Goal: Task Accomplishment & Management: Manage account settings

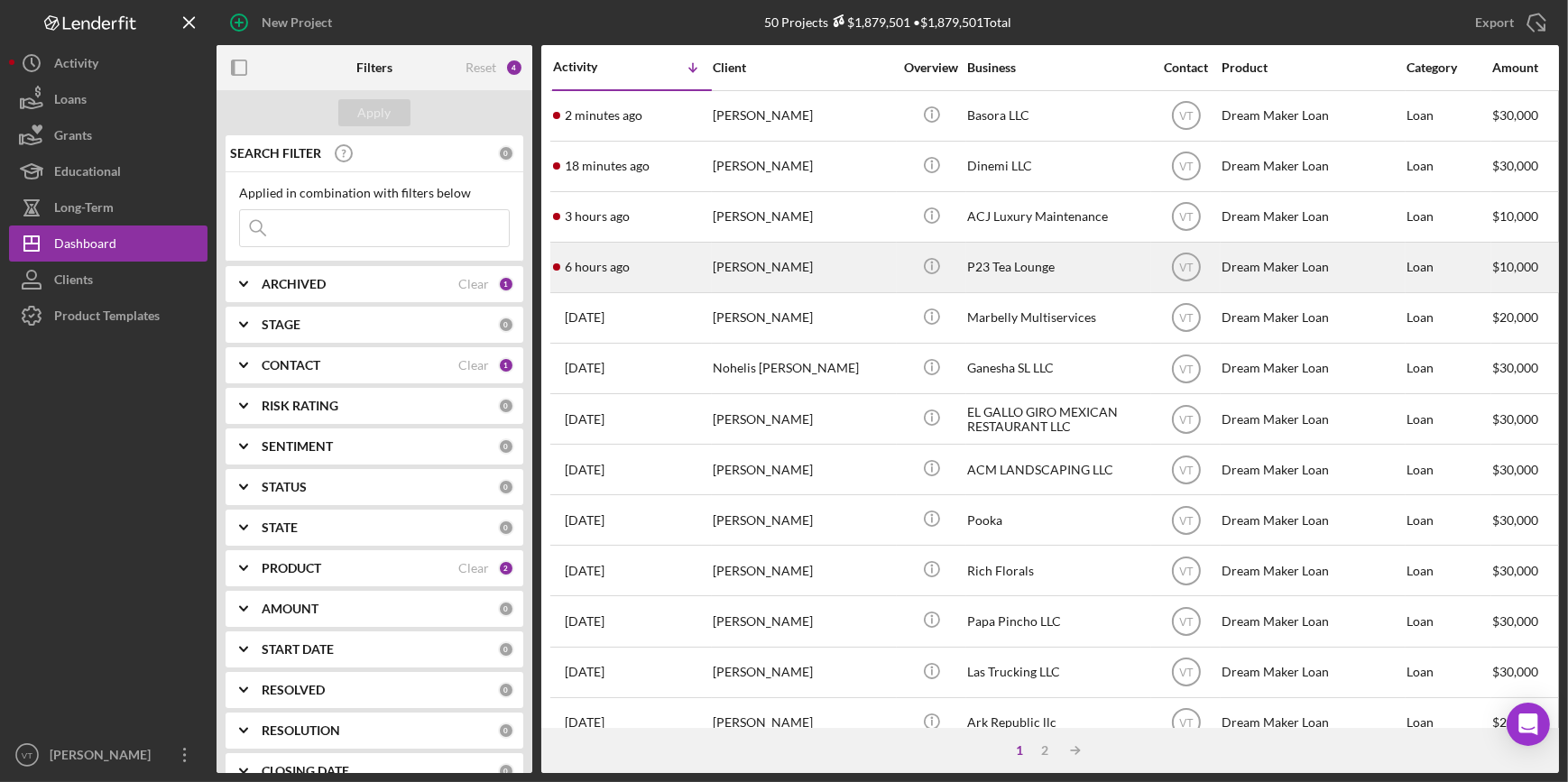
click at [792, 260] on div "Dandra Henriques" at bounding box center [802, 267] width 180 height 48
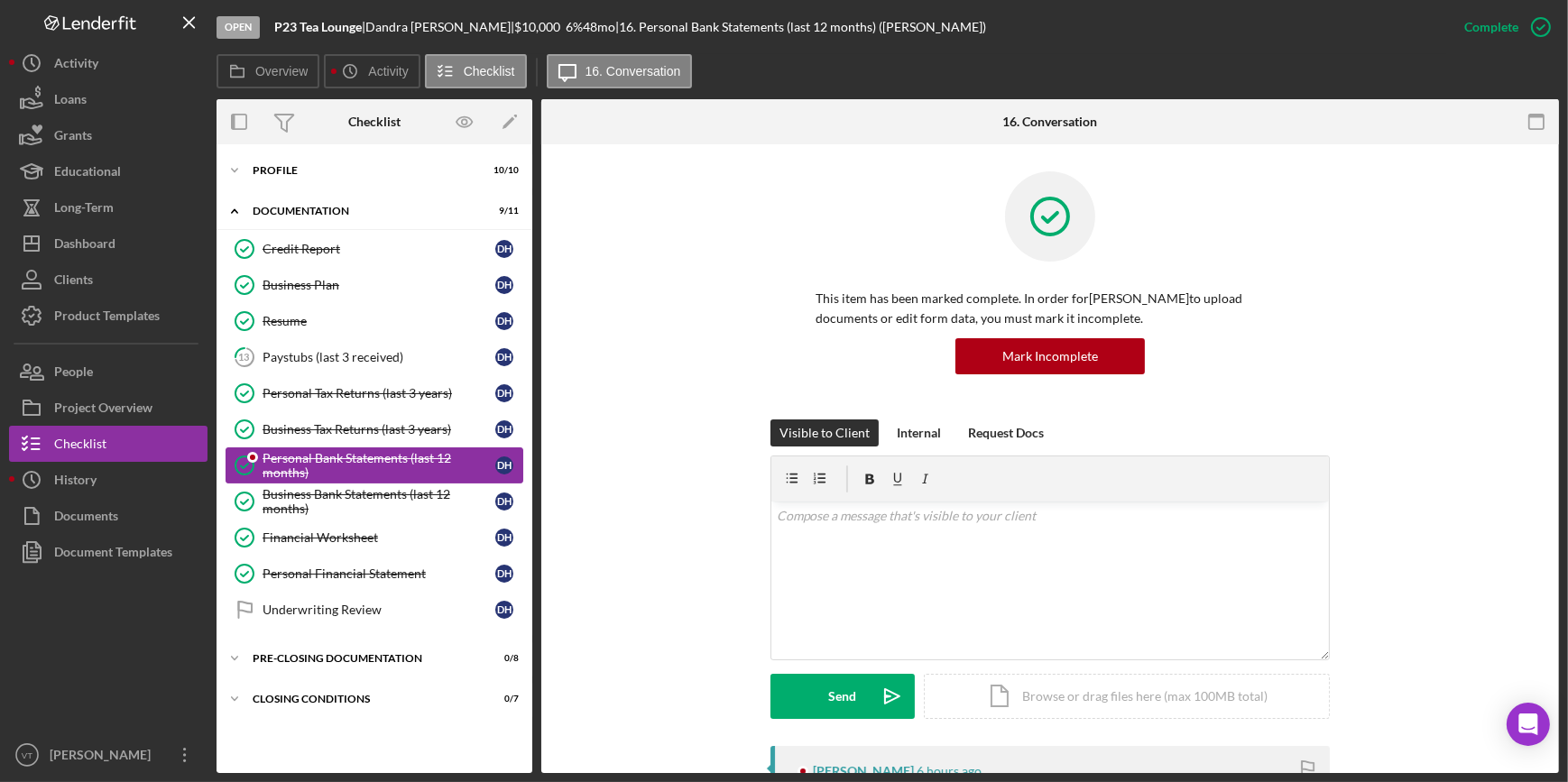
click at [340, 453] on div "Personal Bank Statements (last 12 months)" at bounding box center [378, 465] width 232 height 29
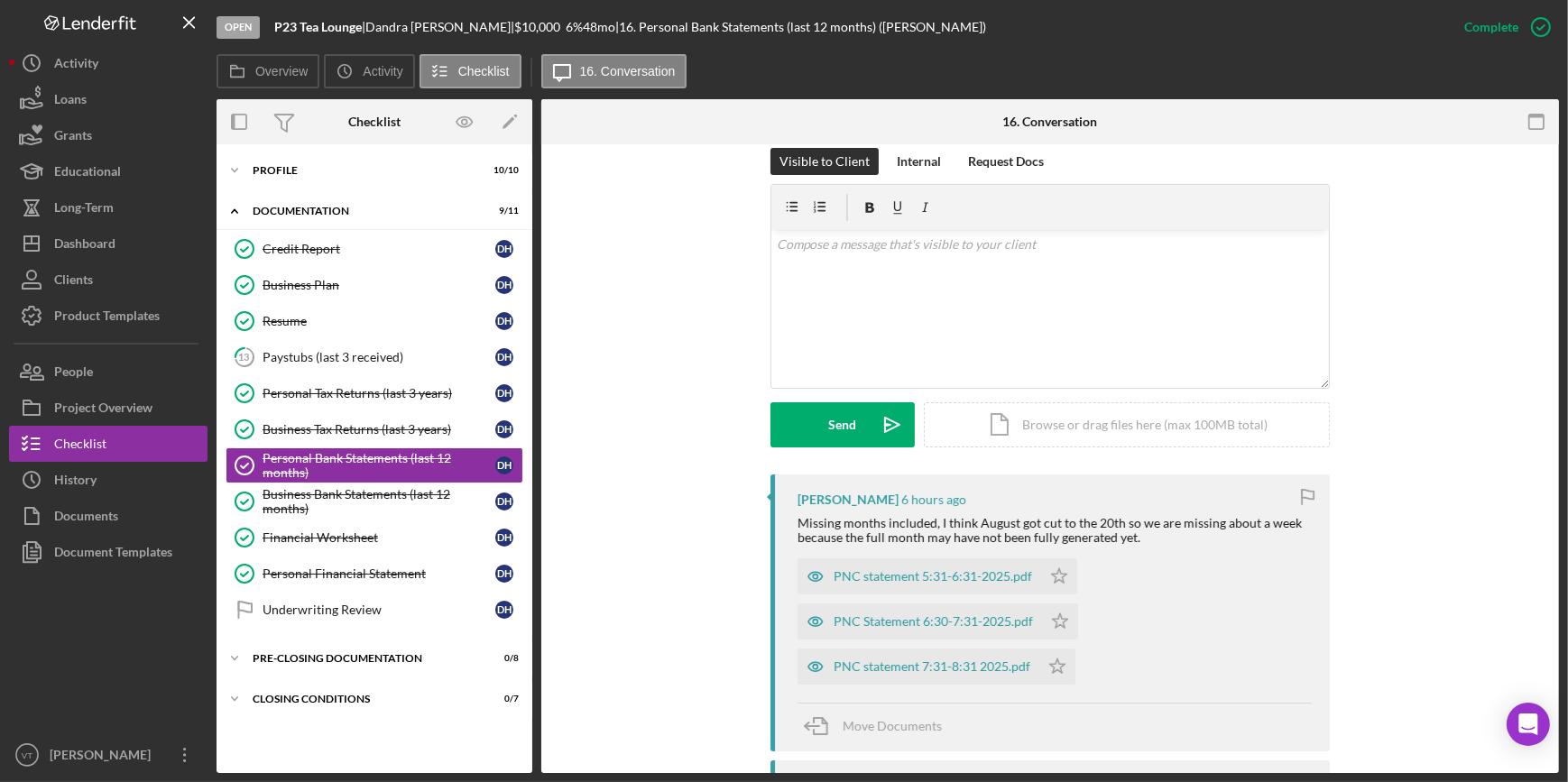
scroll to position [410, 0]
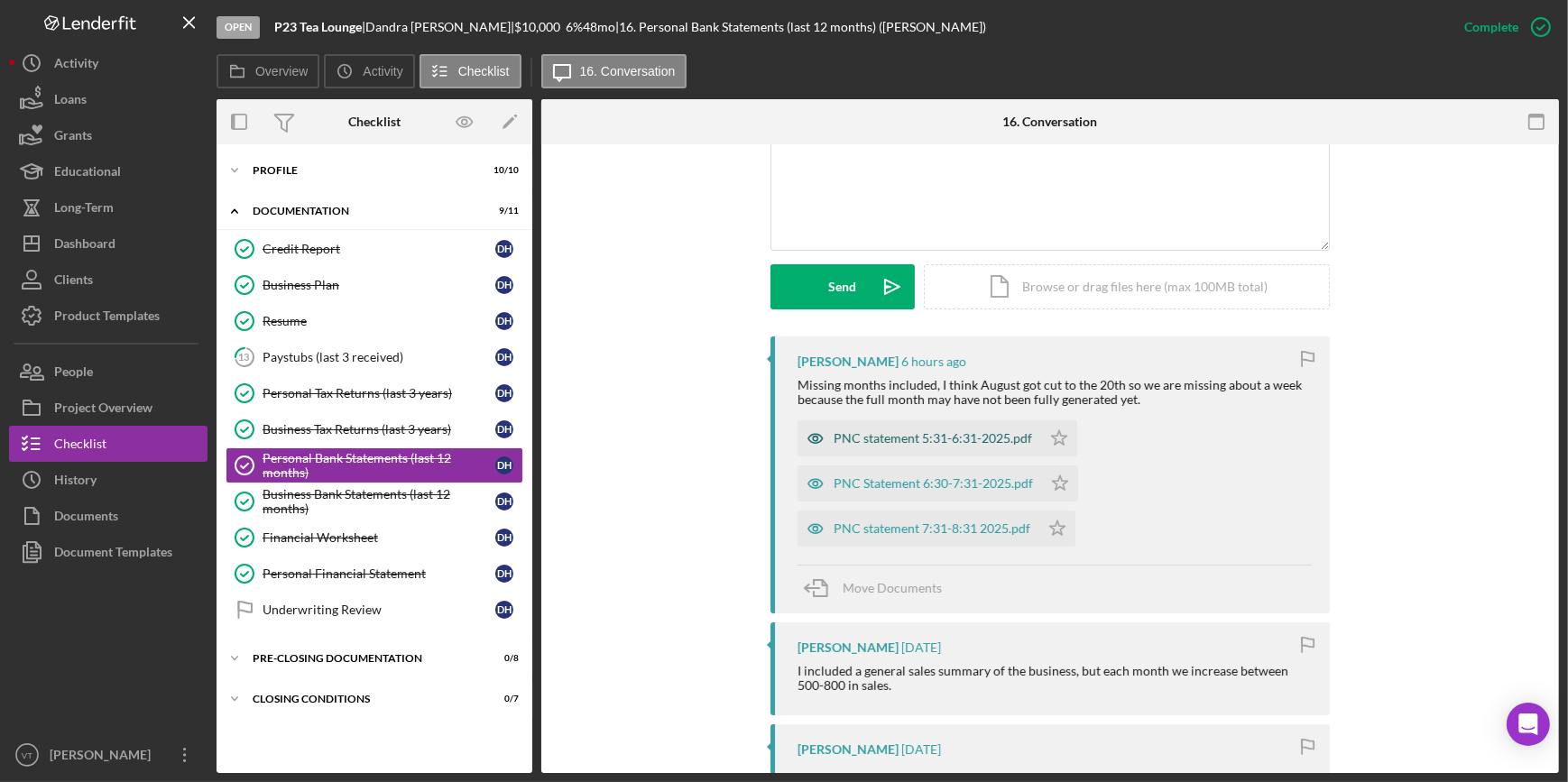
click at [965, 440] on div "PNC statement 5:31-6:31-2025.pdf" at bounding box center [932, 439] width 199 height 15
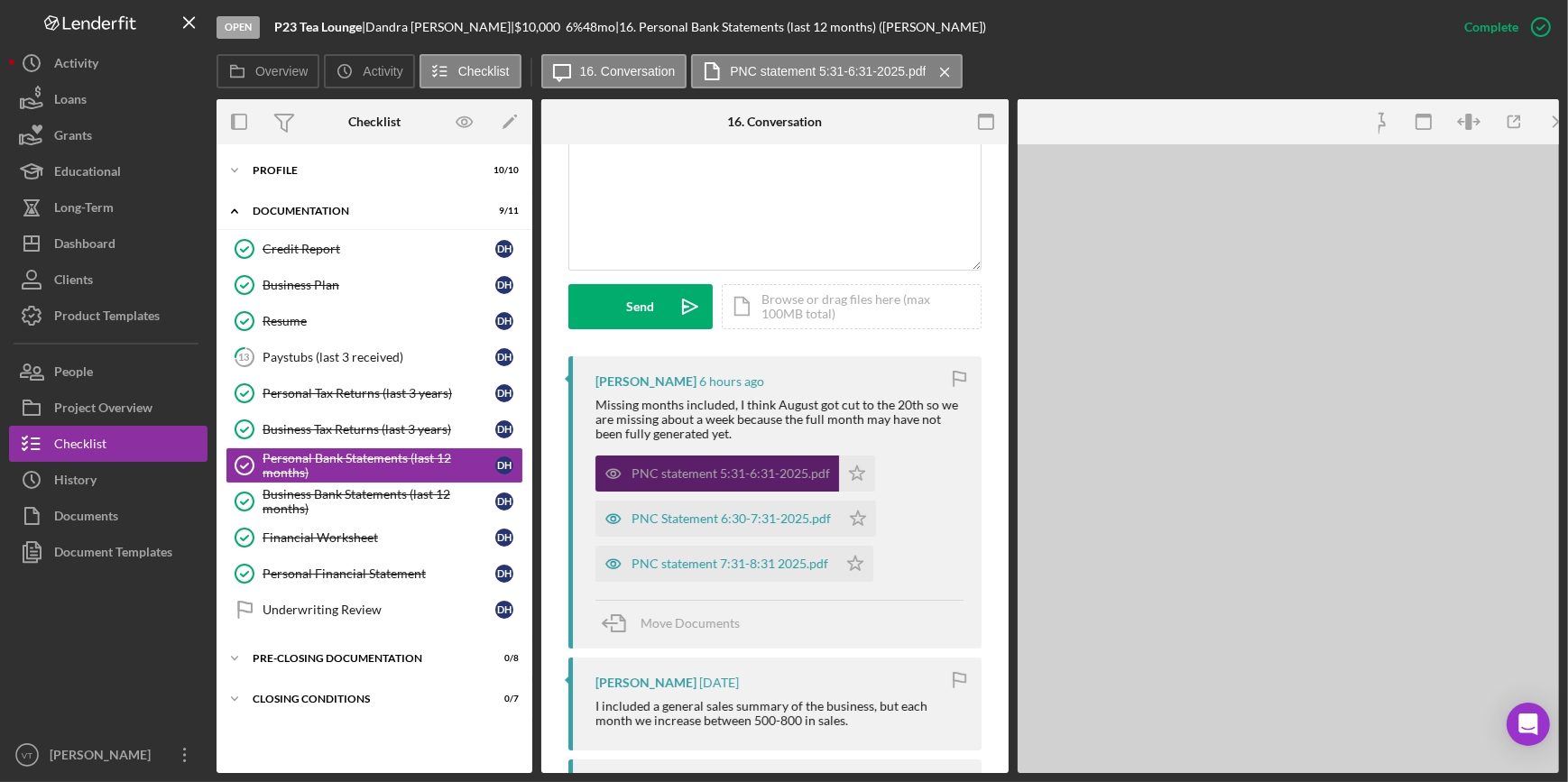
scroll to position [431, 0]
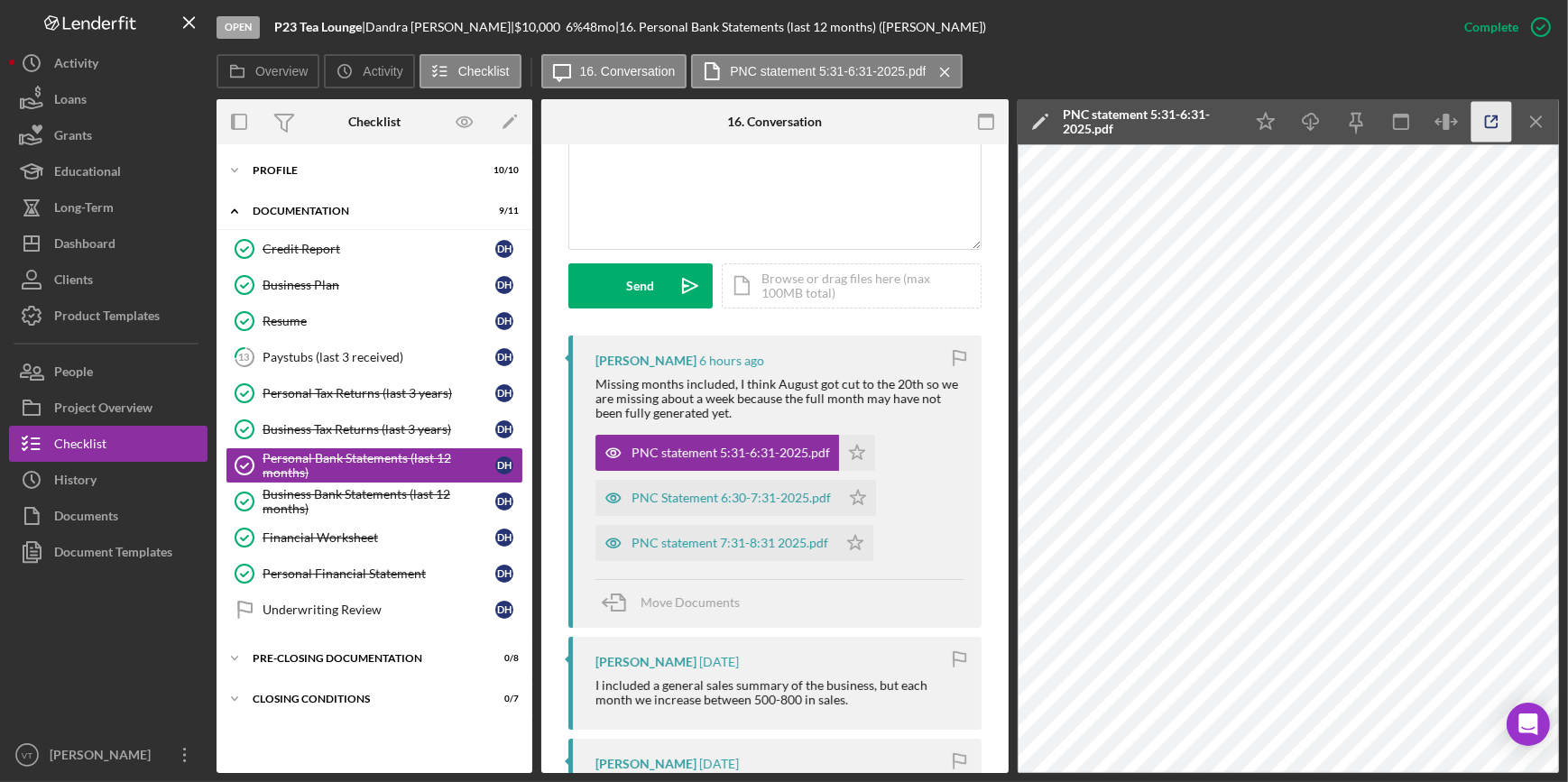
click at [1484, 128] on icon "button" at bounding box center [1491, 122] width 41 height 41
click at [796, 487] on div "PNC Statement 6:30-7:31-2025.pdf" at bounding box center [717, 498] width 244 height 36
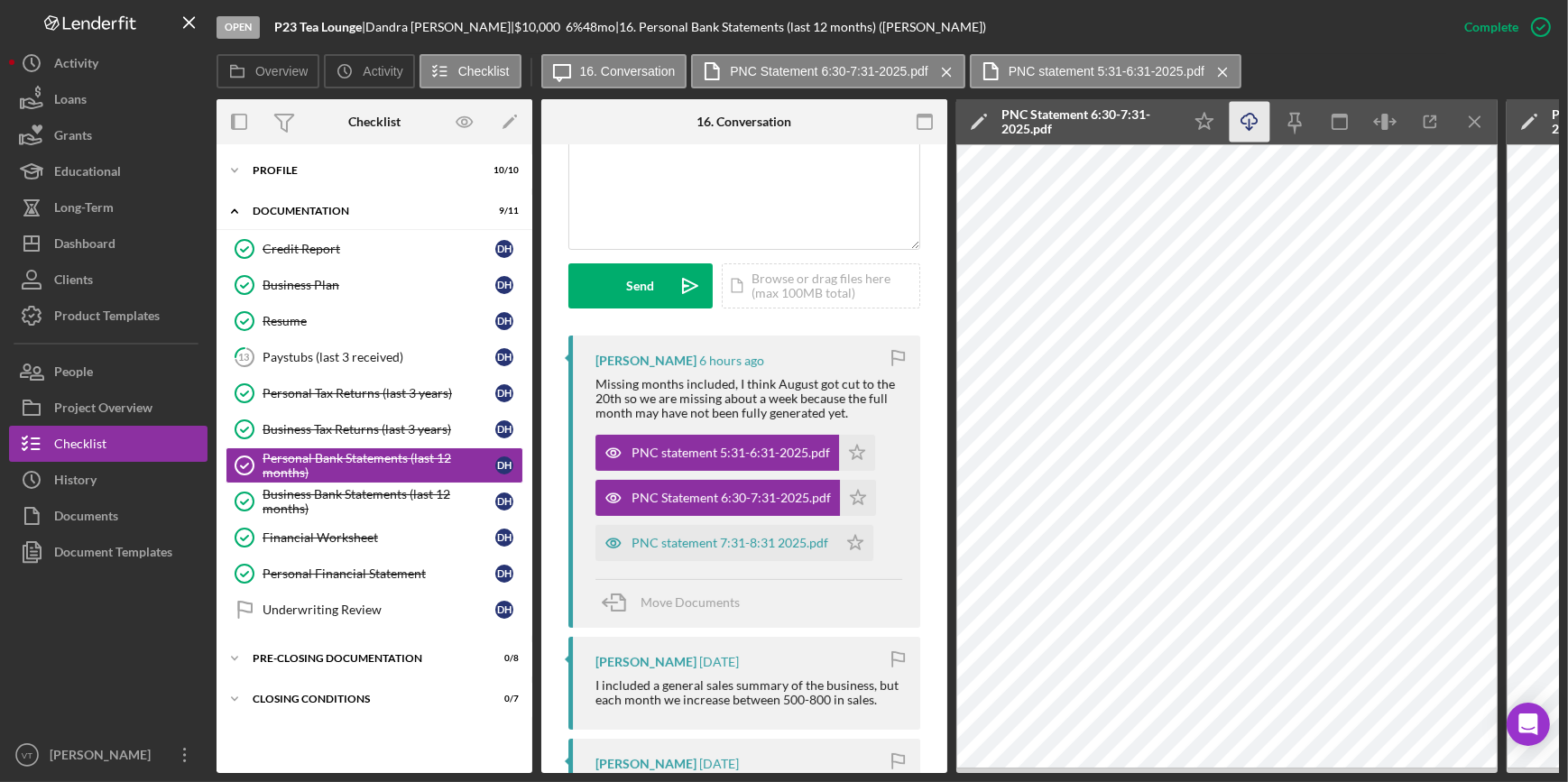
click at [1251, 120] on icon "Icon/Download" at bounding box center [1249, 122] width 41 height 41
click at [725, 527] on div "PNC statement 7:31-8:31 2025.pdf" at bounding box center [716, 543] width 241 height 36
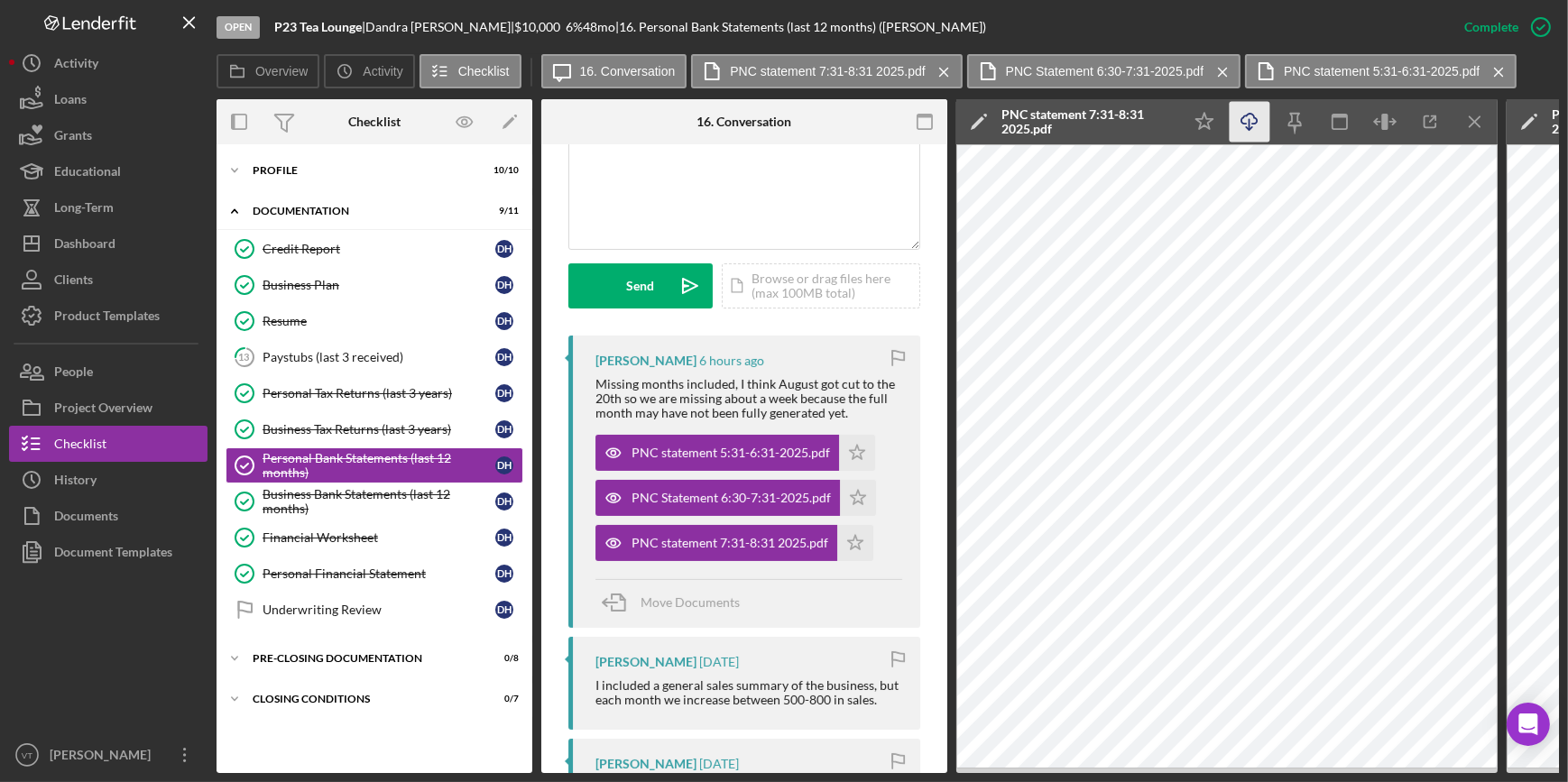
click at [1253, 118] on icon "Icon/Download" at bounding box center [1249, 122] width 41 height 41
click at [130, 254] on button "Icon/Dashboard Dashboard" at bounding box center [108, 244] width 199 height 36
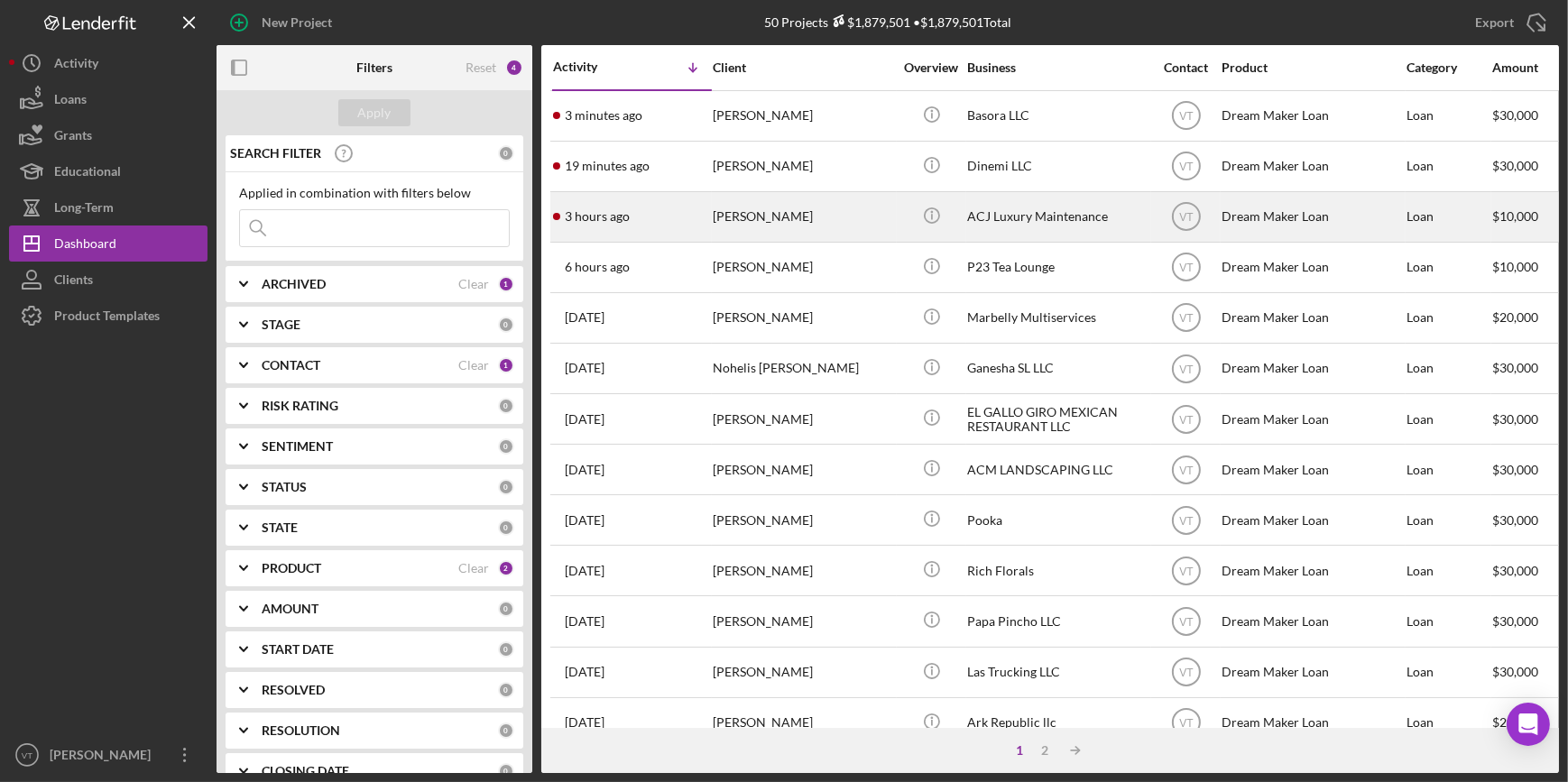
click at [687, 219] on div "3 hours ago Stephannie Addo" at bounding box center [632, 217] width 158 height 48
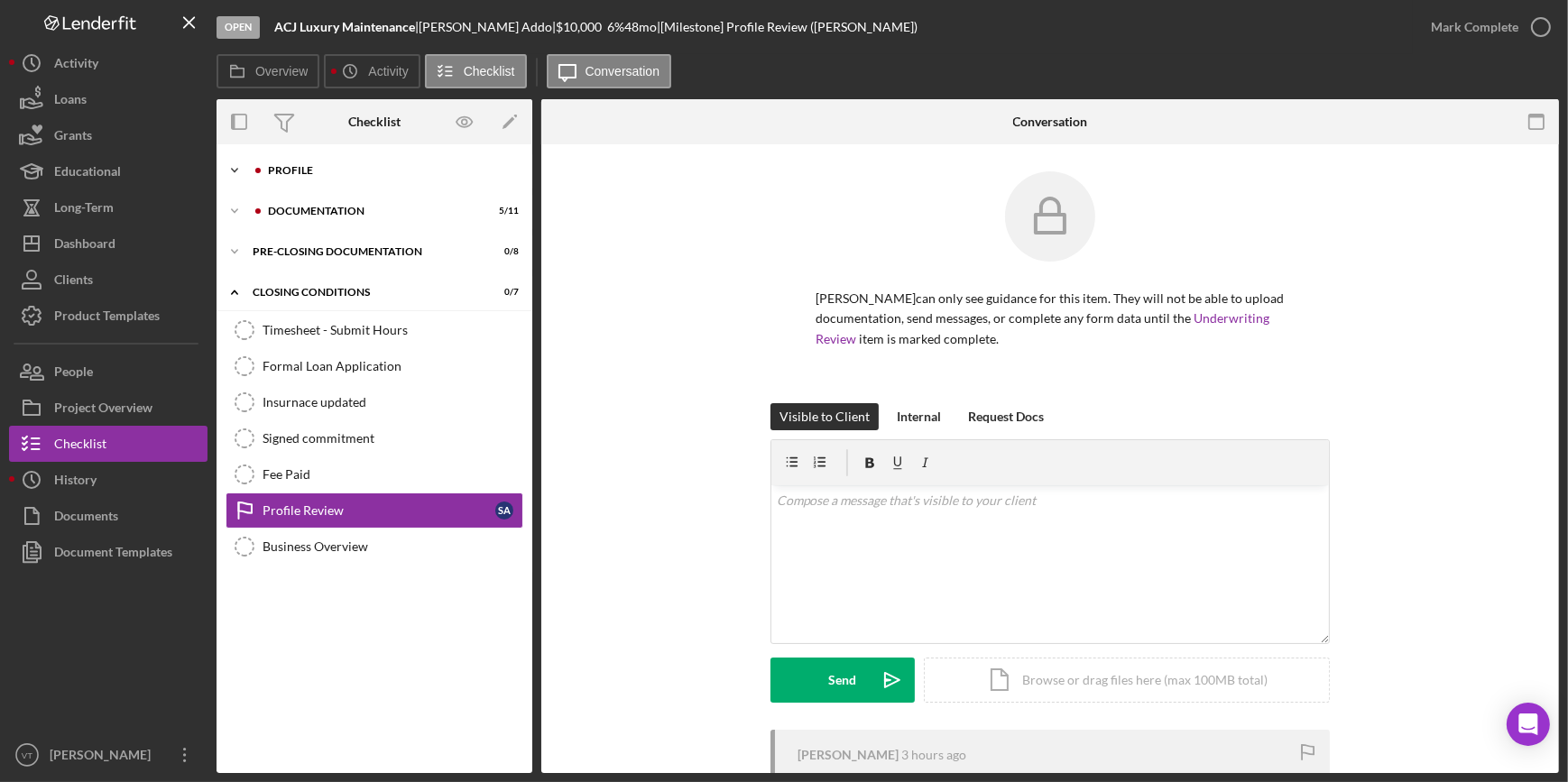
click at [245, 167] on icon "Icon/Expander" at bounding box center [234, 170] width 36 height 36
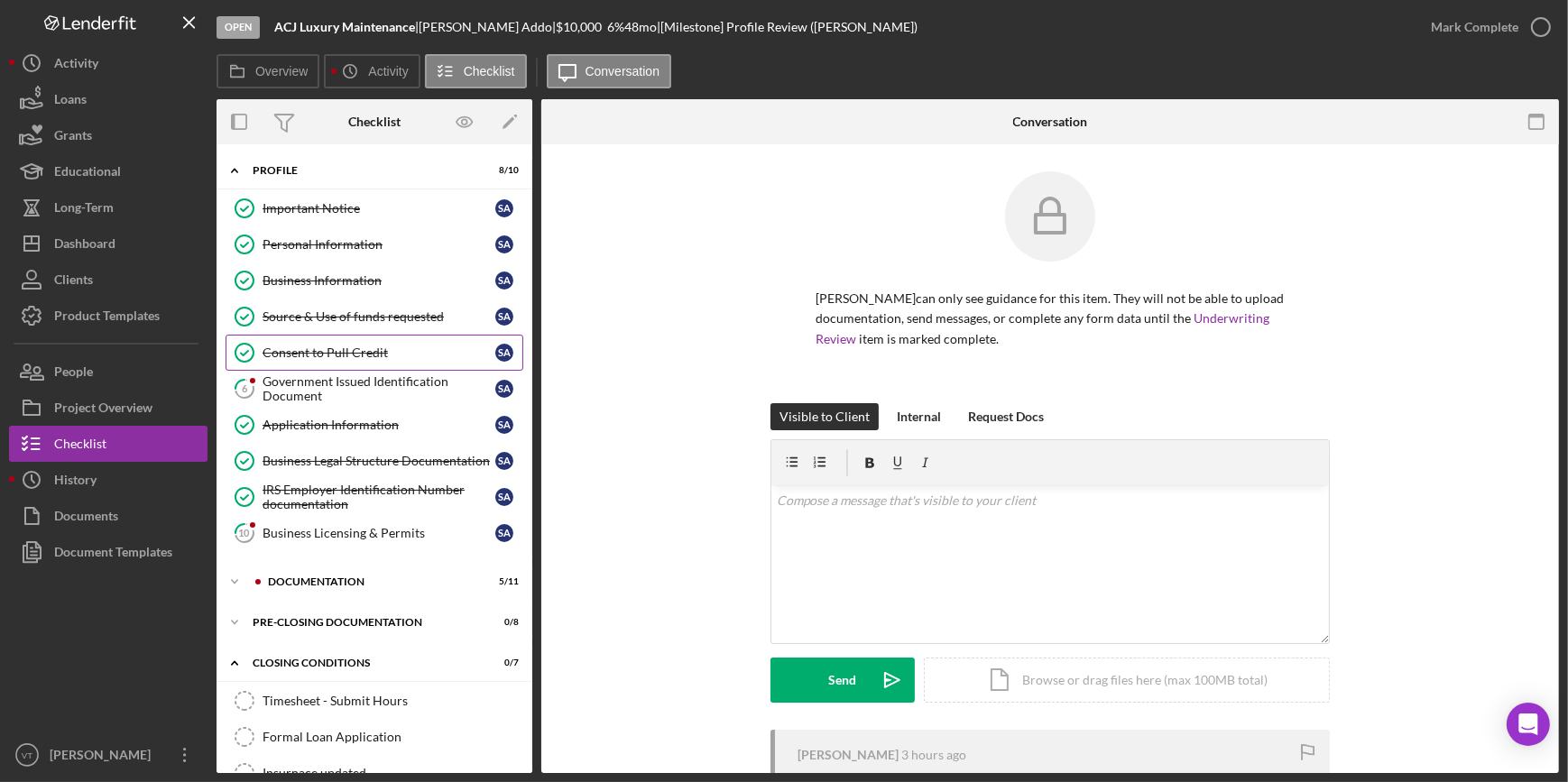
click at [316, 352] on div "Consent to Pull Credit" at bounding box center [378, 352] width 232 height 15
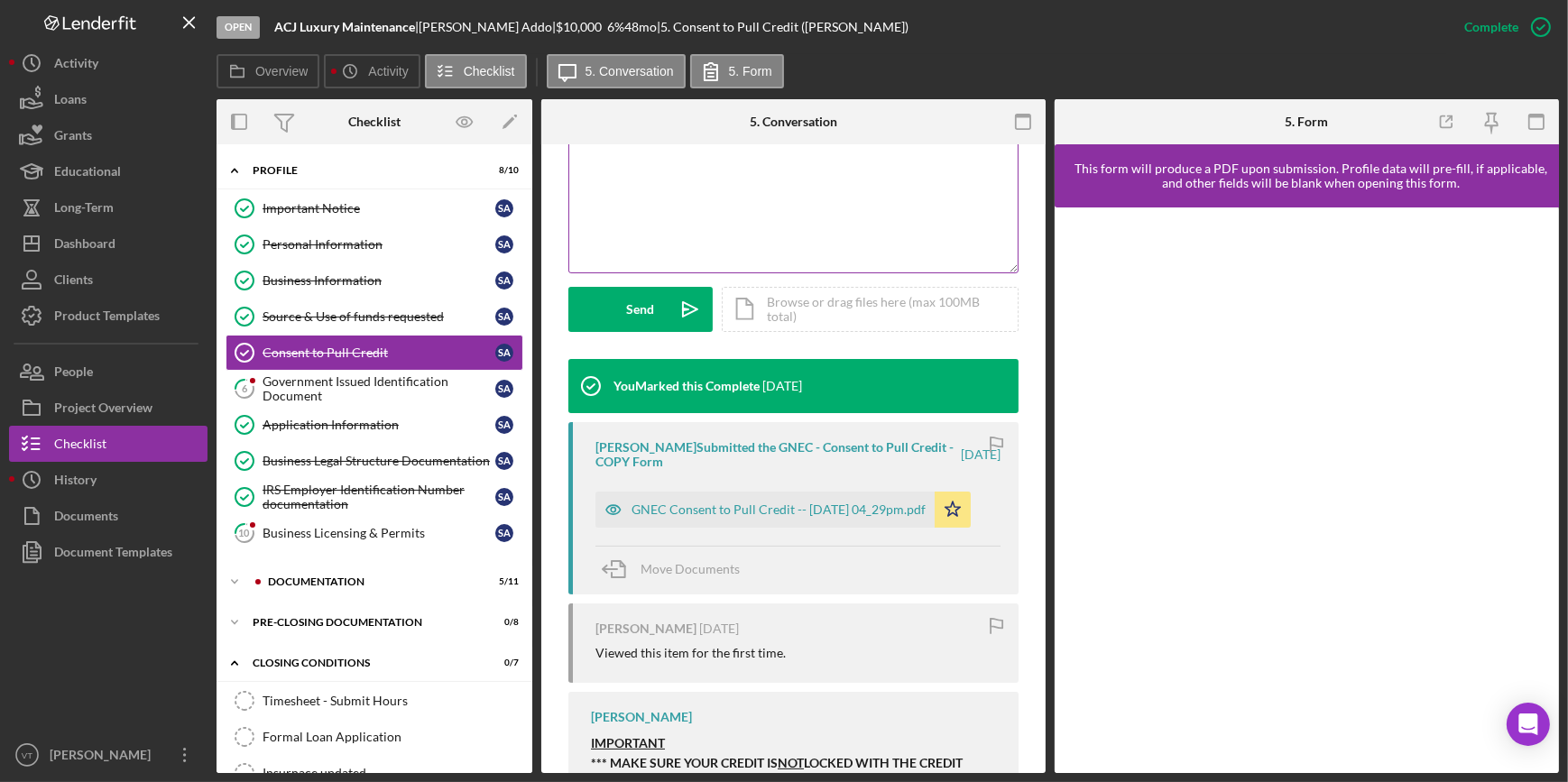
scroll to position [410, 0]
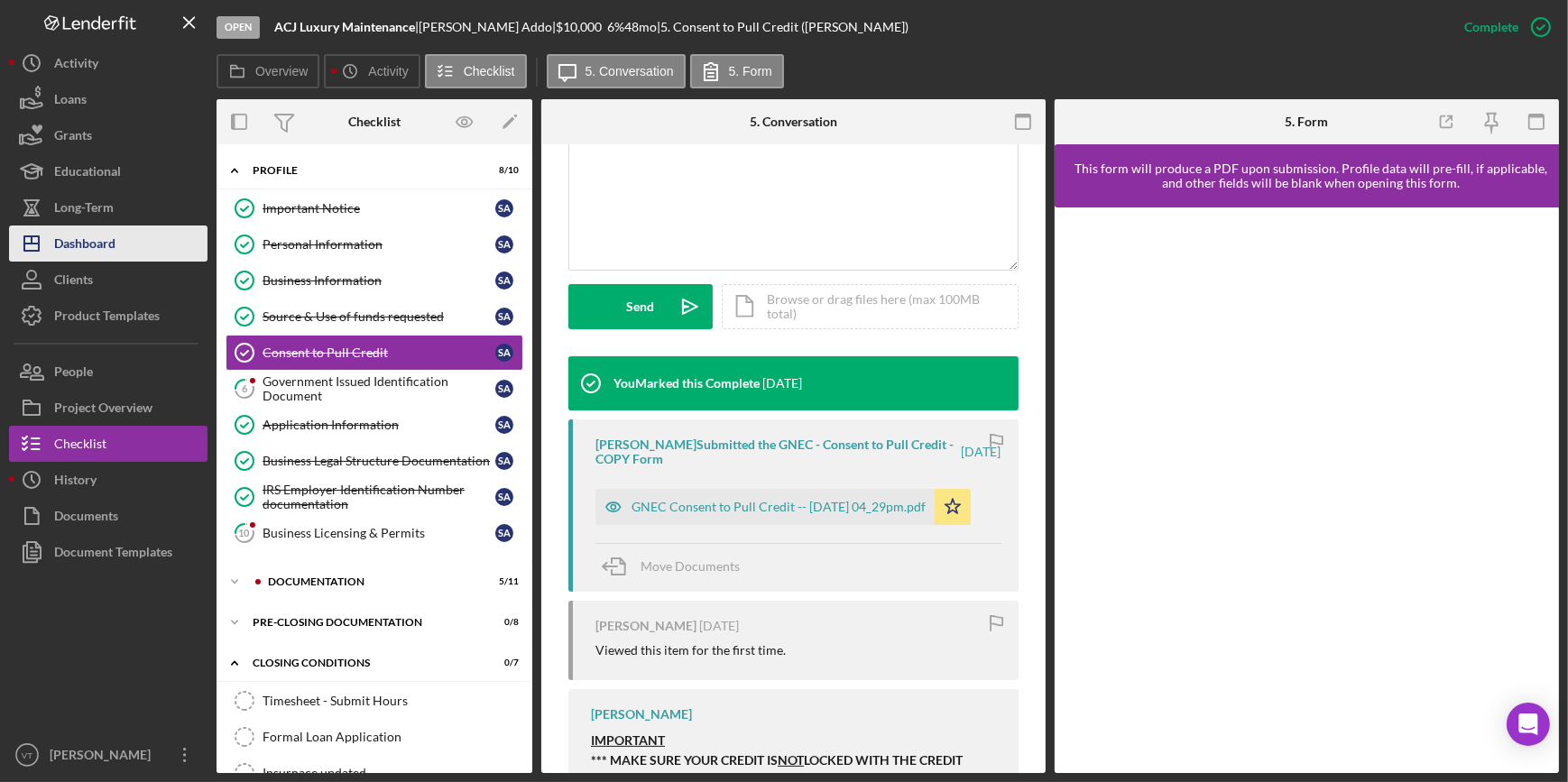
click at [117, 256] on button "Icon/Dashboard Dashboard" at bounding box center [108, 244] width 199 height 36
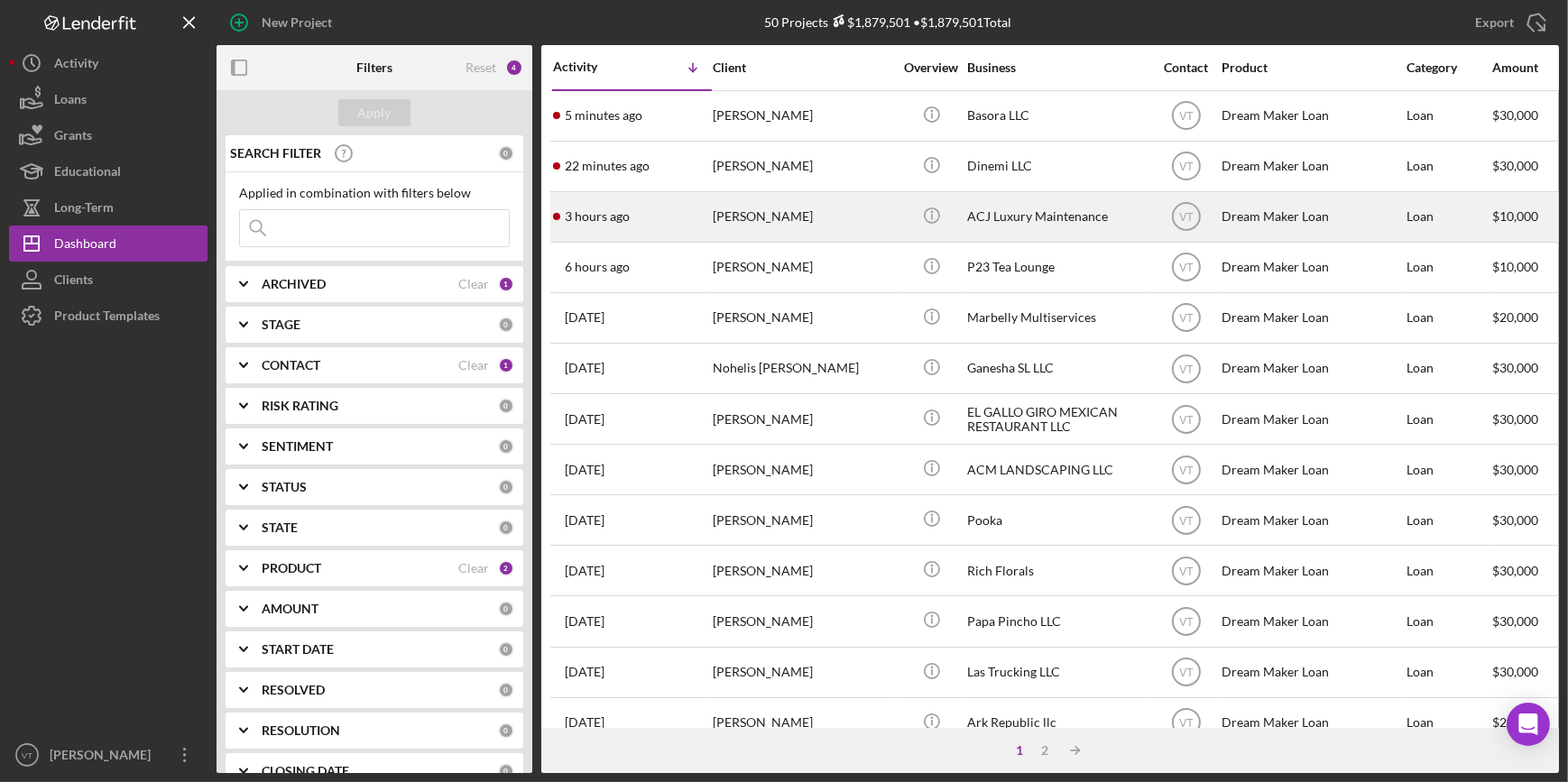
click at [670, 216] on div "3 hours ago Stephannie Addo" at bounding box center [632, 217] width 158 height 48
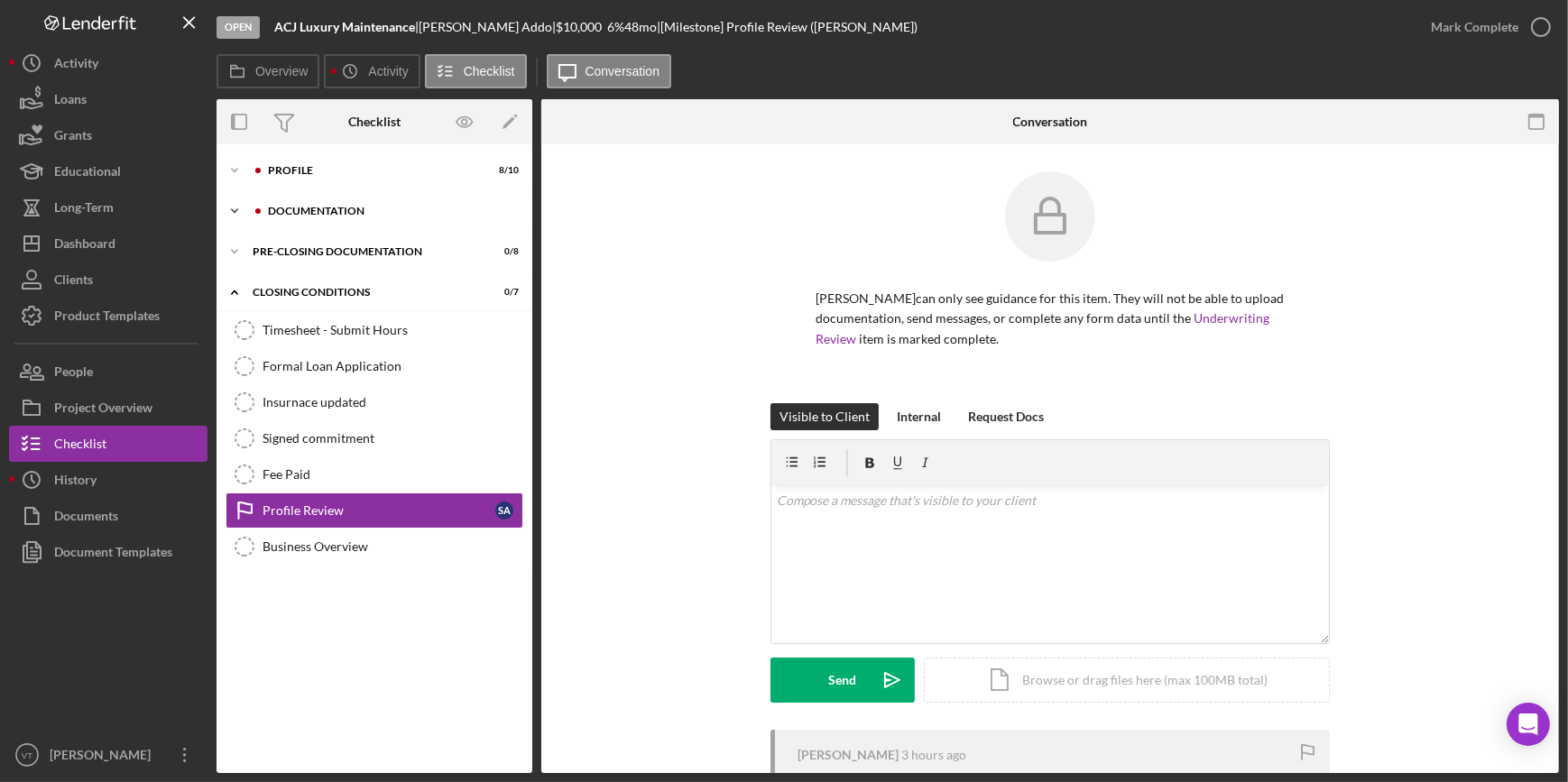
click at [237, 207] on icon "Icon/Expander" at bounding box center [234, 211] width 36 height 36
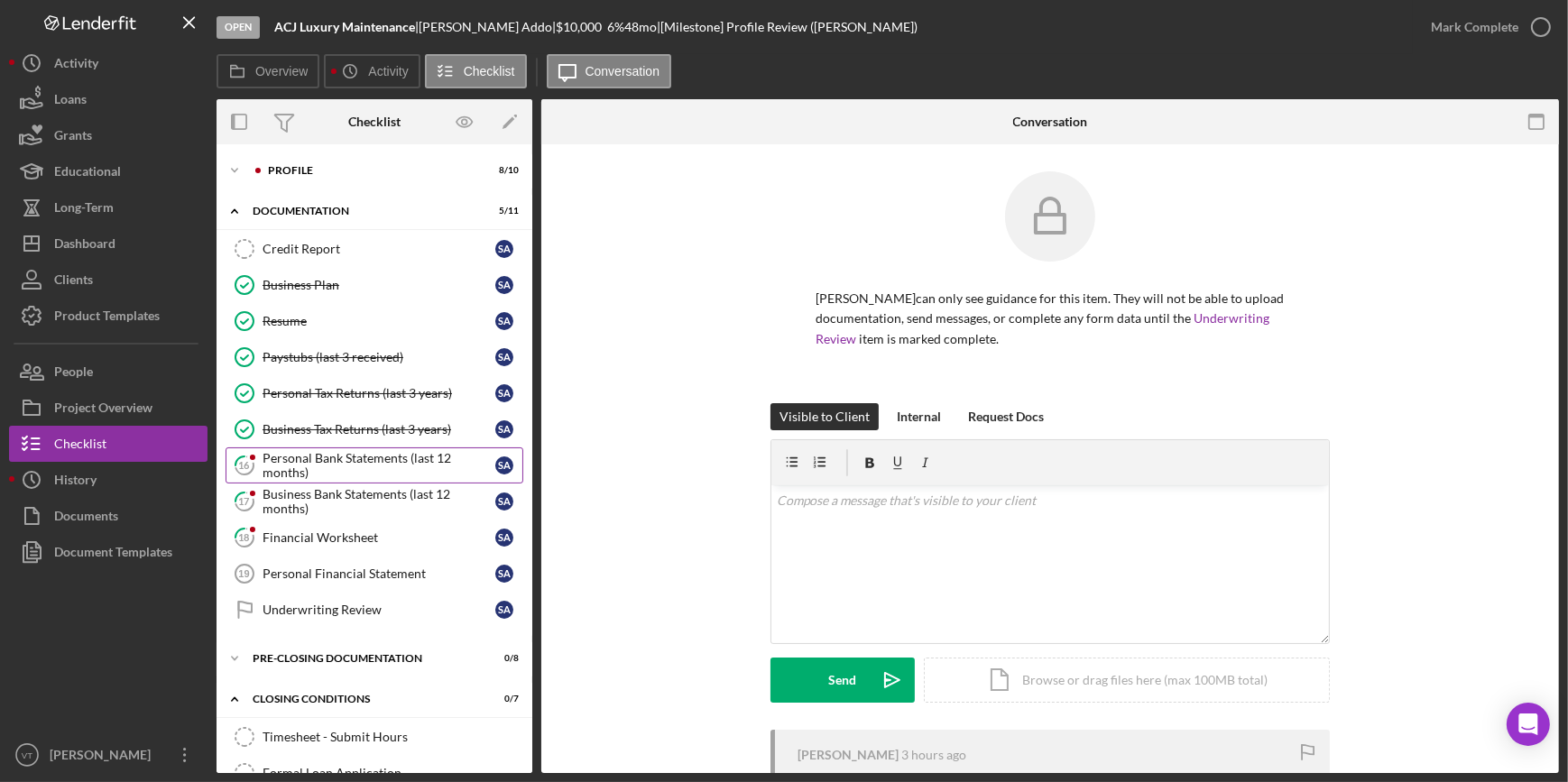
click at [310, 470] on div "Personal Bank Statements (last 12 months)" at bounding box center [378, 465] width 232 height 29
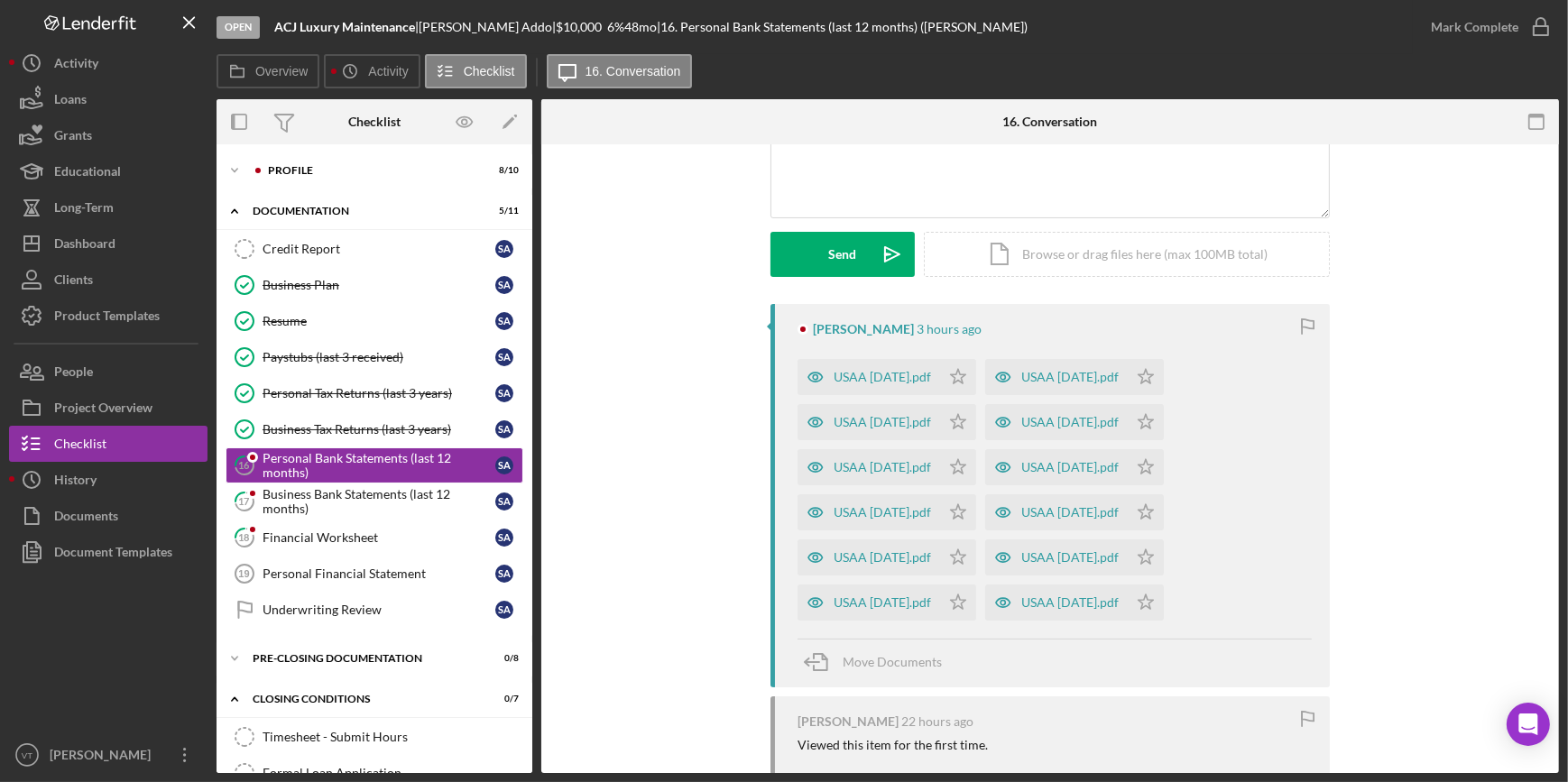
scroll to position [245, 0]
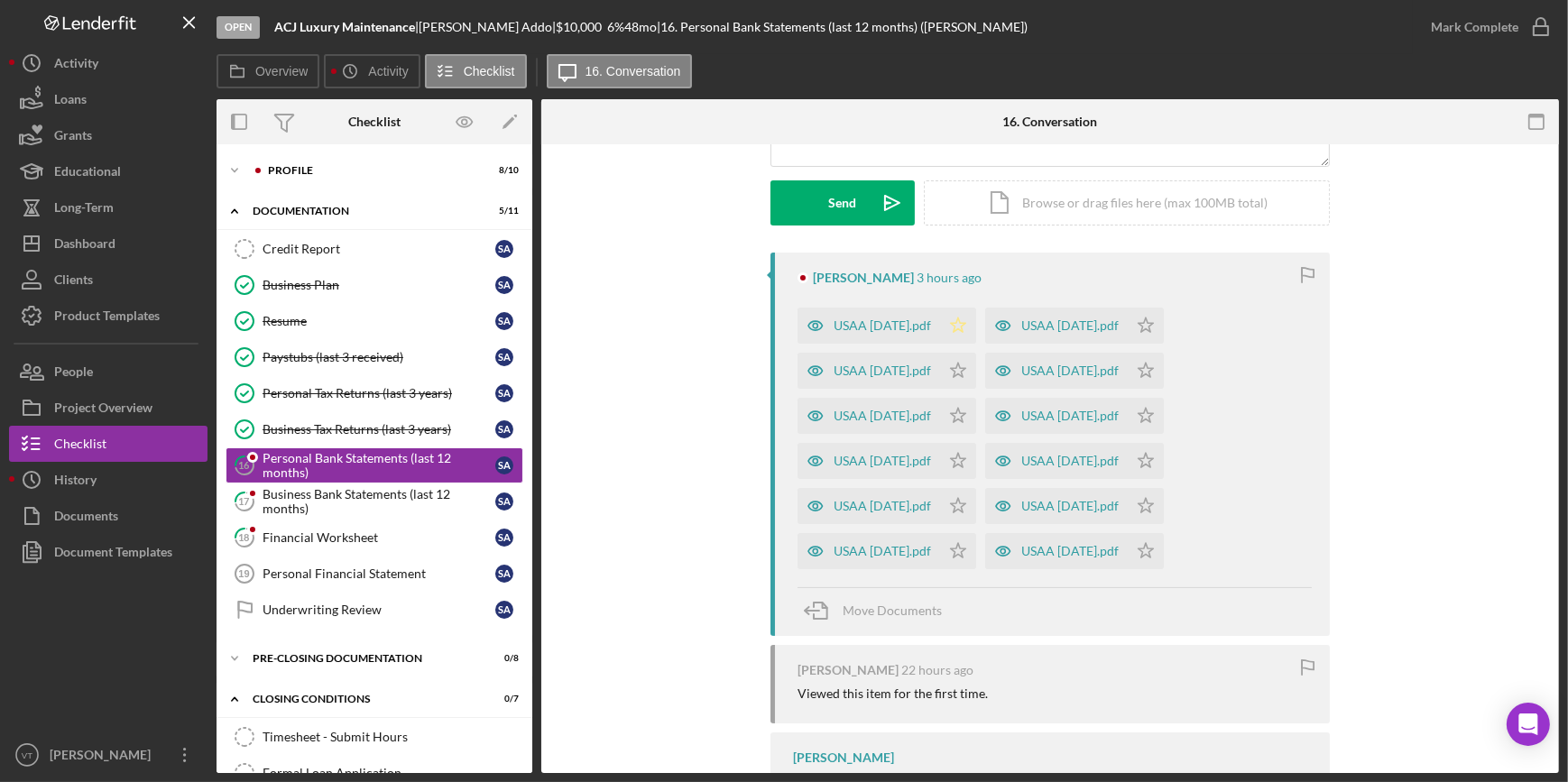
click at [969, 312] on icon "Icon/Star" at bounding box center [958, 326] width 36 height 36
click at [966, 366] on polygon "button" at bounding box center [958, 370] width 15 height 15
click at [966, 412] on polygon "button" at bounding box center [958, 415] width 15 height 15
click at [966, 454] on polygon "button" at bounding box center [958, 460] width 15 height 15
drag, startPoint x: 970, startPoint y: 501, endPoint x: 975, endPoint y: 527, distance: 26.5
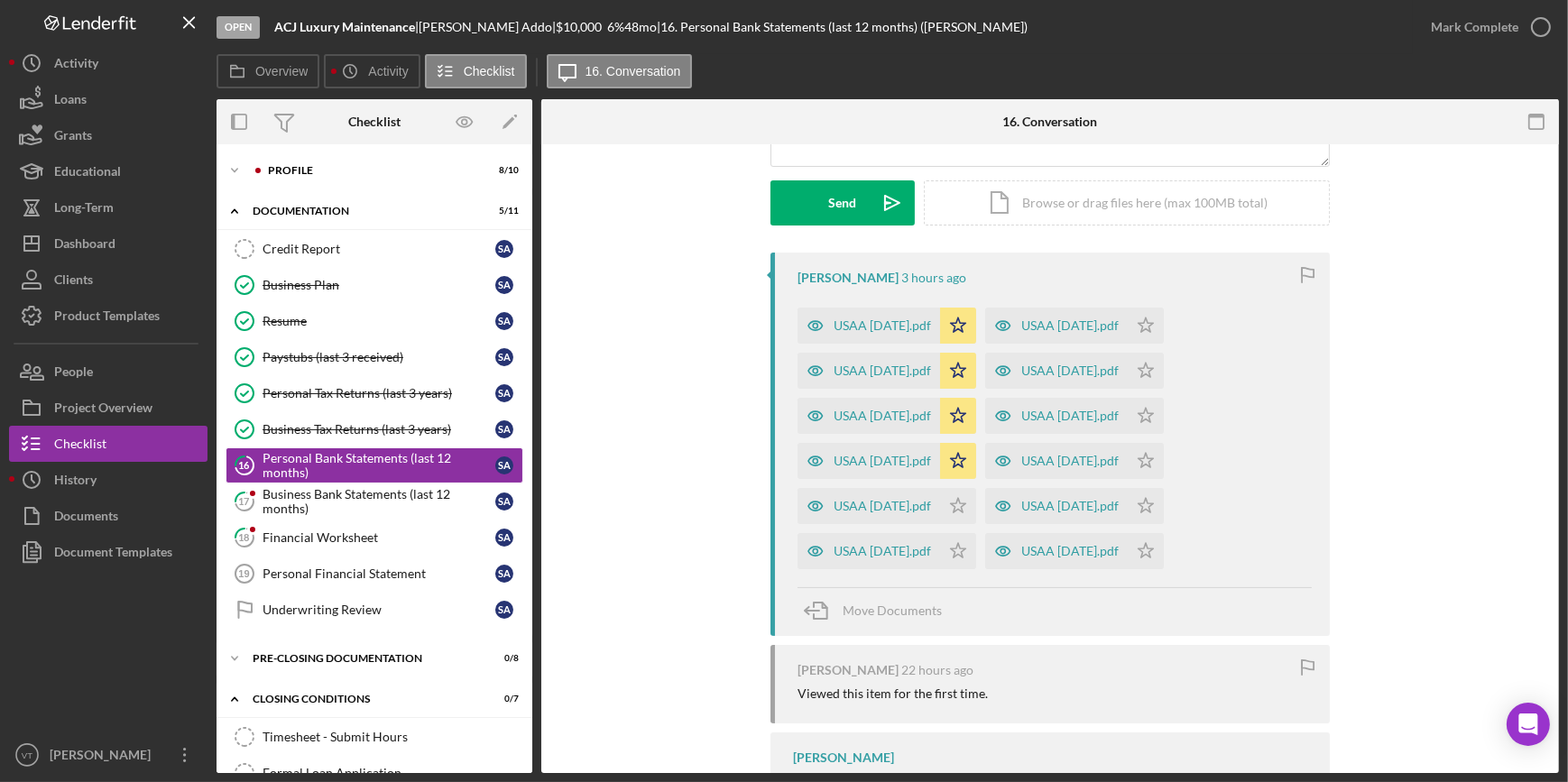
click at [970, 502] on icon "Icon/Star" at bounding box center [958, 506] width 36 height 36
click at [966, 549] on icon "Icon/Star" at bounding box center [958, 551] width 36 height 36
drag, startPoint x: 1192, startPoint y: 550, endPoint x: 1179, endPoint y: 499, distance: 52.6
click at [1163, 546] on icon "Icon/Star" at bounding box center [1146, 551] width 36 height 36
click at [1163, 492] on icon "Icon/Star" at bounding box center [1146, 506] width 36 height 36
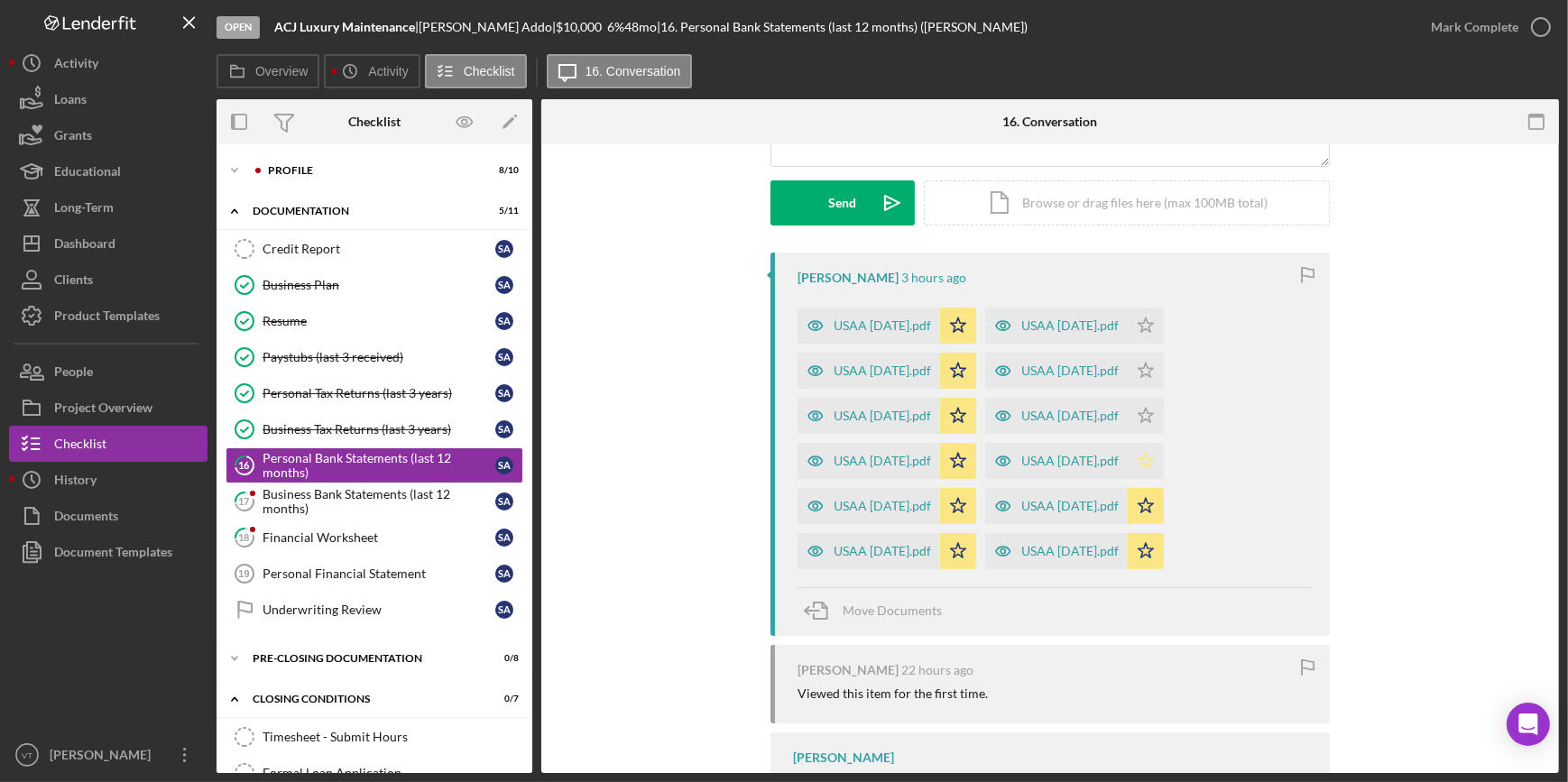
click at [1163, 463] on icon "Icon/Star" at bounding box center [1146, 461] width 36 height 36
click at [1158, 410] on icon "Icon/Star" at bounding box center [1146, 416] width 36 height 36
click at [1157, 366] on icon "Icon/Star" at bounding box center [1146, 370] width 36 height 36
click at [1153, 322] on polygon "button" at bounding box center [1146, 325] width 15 height 15
click at [1493, 19] on div "Mark Complete" at bounding box center [1474, 27] width 87 height 36
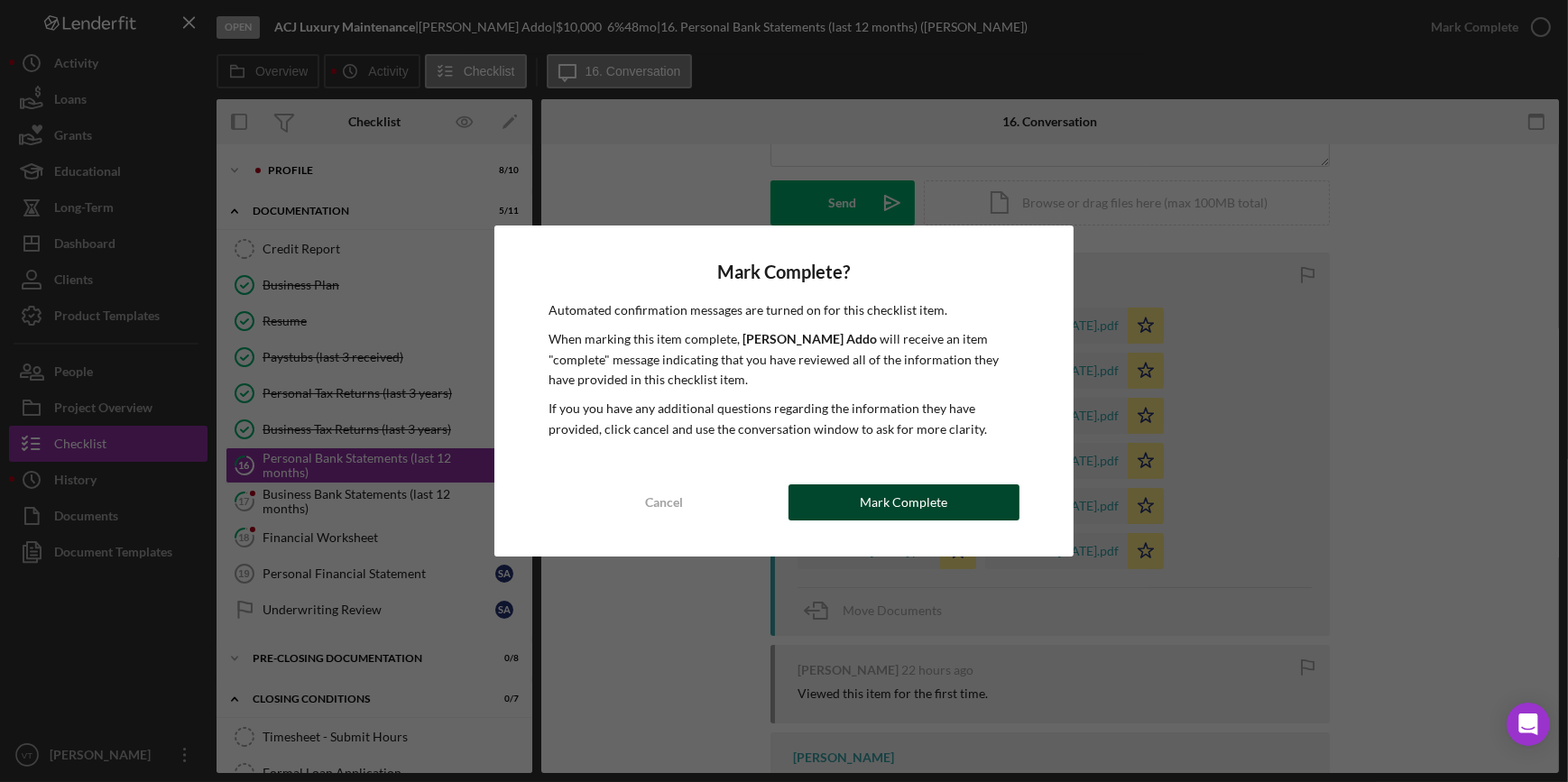
click at [920, 508] on div "Mark Complete" at bounding box center [903, 503] width 87 height 36
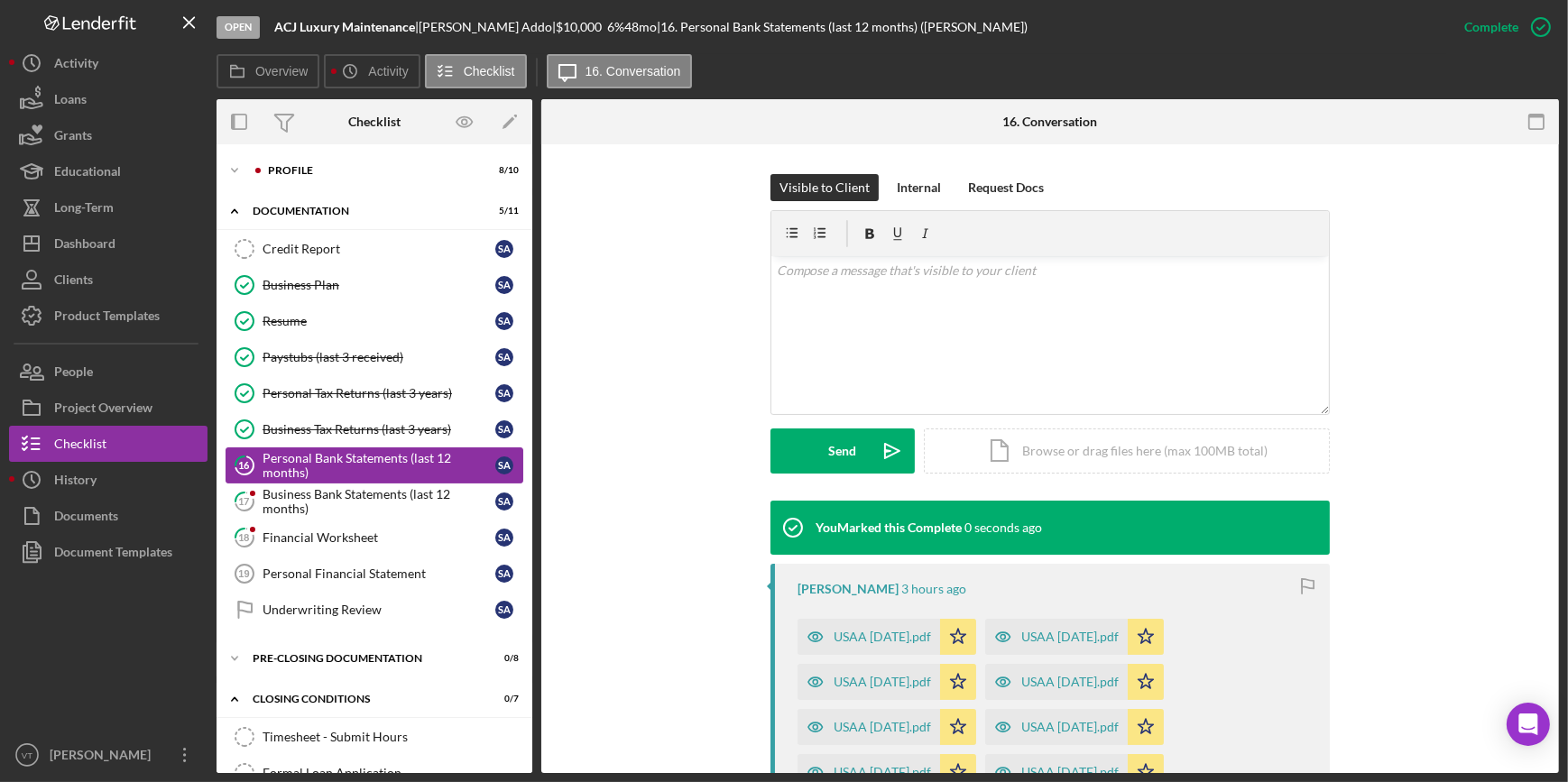
scroll to position [494, 0]
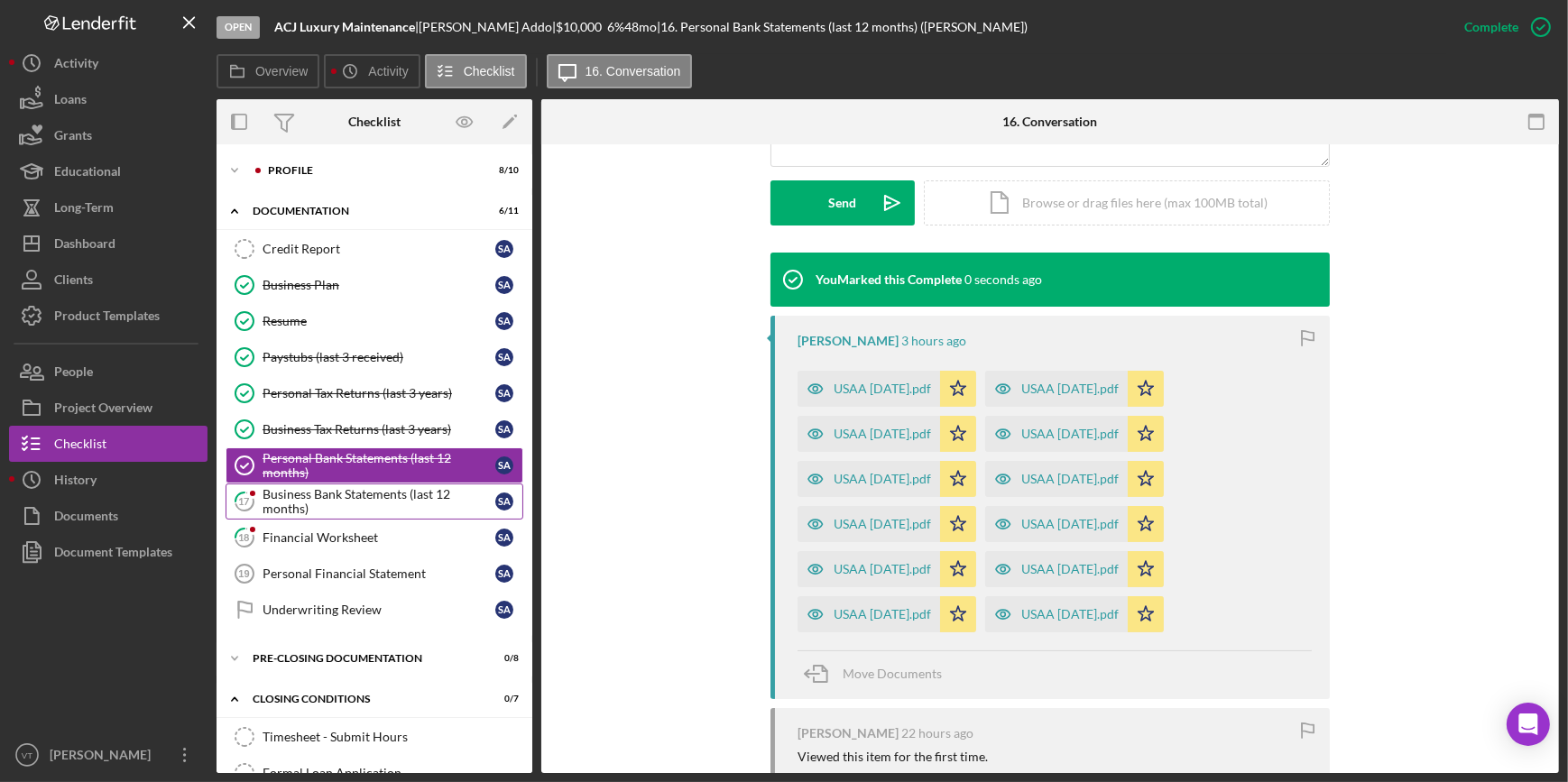
click at [388, 506] on div "Business Bank Statements (last 12 months)" at bounding box center [378, 501] width 232 height 29
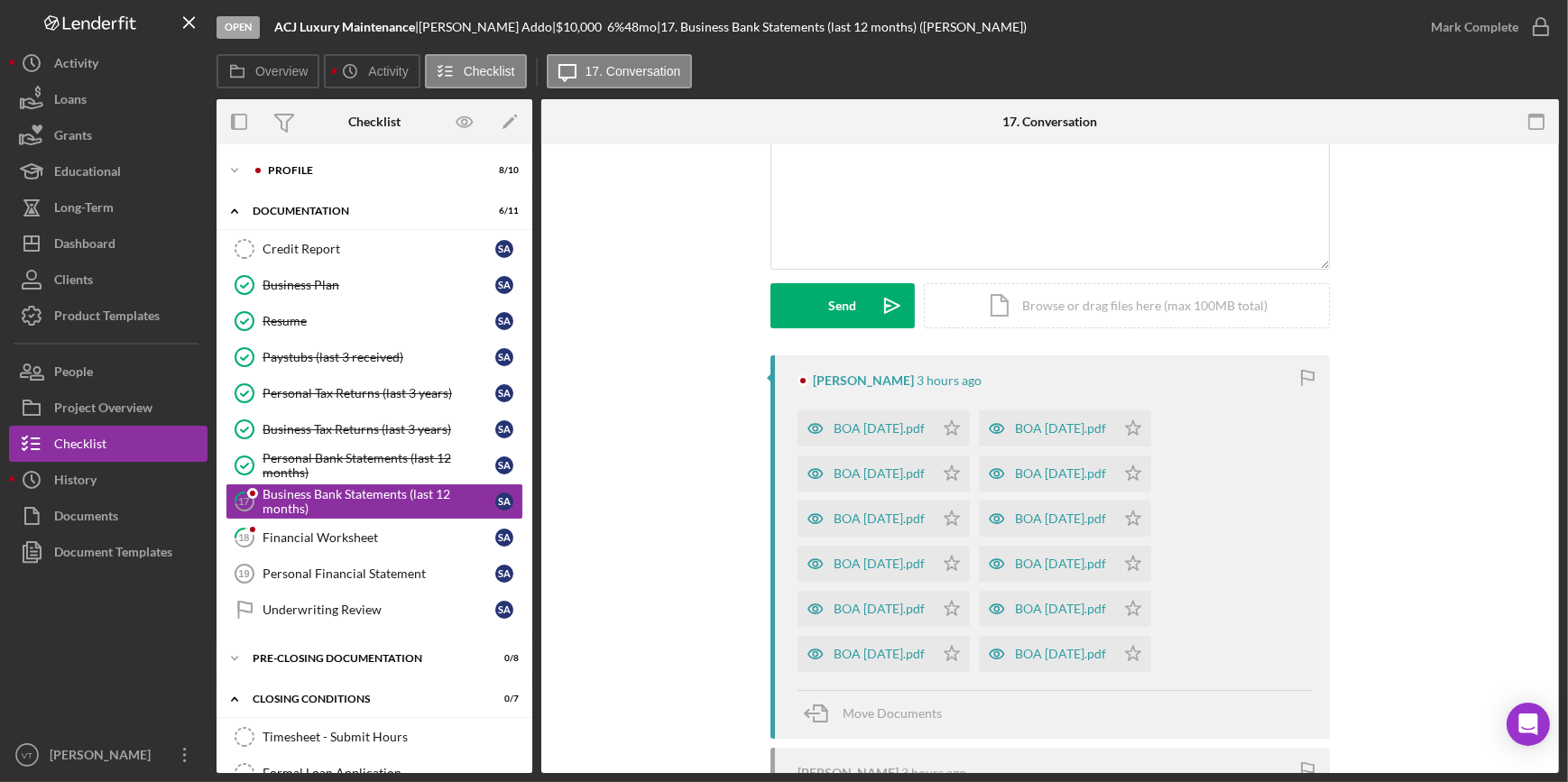
scroll to position [163, 0]
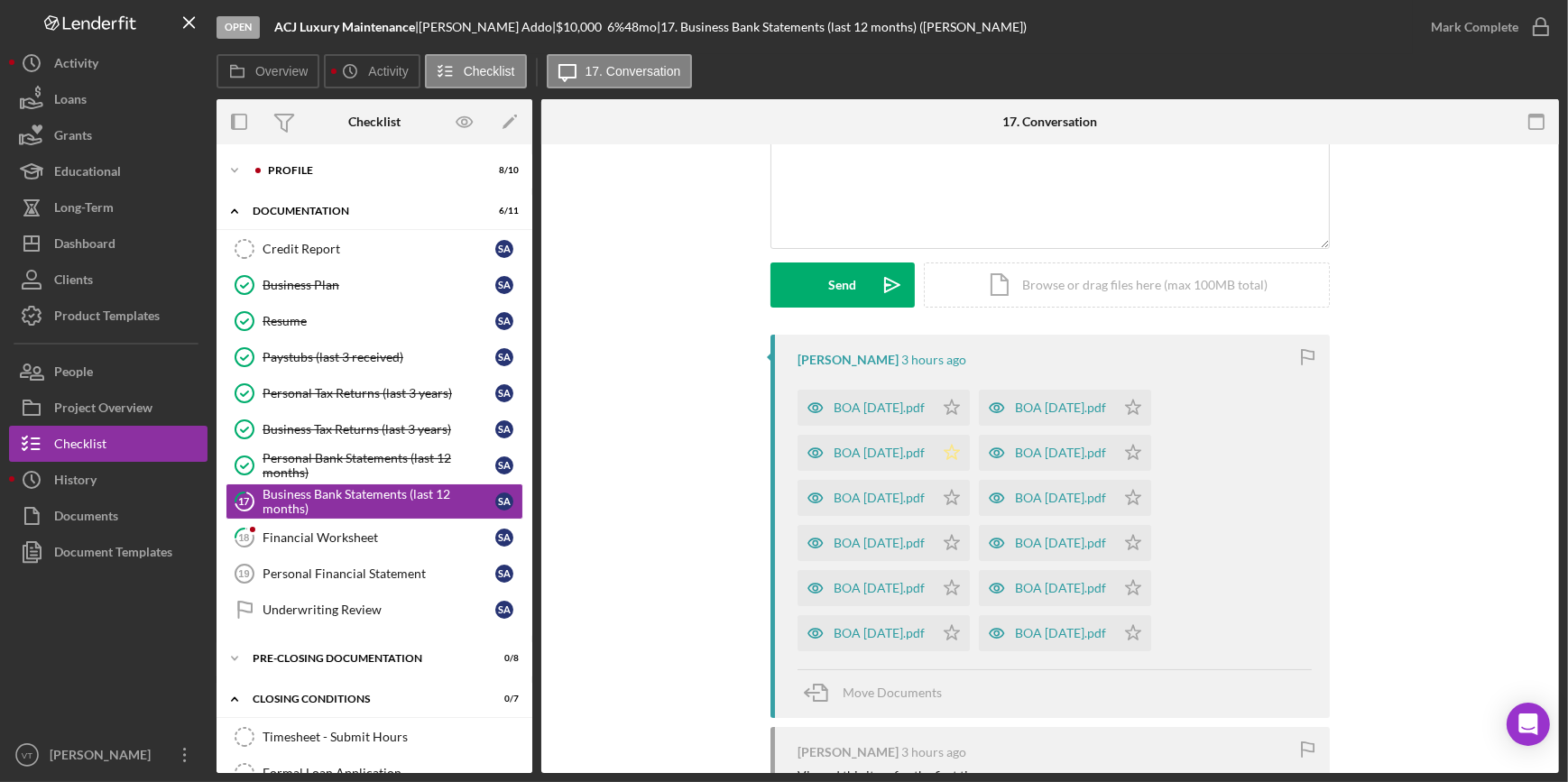
drag, startPoint x: 968, startPoint y: 404, endPoint x: 975, endPoint y: 446, distance: 42.6
click at [969, 414] on icon "Icon/Star" at bounding box center [952, 408] width 36 height 36
click at [967, 448] on icon "Icon/Star" at bounding box center [952, 452] width 36 height 36
click at [960, 493] on polygon "button" at bounding box center [952, 497] width 15 height 15
click at [969, 550] on icon "Icon/Star" at bounding box center [952, 543] width 36 height 36
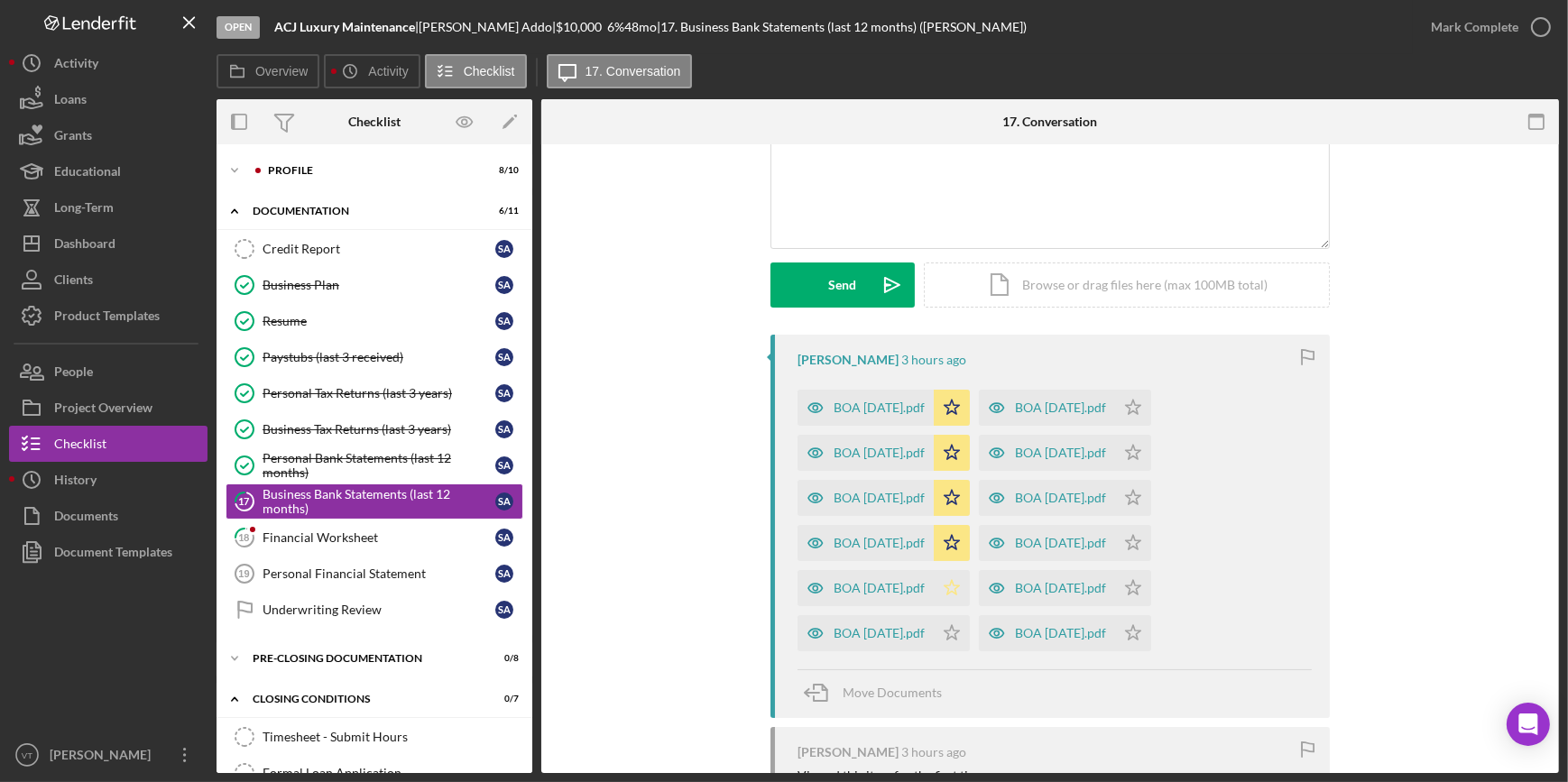
click at [966, 597] on icon "Icon/Star" at bounding box center [952, 588] width 36 height 36
click at [954, 632] on icon "Icon/Star" at bounding box center [952, 634] width 36 height 36
drag, startPoint x: 1171, startPoint y: 634, endPoint x: 1156, endPoint y: 585, distance: 51.2
click at [1151, 633] on icon "Icon/Star" at bounding box center [1133, 634] width 36 height 36
click at [1151, 582] on icon "Icon/Star" at bounding box center [1133, 588] width 36 height 36
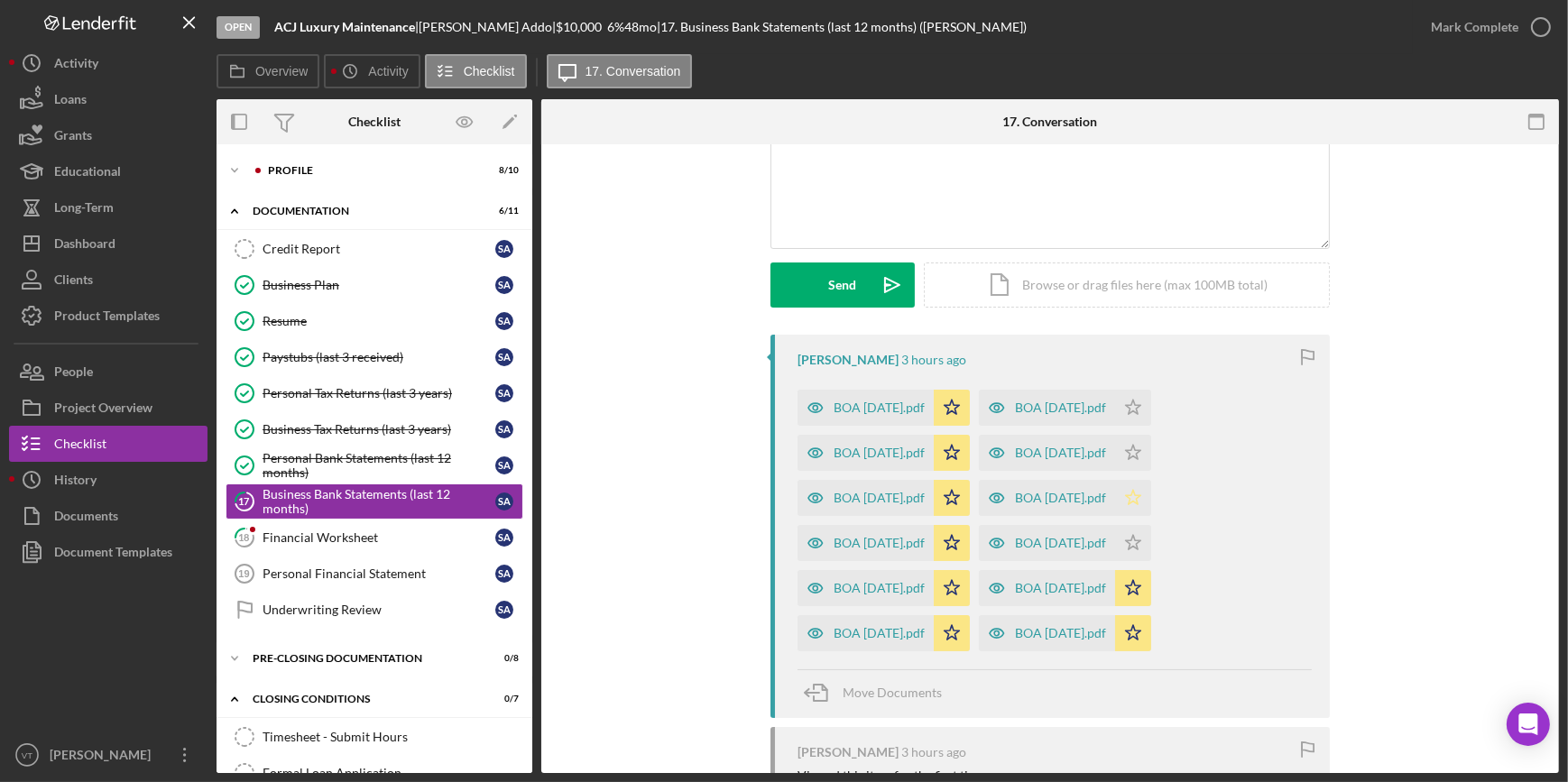
drag, startPoint x: 1167, startPoint y: 542, endPoint x: 1146, endPoint y: 506, distance: 41.7
click at [1151, 544] on icon "Icon/Star" at bounding box center [1133, 543] width 36 height 36
click at [1147, 502] on icon "Icon/Star" at bounding box center [1133, 498] width 36 height 36
click at [1151, 448] on icon "Icon/Star" at bounding box center [1133, 452] width 36 height 36
click at [1151, 408] on icon "Icon/Star" at bounding box center [1133, 408] width 36 height 36
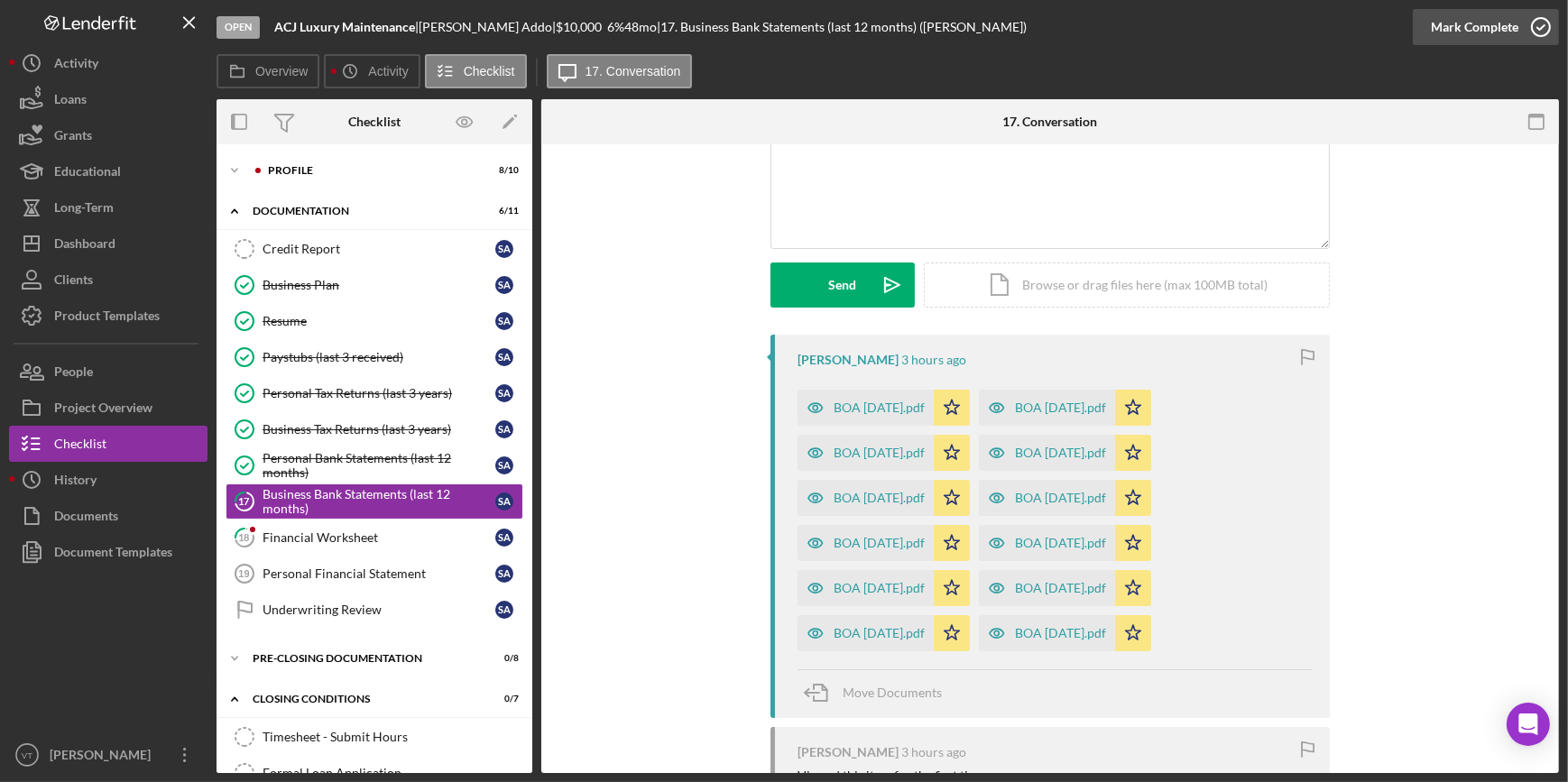
click at [1457, 31] on div "Mark Complete" at bounding box center [1474, 27] width 87 height 36
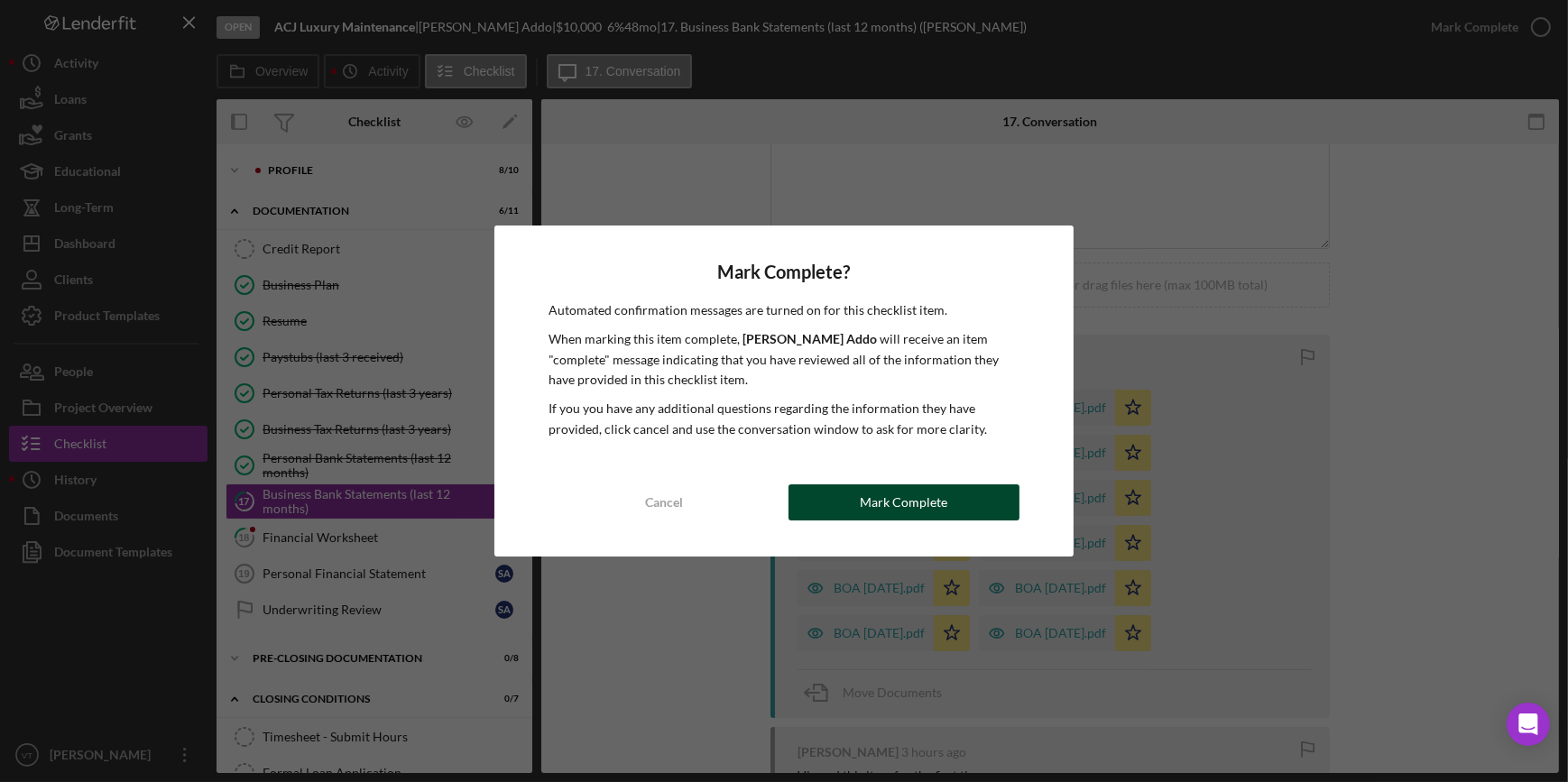
click at [888, 519] on div "Mark Complete" at bounding box center [903, 503] width 87 height 36
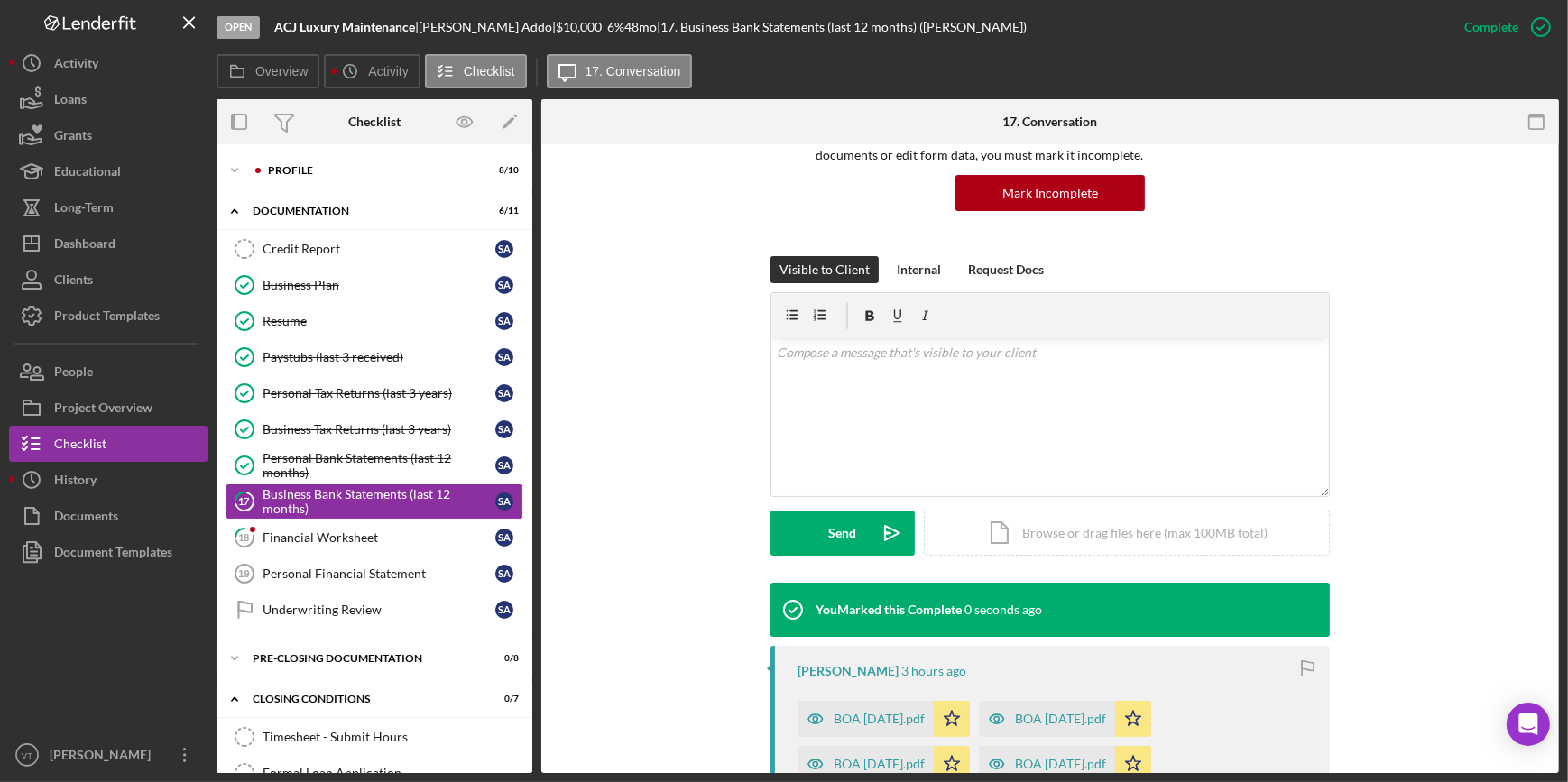
scroll to position [412, 0]
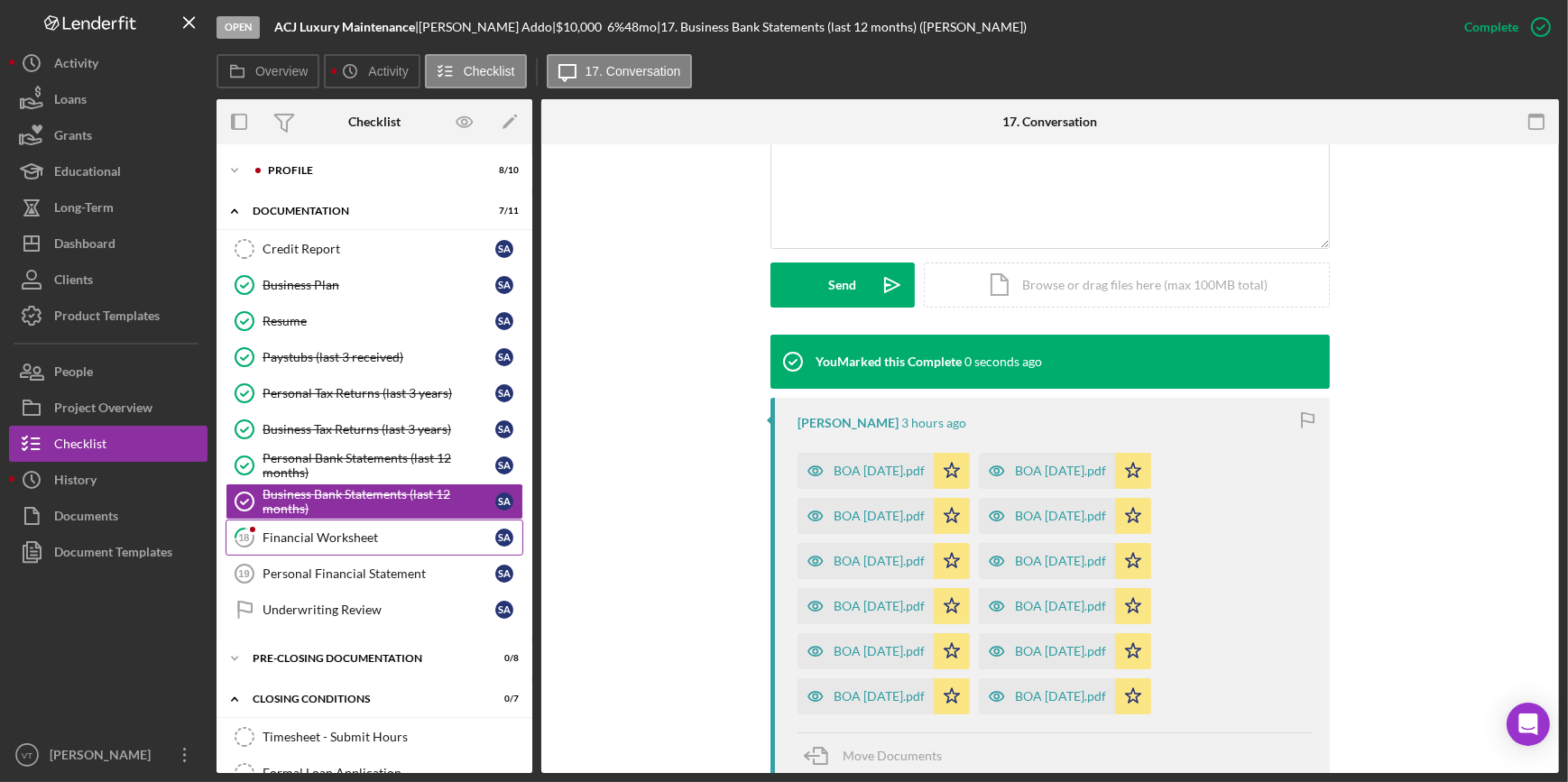
click at [382, 551] on link "18 Financial Worksheet S A" at bounding box center [374, 538] width 298 height 36
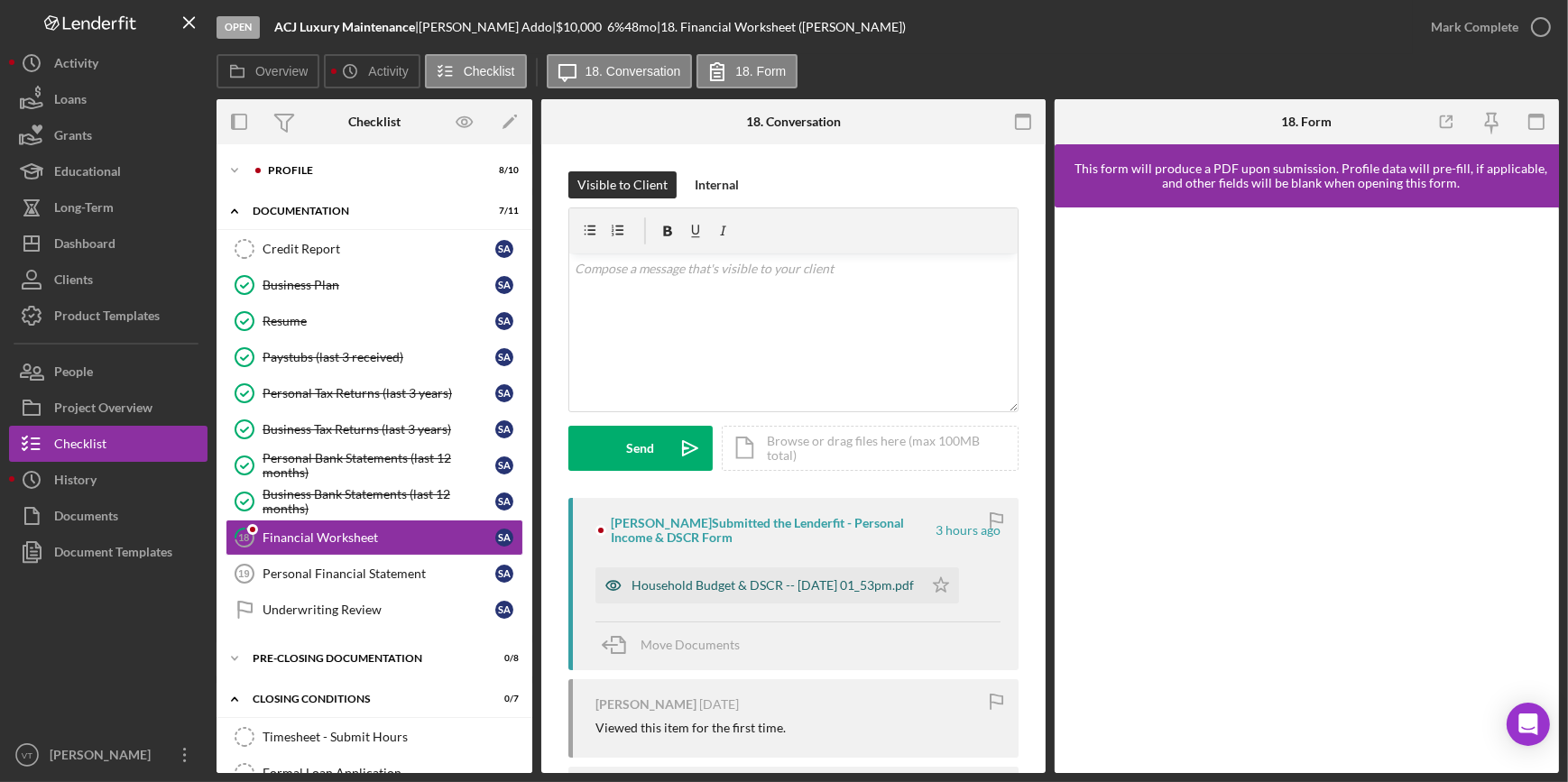
click at [676, 594] on div "Household Budget & DSCR -- 2025-09-10 01_53pm.pdf" at bounding box center [759, 585] width 327 height 36
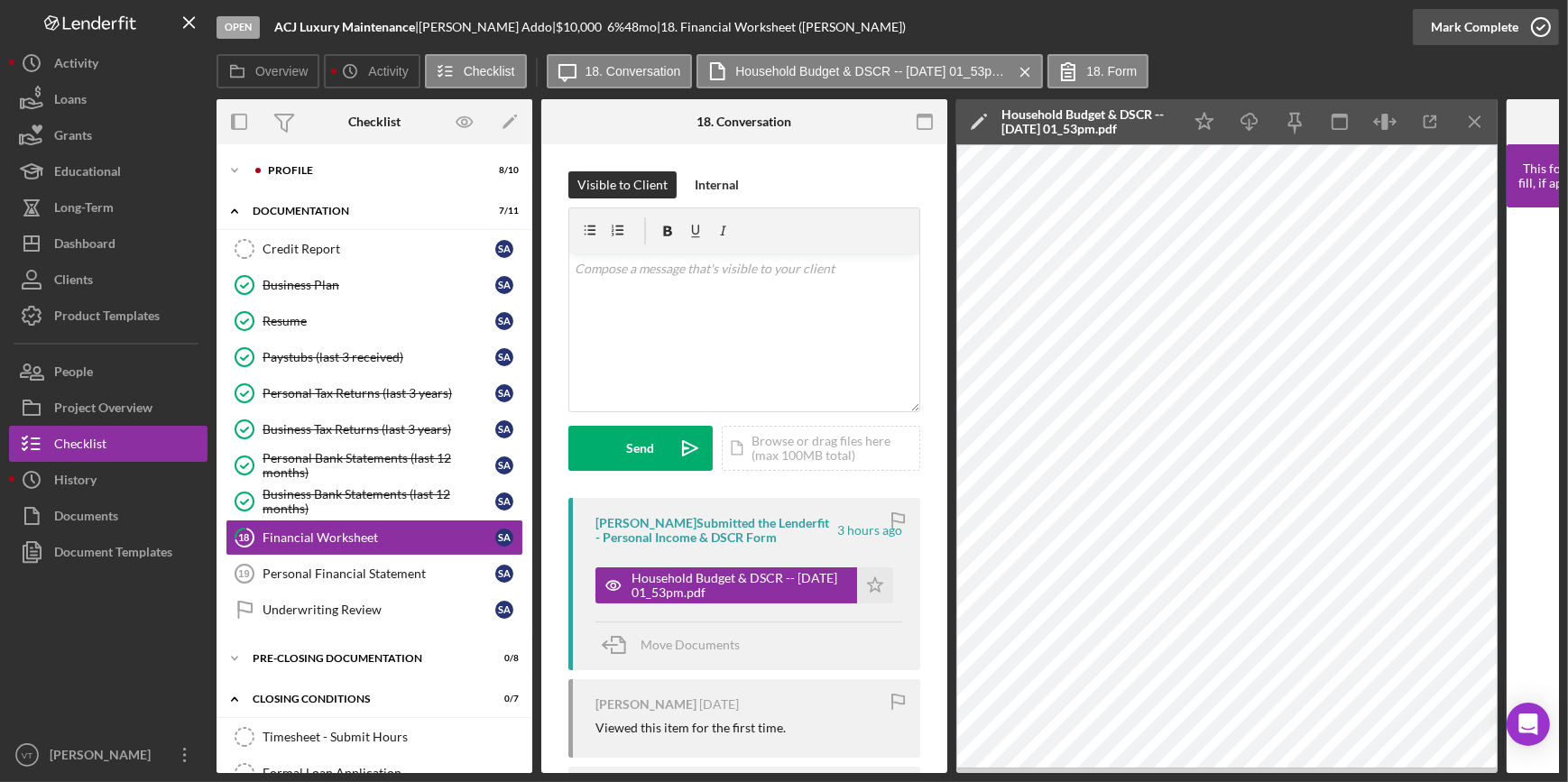
click at [1439, 31] on div "Mark Complete" at bounding box center [1474, 27] width 87 height 36
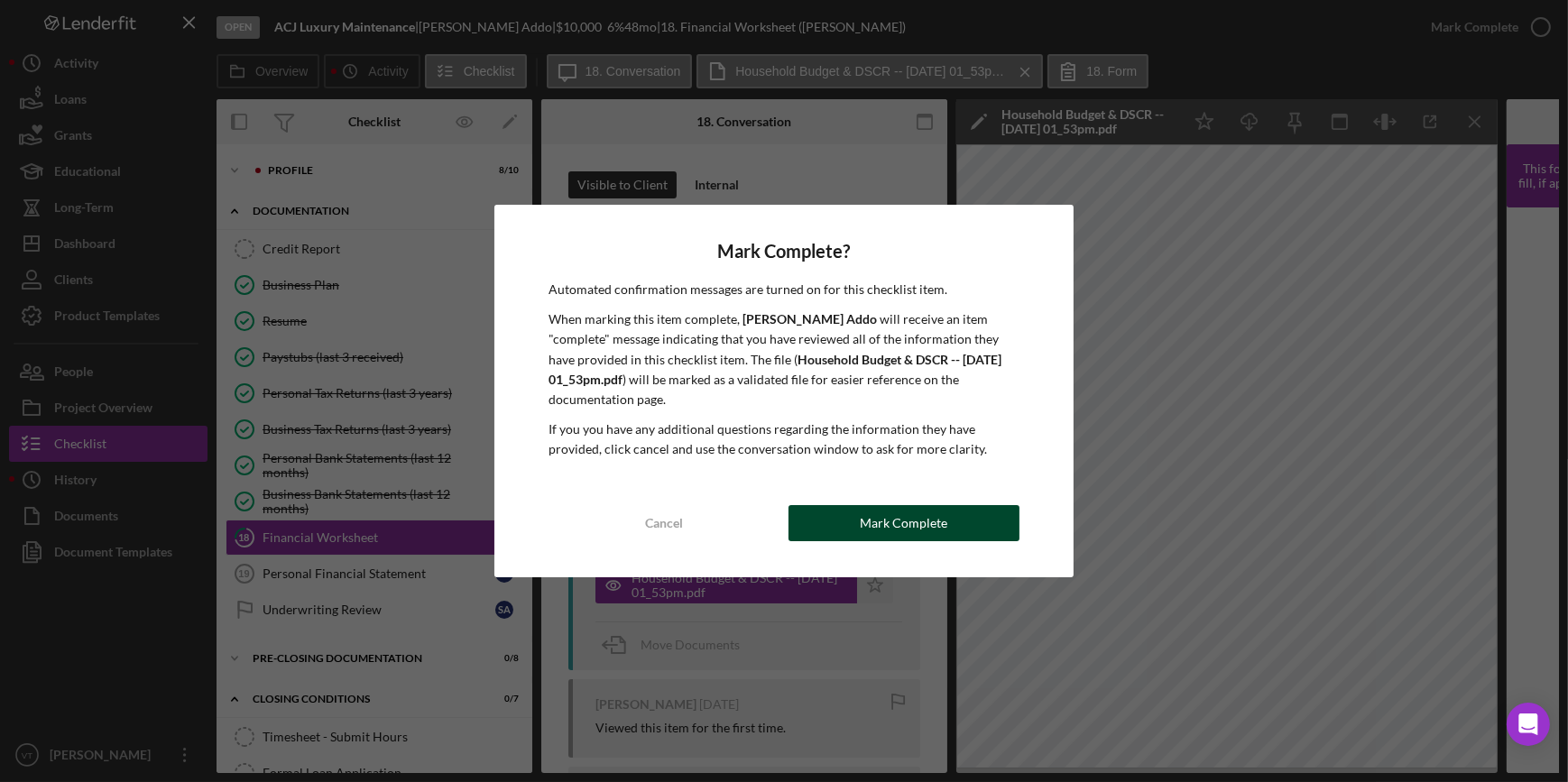
click at [882, 527] on div "Mark Complete" at bounding box center [903, 524] width 87 height 36
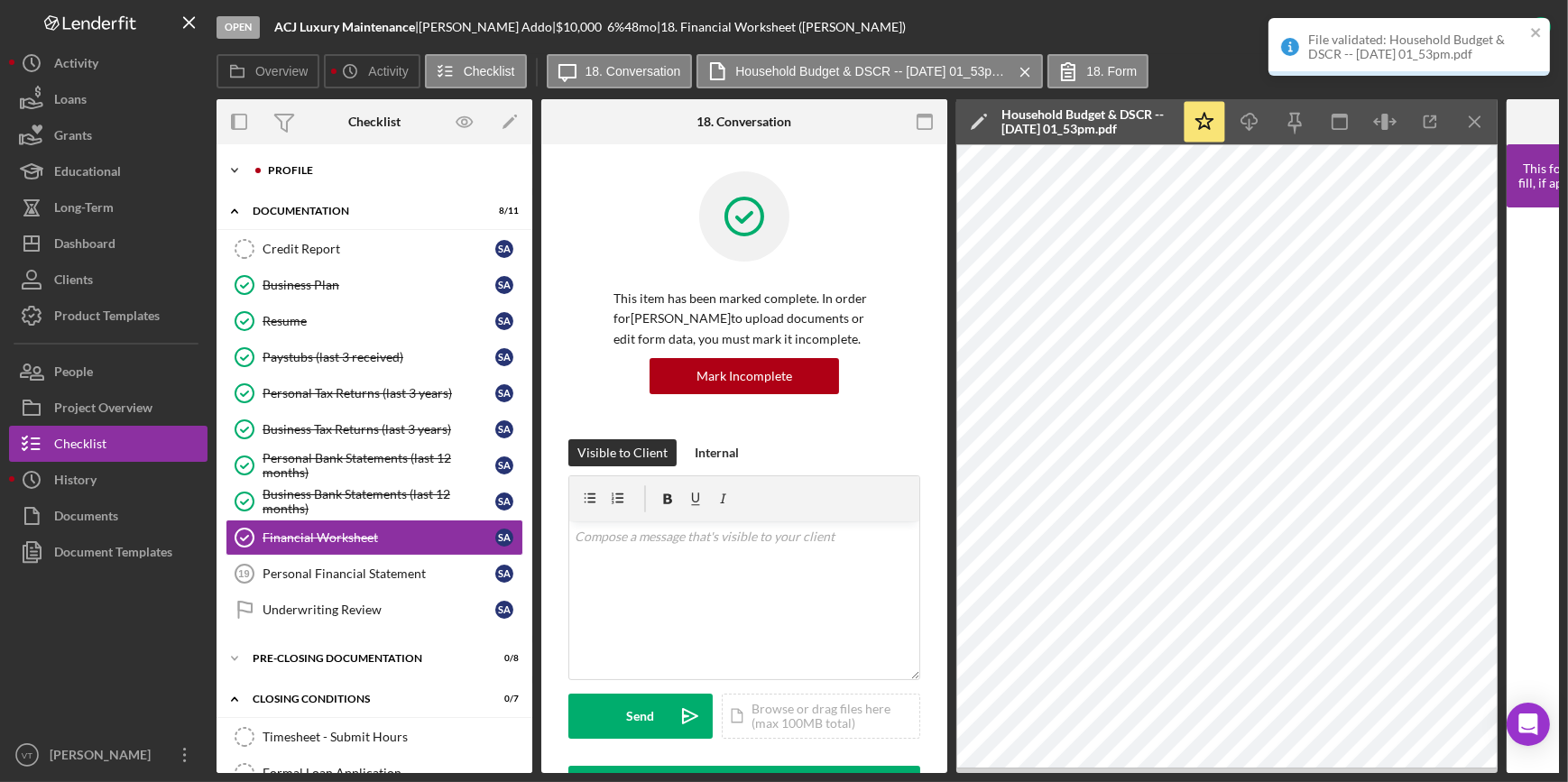
click at [240, 166] on icon "Icon/Expander" at bounding box center [234, 170] width 36 height 36
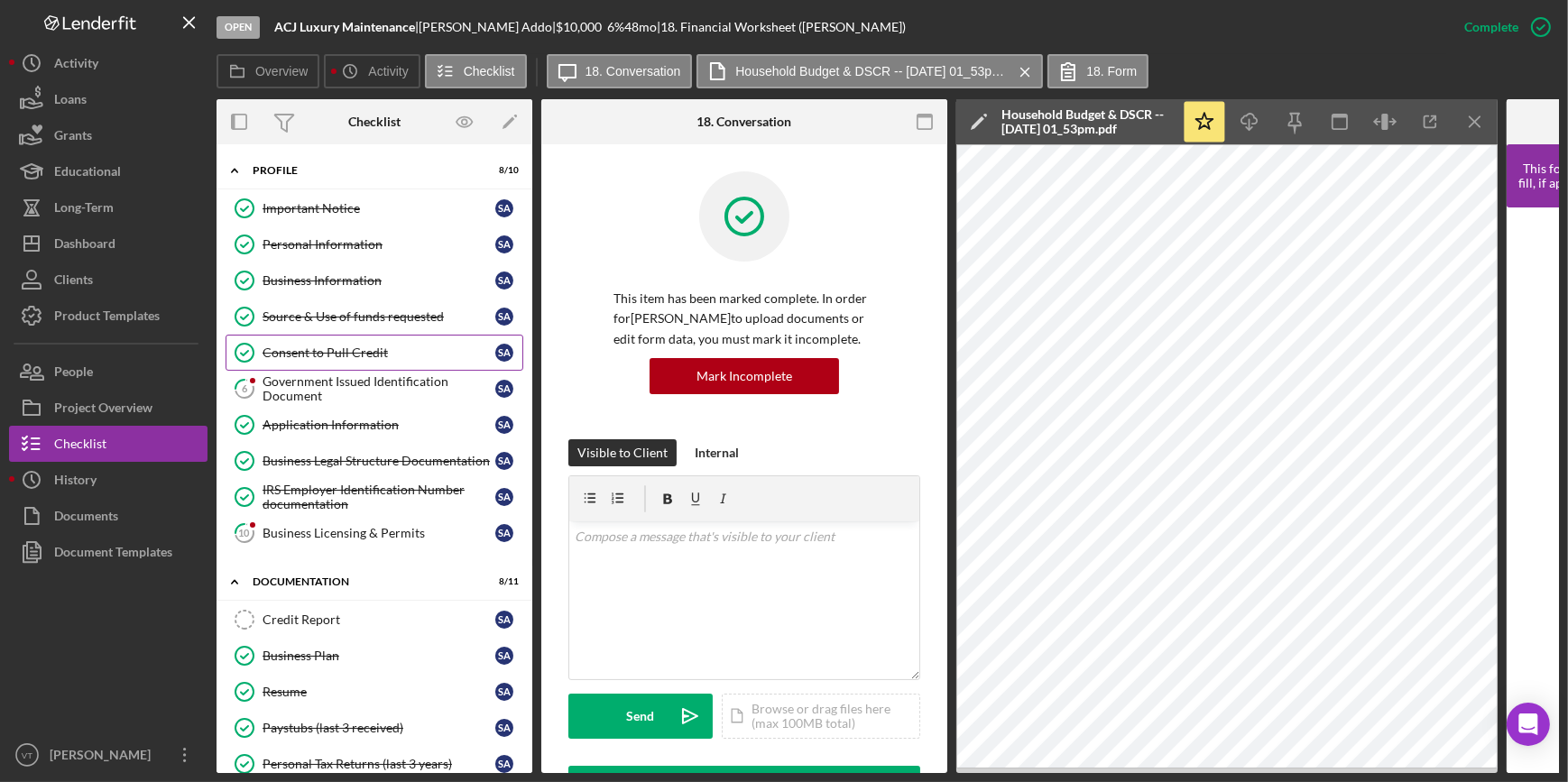
click at [314, 347] on div "Consent to Pull Credit" at bounding box center [378, 352] width 232 height 15
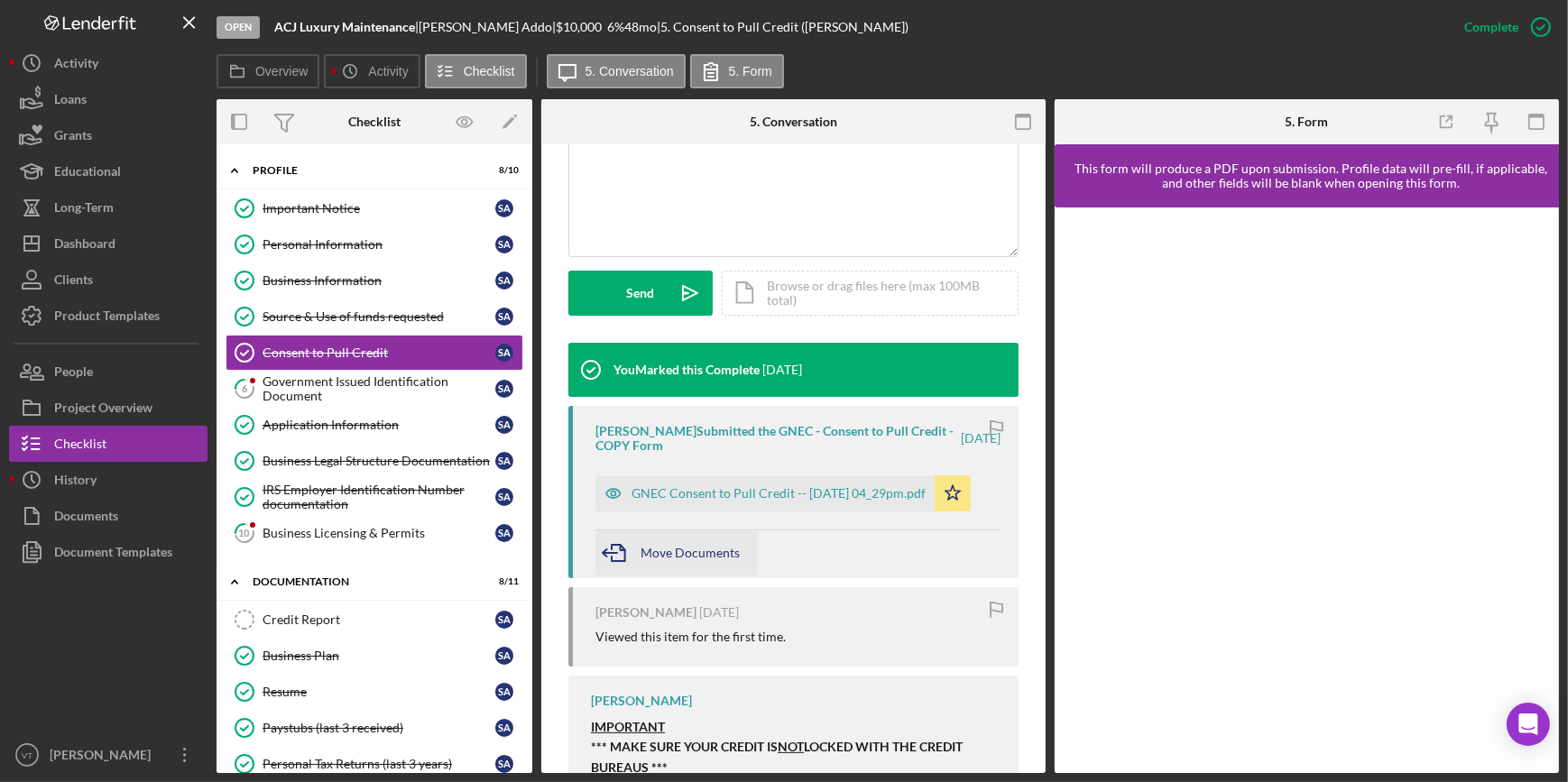
scroll to position [492, 0]
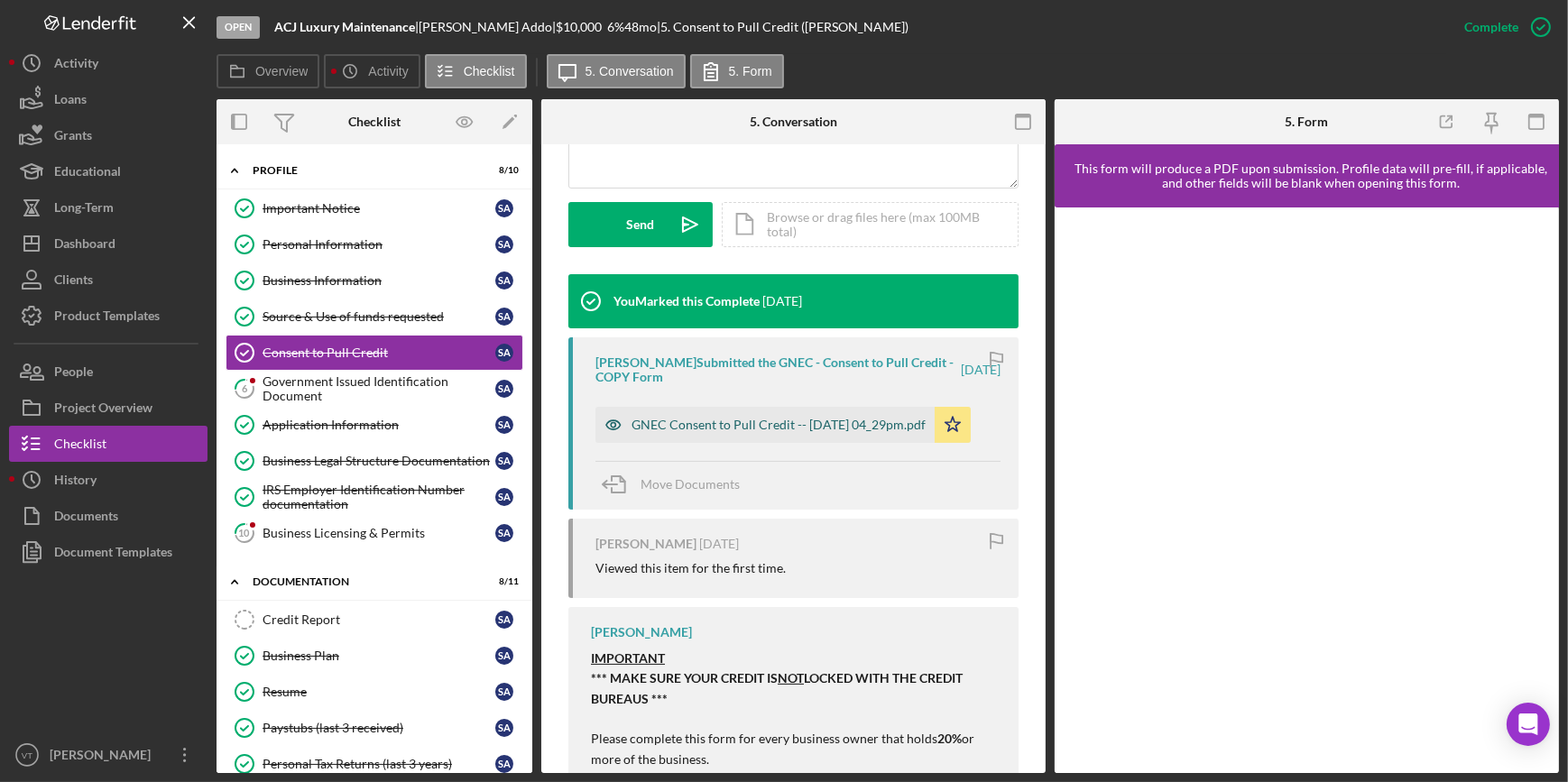
click at [675, 421] on div "GNEC Consent to Pull Credit -- 2025-08-18 04_29pm.pdf" at bounding box center [778, 425] width 294 height 15
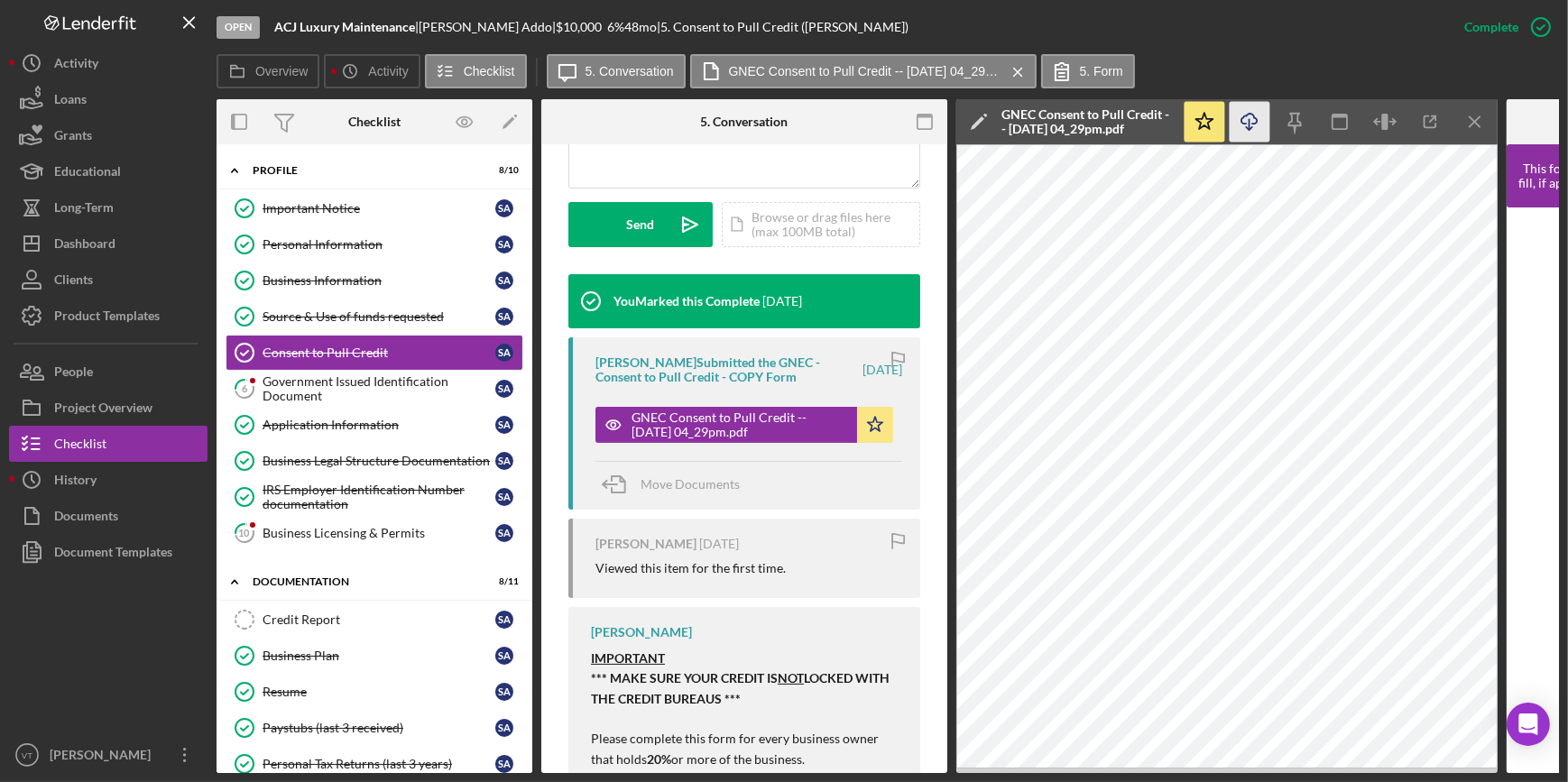
click at [1235, 127] on icon "Icon/Download" at bounding box center [1249, 122] width 41 height 41
click at [283, 394] on div "Government Issued Identification Document" at bounding box center [378, 388] width 232 height 29
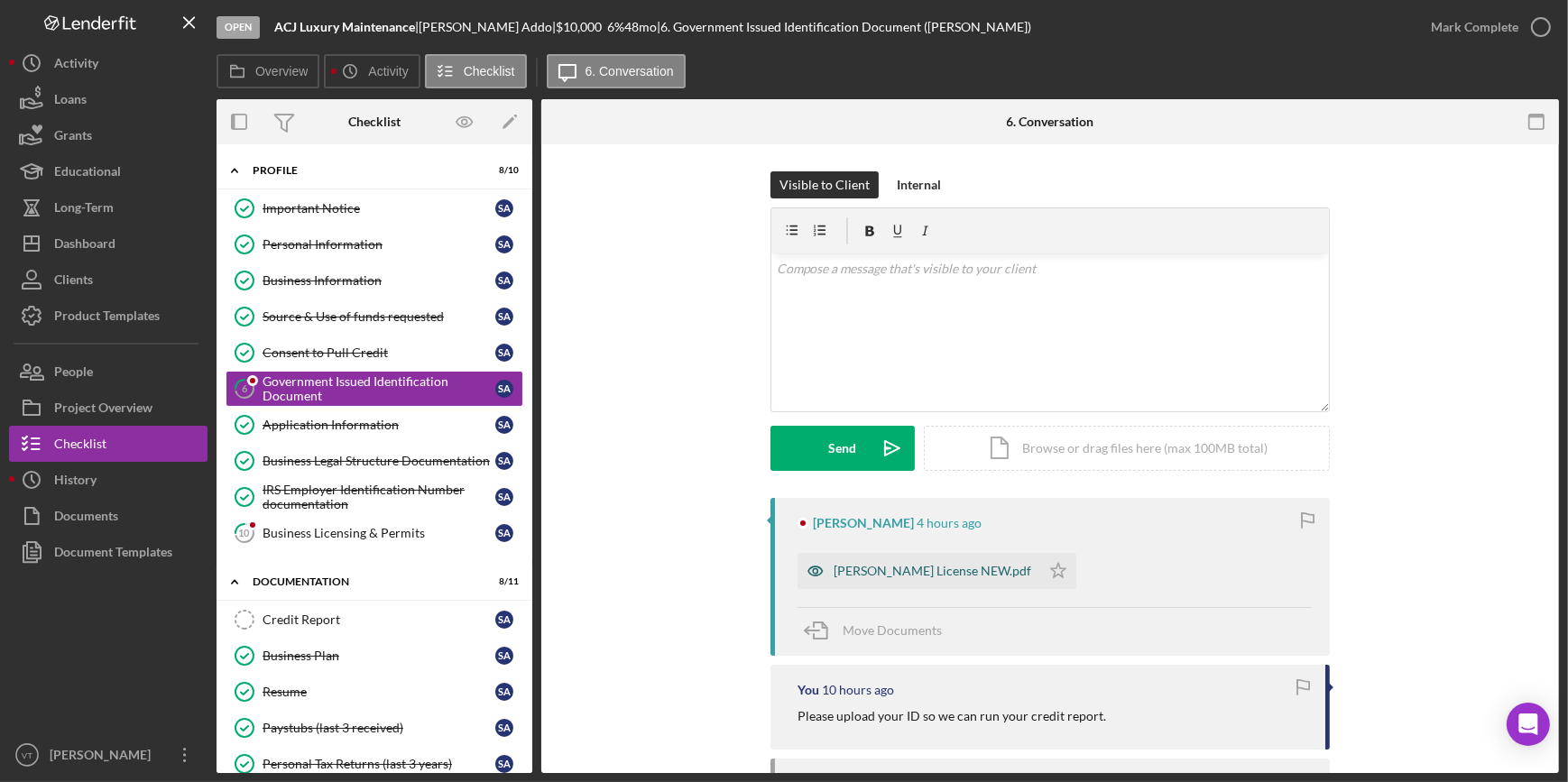
click at [924, 562] on div "Stephannie Drivers License NEW.pdf" at bounding box center [918, 571] width 242 height 36
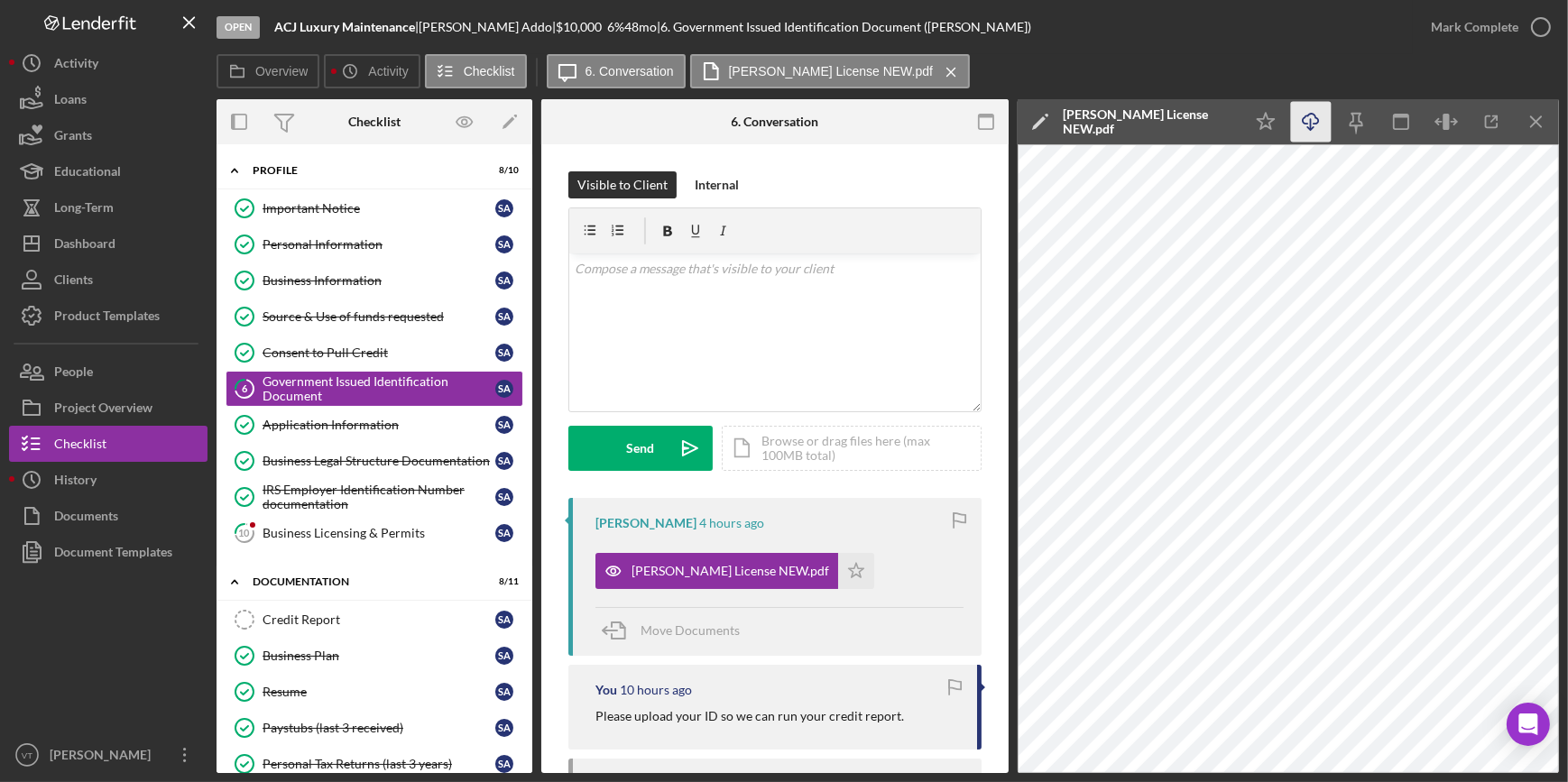
click at [1317, 114] on icon "Icon/Download" at bounding box center [1311, 122] width 41 height 41
click at [104, 241] on div "Dashboard" at bounding box center [85, 245] width 61 height 41
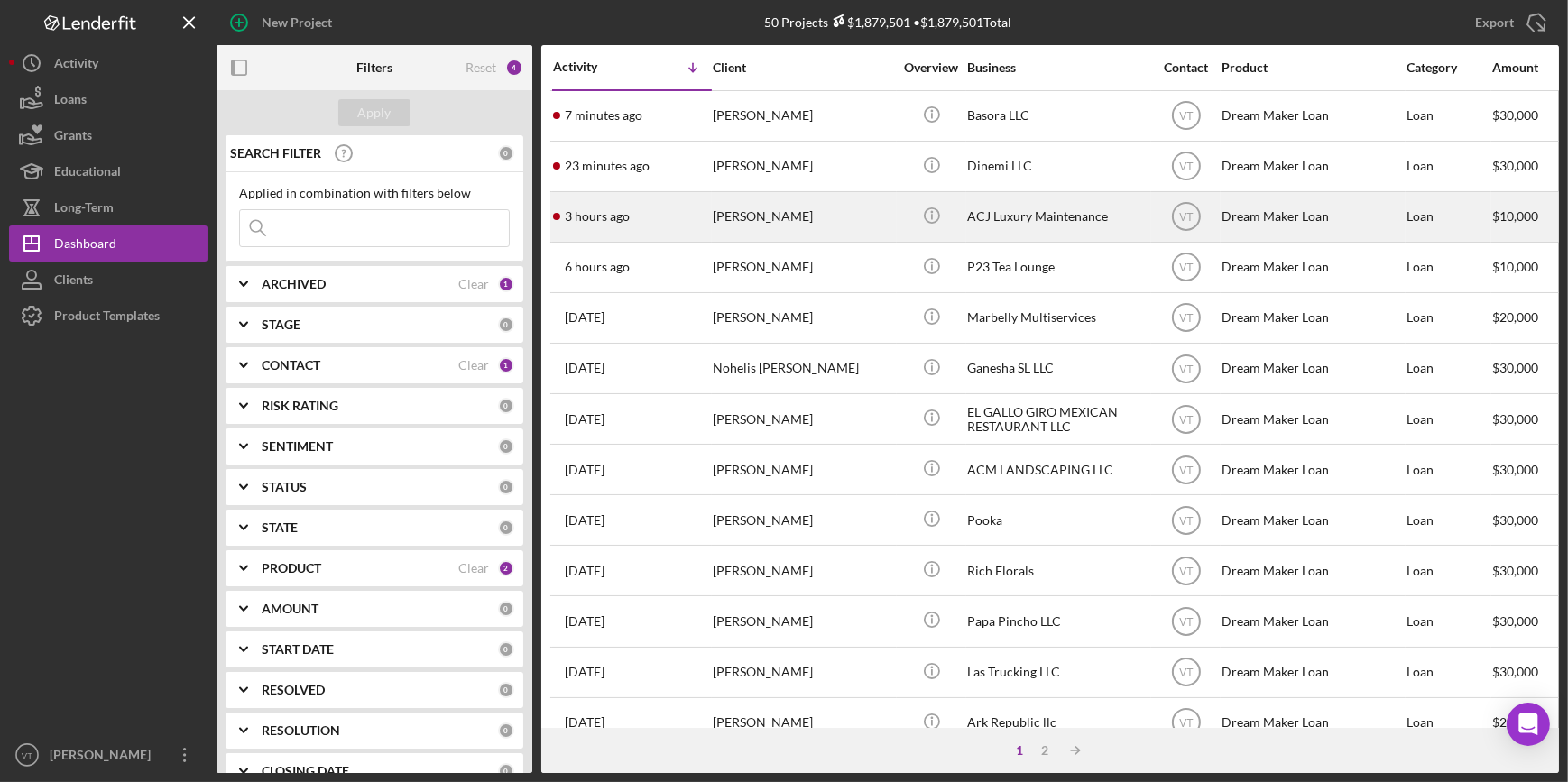
click at [663, 230] on div "3 hours ago Stephannie Addo" at bounding box center [632, 217] width 158 height 48
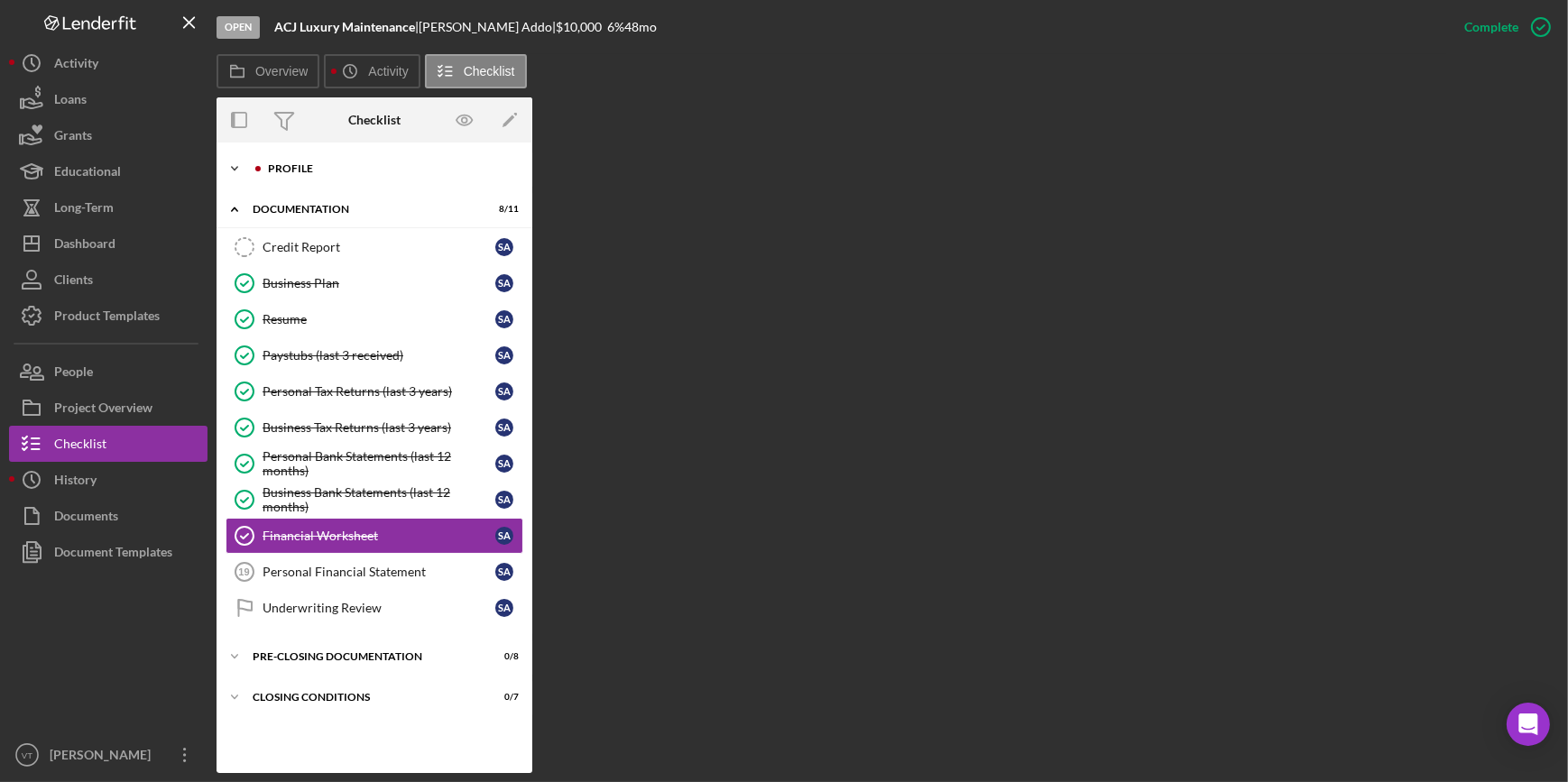
click at [245, 164] on icon "Icon/Expander" at bounding box center [234, 168] width 36 height 36
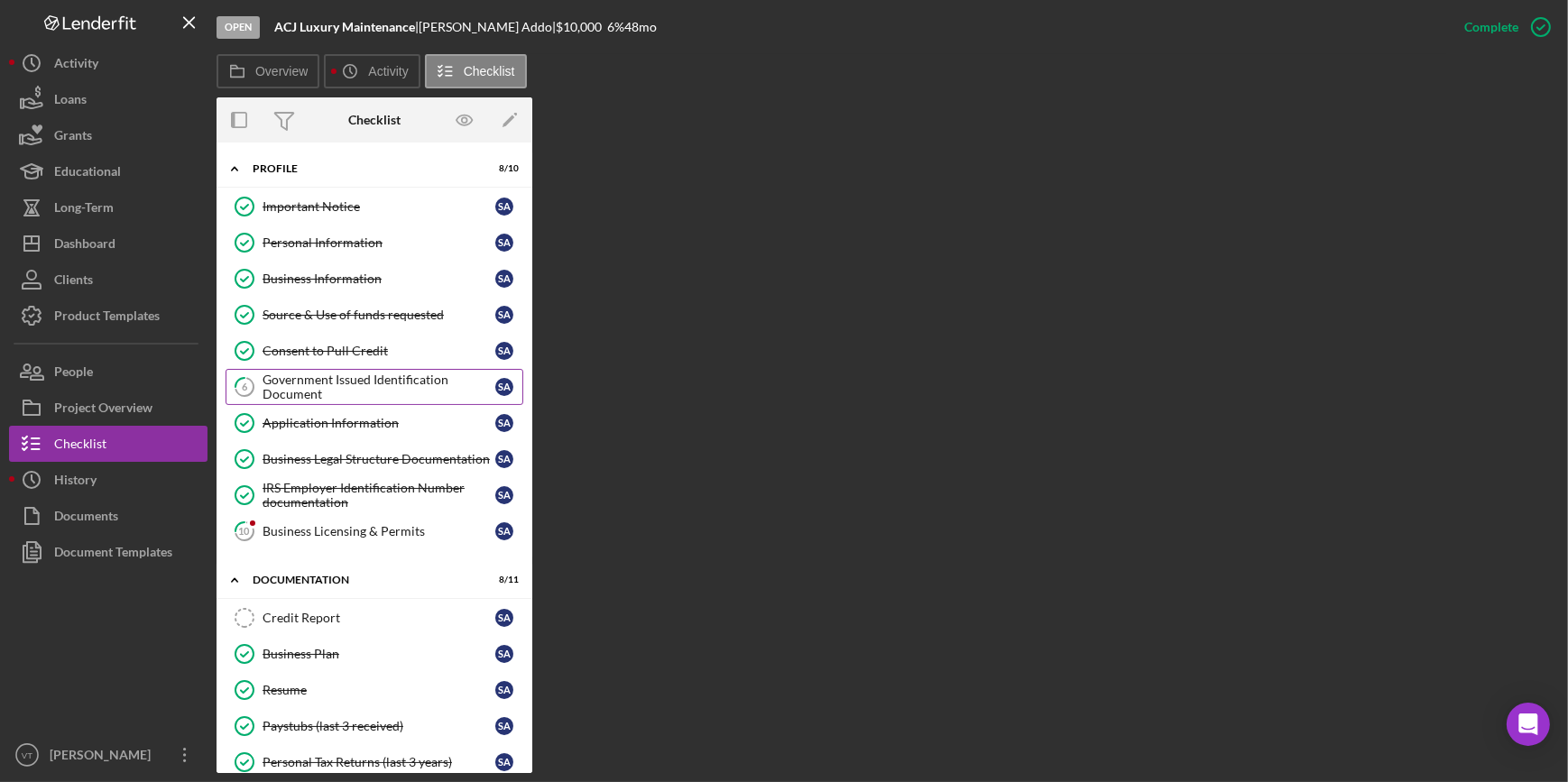
click at [344, 373] on div "Government Issued Identification Document" at bounding box center [378, 387] width 232 height 29
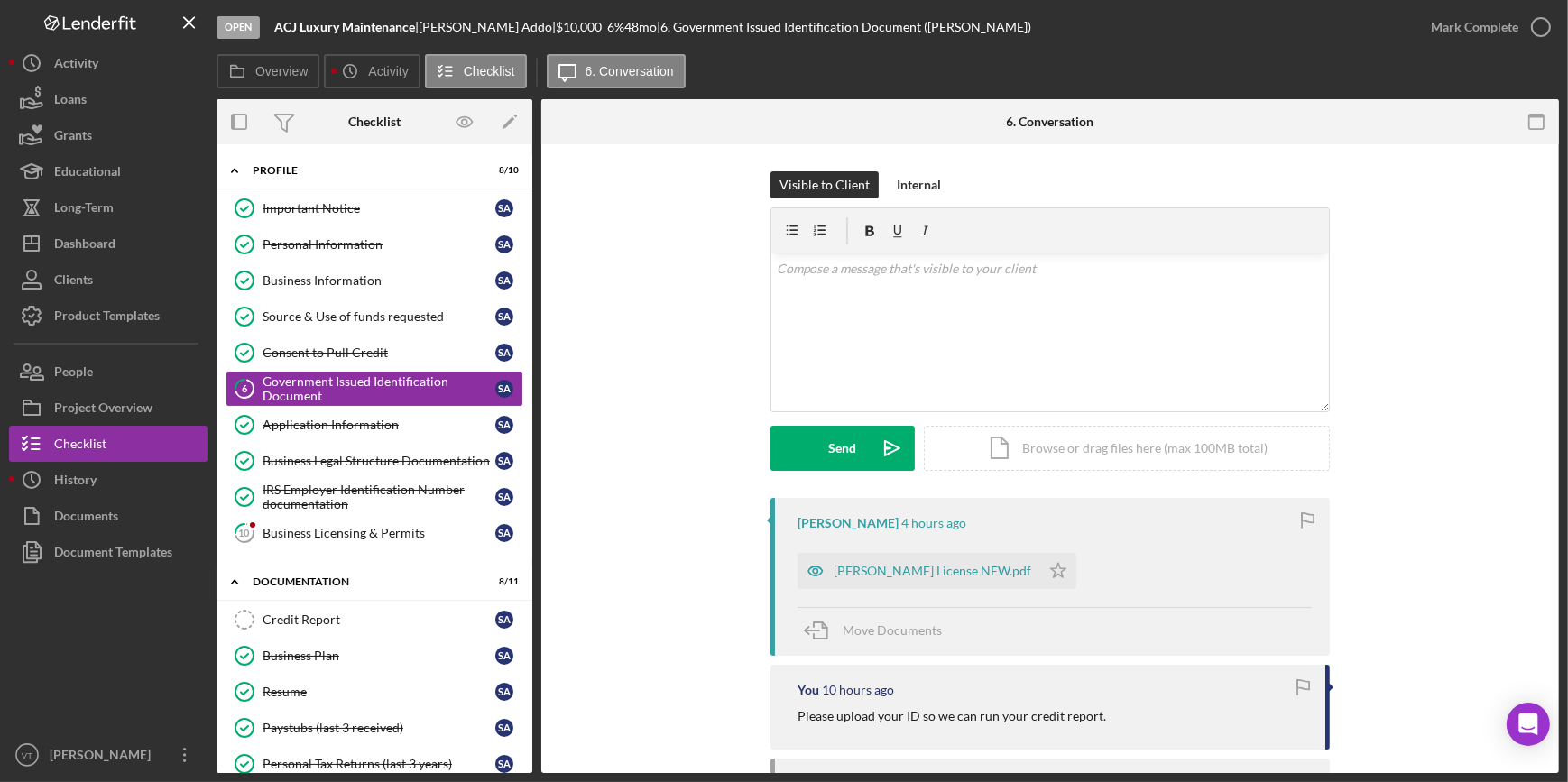
click at [1415, 48] on div "Mark Complete" at bounding box center [1486, 27] width 146 height 54
click at [1443, 29] on div "Mark Complete" at bounding box center [1474, 27] width 87 height 36
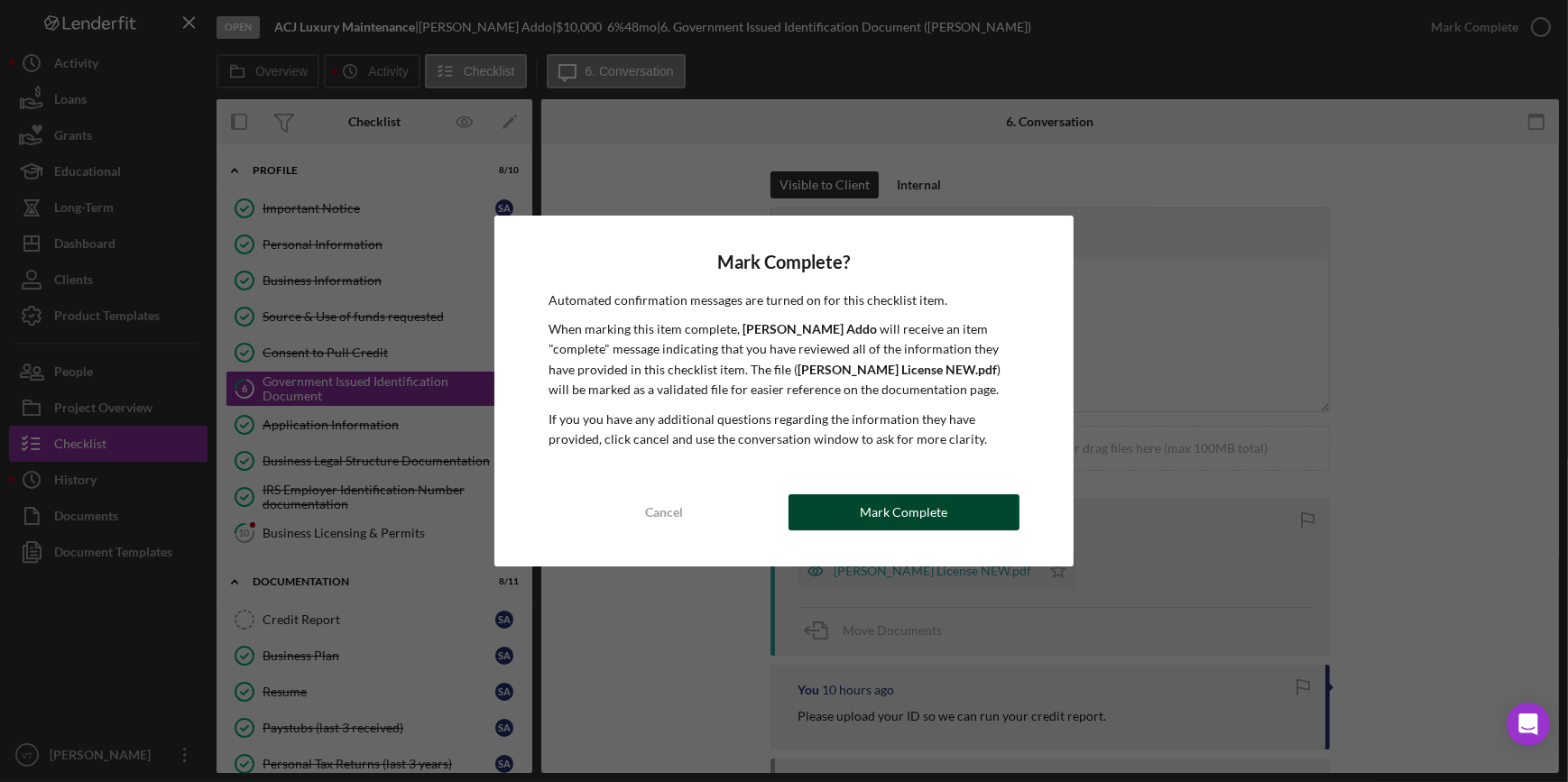
click at [949, 516] on button "Mark Complete" at bounding box center [903, 513] width 231 height 36
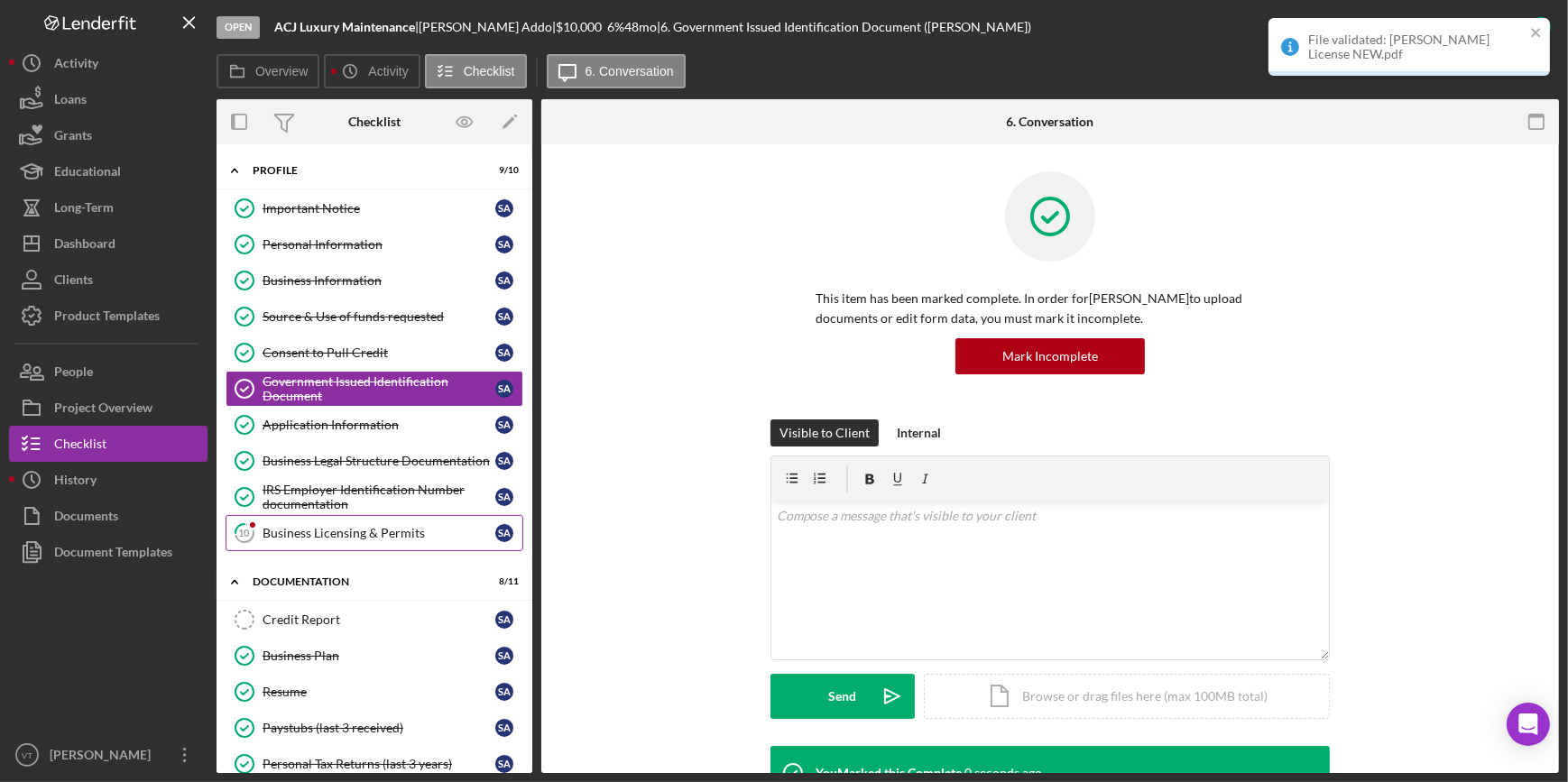
click at [307, 516] on link "10 Business Licensing & Permits S A" at bounding box center [374, 534] width 298 height 36
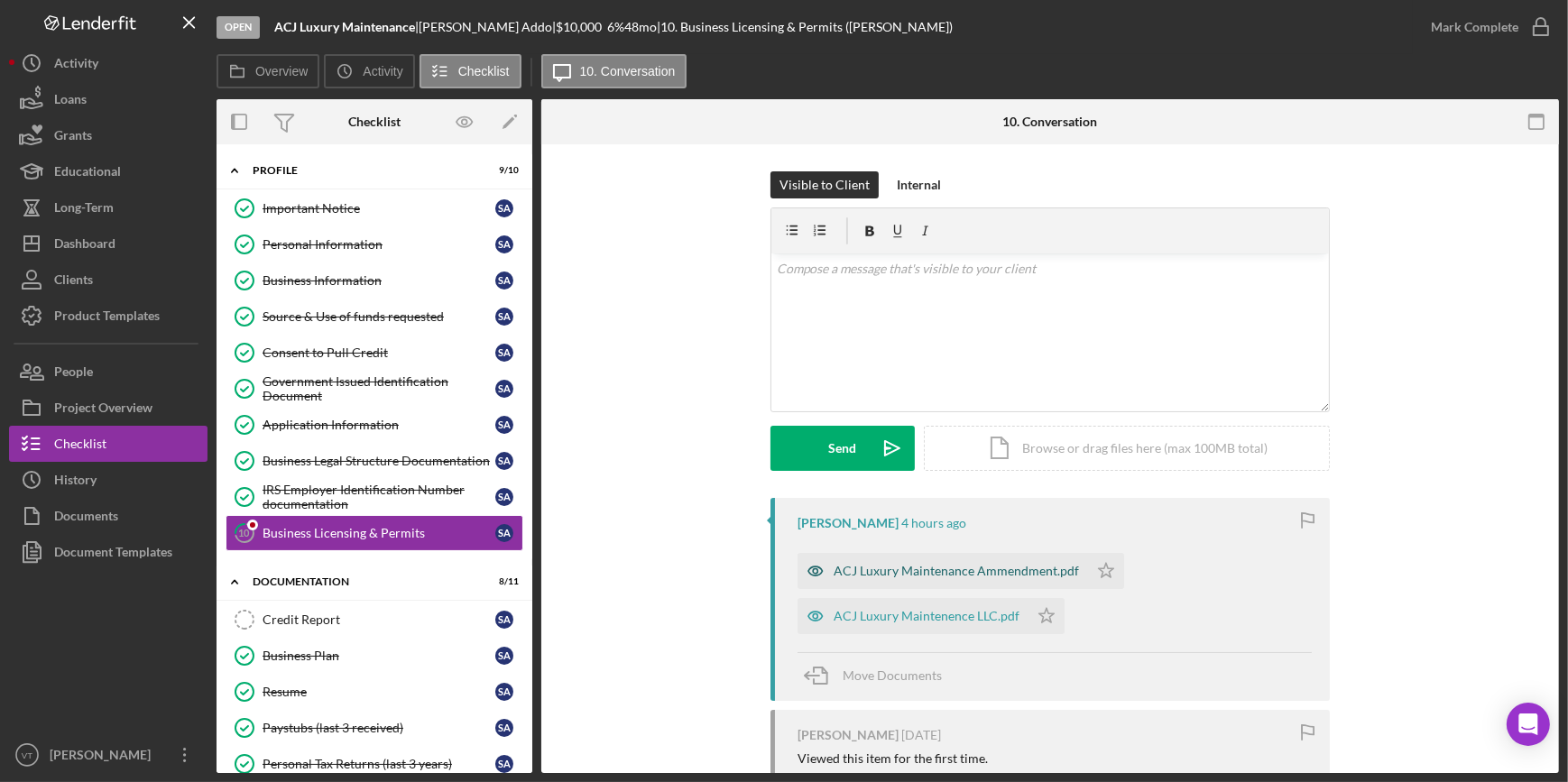
click at [979, 577] on div "ACJ Luxury Maintenance Ammendment.pdf" at bounding box center [956, 571] width 245 height 15
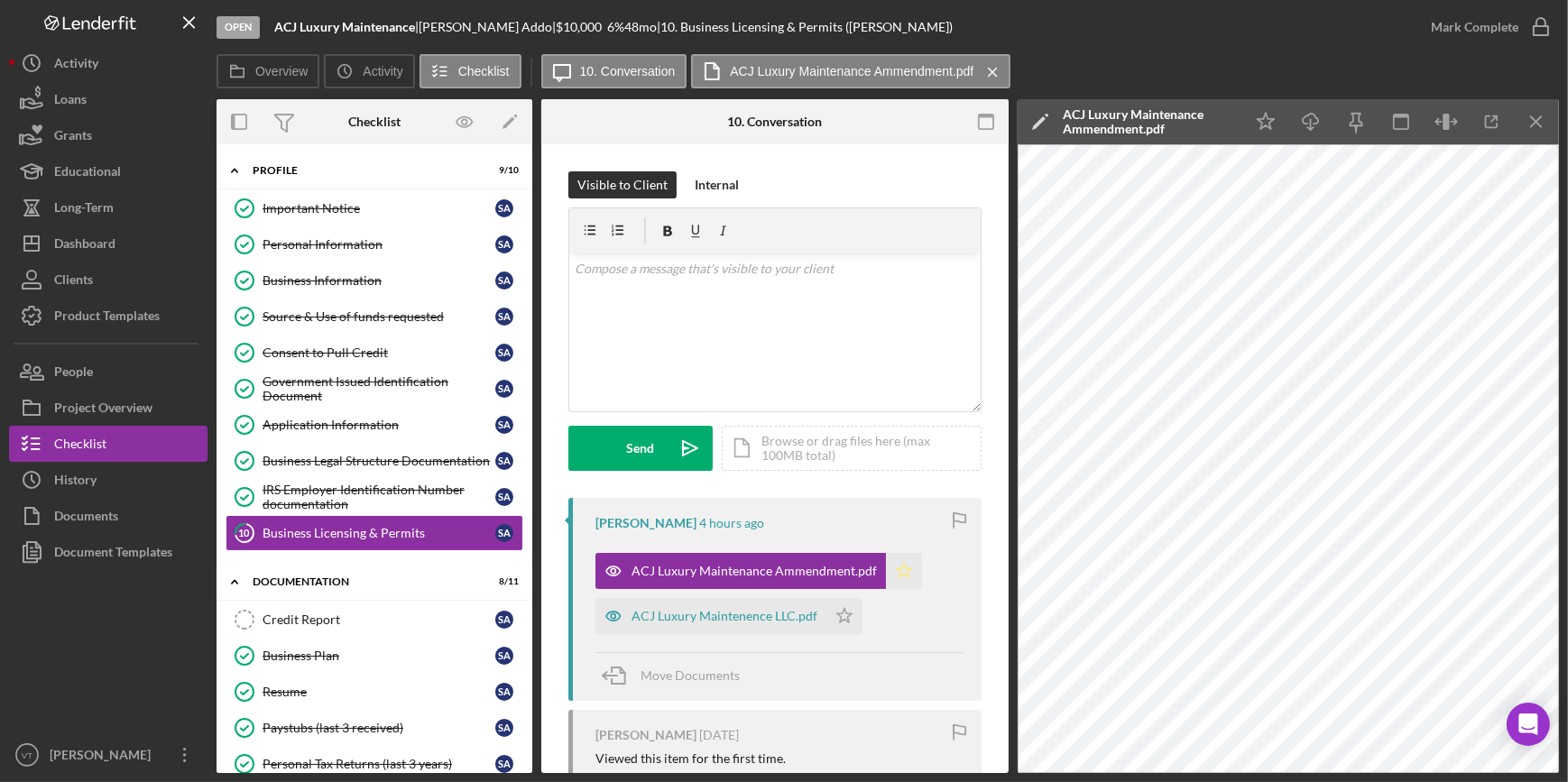
click at [899, 572] on icon "Icon/Star" at bounding box center [903, 571] width 36 height 36
click at [755, 606] on div "ACJ Luxury Maintenence LLC.pdf" at bounding box center [710, 616] width 231 height 36
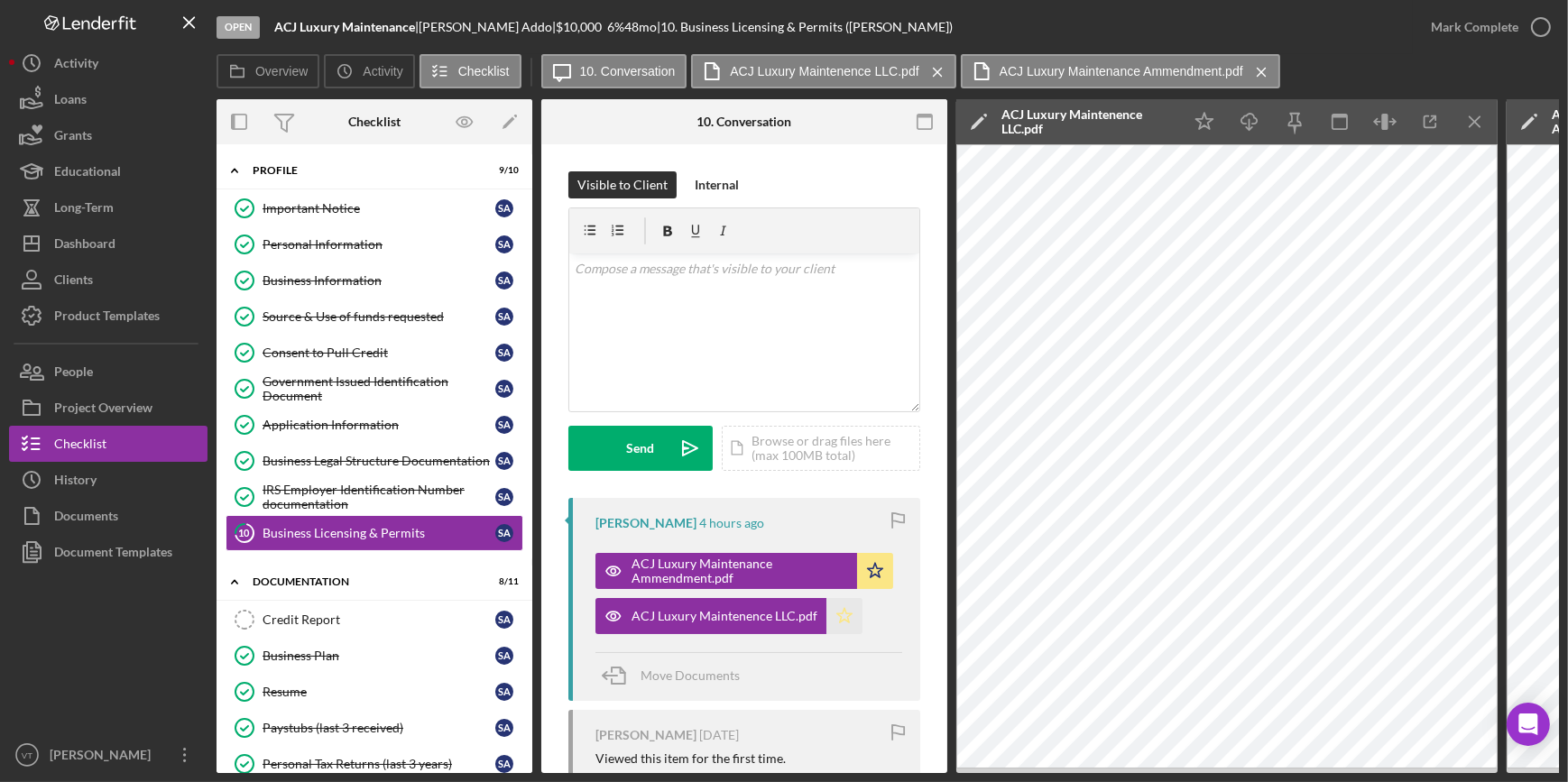
click at [842, 614] on icon "Icon/Star" at bounding box center [844, 616] width 36 height 36
click at [1470, 20] on div "Mark Complete" at bounding box center [1474, 27] width 87 height 36
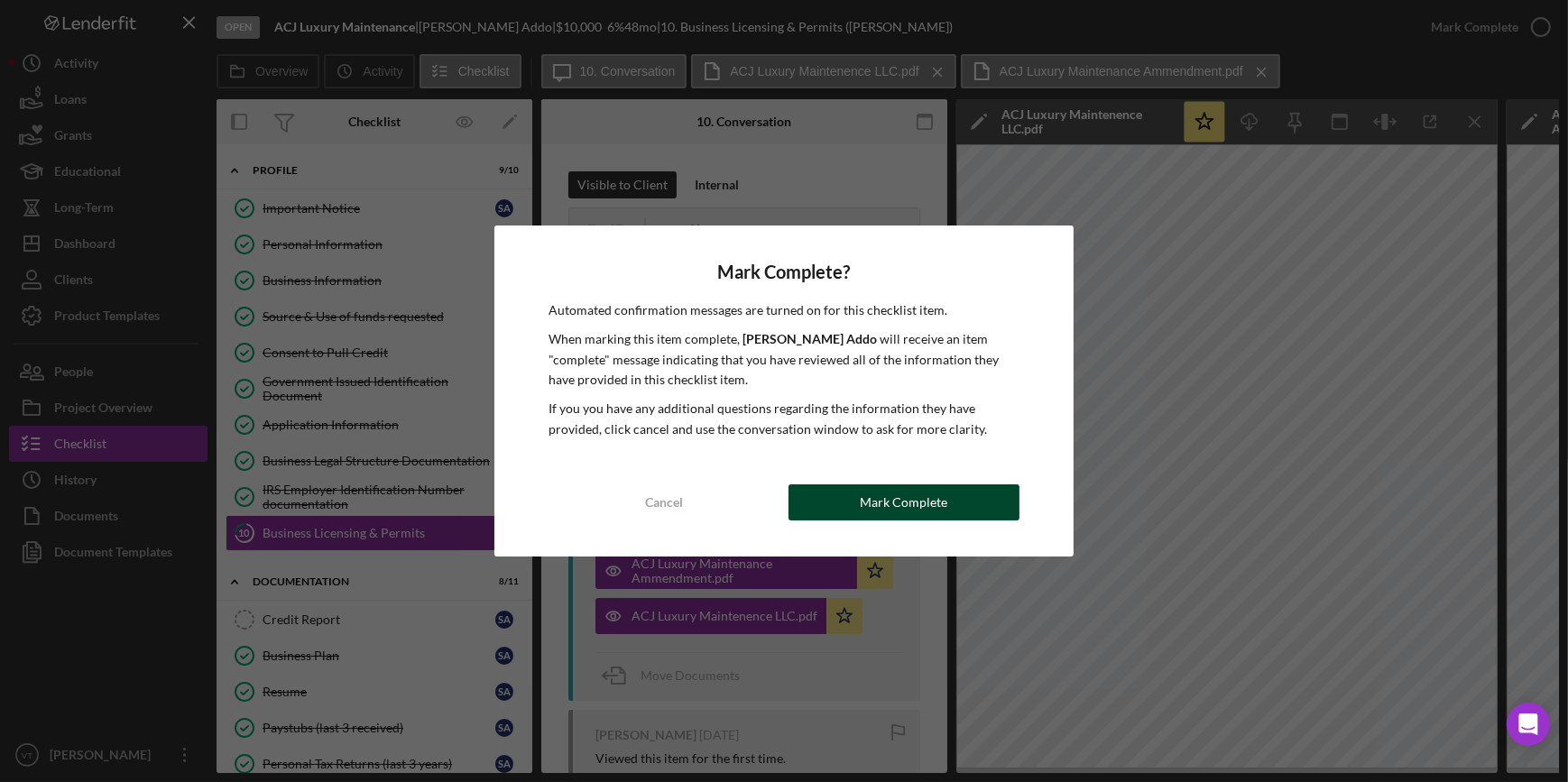
click at [882, 511] on div "Mark Complete" at bounding box center [903, 503] width 87 height 36
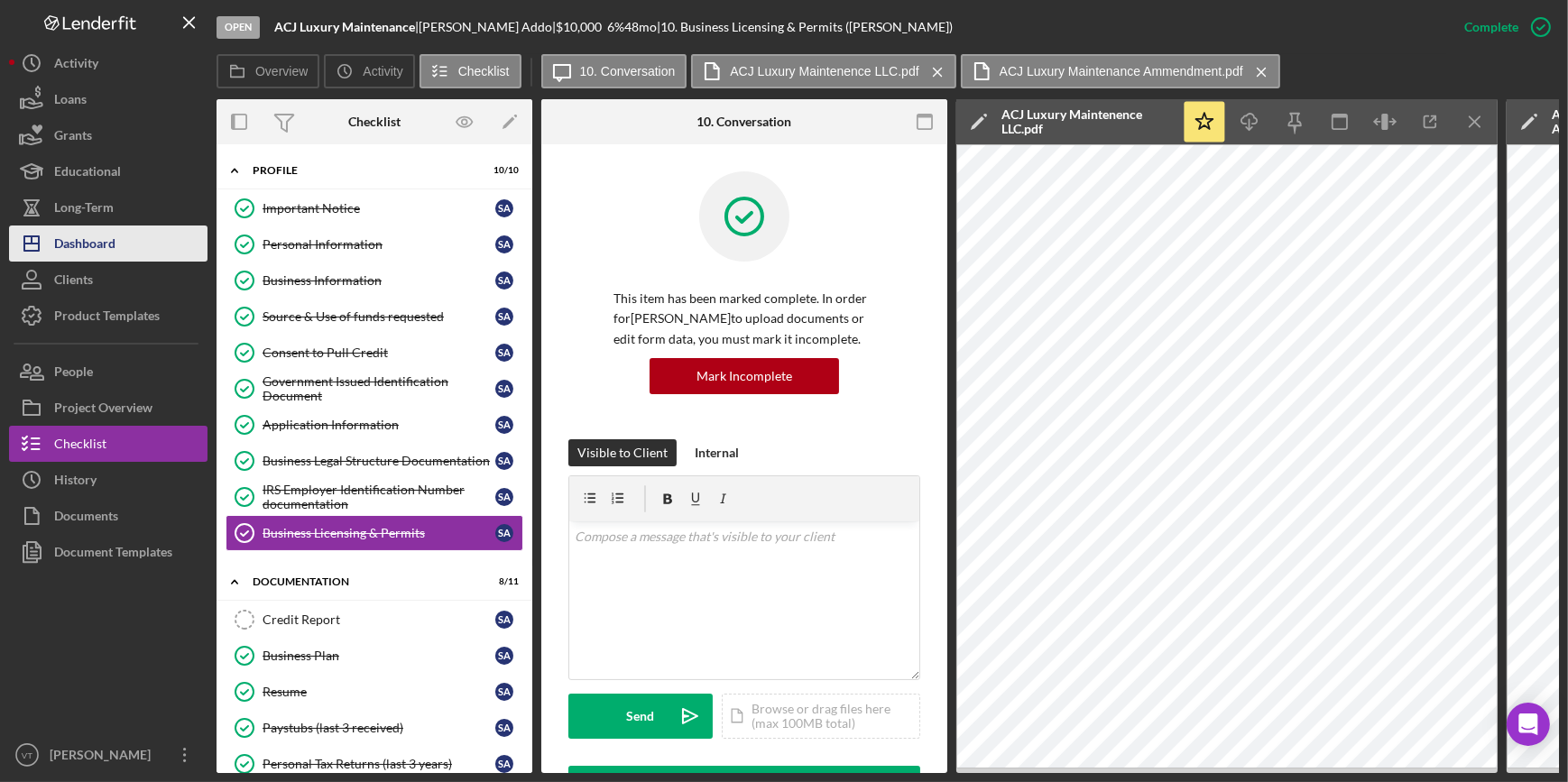
click at [107, 244] on div "Dashboard" at bounding box center [85, 245] width 61 height 41
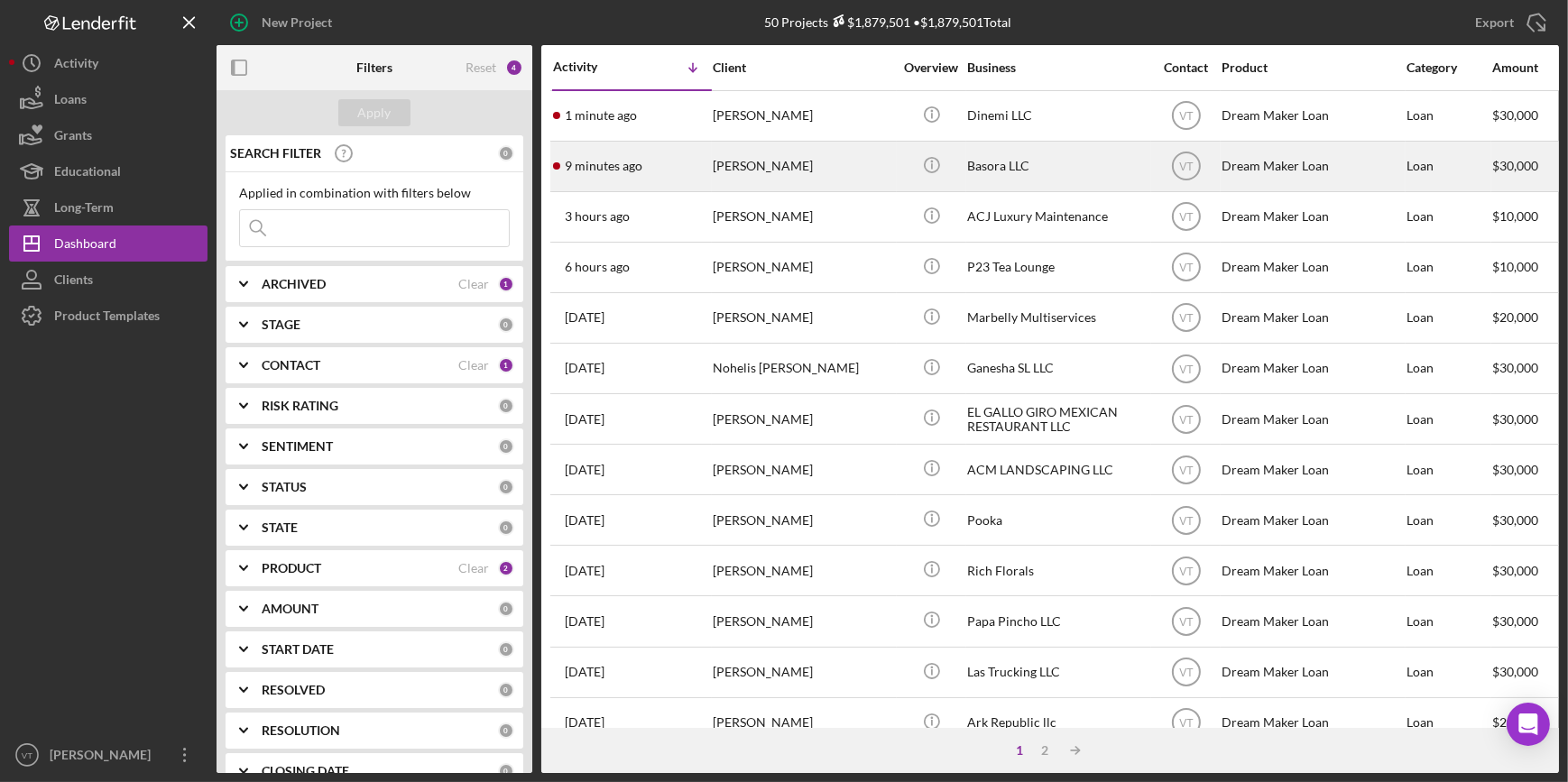
click at [689, 168] on div "9 minutes ago Jonatan Basora" at bounding box center [632, 166] width 158 height 48
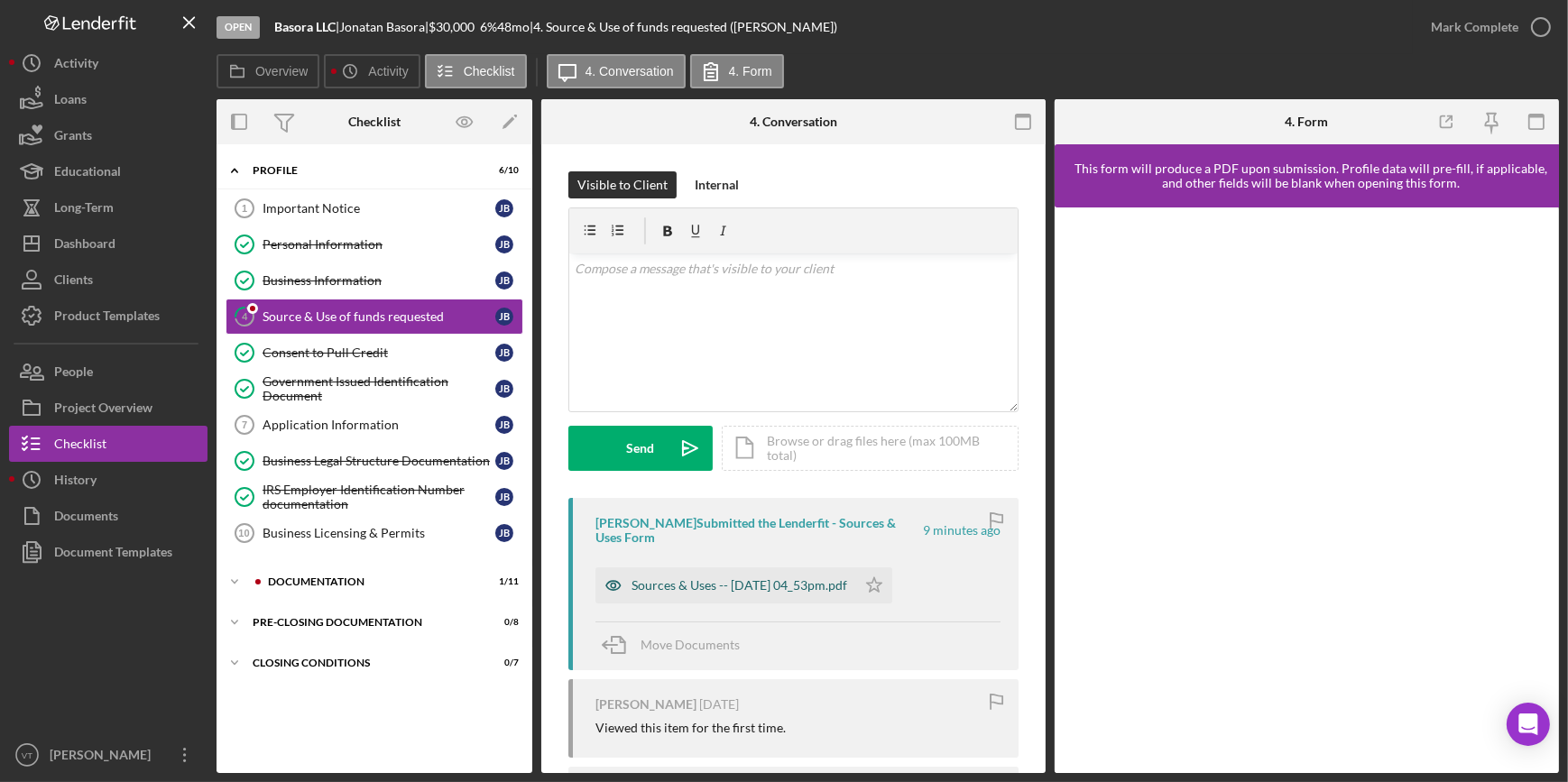
click at [691, 592] on div "Sources & Uses -- 2025-09-10 04_53pm.pdf" at bounding box center [739, 585] width 216 height 15
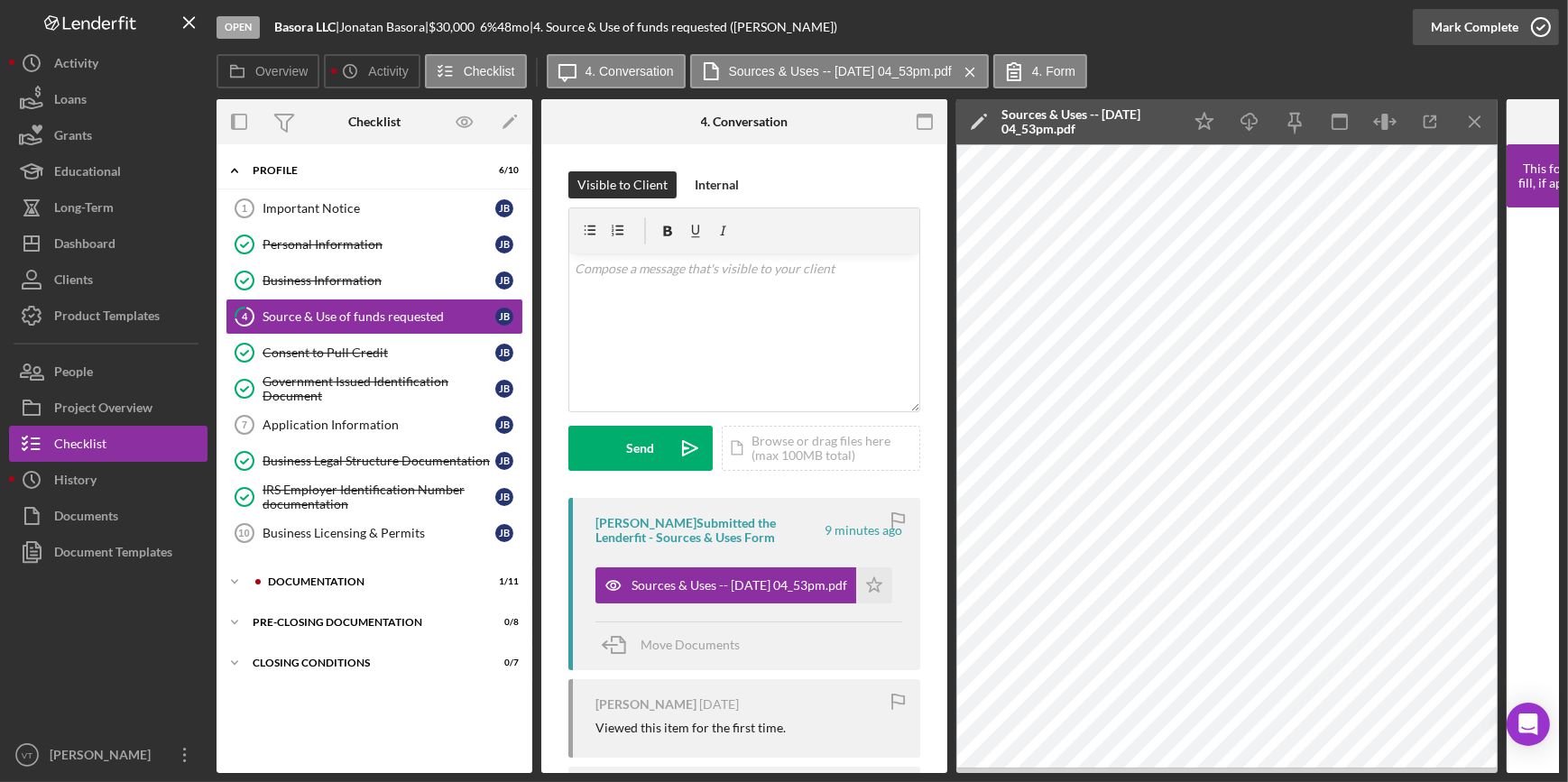
click at [1473, 26] on div "Mark Complete" at bounding box center [1474, 27] width 87 height 36
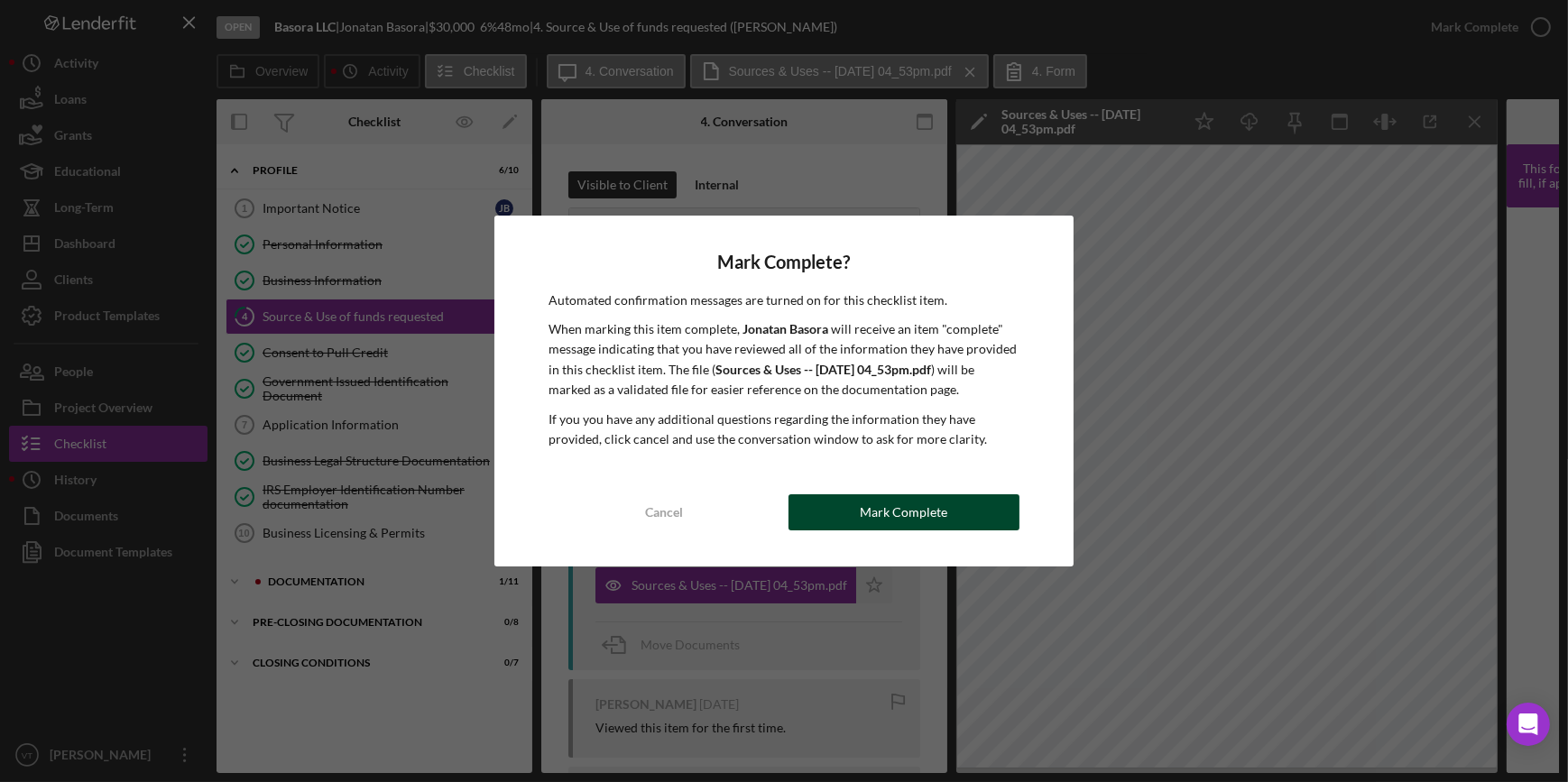
click at [925, 498] on div "Mark Complete" at bounding box center [903, 513] width 87 height 36
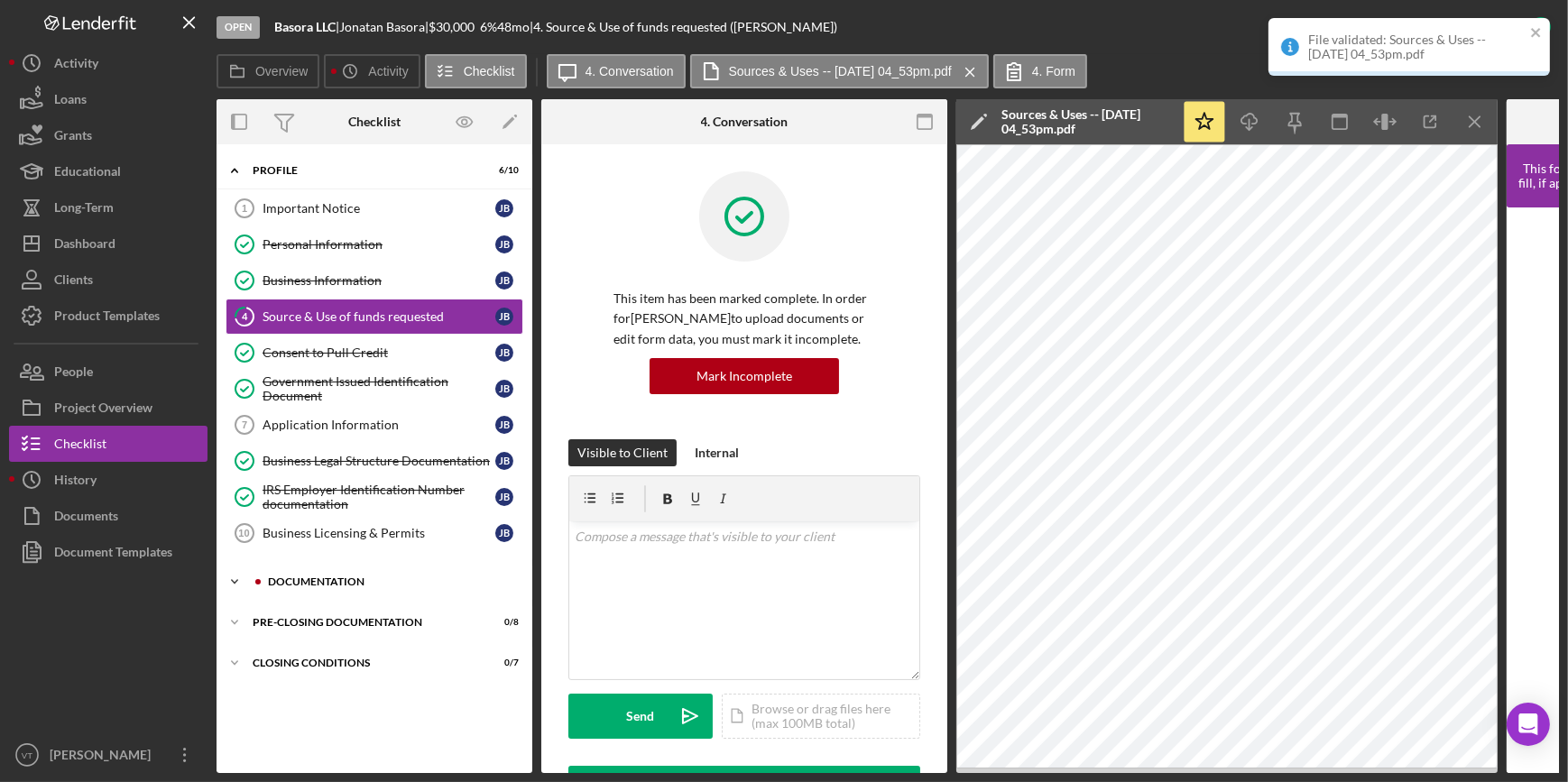
click at [238, 579] on icon "Icon/Expander" at bounding box center [234, 582] width 36 height 36
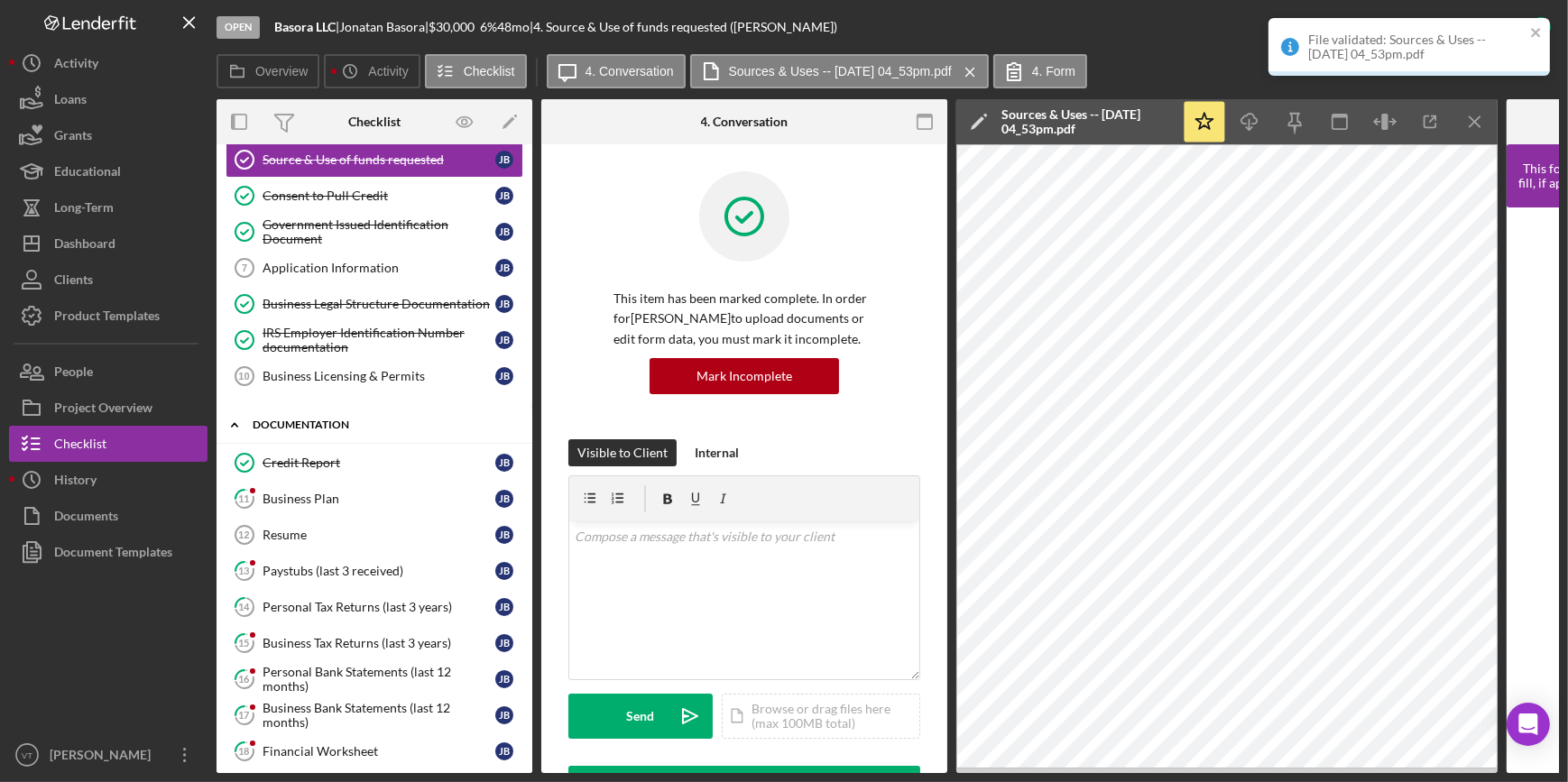
scroll to position [163, 0]
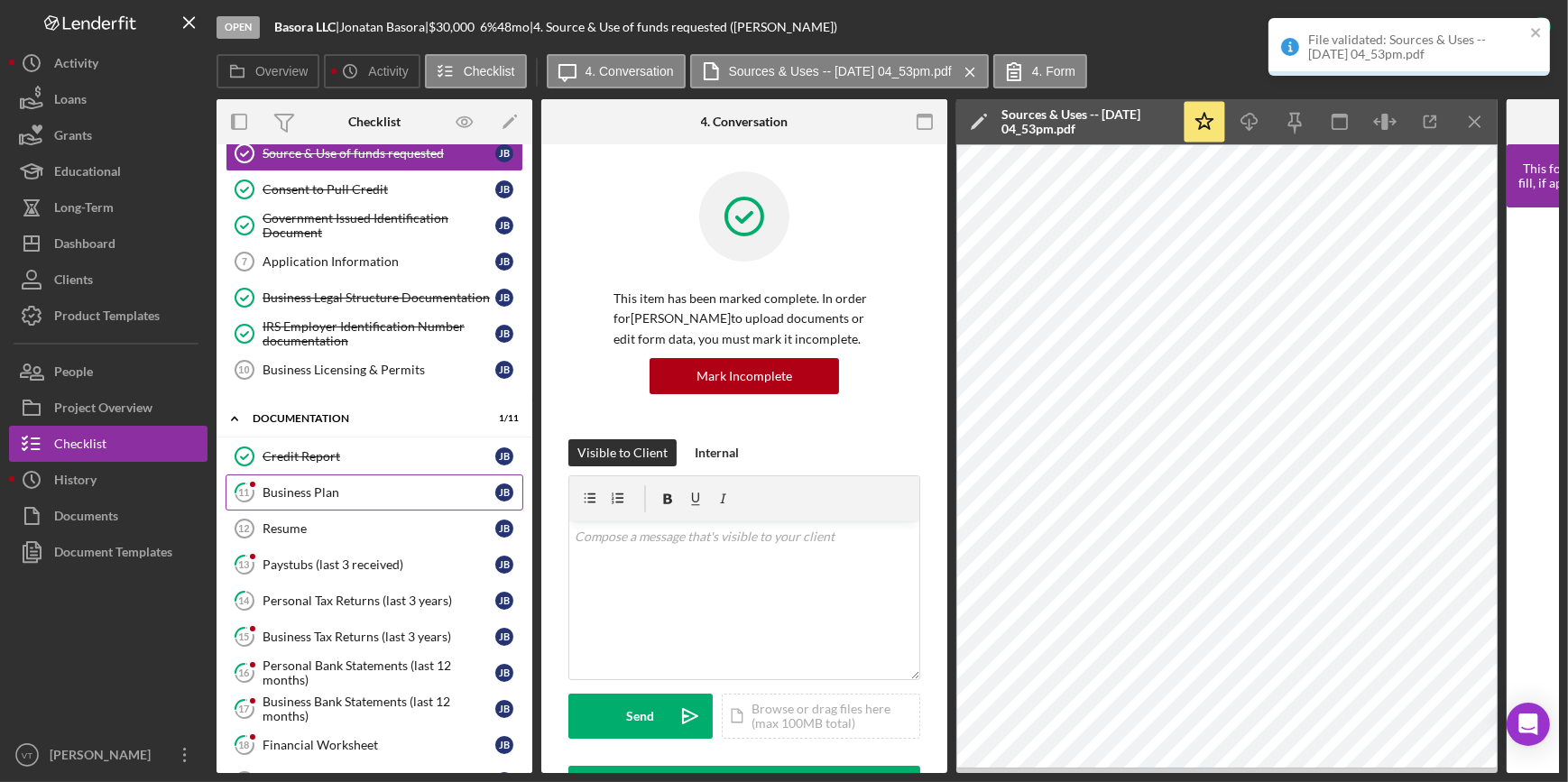
click at [280, 496] on div "Business Plan" at bounding box center [378, 492] width 232 height 15
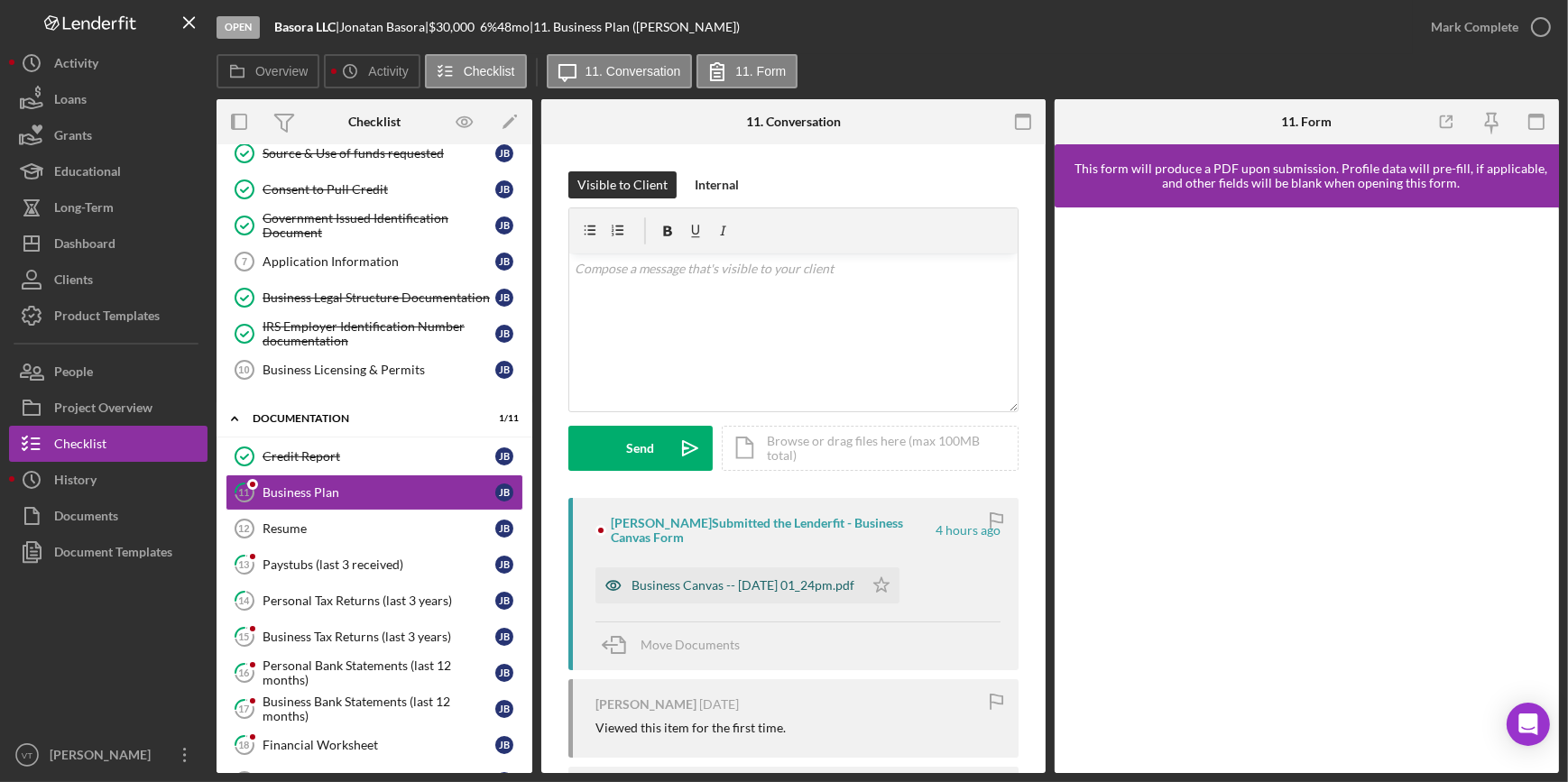
click at [767, 584] on div "Business Canvas -- 2025-09-10 01_24pm.pdf" at bounding box center [742, 585] width 223 height 15
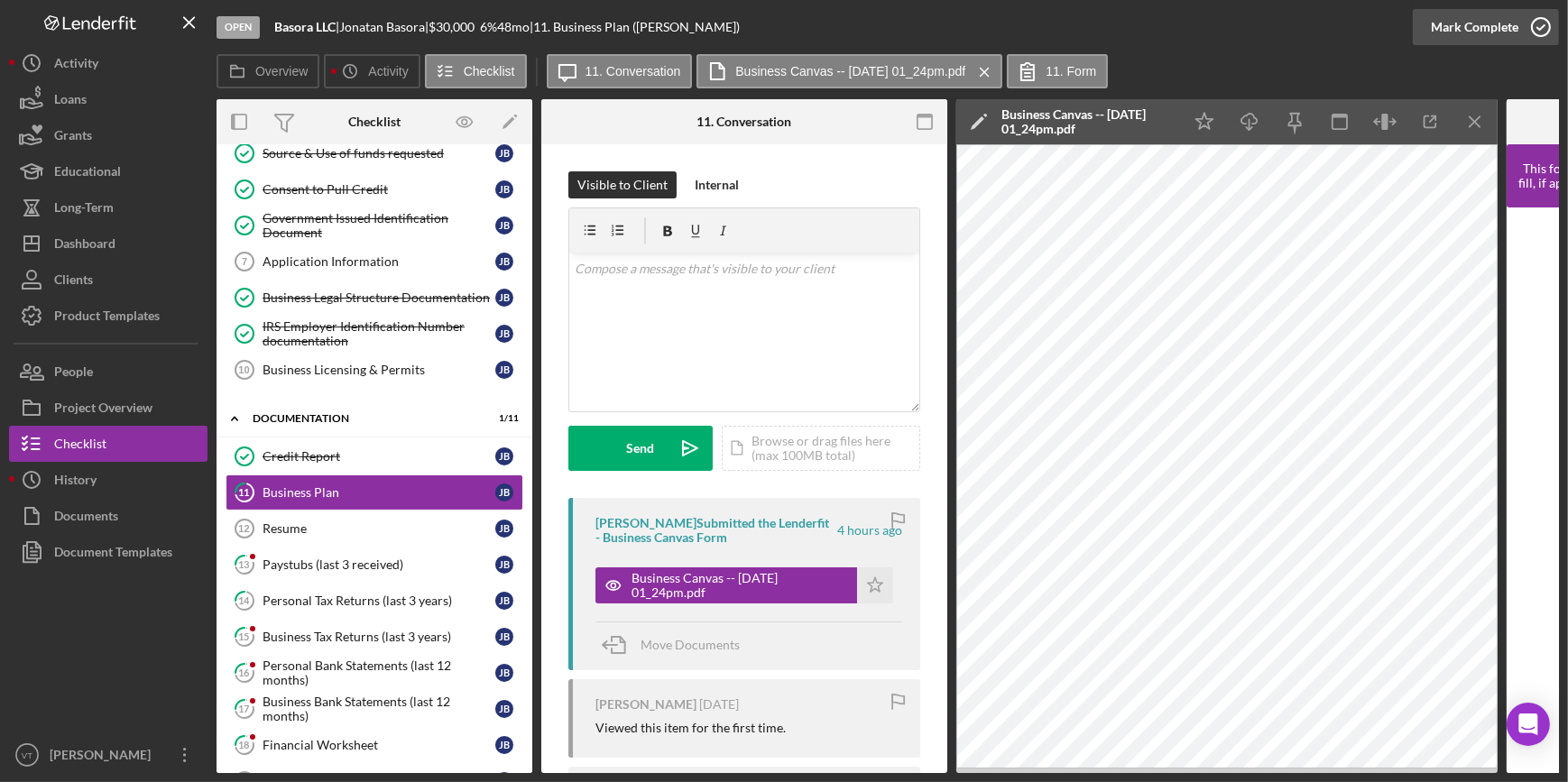
click at [1452, 26] on div "Mark Complete" at bounding box center [1474, 27] width 87 height 36
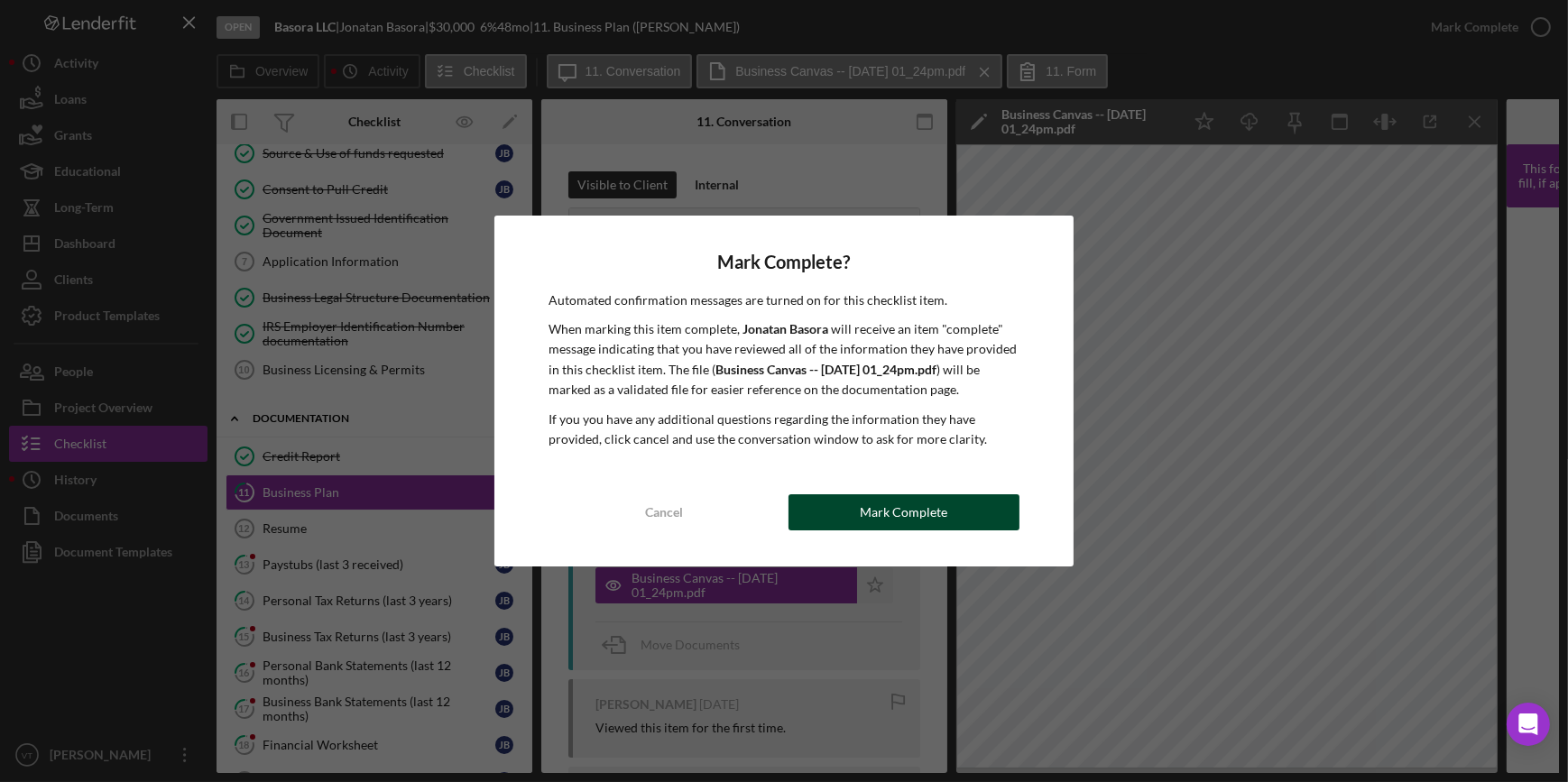
click at [895, 504] on div "Mark Complete" at bounding box center [903, 513] width 87 height 36
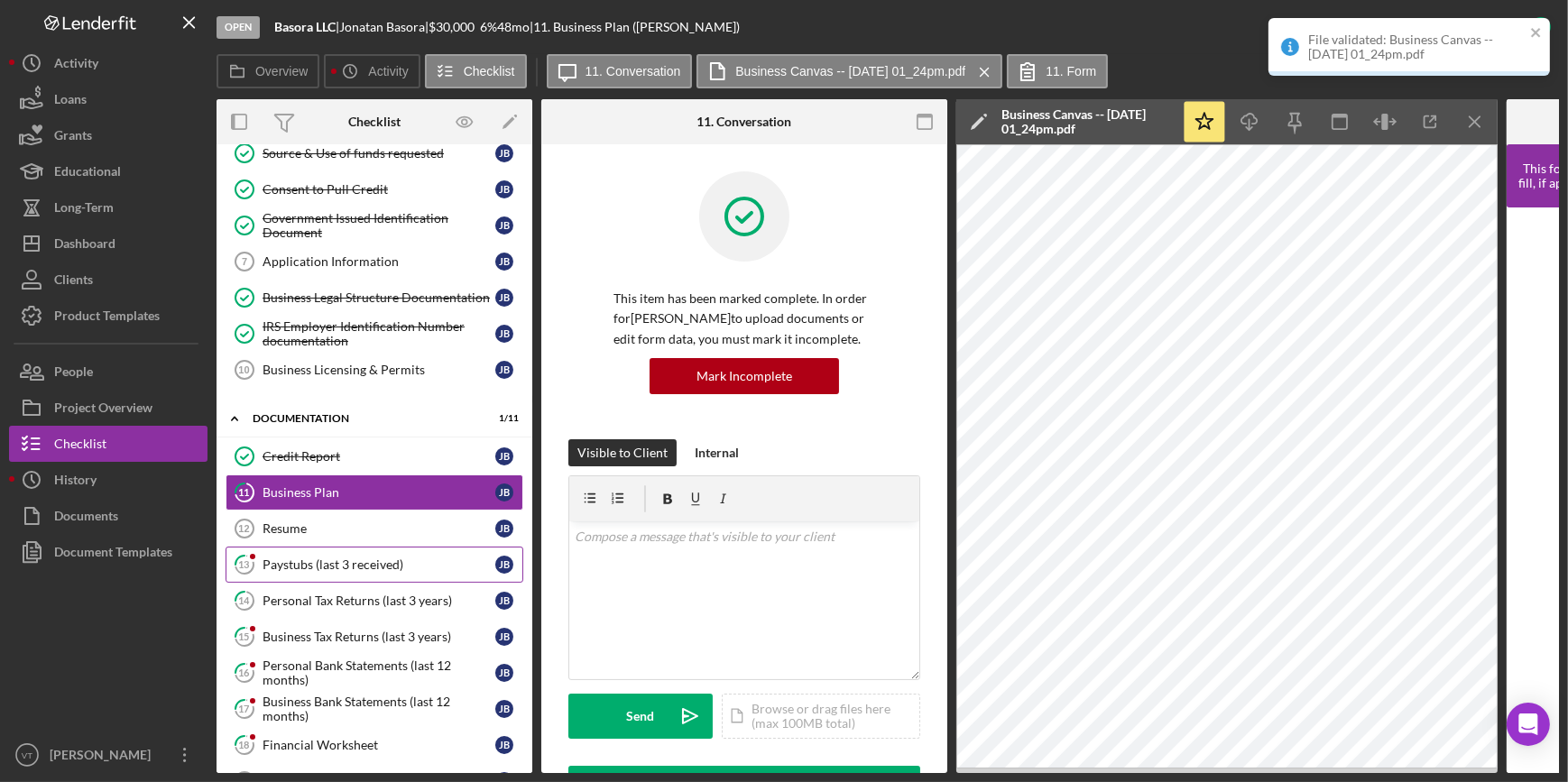
click at [368, 567] on div "Paystubs (last 3 received)" at bounding box center [378, 564] width 232 height 15
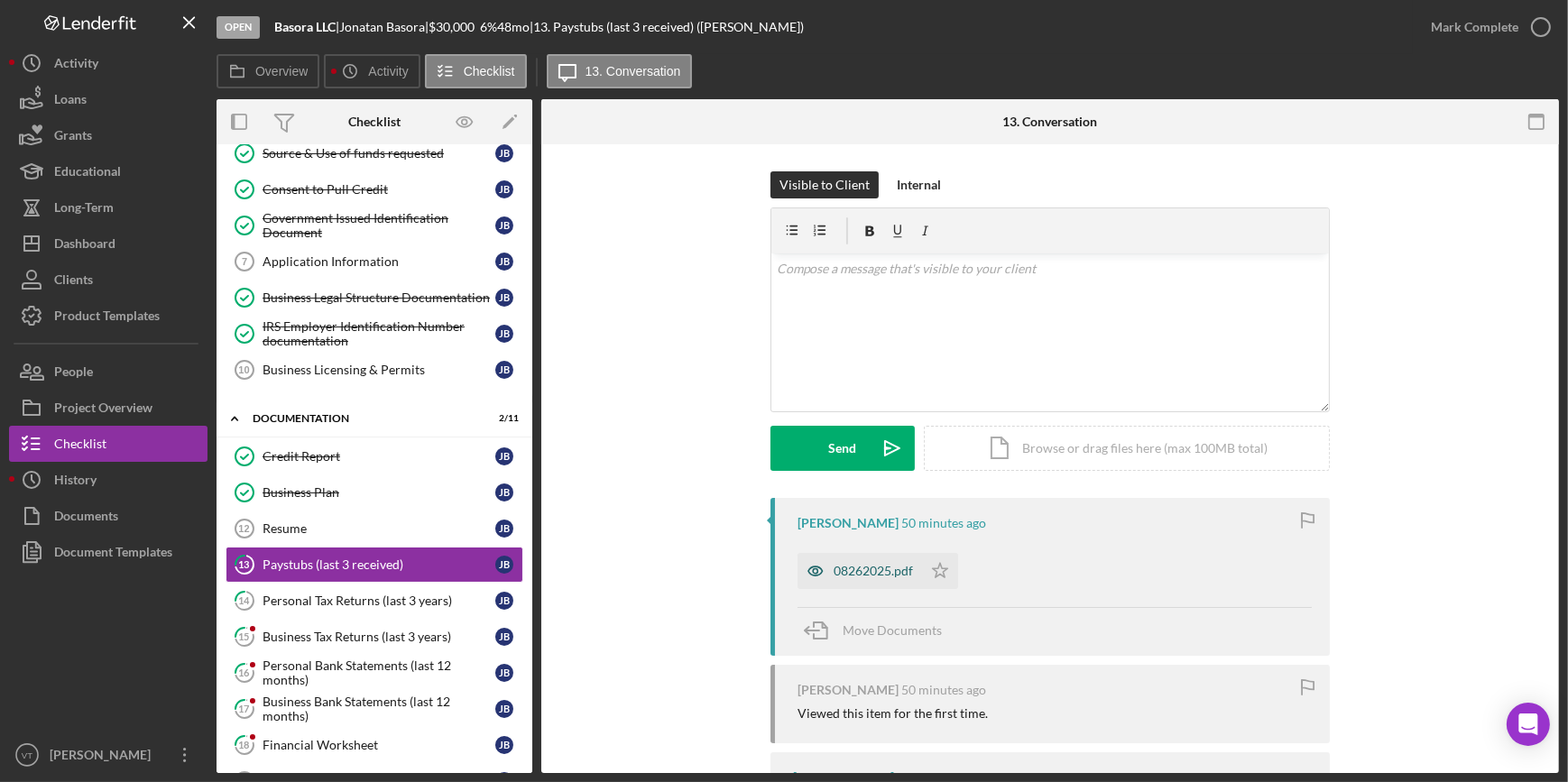
click at [851, 565] on div "08262025.pdf" at bounding box center [873, 571] width 79 height 15
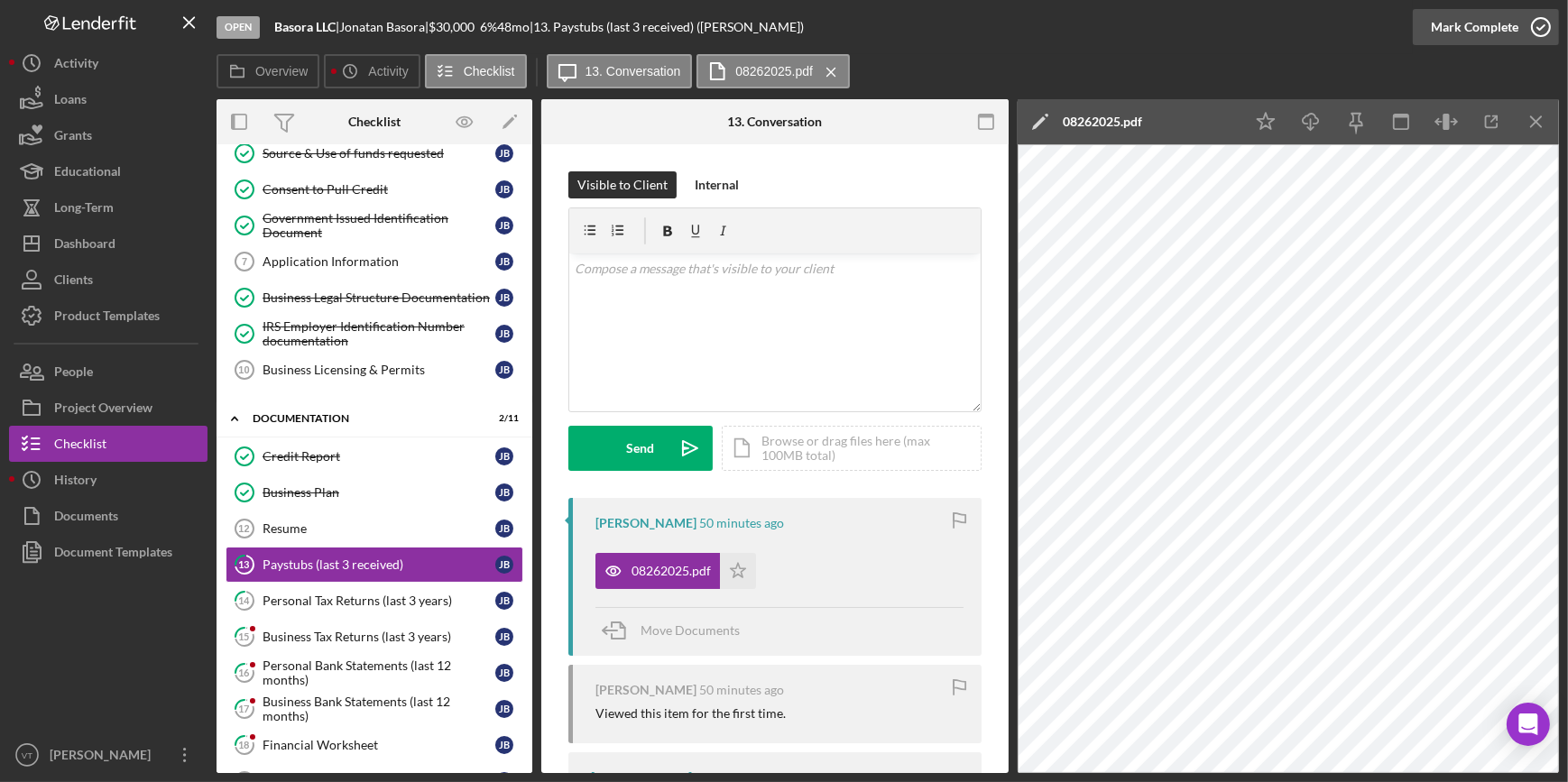
click at [1452, 23] on div "Mark Complete" at bounding box center [1474, 27] width 87 height 36
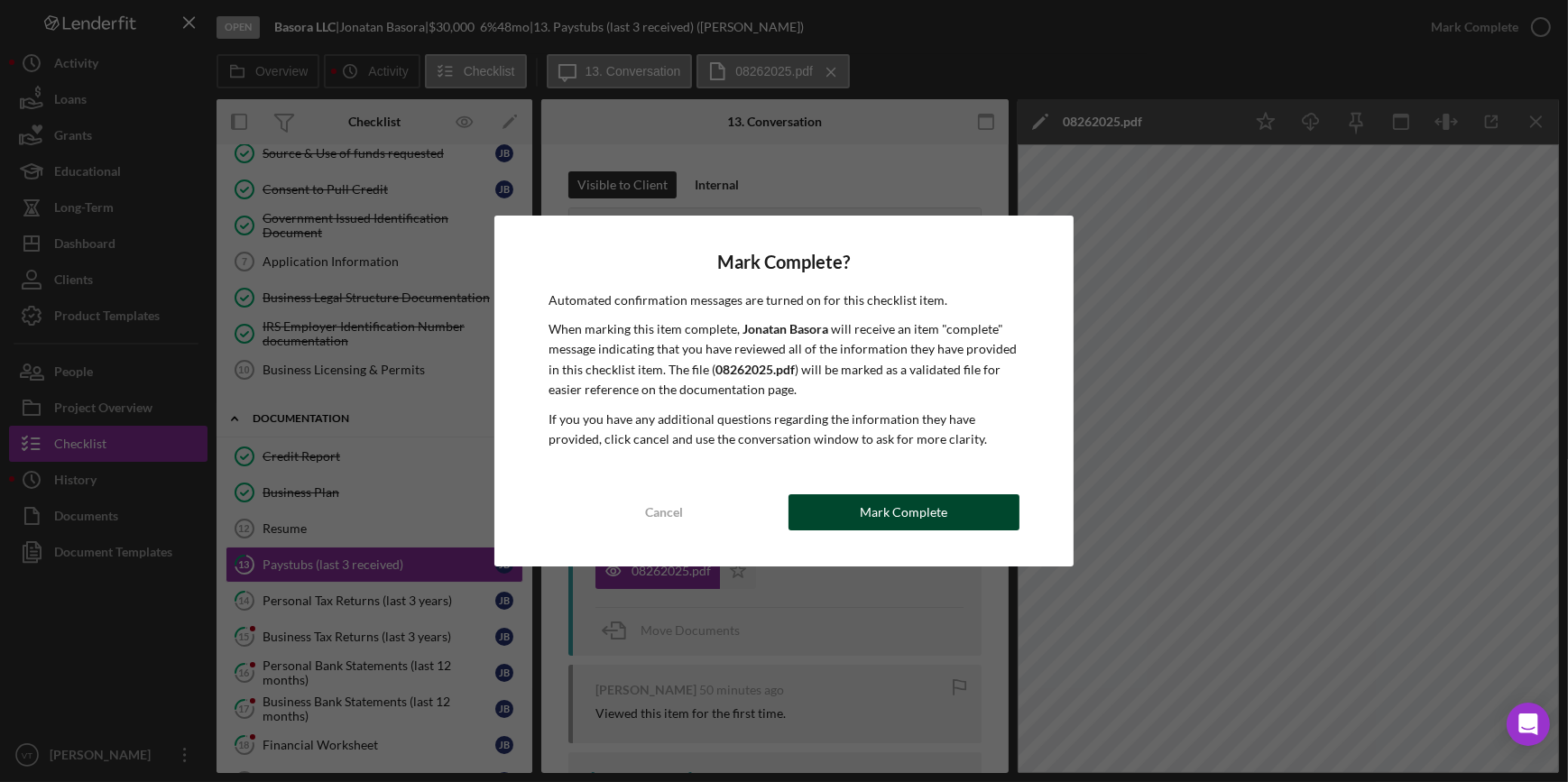
click at [901, 499] on div "Mark Complete" at bounding box center [903, 513] width 87 height 36
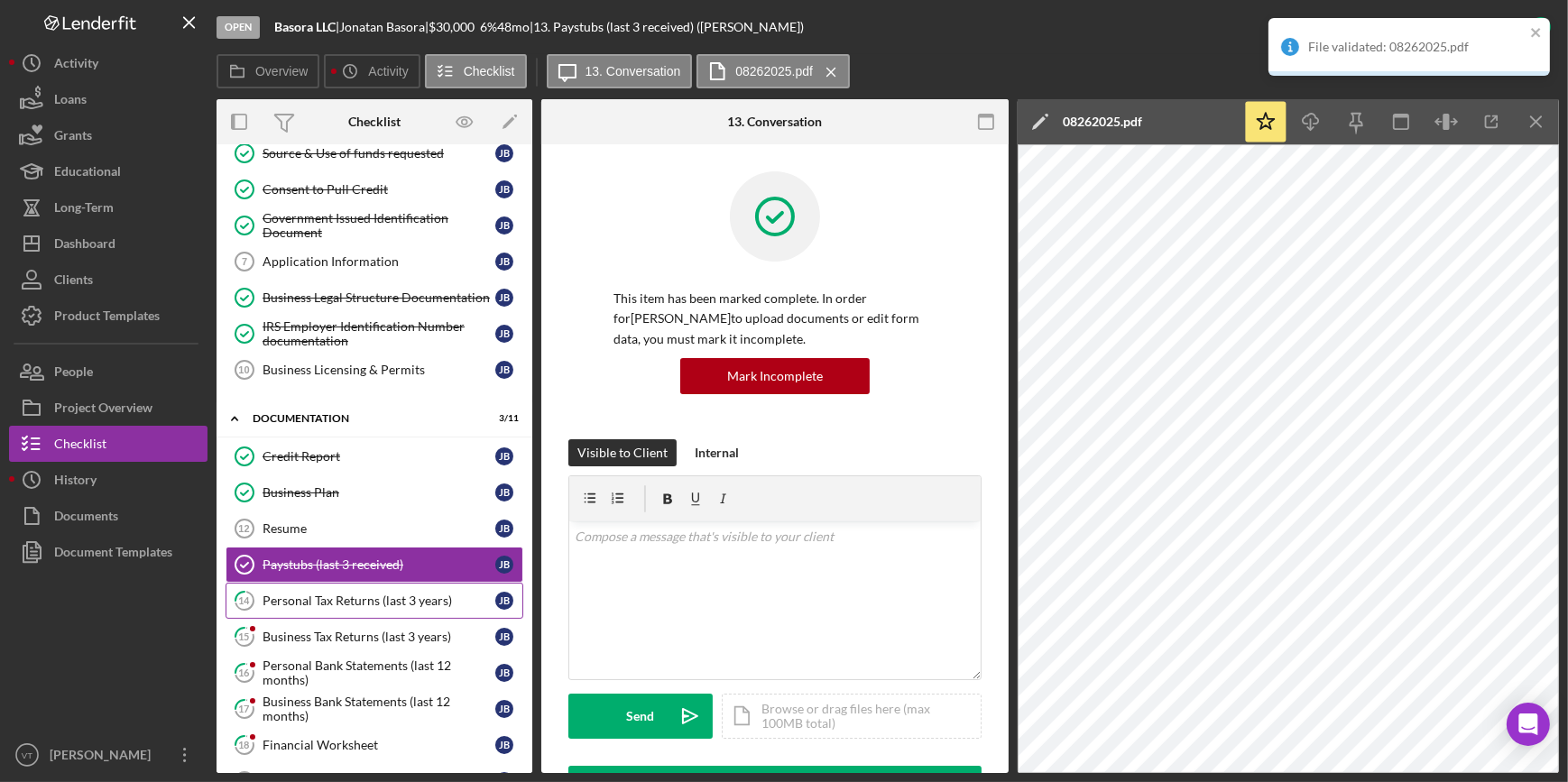
click at [370, 608] on link "14 Personal Tax Returns (last 3 years) J B" at bounding box center [374, 601] width 298 height 36
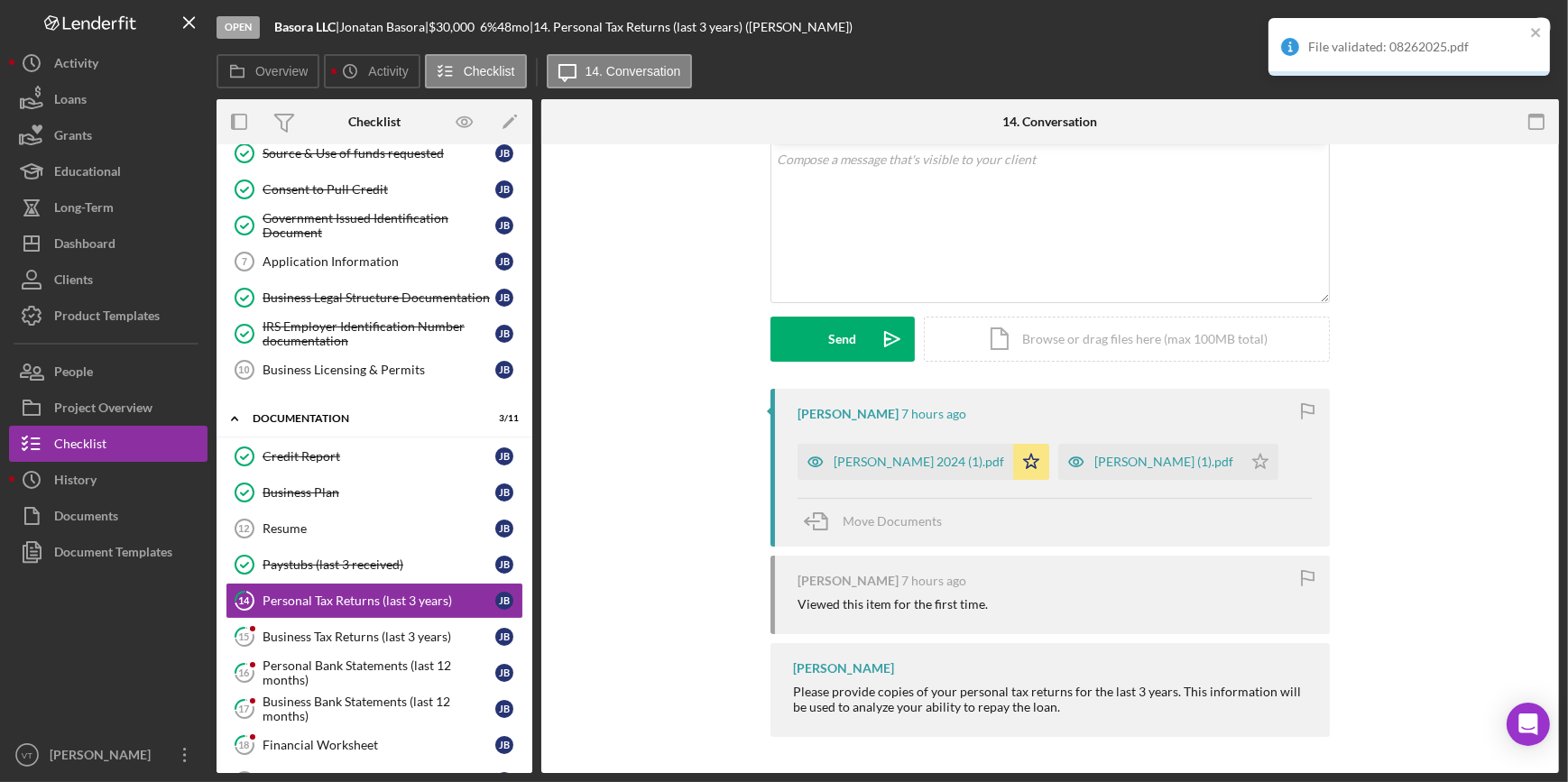
scroll to position [153, 0]
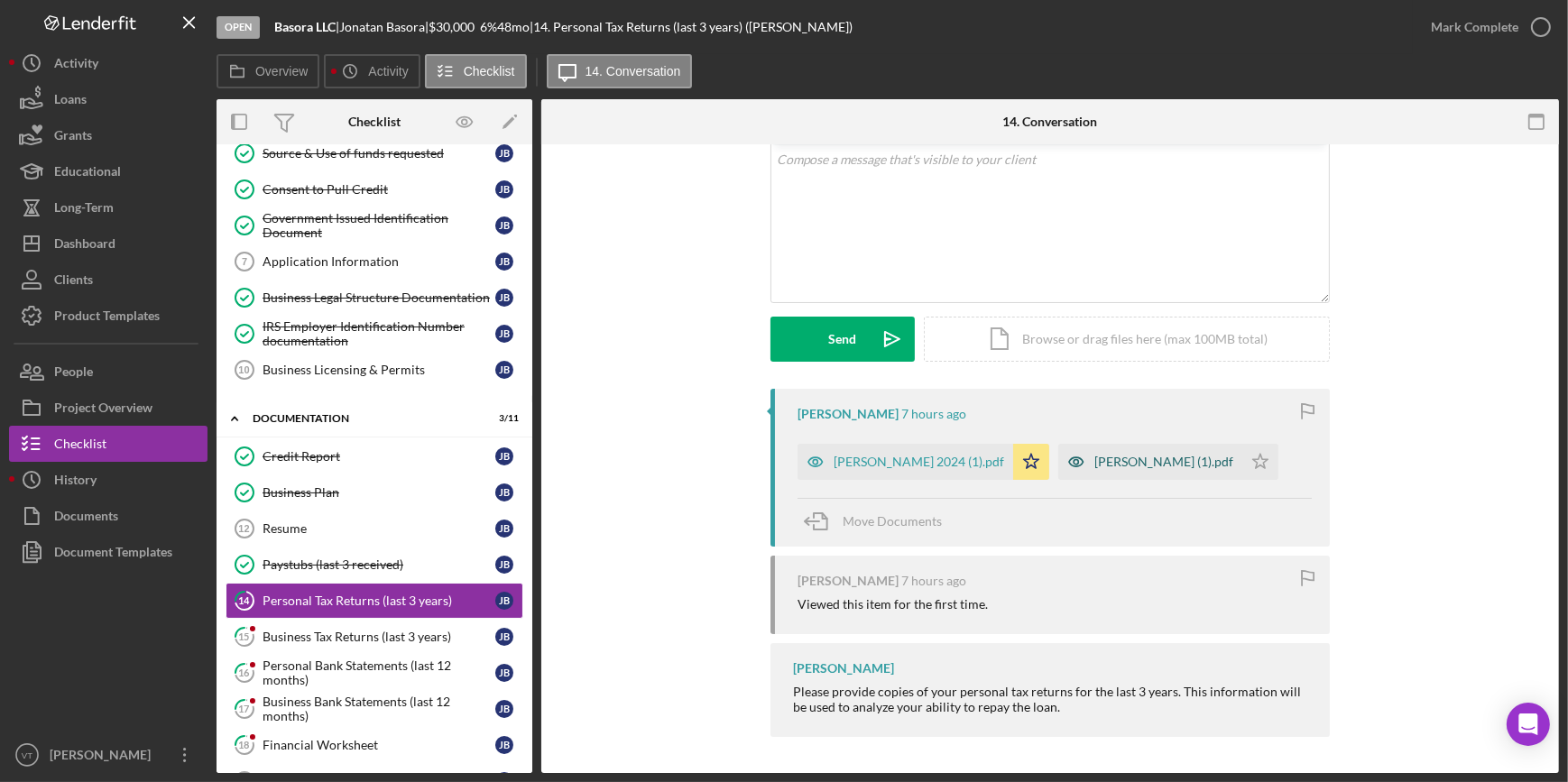
click at [1094, 459] on div "BASORA, JONATAN (1).pdf" at bounding box center [1163, 462] width 138 height 15
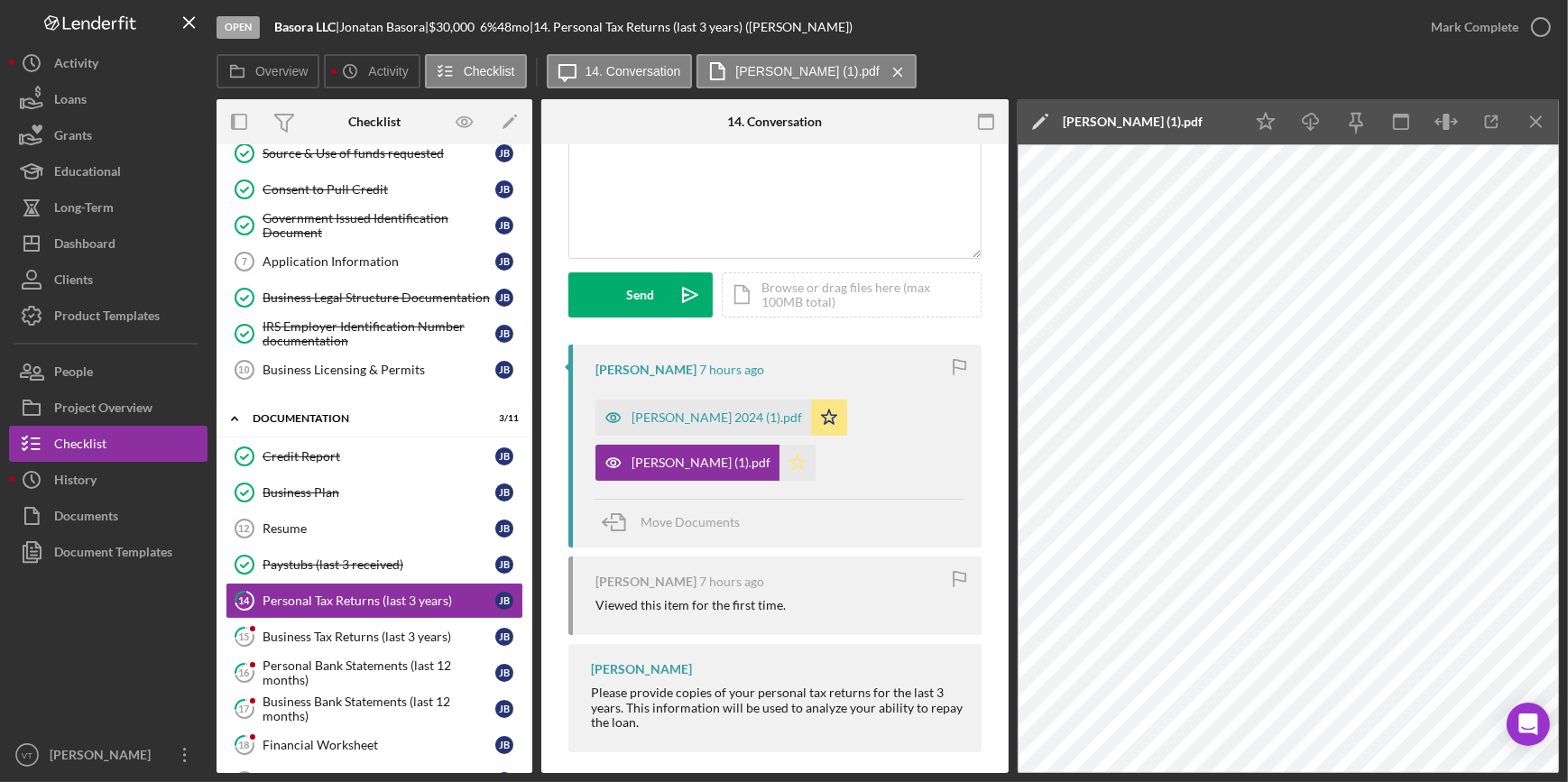
click at [815, 459] on icon "Icon/Star" at bounding box center [797, 462] width 36 height 36
click at [1455, 27] on div "Mark Complete" at bounding box center [1474, 27] width 87 height 36
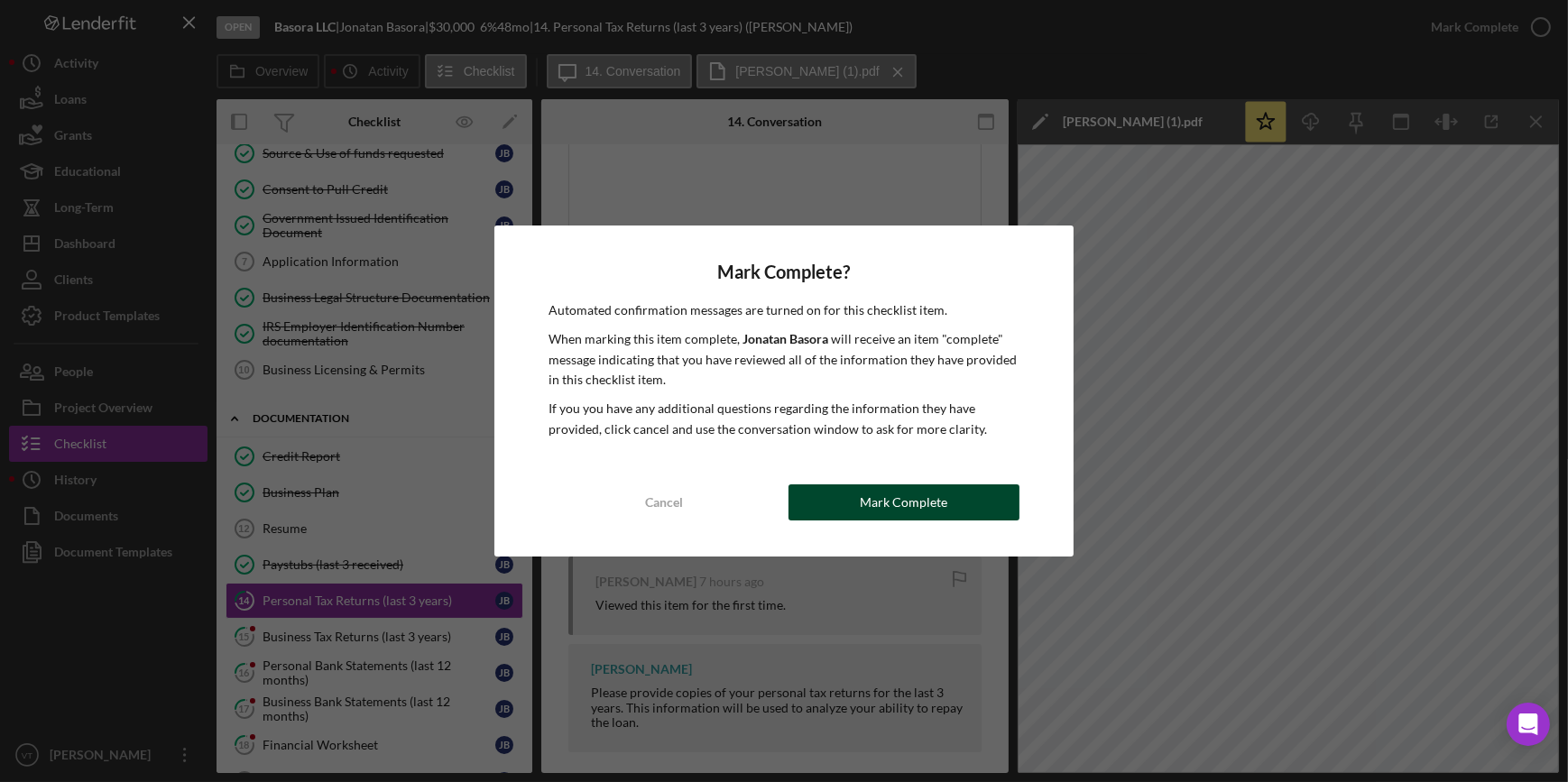
click at [931, 489] on div "Mark Complete" at bounding box center [903, 503] width 87 height 36
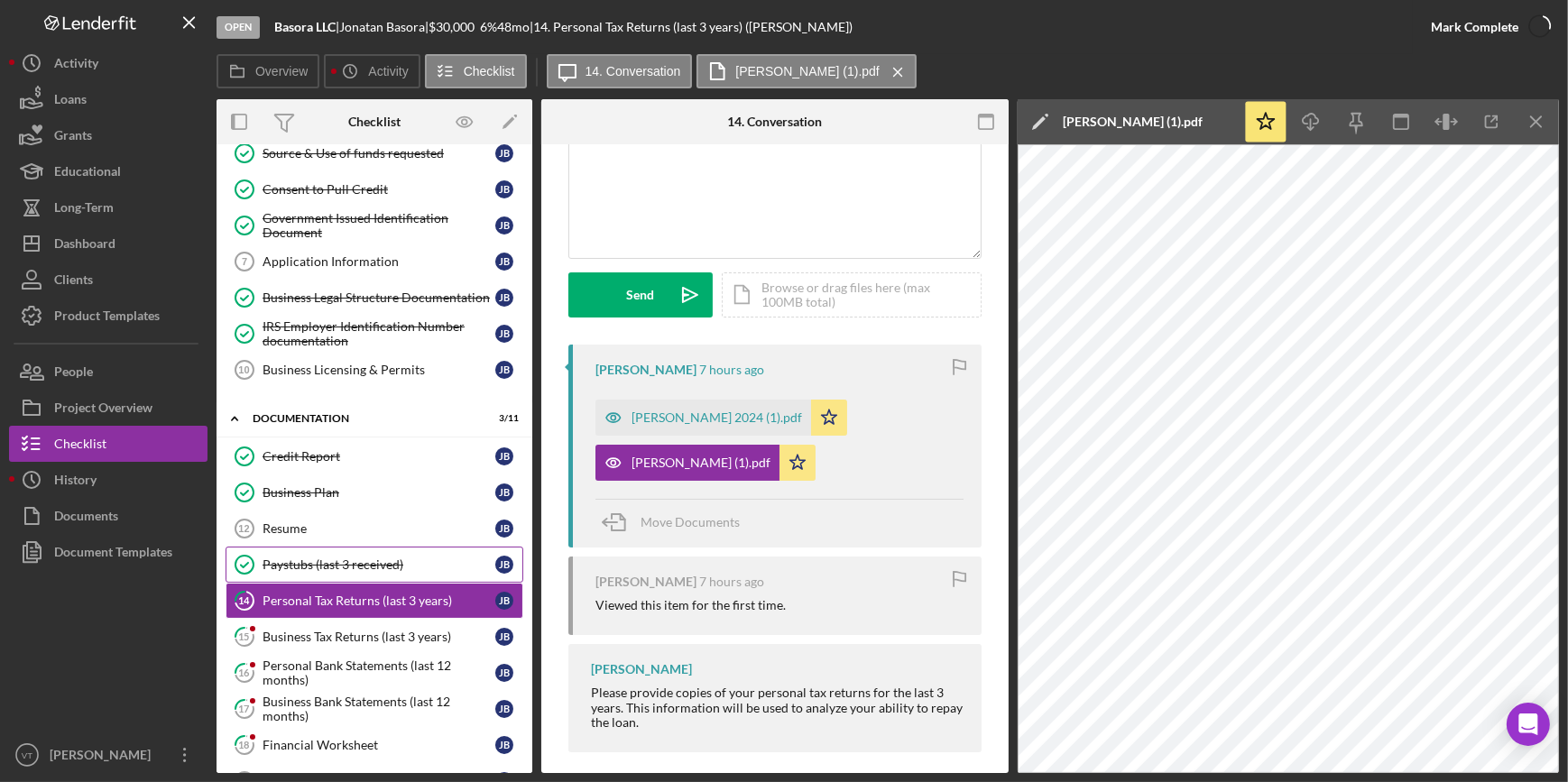
scroll to position [422, 0]
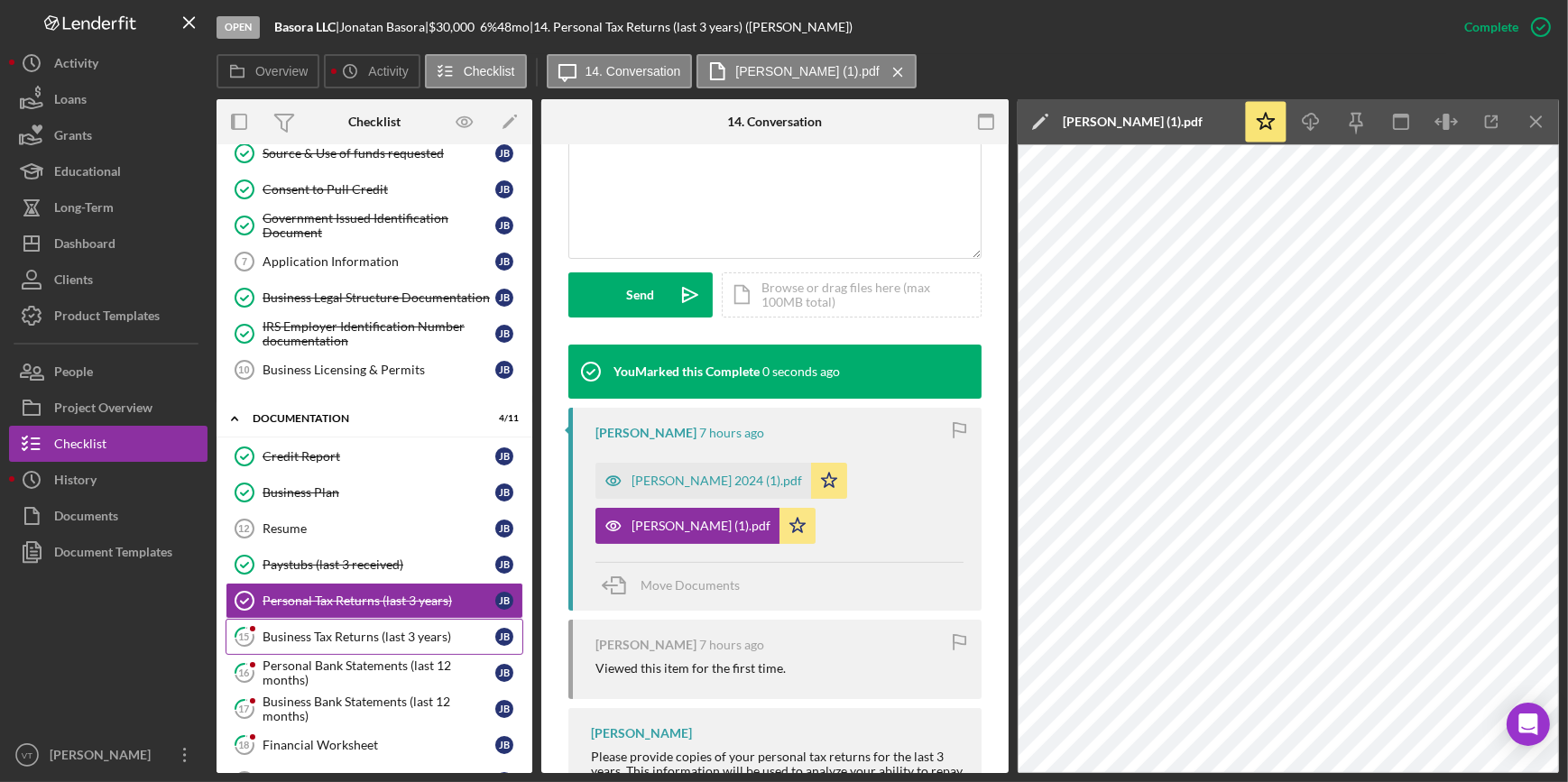
click at [333, 637] on div "Business Tax Returns (last 3 years)" at bounding box center [378, 636] width 232 height 15
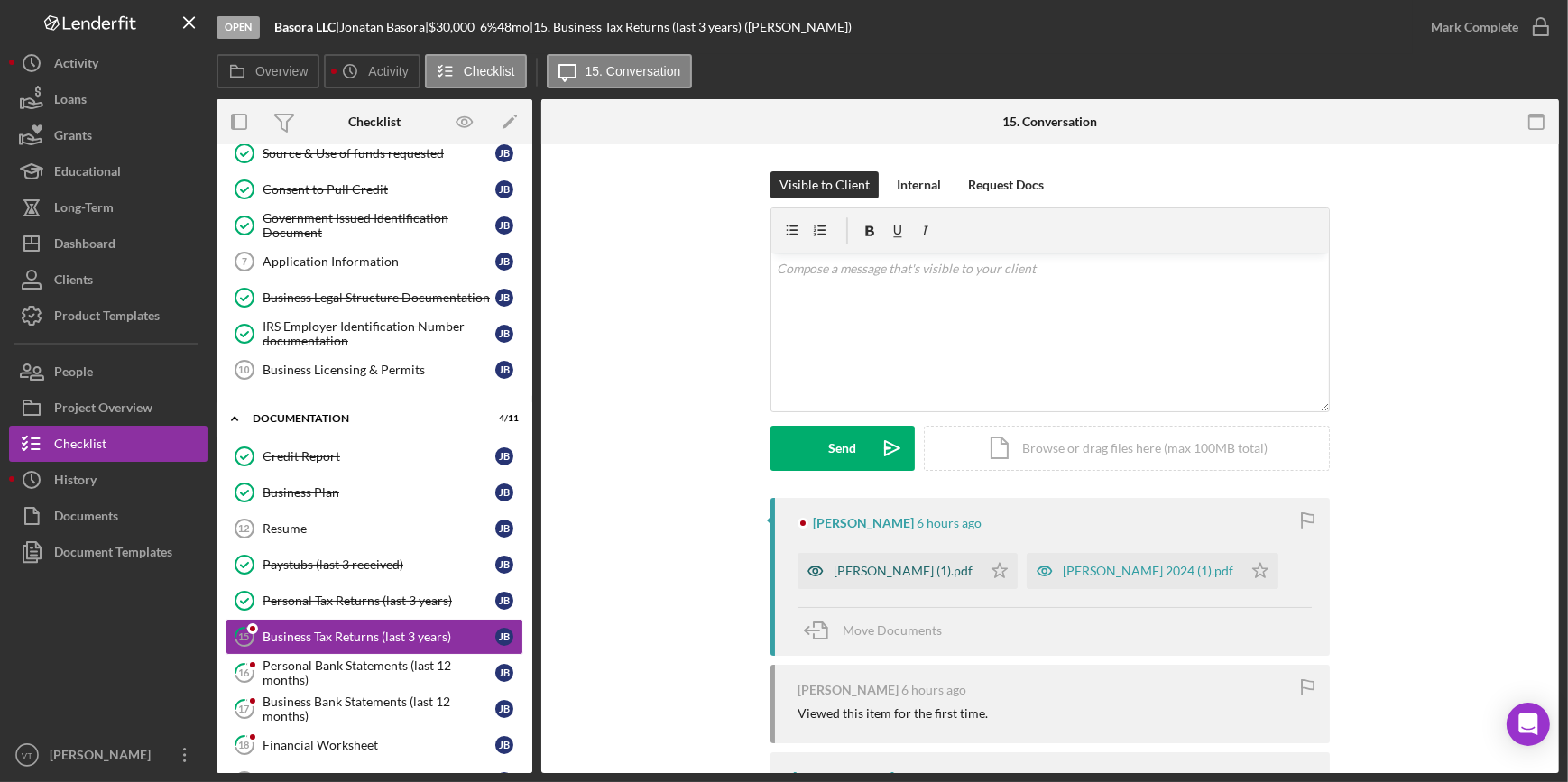
click at [883, 562] on div "BASORA, JONATAN (1).pdf" at bounding box center [889, 571] width 184 height 36
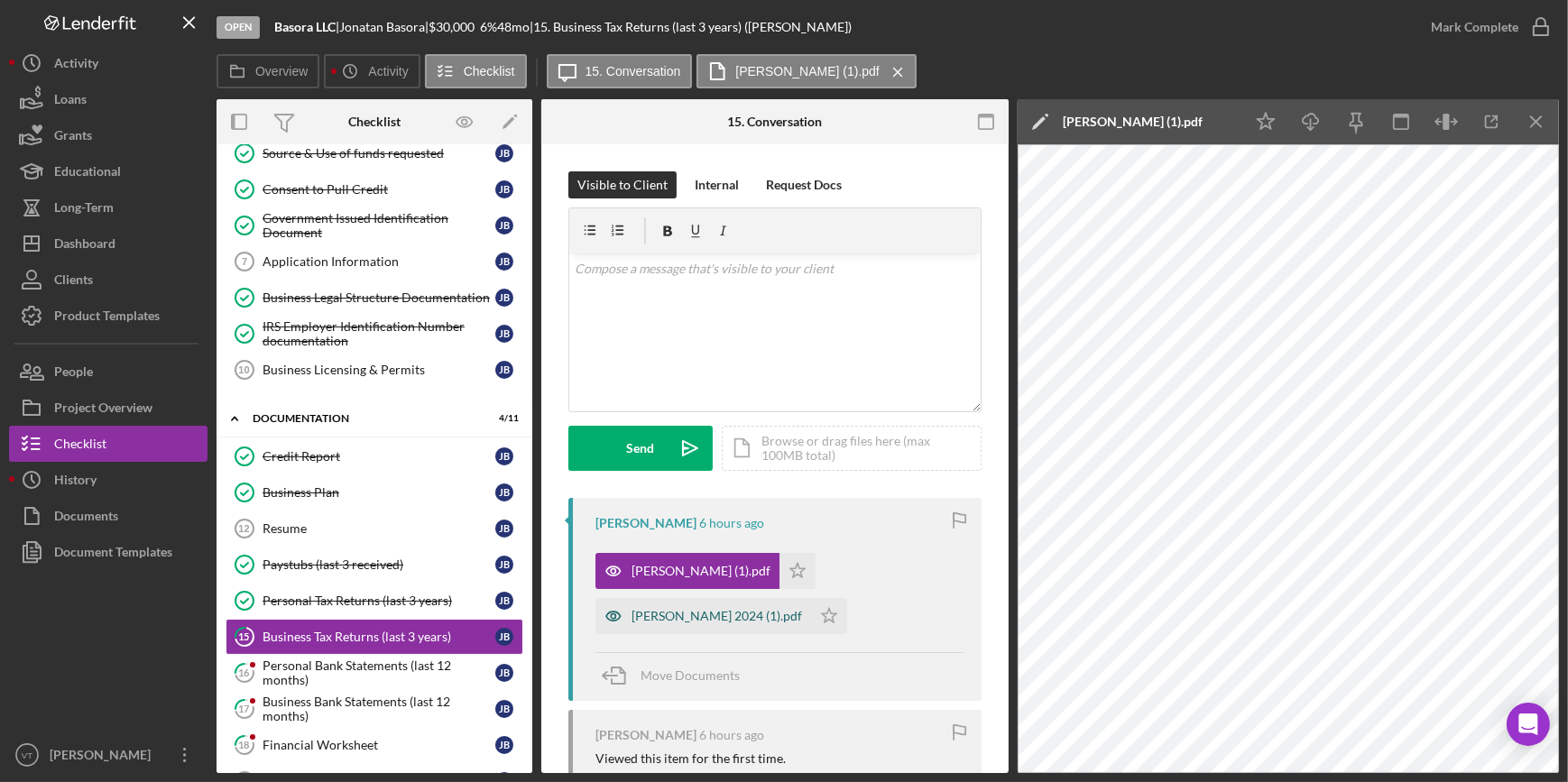
click at [747, 615] on div "BASORA, JONATAN 2024 (1).pdf" at bounding box center [716, 616] width 170 height 15
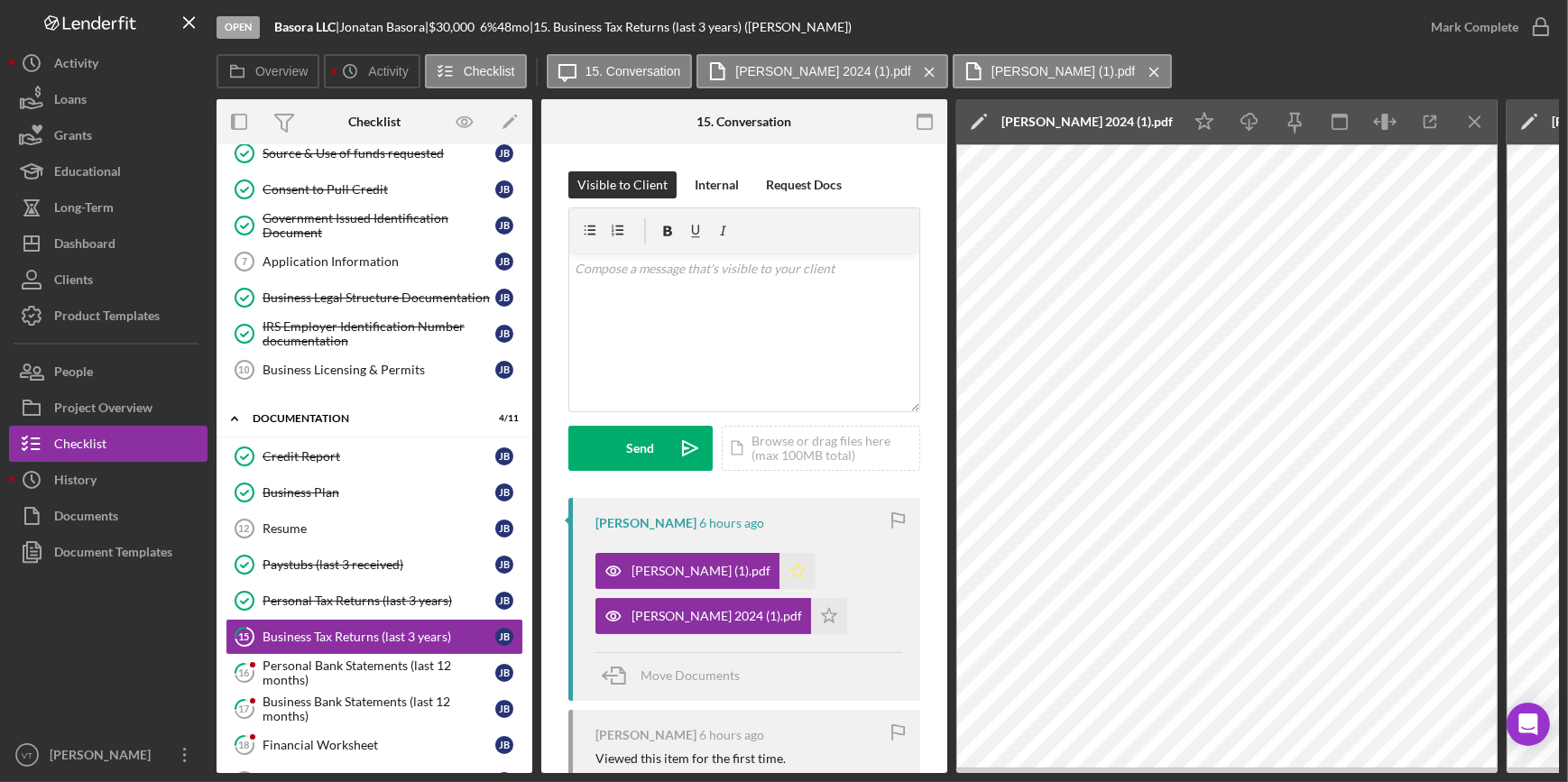
click at [799, 576] on icon "Icon/Star" at bounding box center [797, 571] width 36 height 36
click at [836, 600] on icon "Icon/Star" at bounding box center [829, 616] width 36 height 36
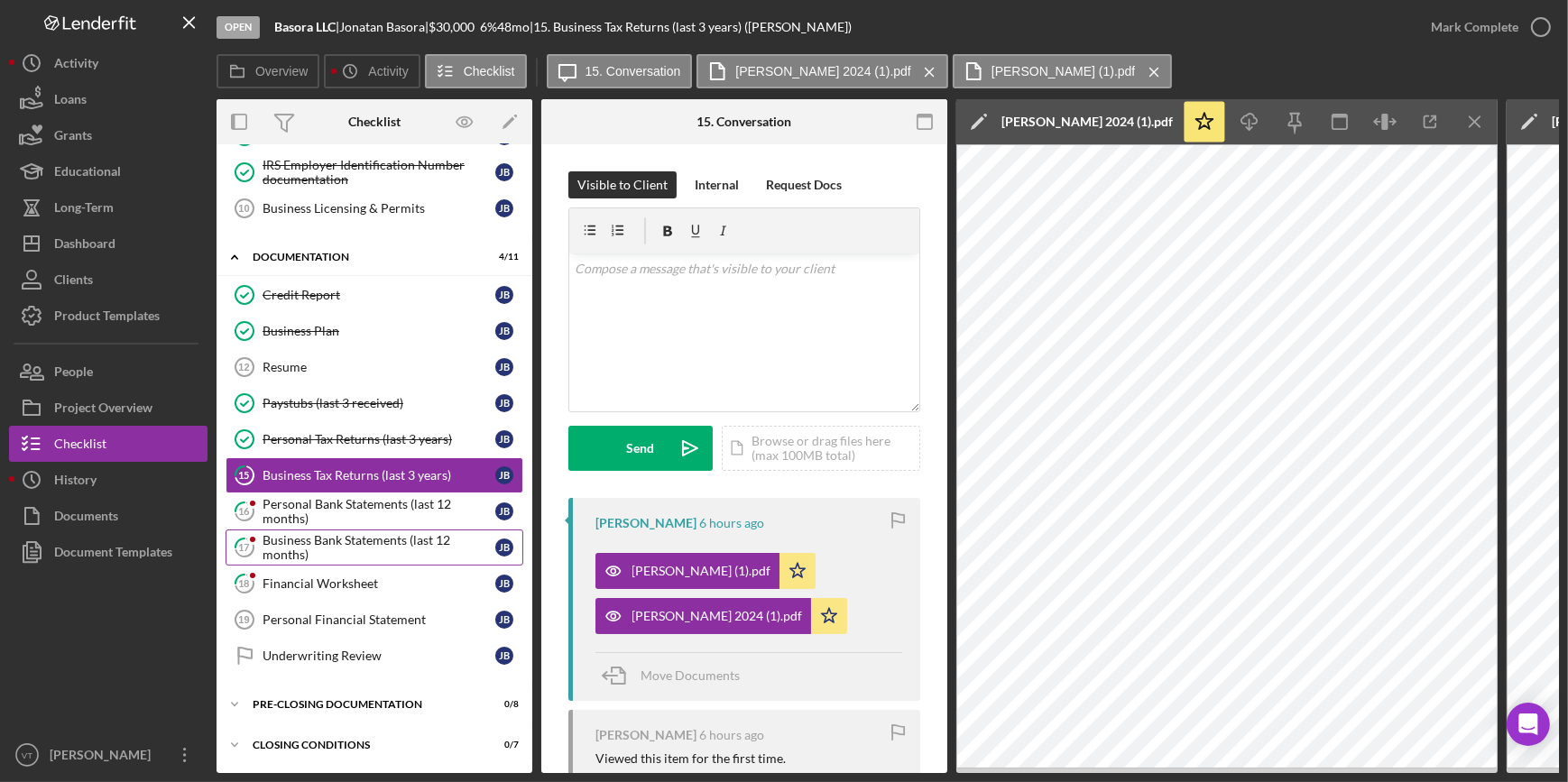
scroll to position [325, 0]
click at [366, 508] on div "Personal Bank Statements (last 12 months)" at bounding box center [378, 511] width 232 height 29
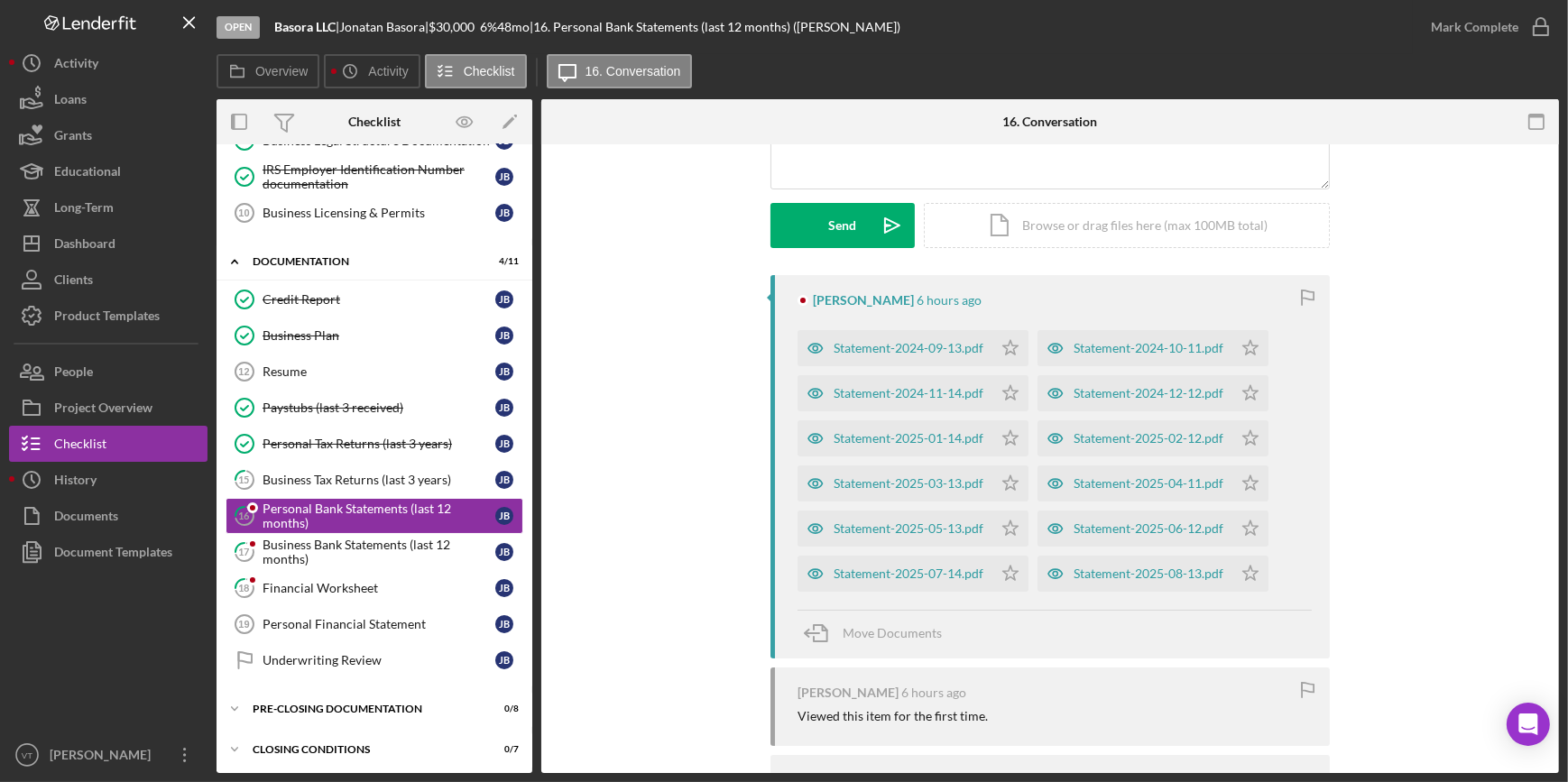
scroll to position [245, 0]
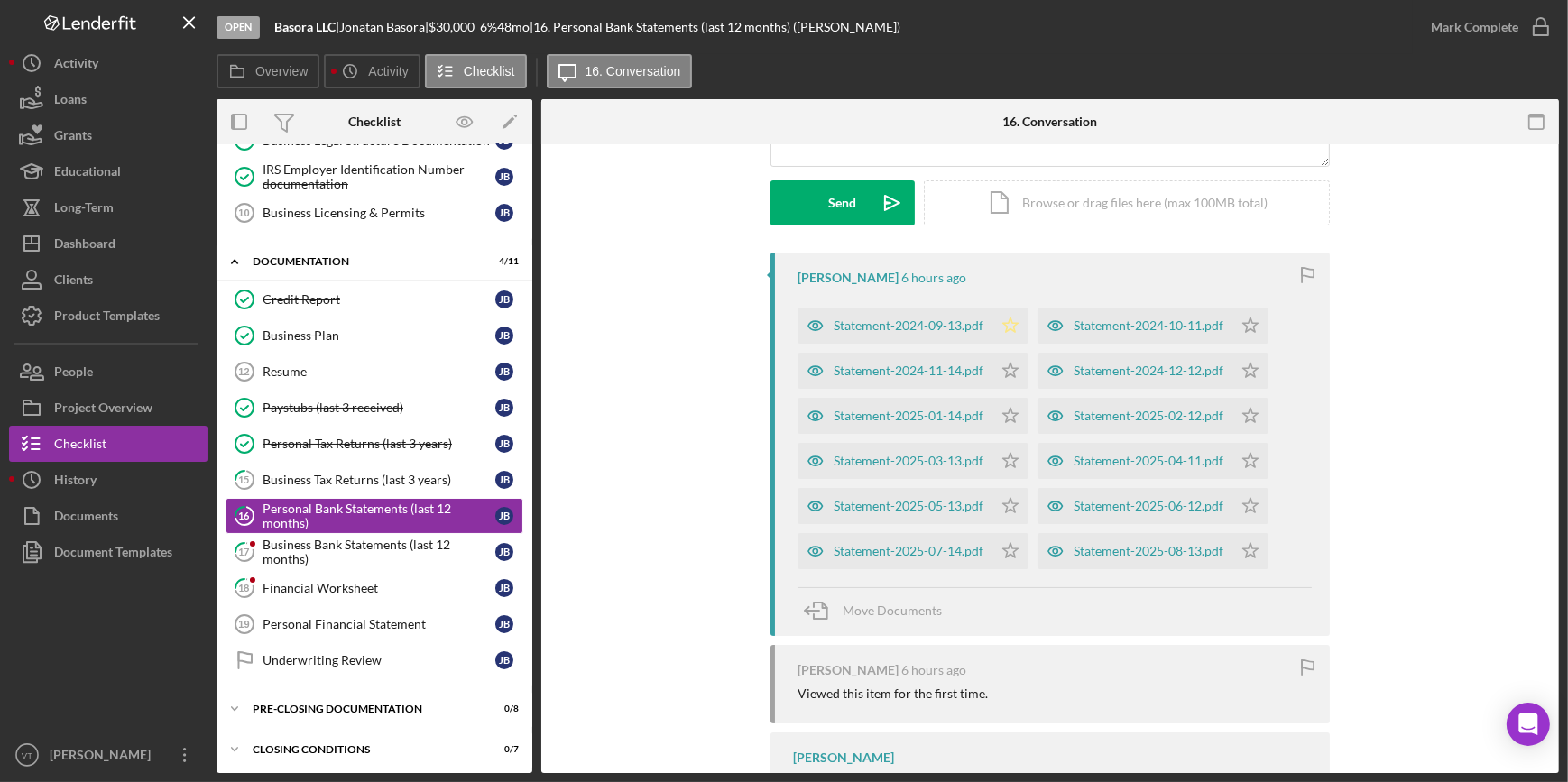
drag, startPoint x: 1007, startPoint y: 316, endPoint x: 1019, endPoint y: 367, distance: 52.4
click at [1007, 316] on icon "Icon/Star" at bounding box center [1010, 326] width 36 height 36
drag, startPoint x: 1010, startPoint y: 369, endPoint x: 1015, endPoint y: 412, distance: 43.3
click at [1010, 370] on icon "Icon/Star" at bounding box center [1010, 370] width 36 height 36
click at [1018, 417] on icon "Icon/Star" at bounding box center [1010, 416] width 36 height 36
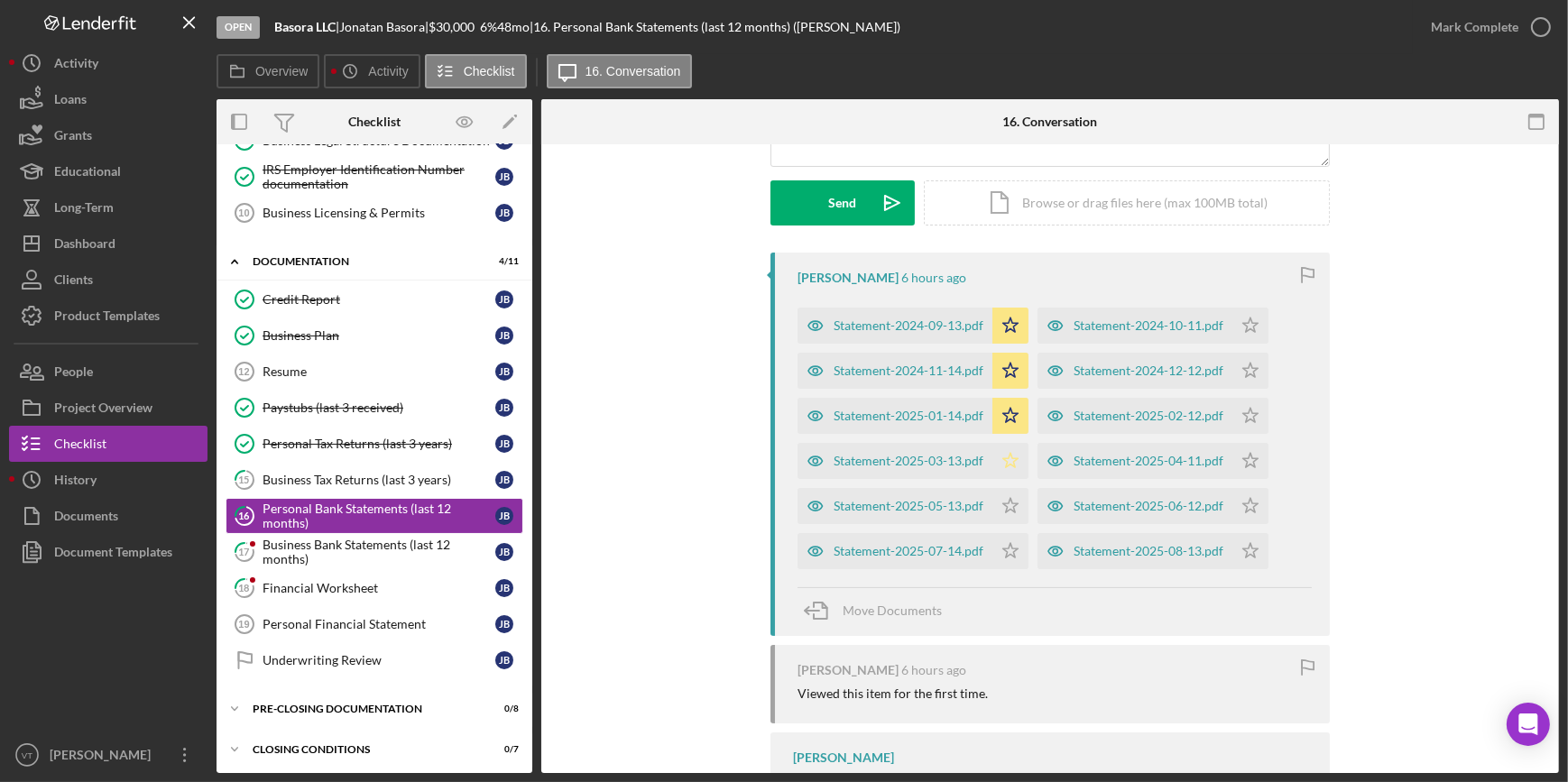
click at [1005, 458] on icon "Icon/Star" at bounding box center [1010, 461] width 36 height 36
click at [1006, 501] on polygon "button" at bounding box center [1010, 505] width 15 height 15
click at [1014, 550] on icon "Icon/Star" at bounding box center [1010, 551] width 36 height 36
drag, startPoint x: 1247, startPoint y: 546, endPoint x: 1247, endPoint y: 536, distance: 10.0
click at [1247, 540] on icon "Icon/Star" at bounding box center [1249, 551] width 36 height 36
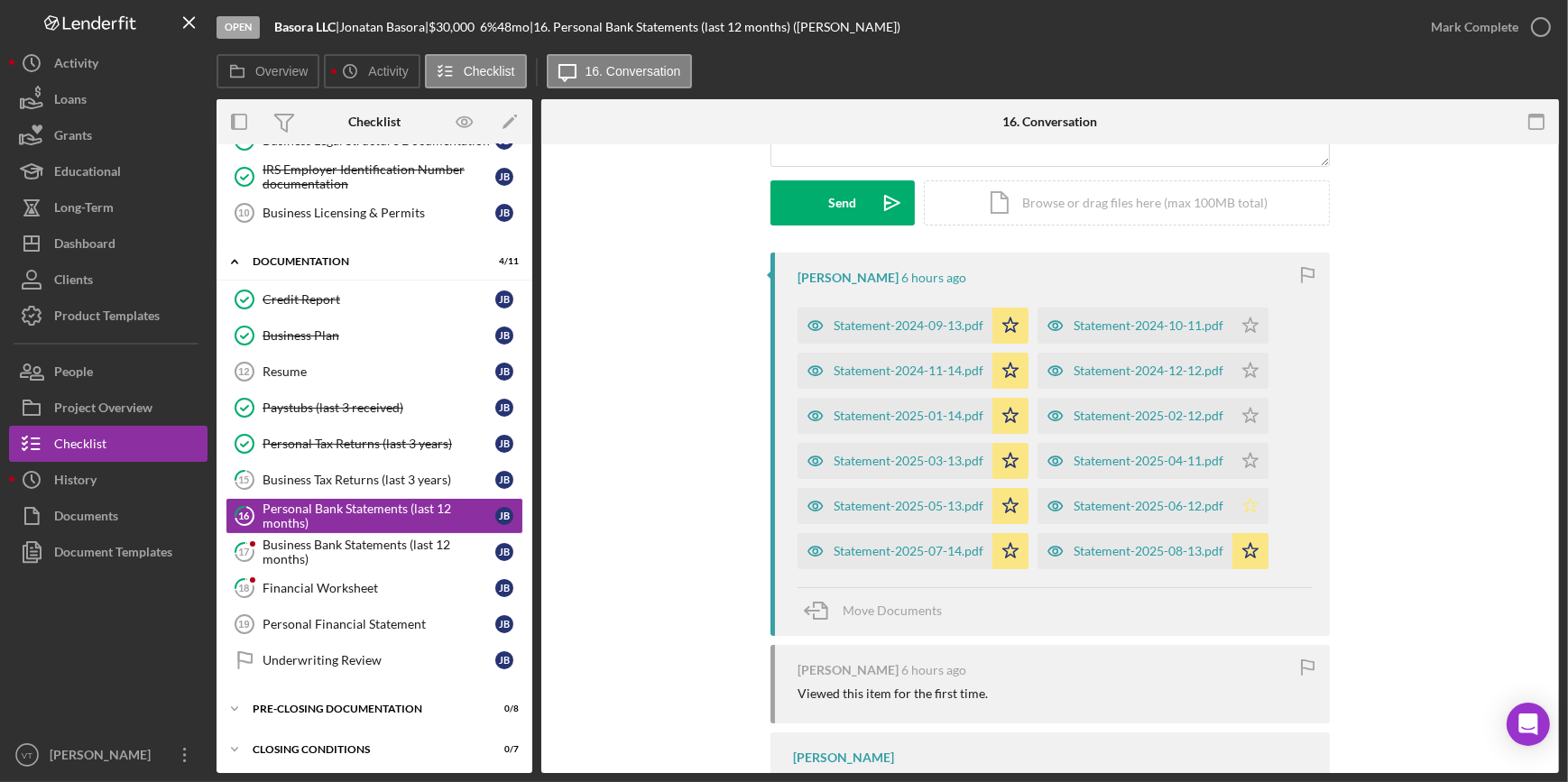
click at [1248, 498] on polygon "button" at bounding box center [1249, 505] width 15 height 15
click at [1249, 459] on icon "Icon/Star" at bounding box center [1249, 461] width 36 height 36
click at [1248, 411] on icon "Icon/Star" at bounding box center [1249, 416] width 36 height 36
drag, startPoint x: 1248, startPoint y: 369, endPoint x: 1248, endPoint y: 324, distance: 45.0
click at [1248, 364] on icon "Icon/Star" at bounding box center [1249, 370] width 36 height 36
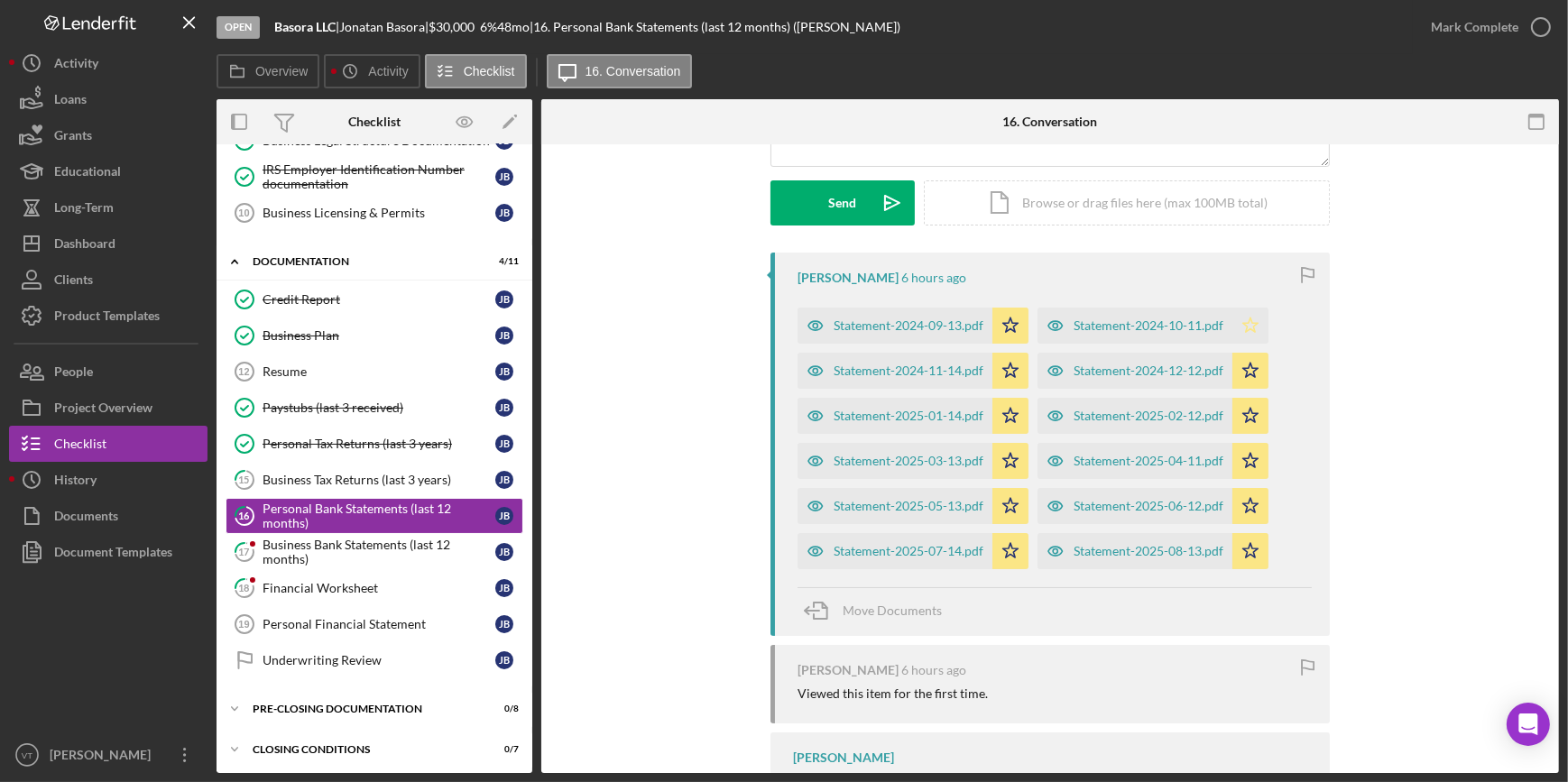
click at [1250, 321] on icon "Icon/Star" at bounding box center [1249, 326] width 36 height 36
click at [1443, 34] on div "Mark Complete" at bounding box center [1474, 27] width 87 height 36
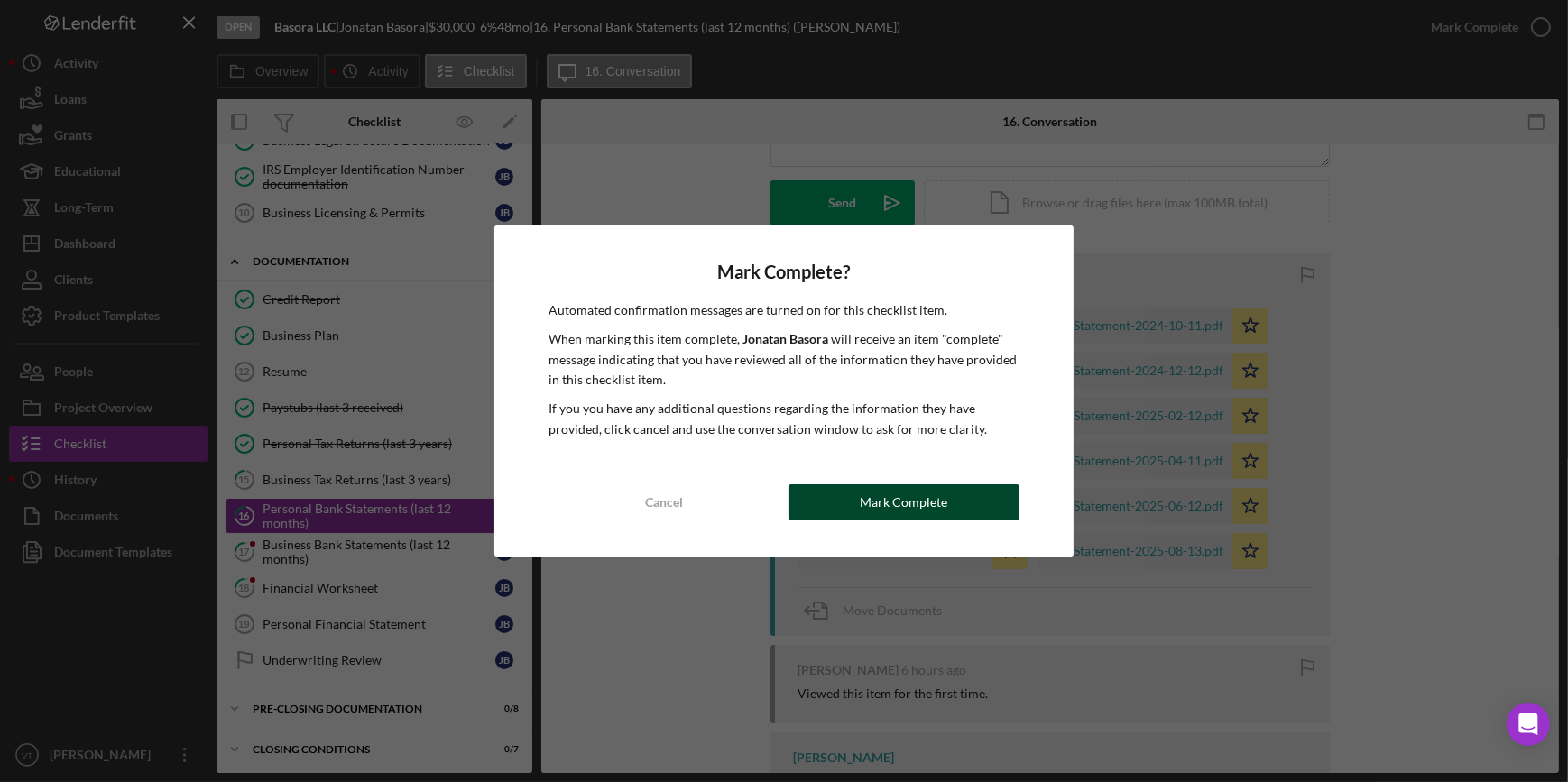
click at [854, 511] on button "Mark Complete" at bounding box center [903, 503] width 231 height 36
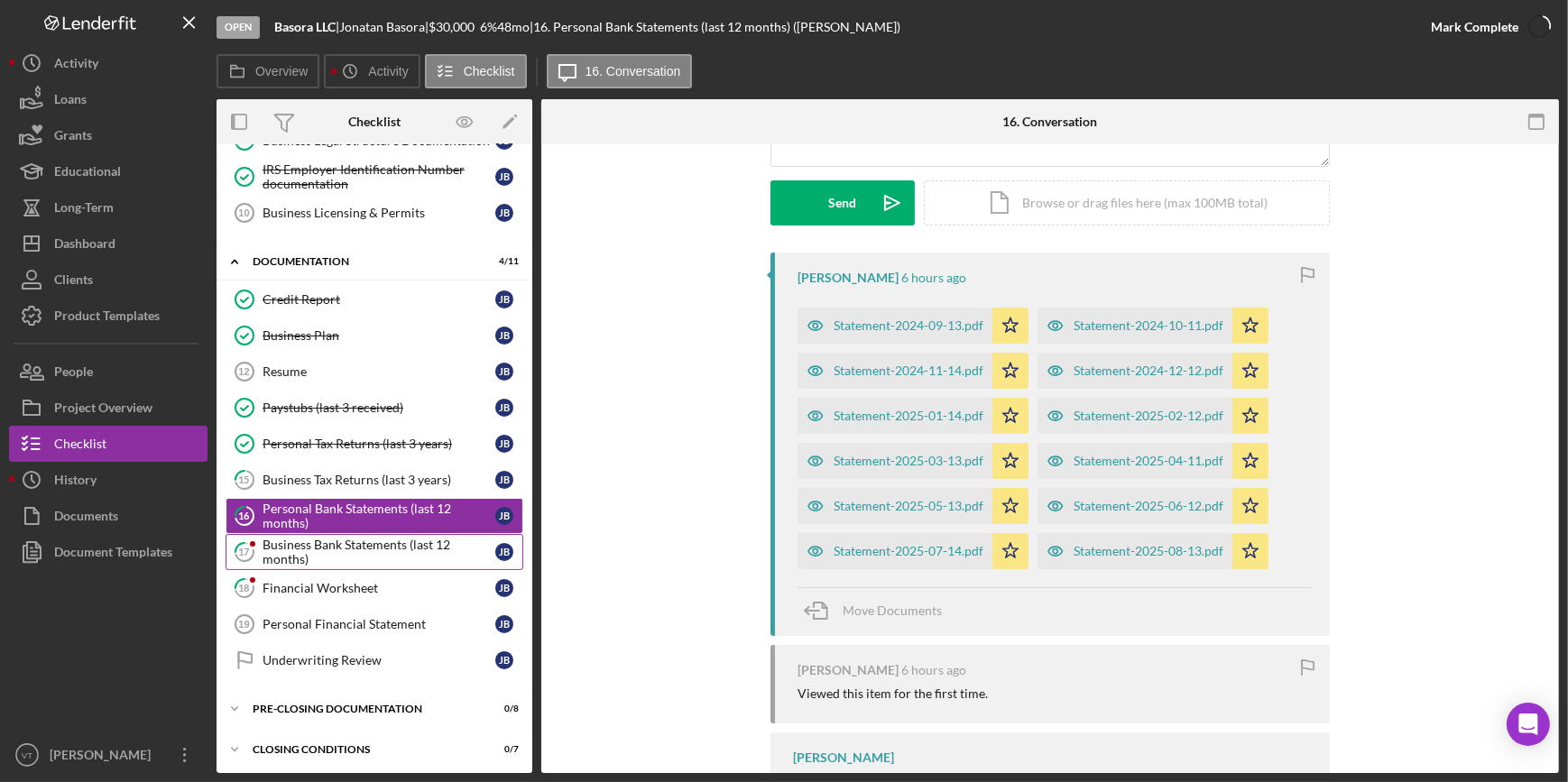
scroll to position [494, 0]
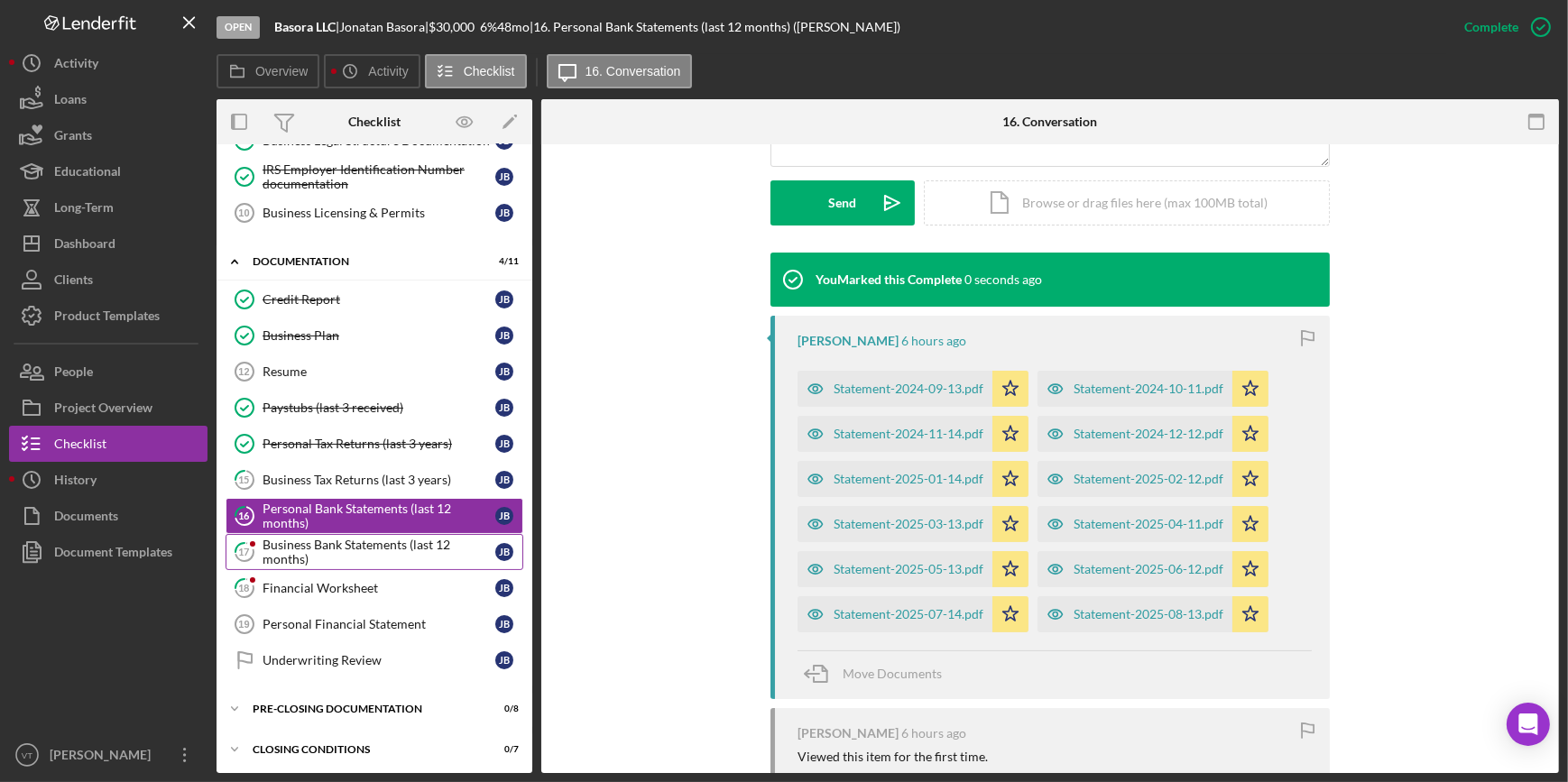
click at [415, 538] on div "Business Bank Statements (last 12 months)" at bounding box center [378, 551] width 232 height 29
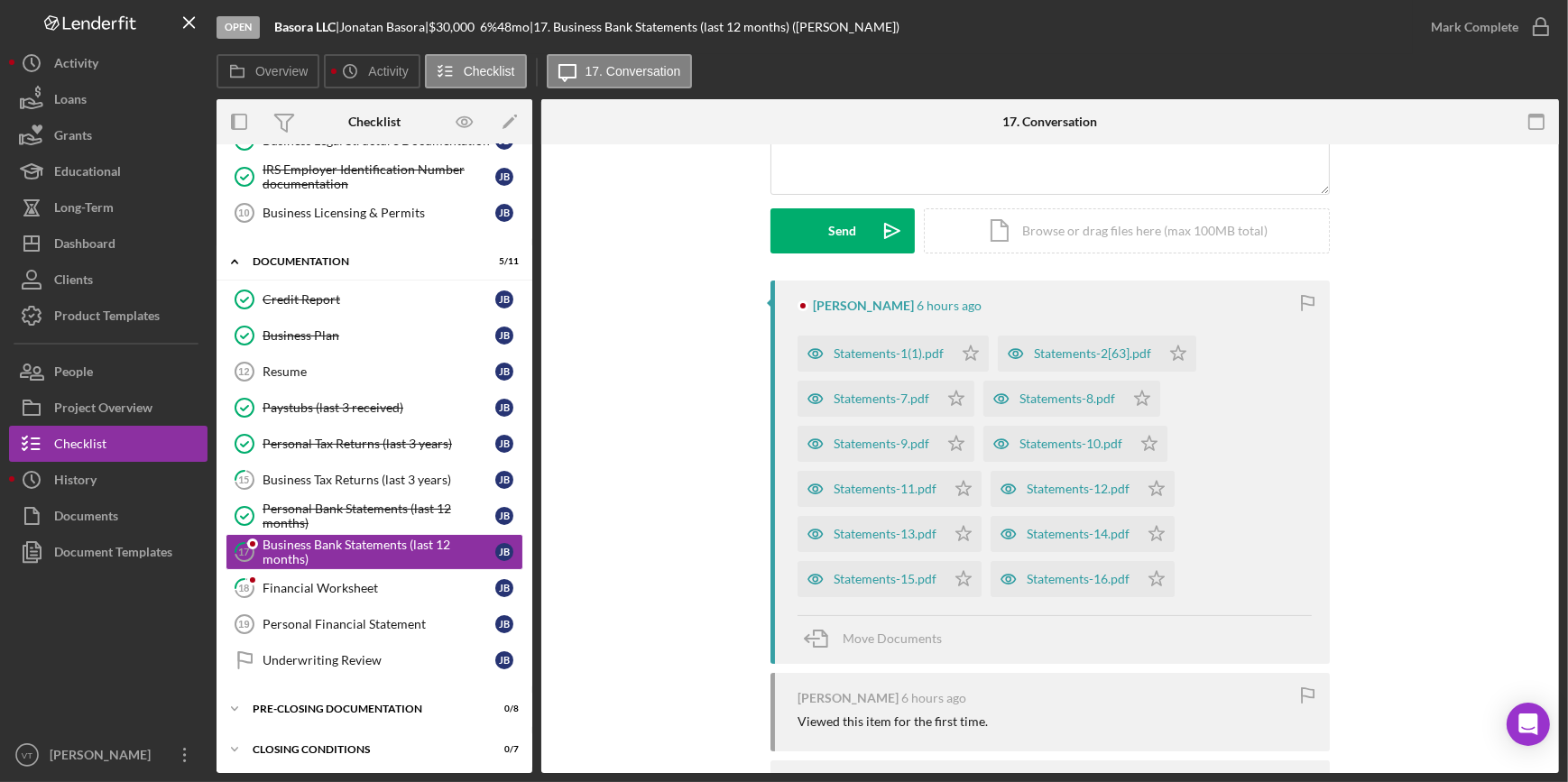
scroll to position [245, 0]
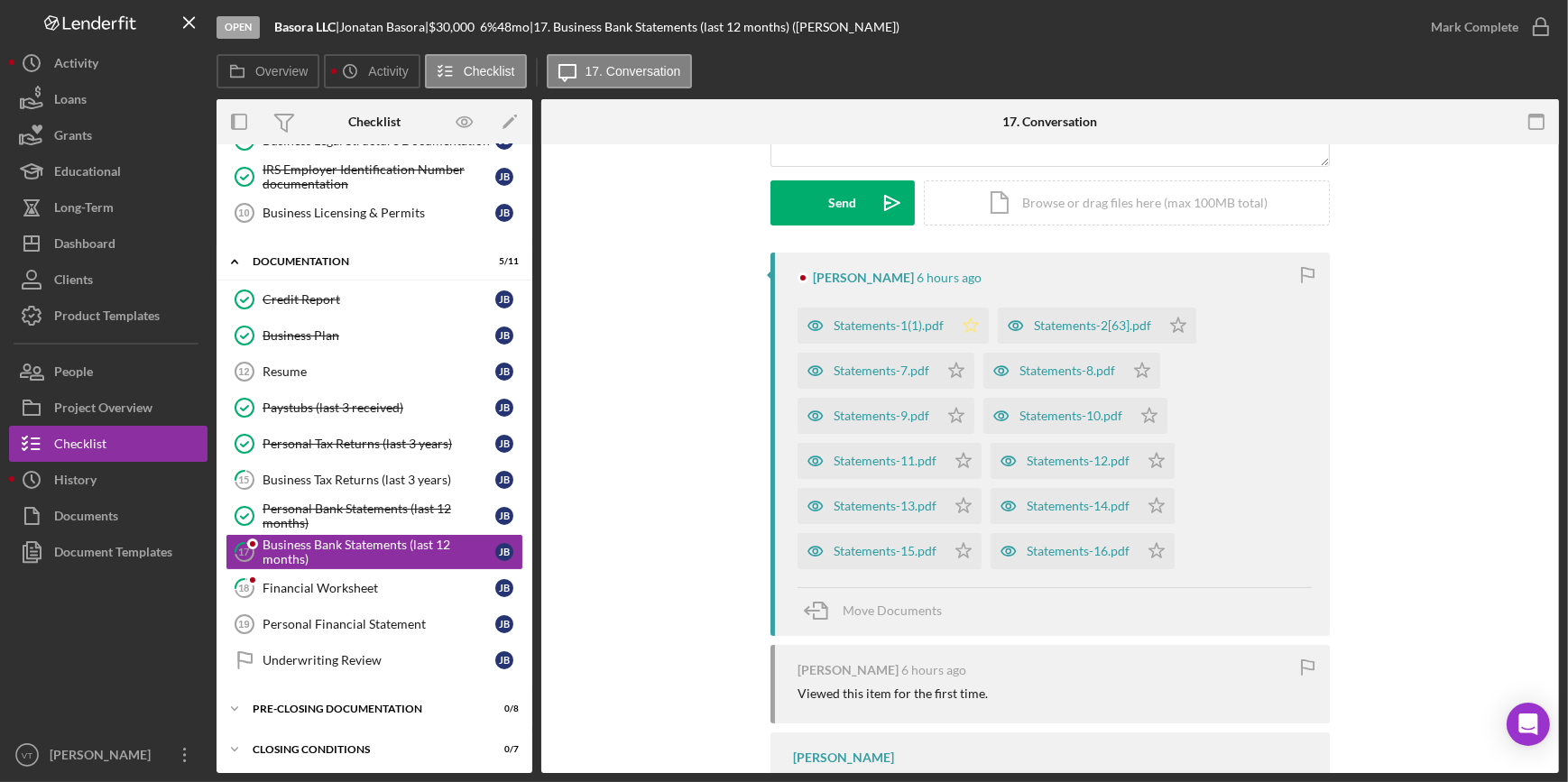
click at [965, 323] on polygon "button" at bounding box center [970, 325] width 15 height 15
click at [964, 381] on icon "Icon/Star" at bounding box center [956, 370] width 36 height 36
click at [954, 419] on polygon "button" at bounding box center [956, 415] width 15 height 15
click at [966, 448] on icon "Icon/Star" at bounding box center [963, 461] width 36 height 36
click at [966, 497] on icon "Icon/Star" at bounding box center [963, 506] width 36 height 36
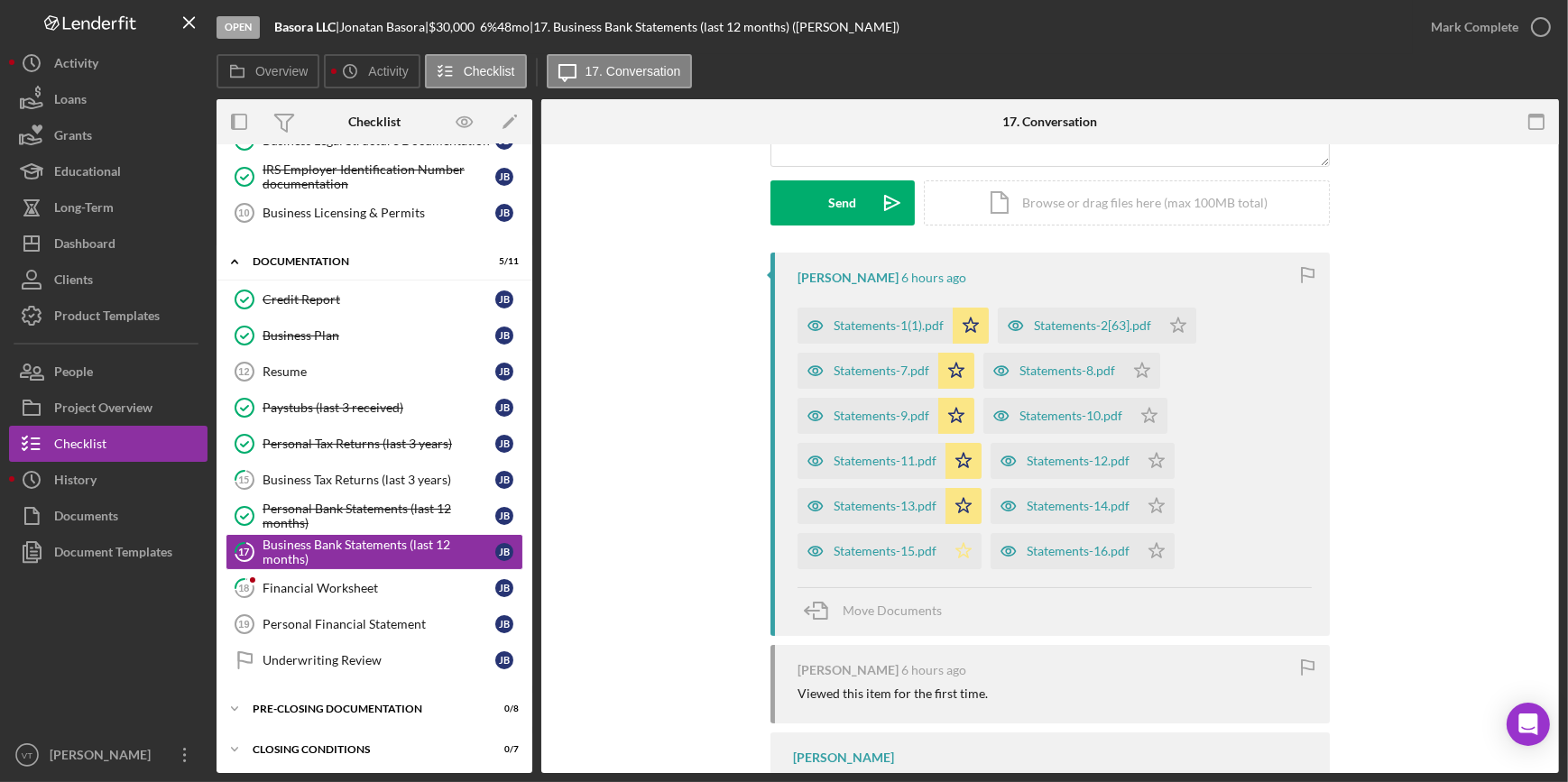
click at [965, 554] on polygon "button" at bounding box center [963, 550] width 15 height 15
click at [1161, 538] on icon "Icon/Star" at bounding box center [1156, 551] width 36 height 36
click at [1154, 500] on polygon "button" at bounding box center [1156, 505] width 15 height 15
drag, startPoint x: 1146, startPoint y: 459, endPoint x: 1139, endPoint y: 414, distance: 45.5
click at [1143, 443] on icon "Icon/Star" at bounding box center [1156, 461] width 36 height 36
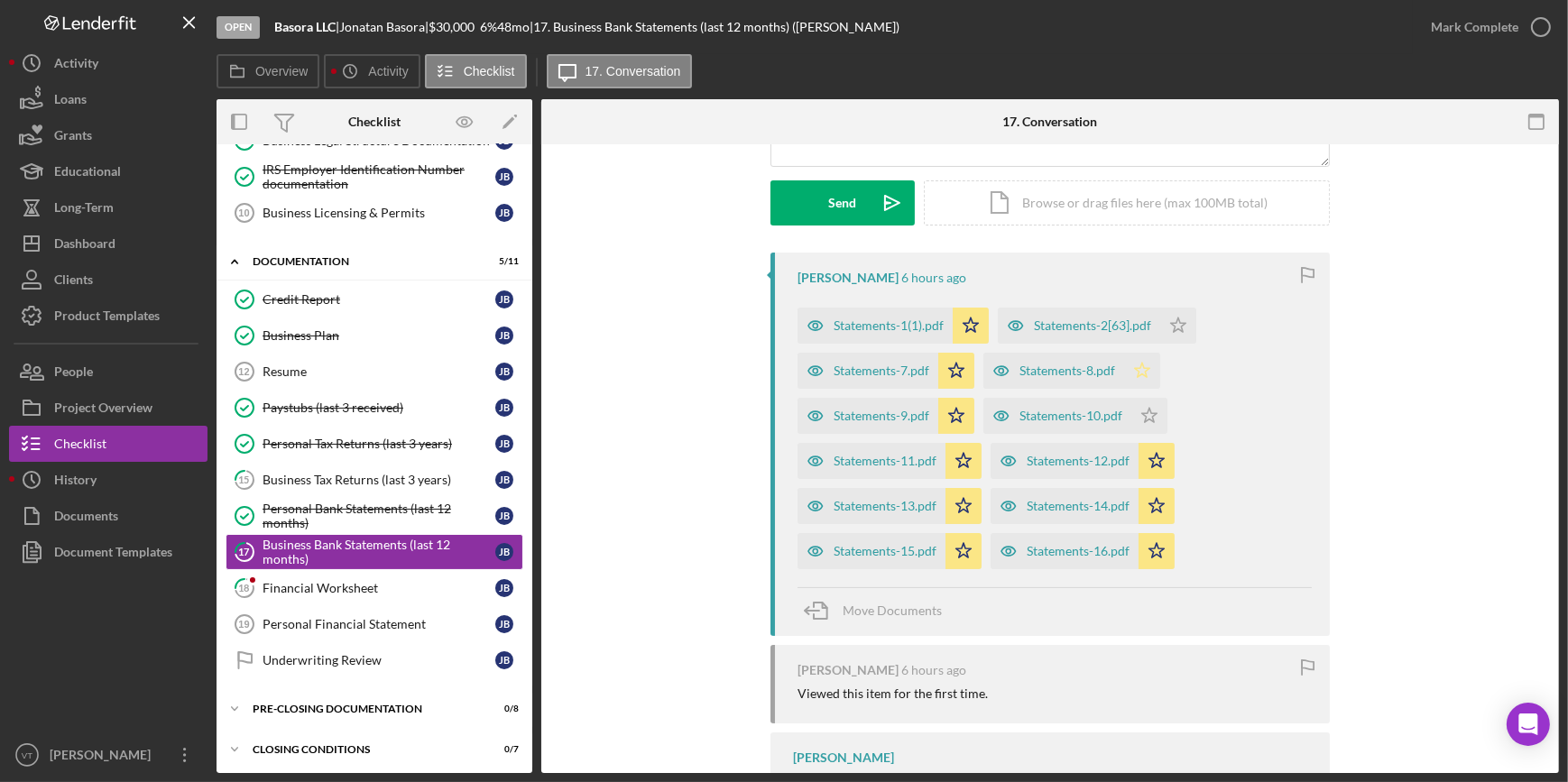
drag, startPoint x: 1141, startPoint y: 414, endPoint x: 1139, endPoint y: 383, distance: 31.1
click at [1141, 406] on icon "Icon/Star" at bounding box center [1149, 416] width 36 height 36
click at [1140, 370] on icon "Icon/Star" at bounding box center [1142, 370] width 36 height 36
click at [1167, 325] on icon "Icon/Star" at bounding box center [1177, 326] width 36 height 36
click at [1435, 29] on div "Mark Complete" at bounding box center [1474, 27] width 87 height 36
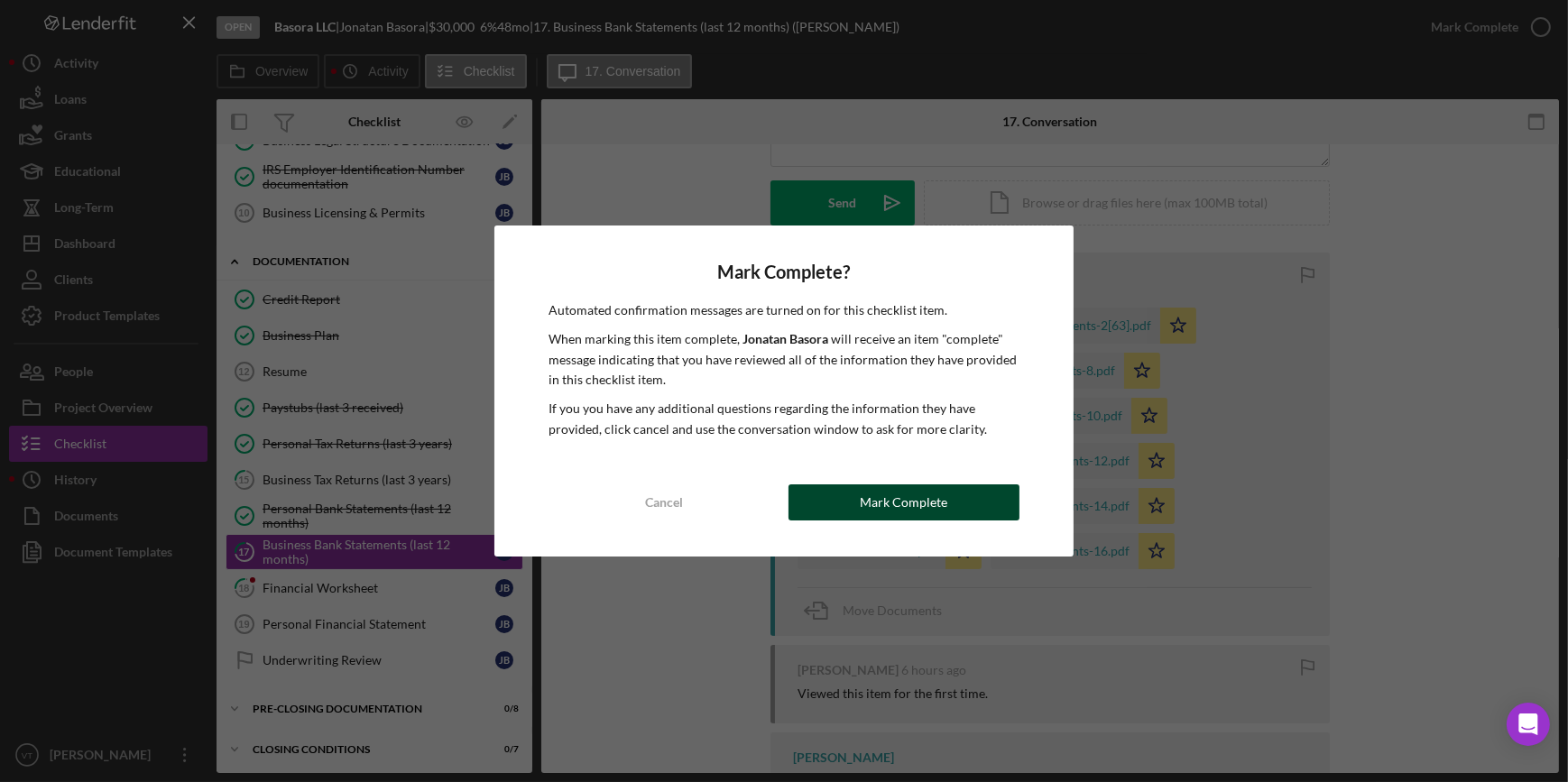
click at [838, 507] on button "Mark Complete" at bounding box center [903, 503] width 231 height 36
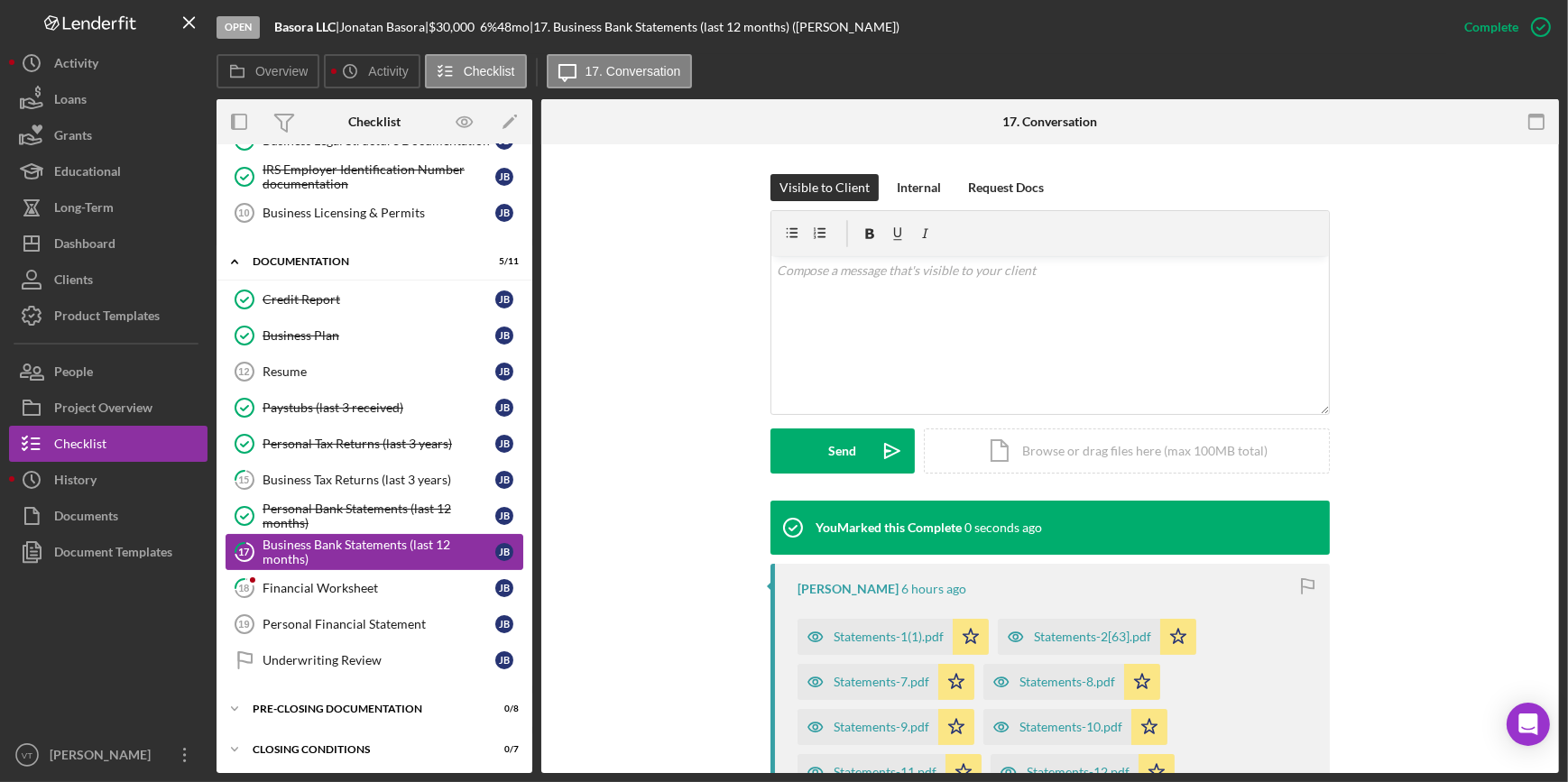
scroll to position [494, 0]
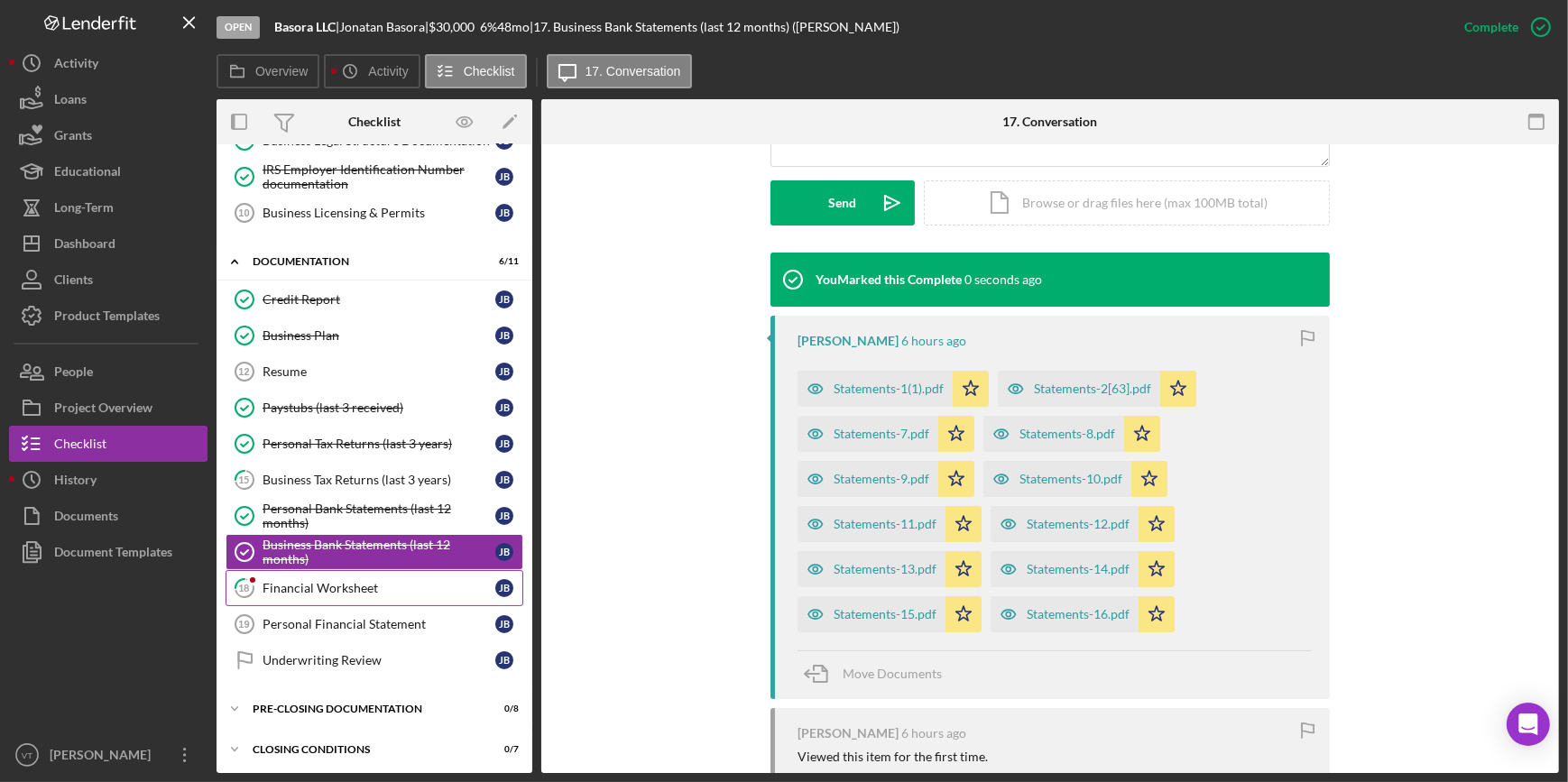
click at [323, 581] on div "Financial Worksheet" at bounding box center [378, 588] width 232 height 15
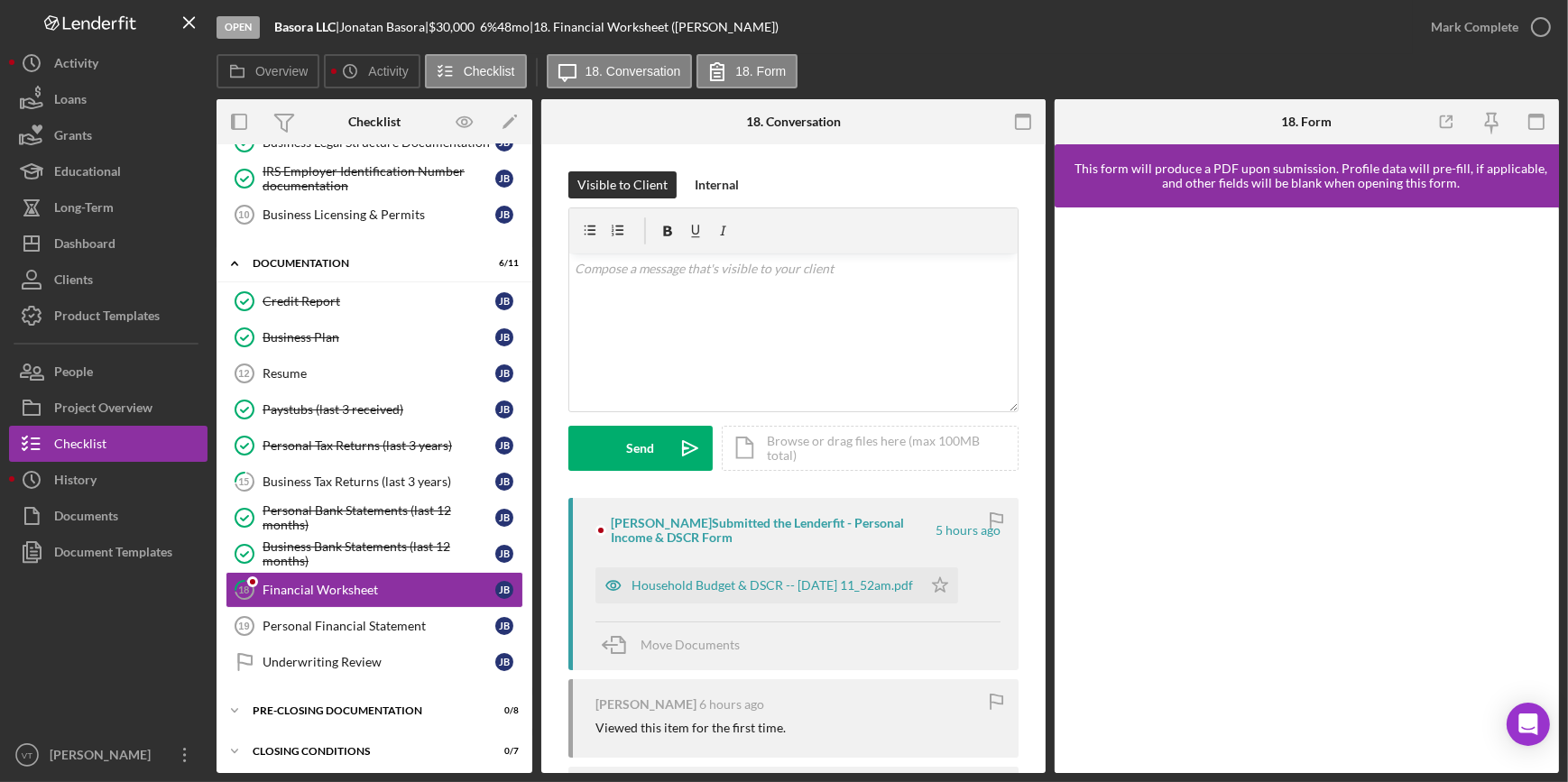
scroll to position [321, 0]
click at [756, 588] on div "Household Budget & DSCR -- 2025-09-10 11_52am.pdf" at bounding box center [772, 585] width 281 height 15
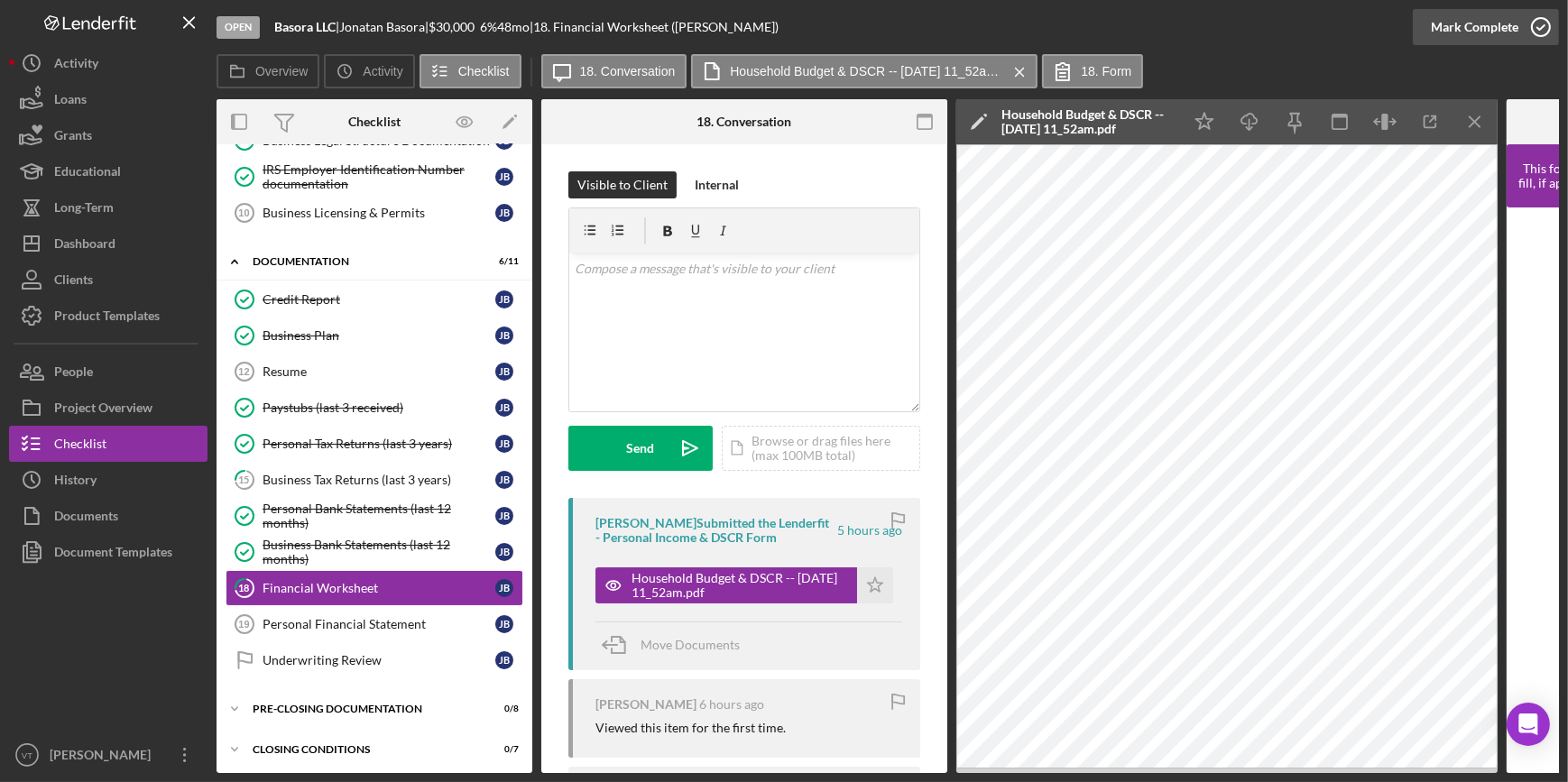
click at [1459, 18] on div "Mark Complete" at bounding box center [1474, 27] width 87 height 36
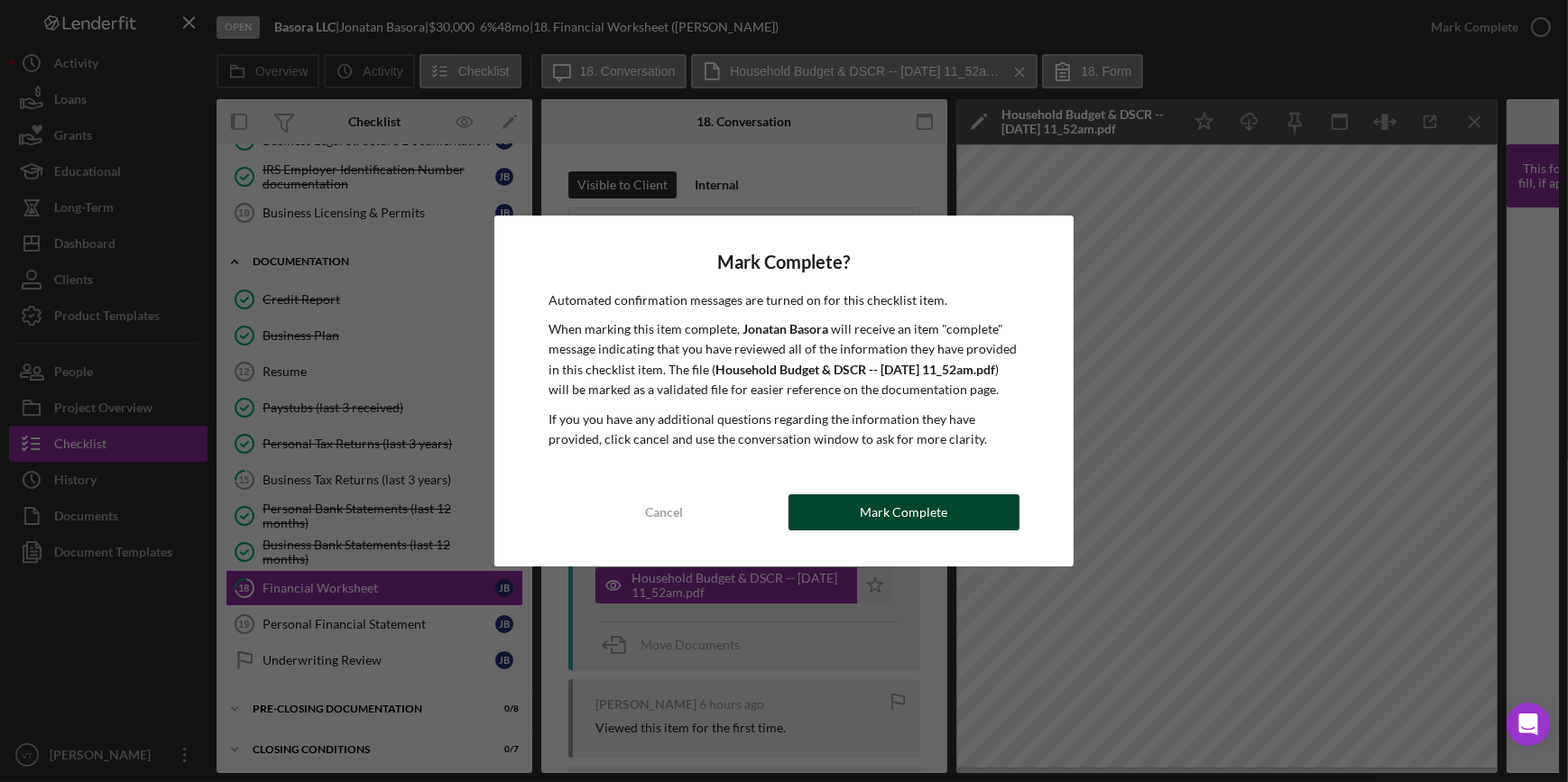
click at [914, 518] on div "Mark Complete" at bounding box center [903, 513] width 87 height 36
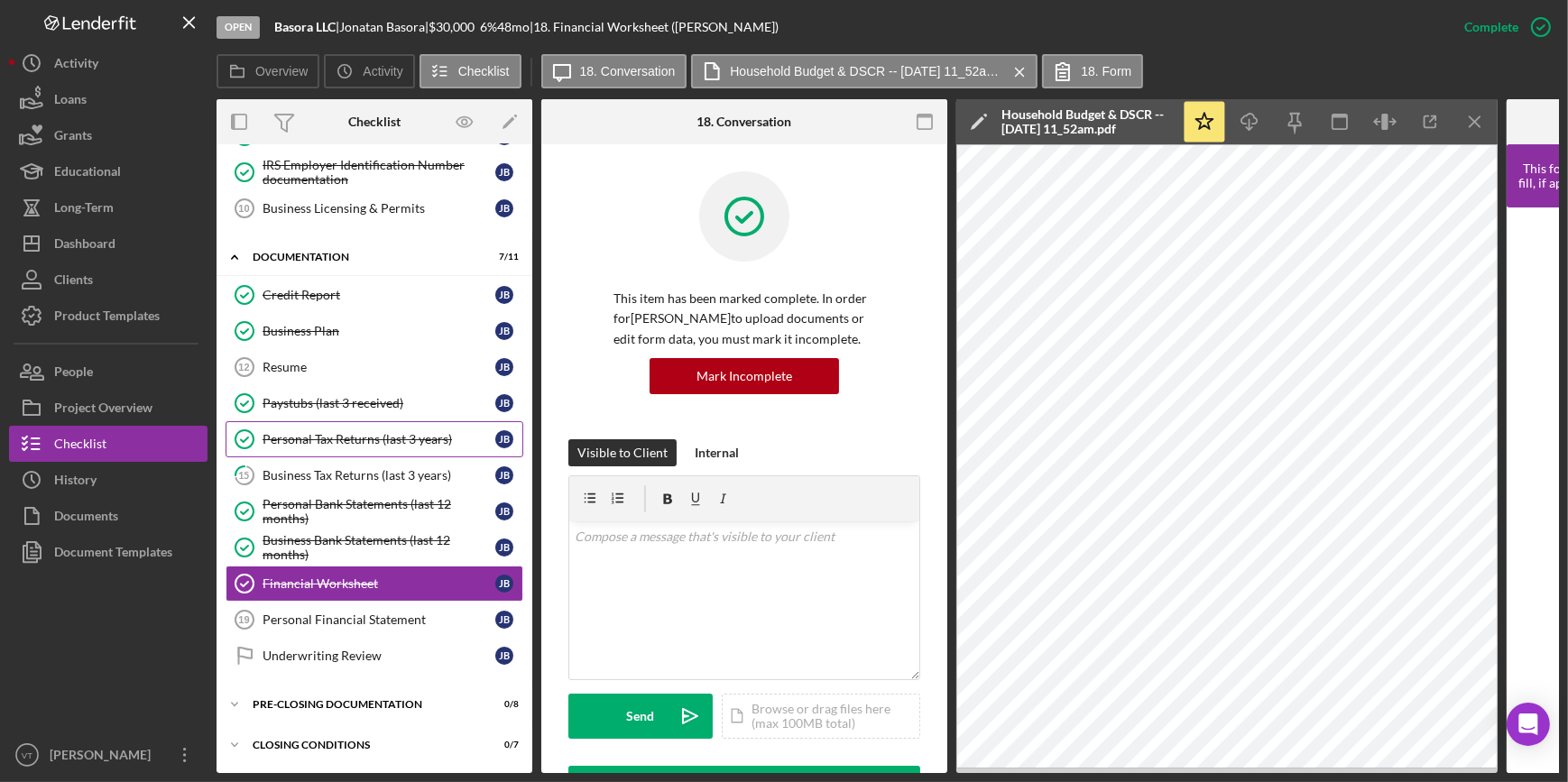
scroll to position [0, 0]
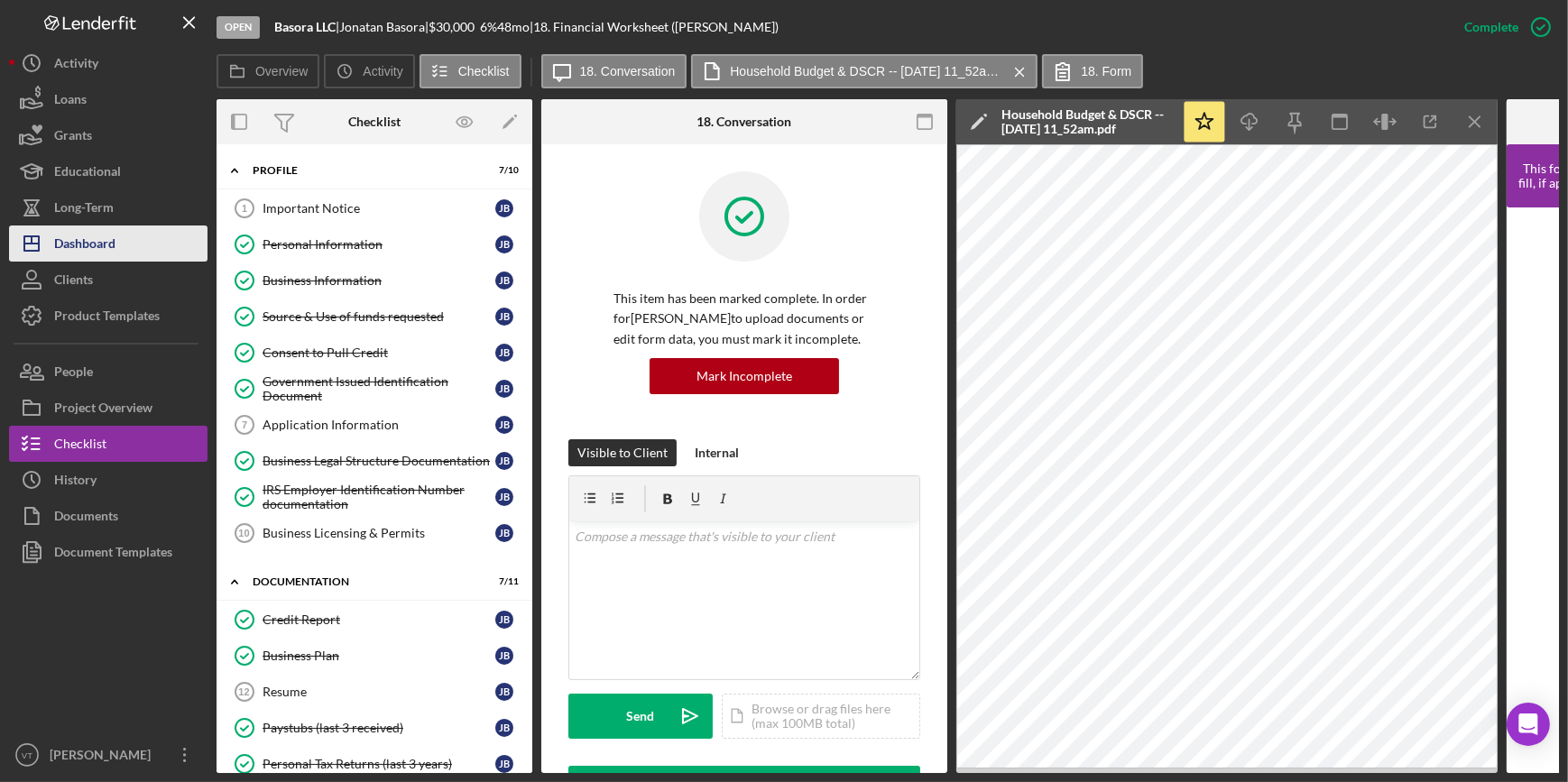
click at [95, 244] on div "Dashboard" at bounding box center [85, 245] width 61 height 41
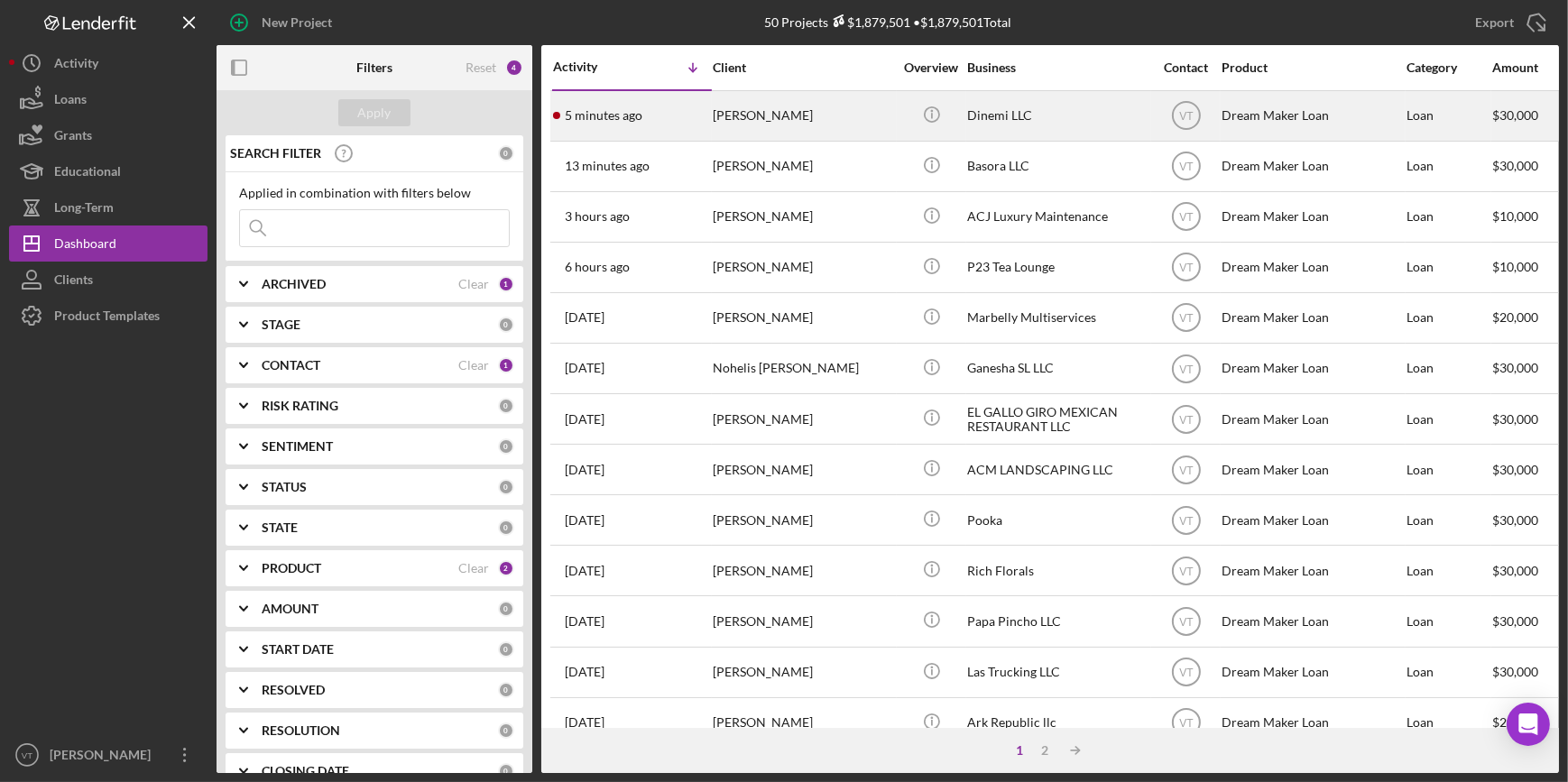
click at [769, 107] on div "[PERSON_NAME]" at bounding box center [802, 116] width 180 height 48
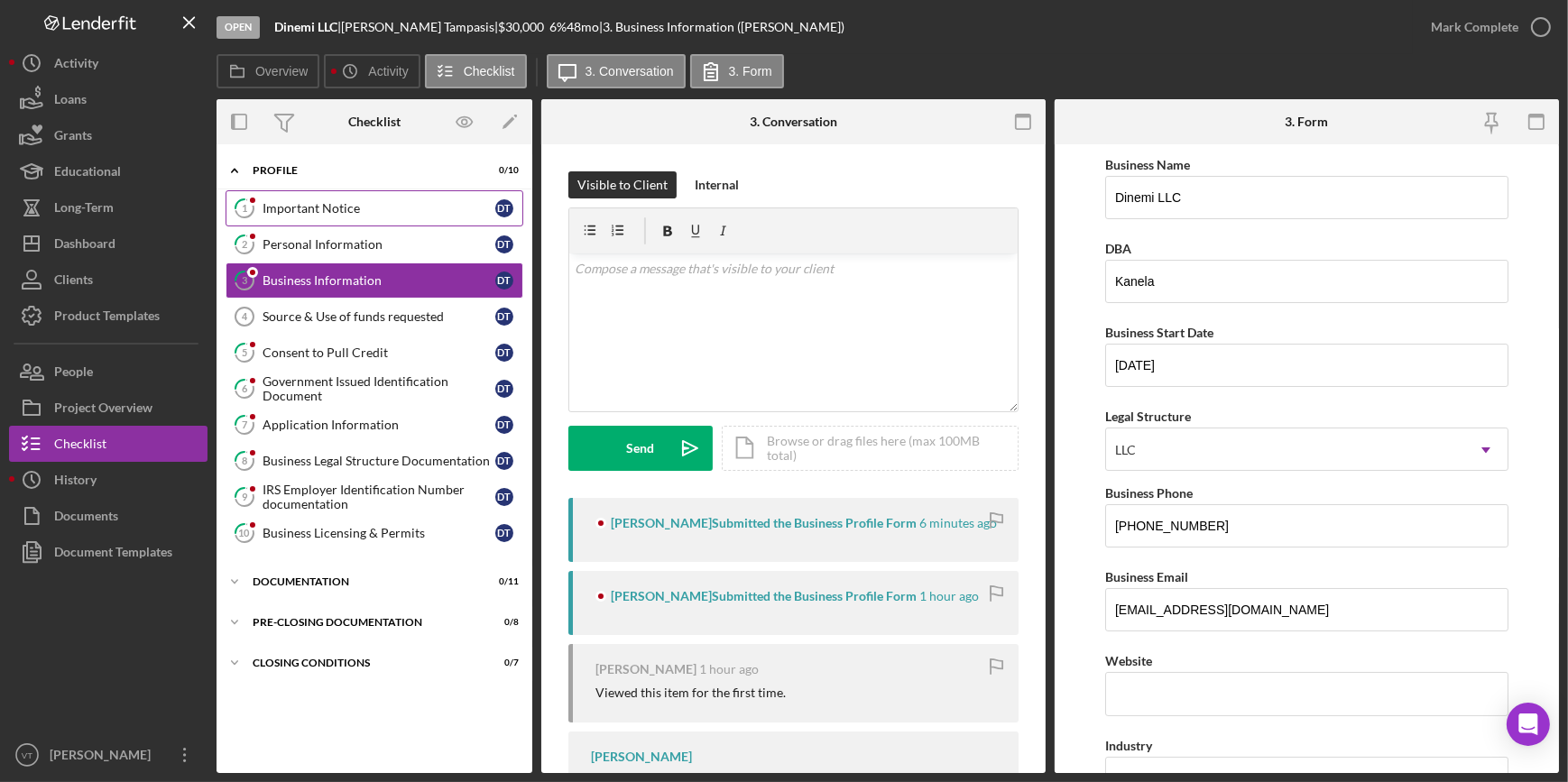
click at [390, 220] on link "1 Important Notice D T" at bounding box center [374, 208] width 298 height 36
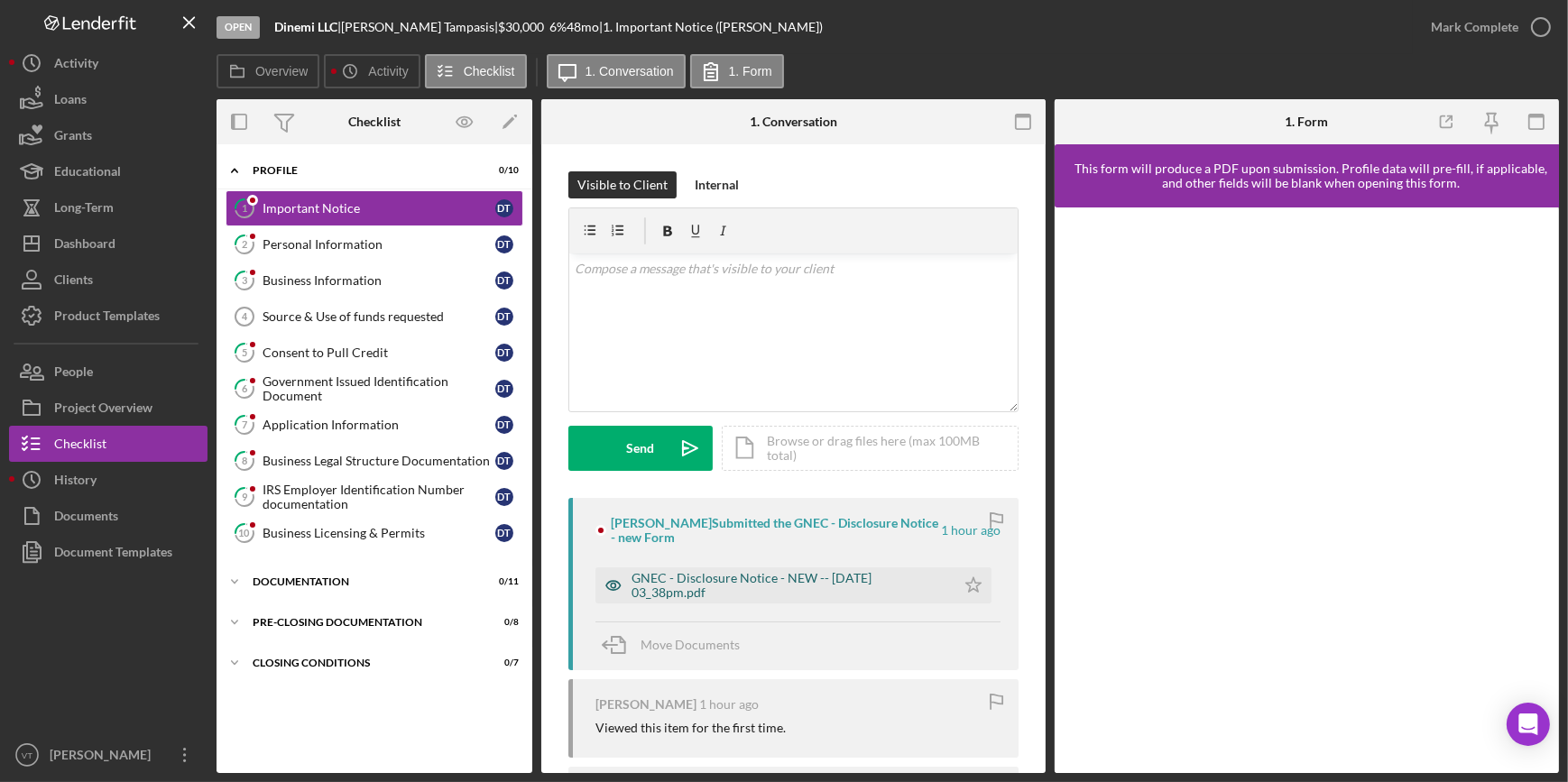
click at [791, 588] on div "GNEC - Disclosure Notice - NEW -- 2025-09-10 03_38pm.pdf" at bounding box center [788, 585] width 315 height 29
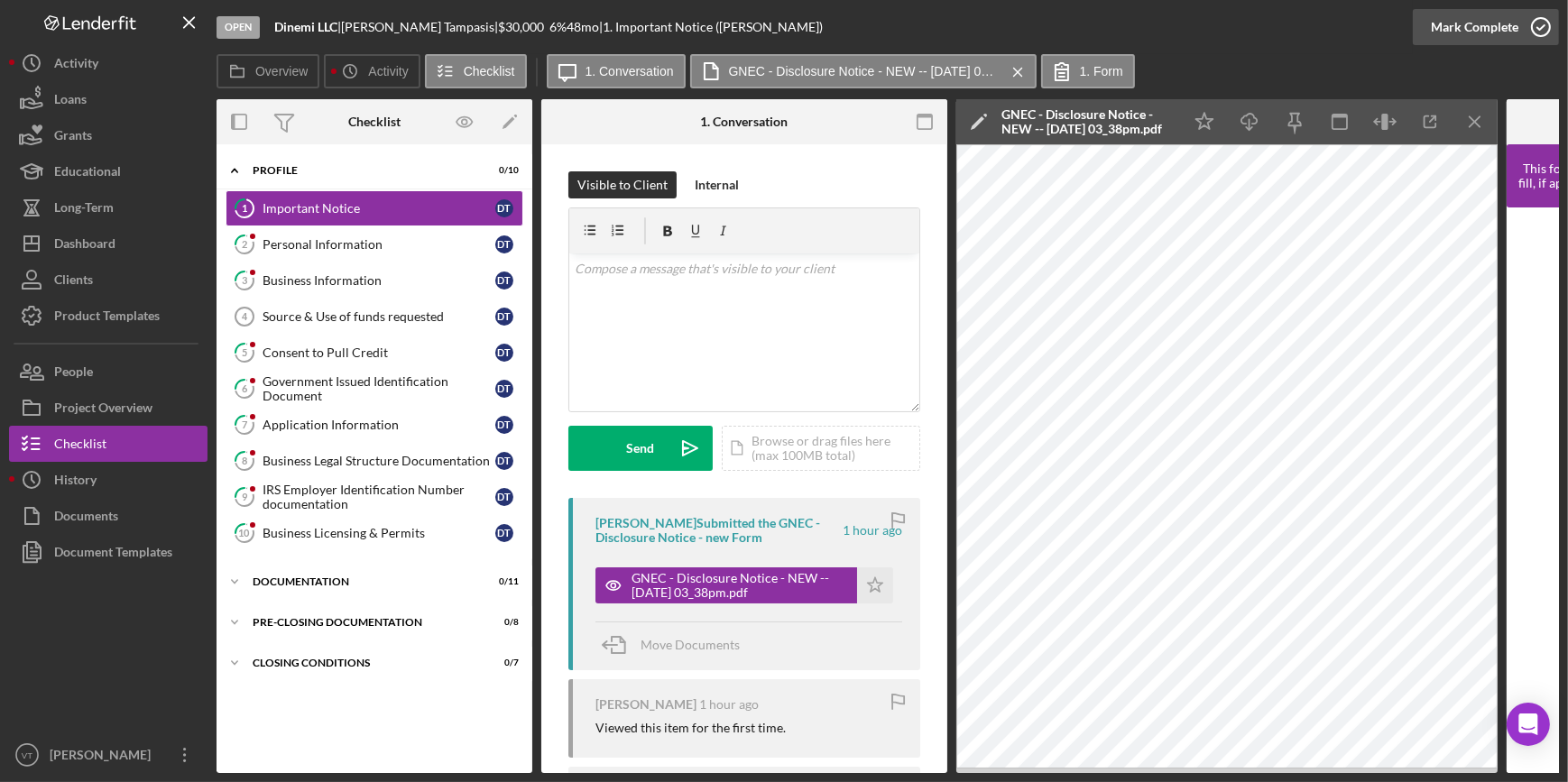
click at [1467, 15] on div "Mark Complete" at bounding box center [1474, 27] width 87 height 36
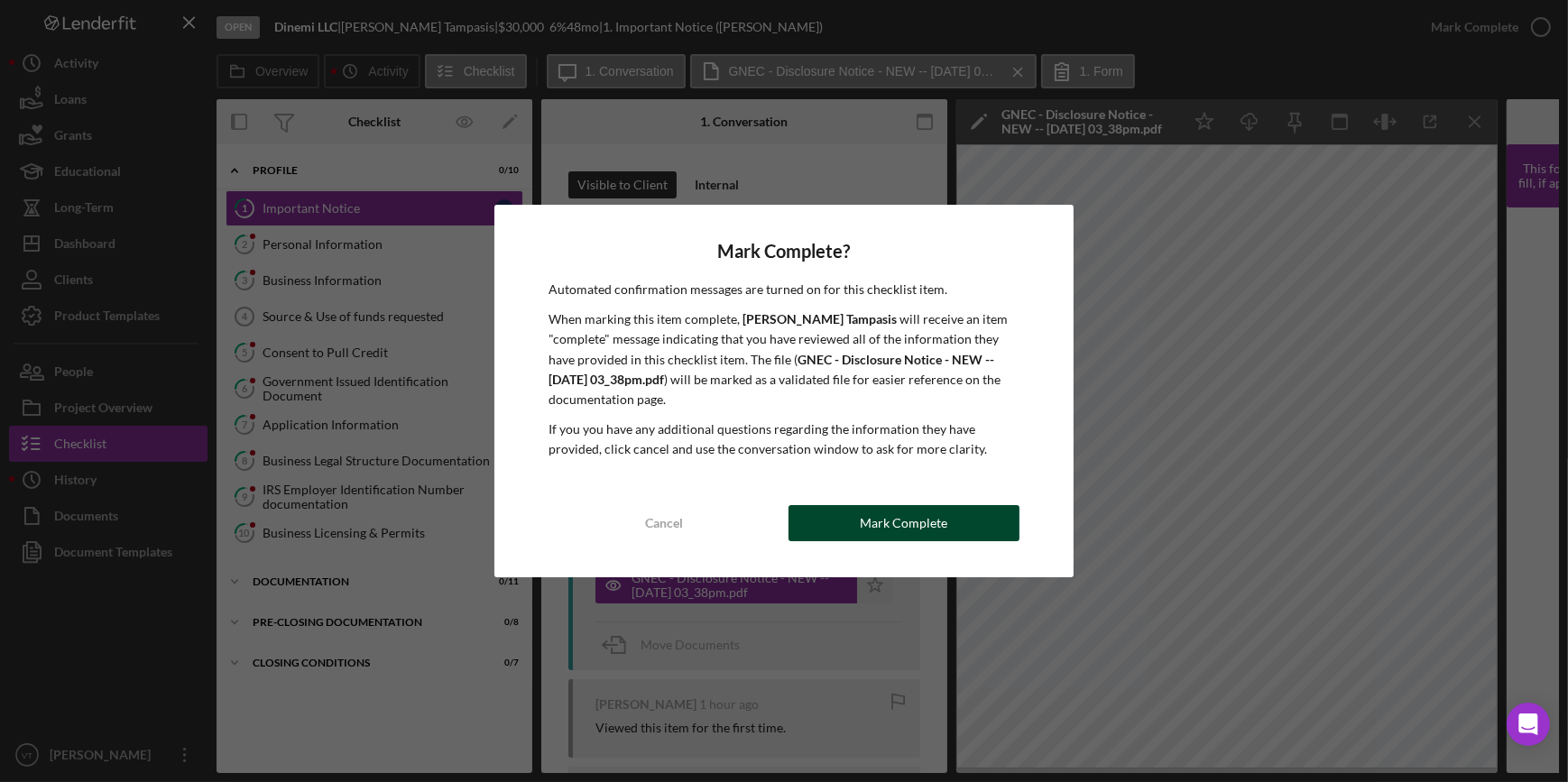
click at [851, 515] on button "Mark Complete" at bounding box center [903, 524] width 231 height 36
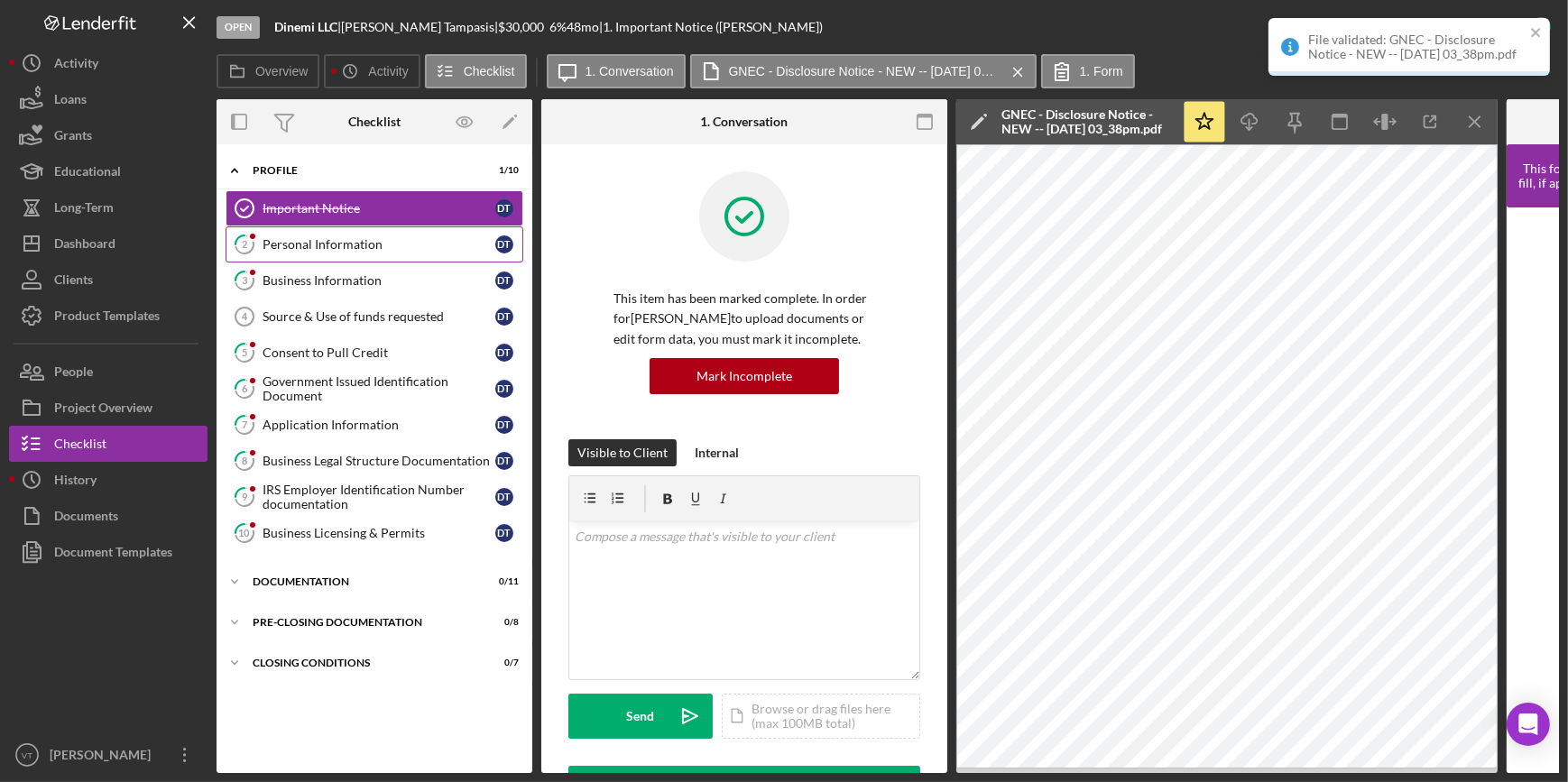
click at [383, 244] on div "Personal Information" at bounding box center [378, 244] width 232 height 15
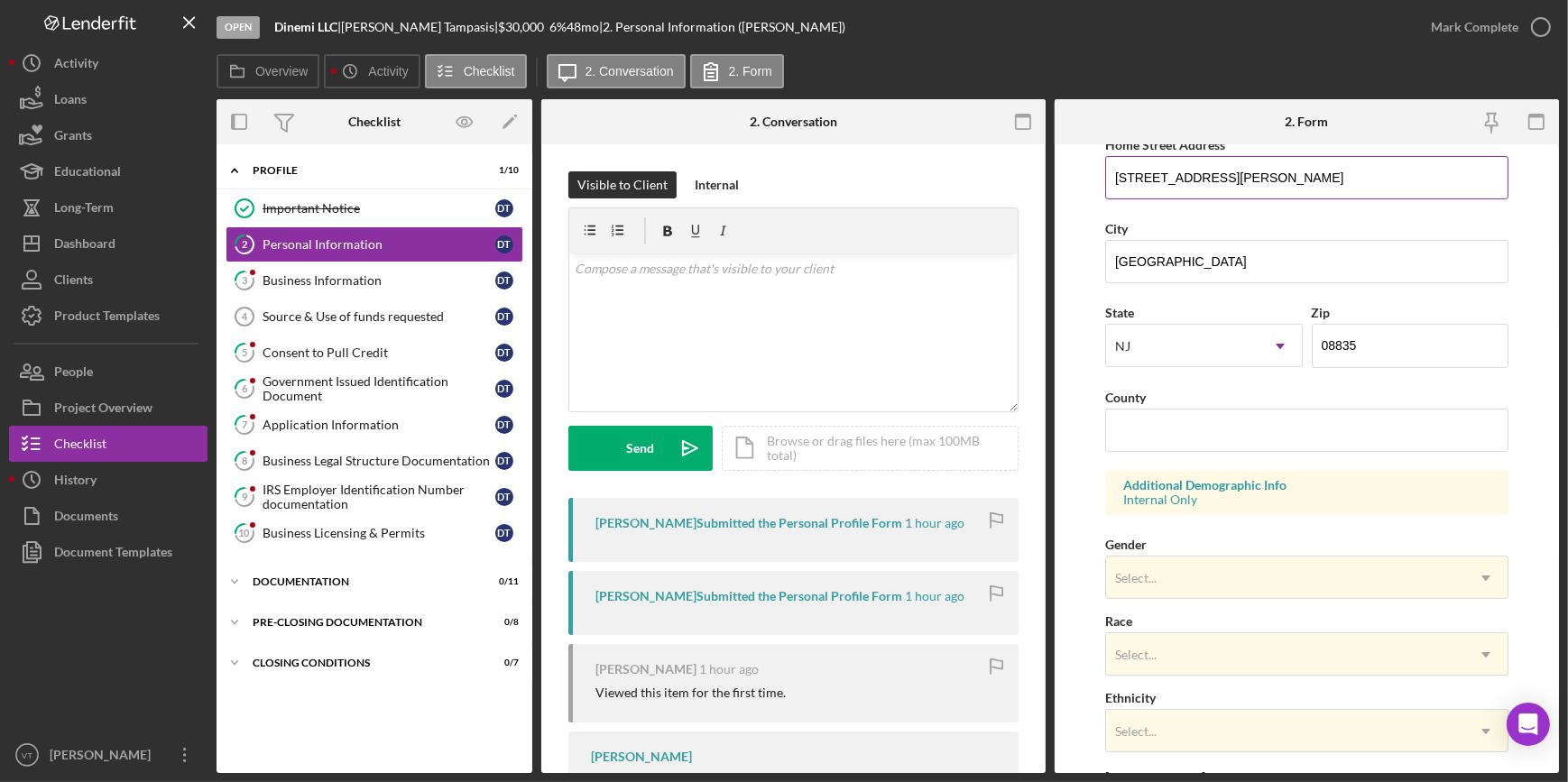
scroll to position [410, 0]
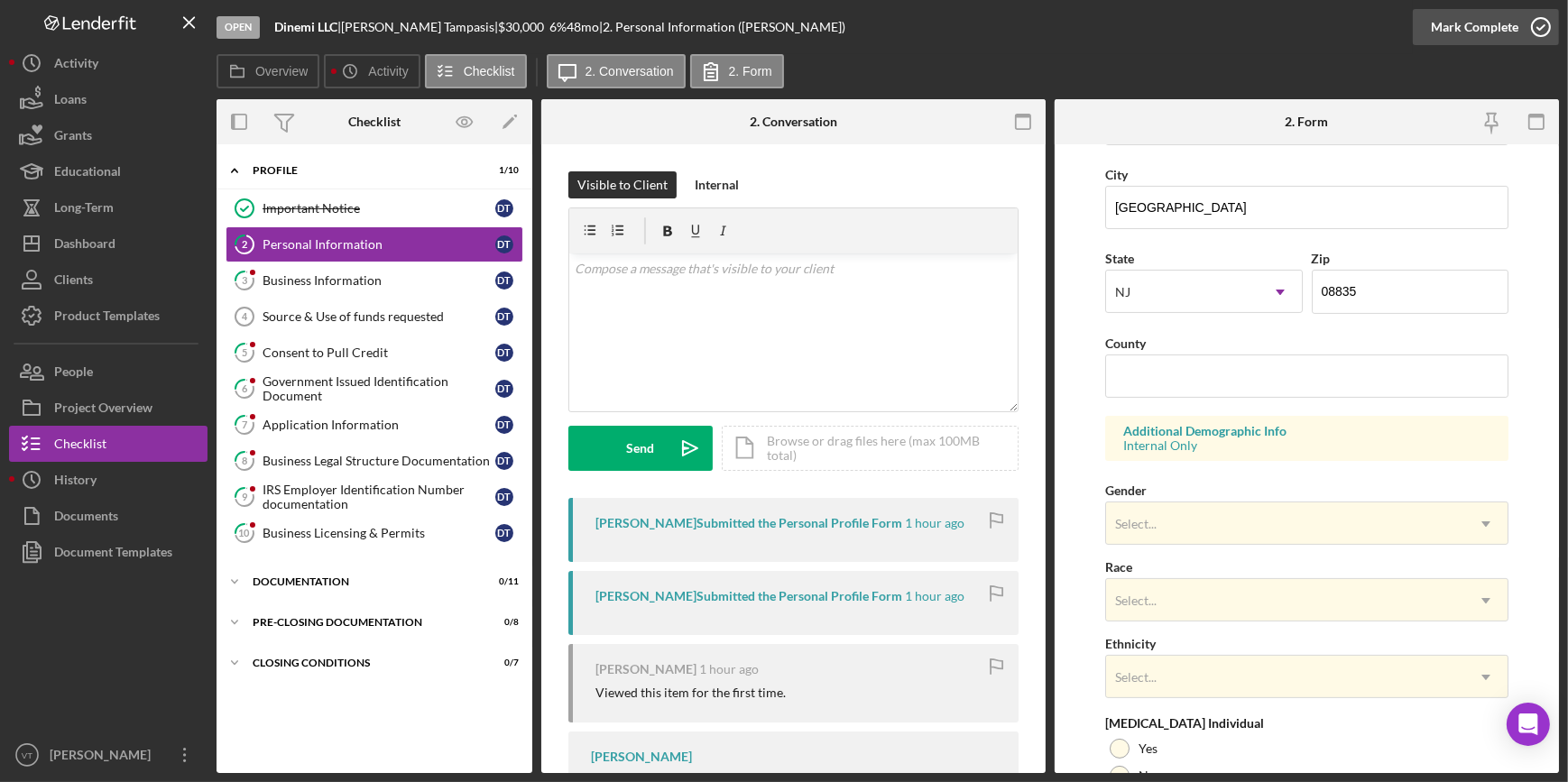
click at [1449, 29] on div "Mark Complete" at bounding box center [1474, 27] width 87 height 36
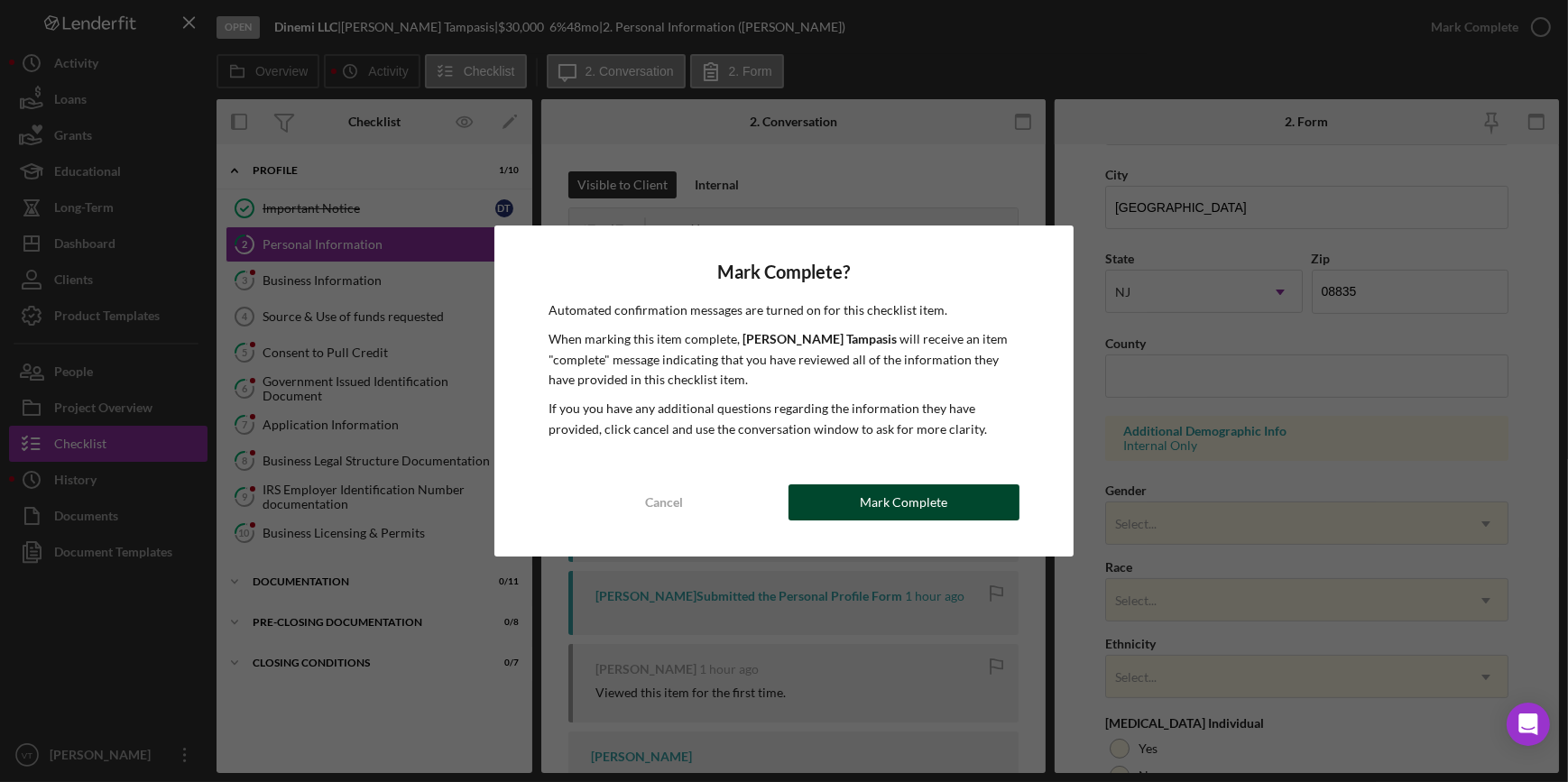
click at [903, 515] on div "Mark Complete" at bounding box center [903, 503] width 87 height 36
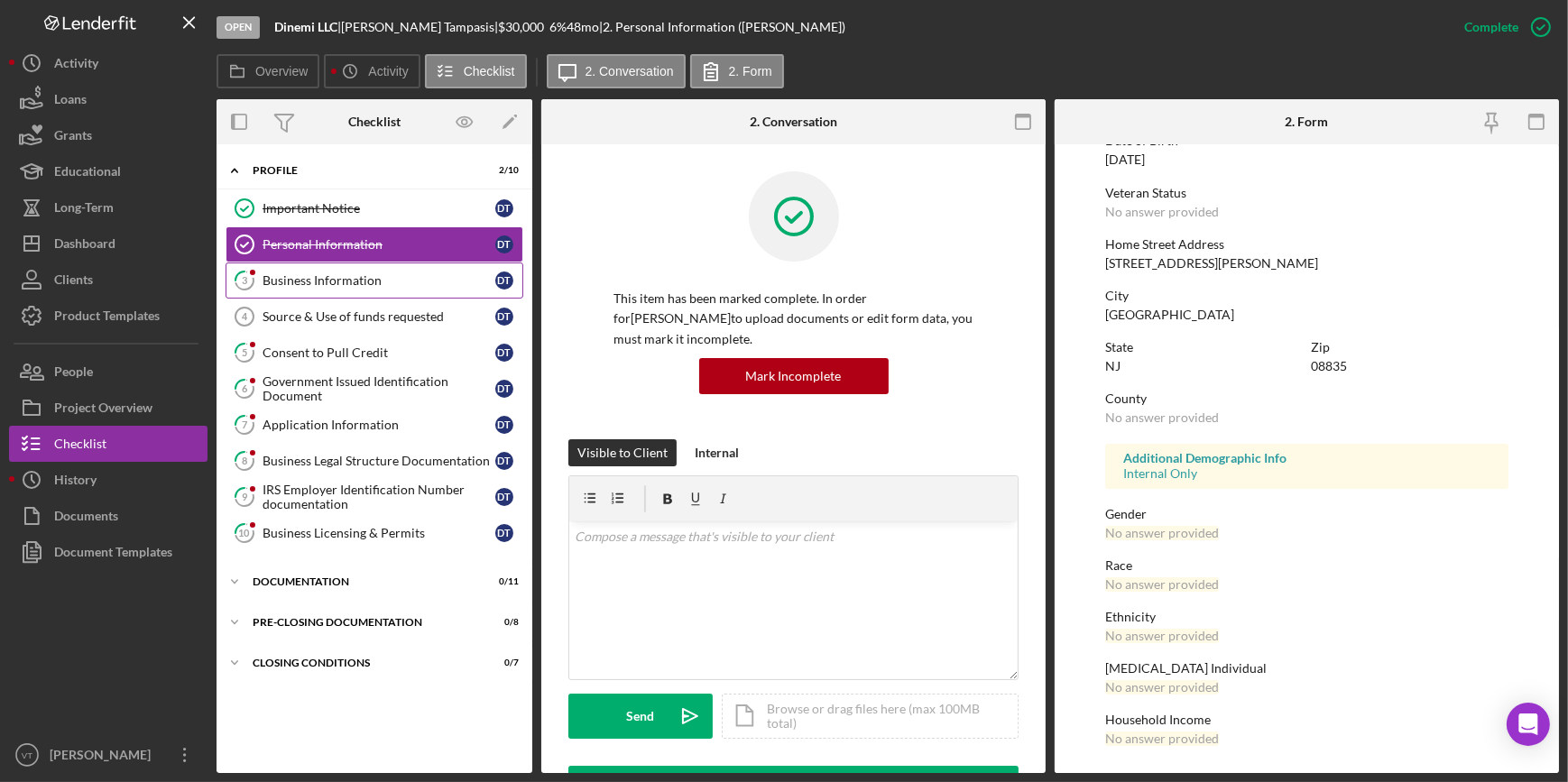
scroll to position [213, 0]
click at [396, 274] on div "Business Information" at bounding box center [378, 280] width 232 height 15
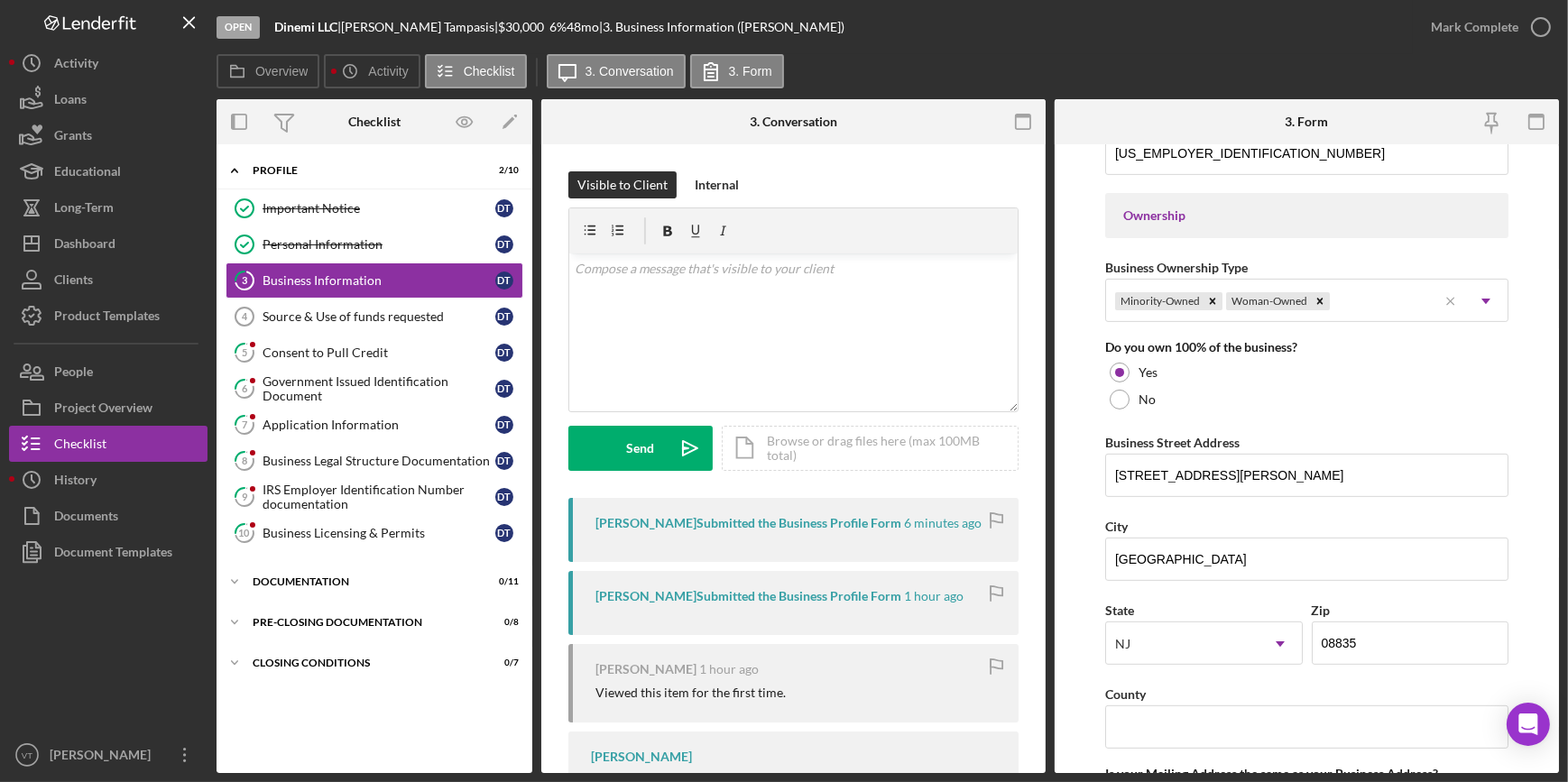
scroll to position [903, 0]
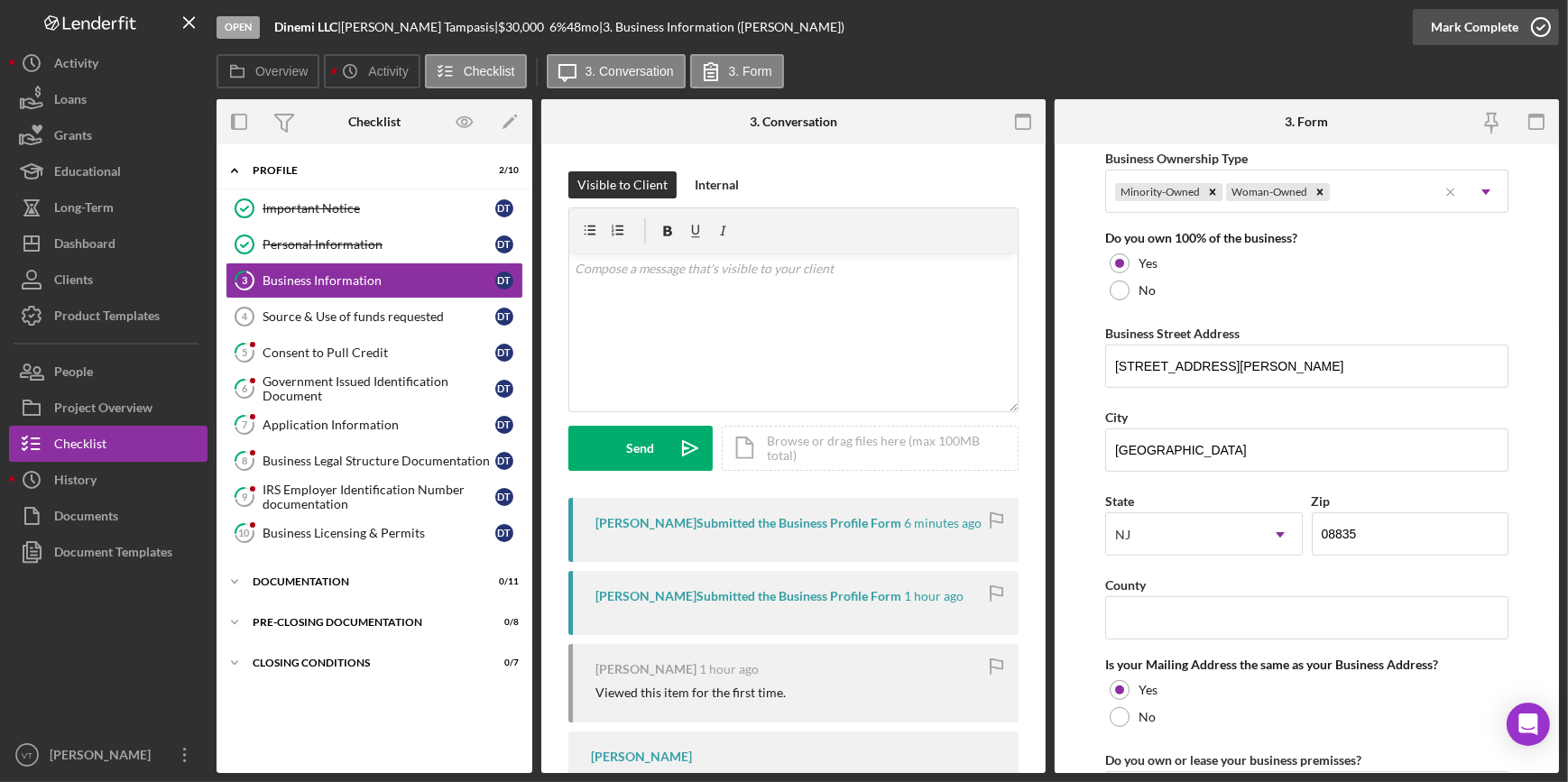
click at [1482, 18] on div "Mark Complete" at bounding box center [1474, 27] width 87 height 36
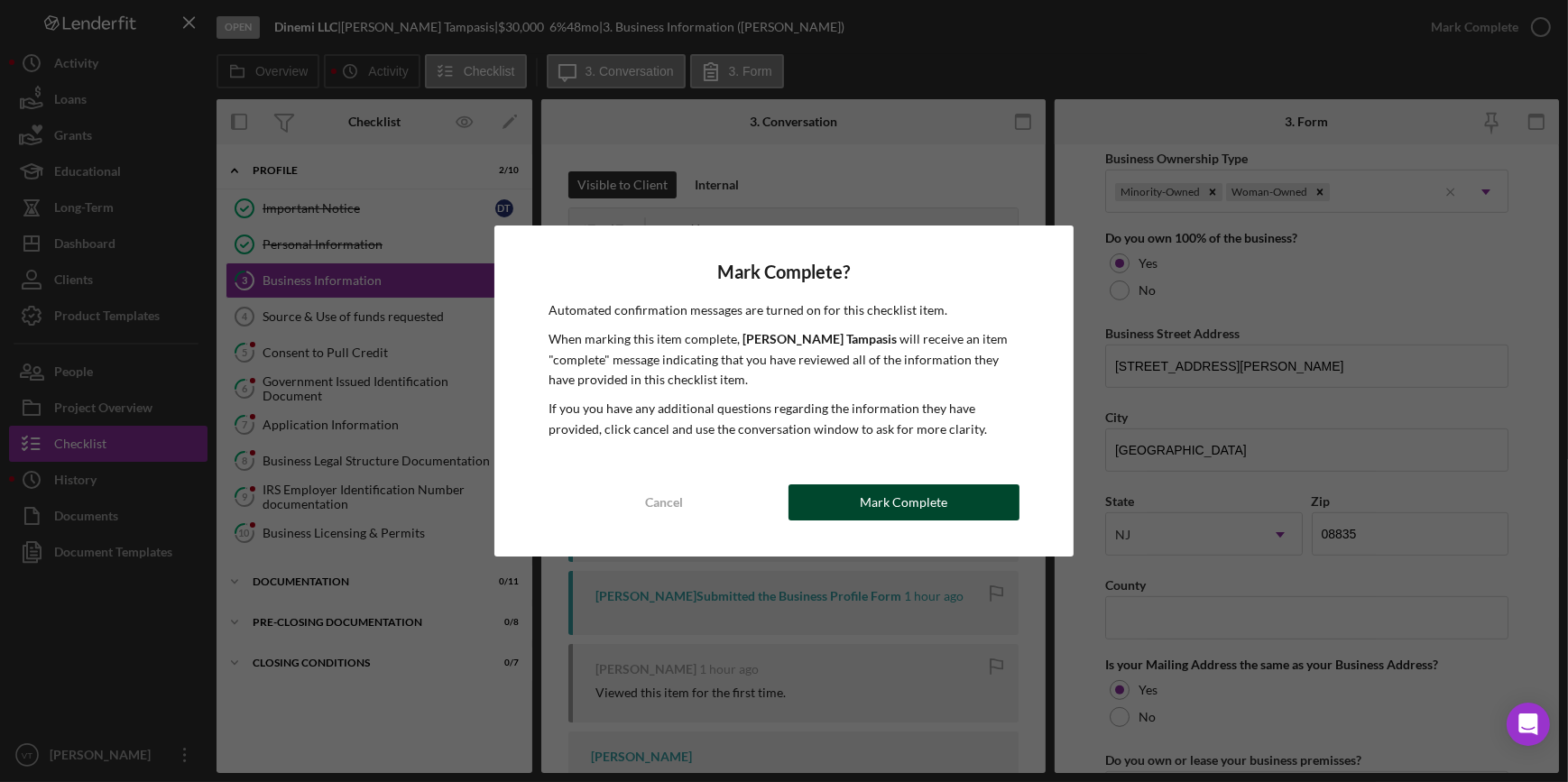
click at [918, 505] on div "Mark Complete" at bounding box center [903, 503] width 87 height 36
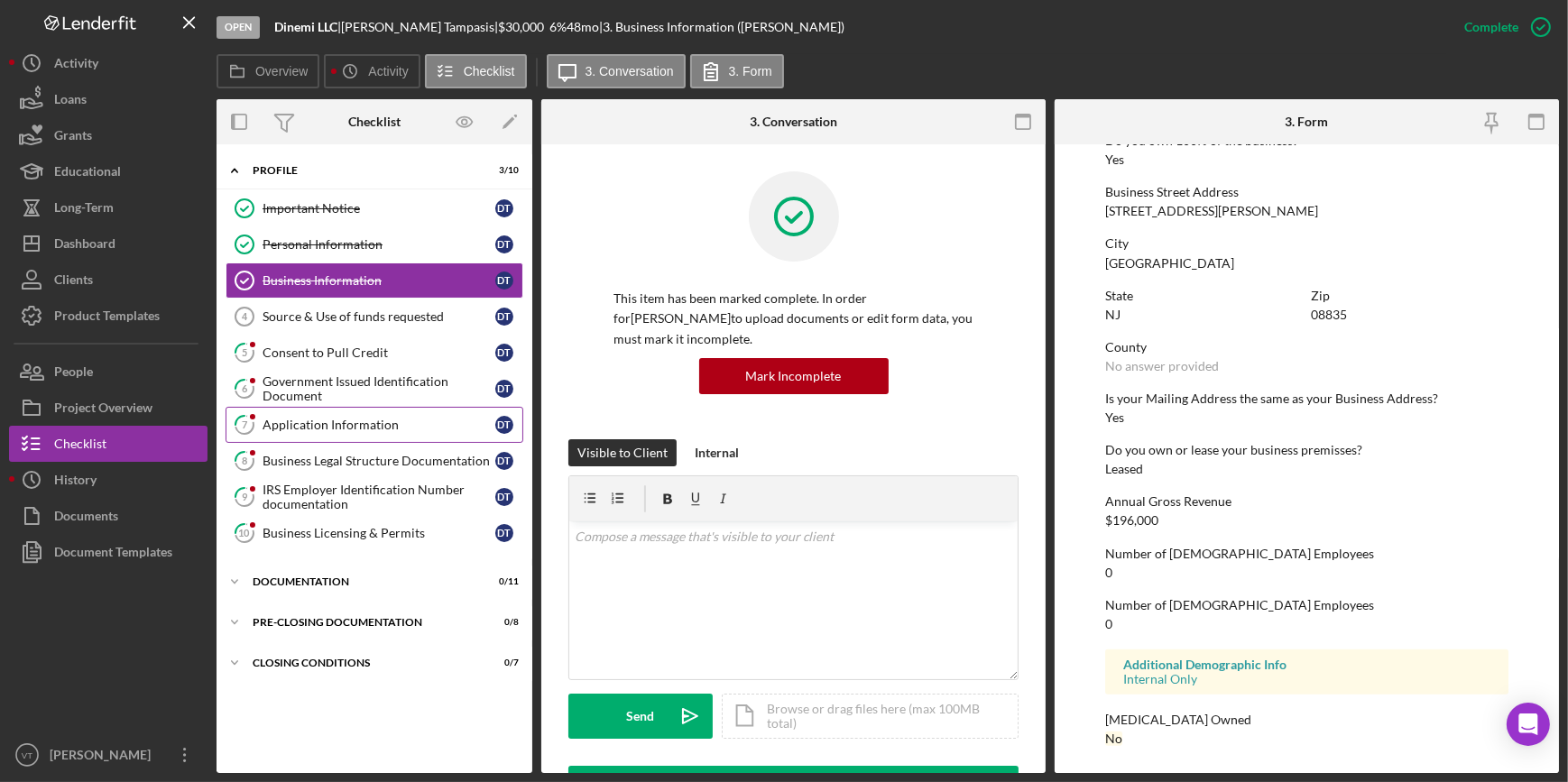
scroll to position [636, 0]
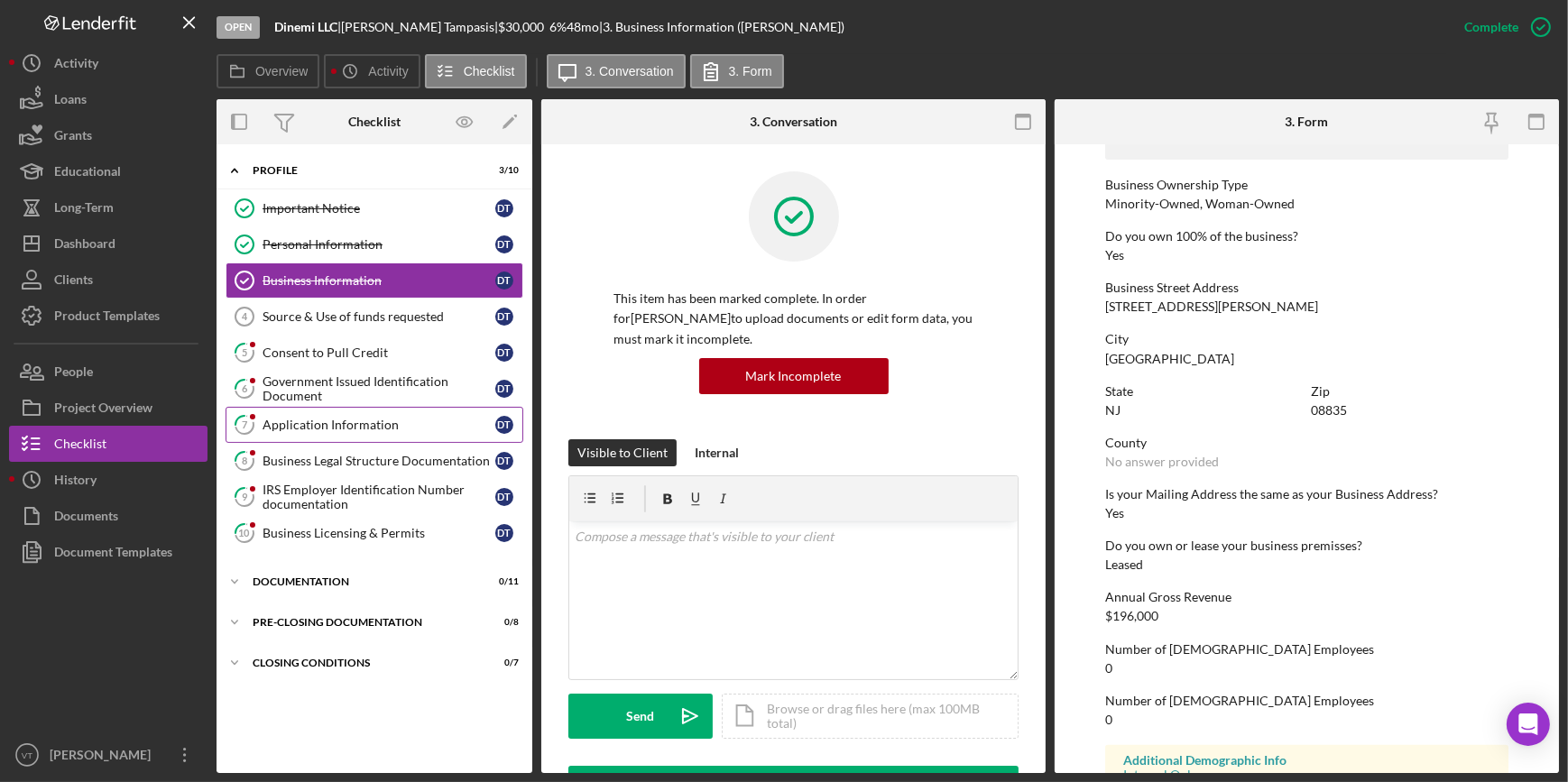
click at [306, 426] on div "Application Information" at bounding box center [378, 425] width 232 height 15
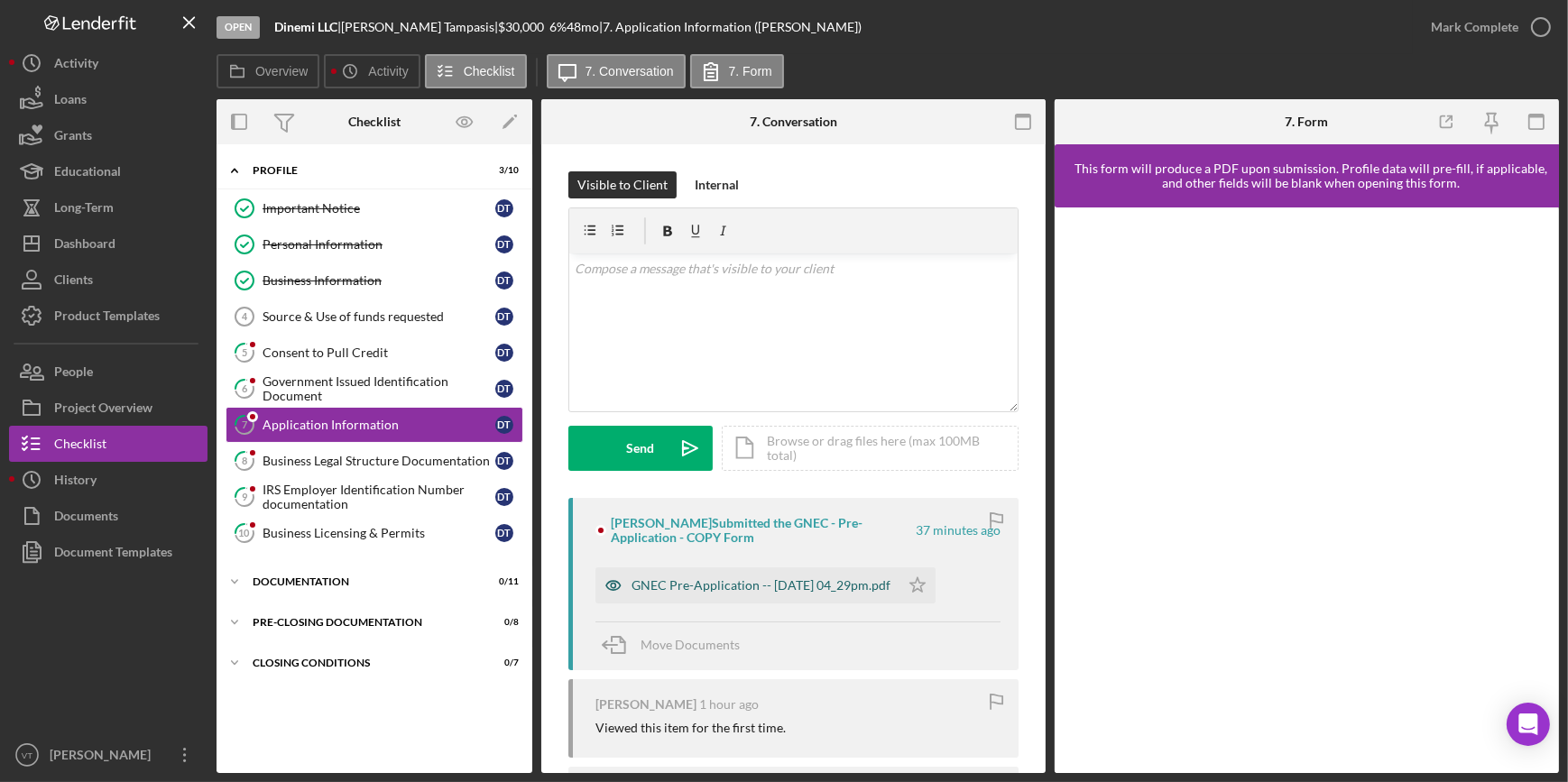
click at [698, 576] on div "GNEC Pre-Application -- [DATE] 04_29pm.pdf" at bounding box center [747, 585] width 304 height 36
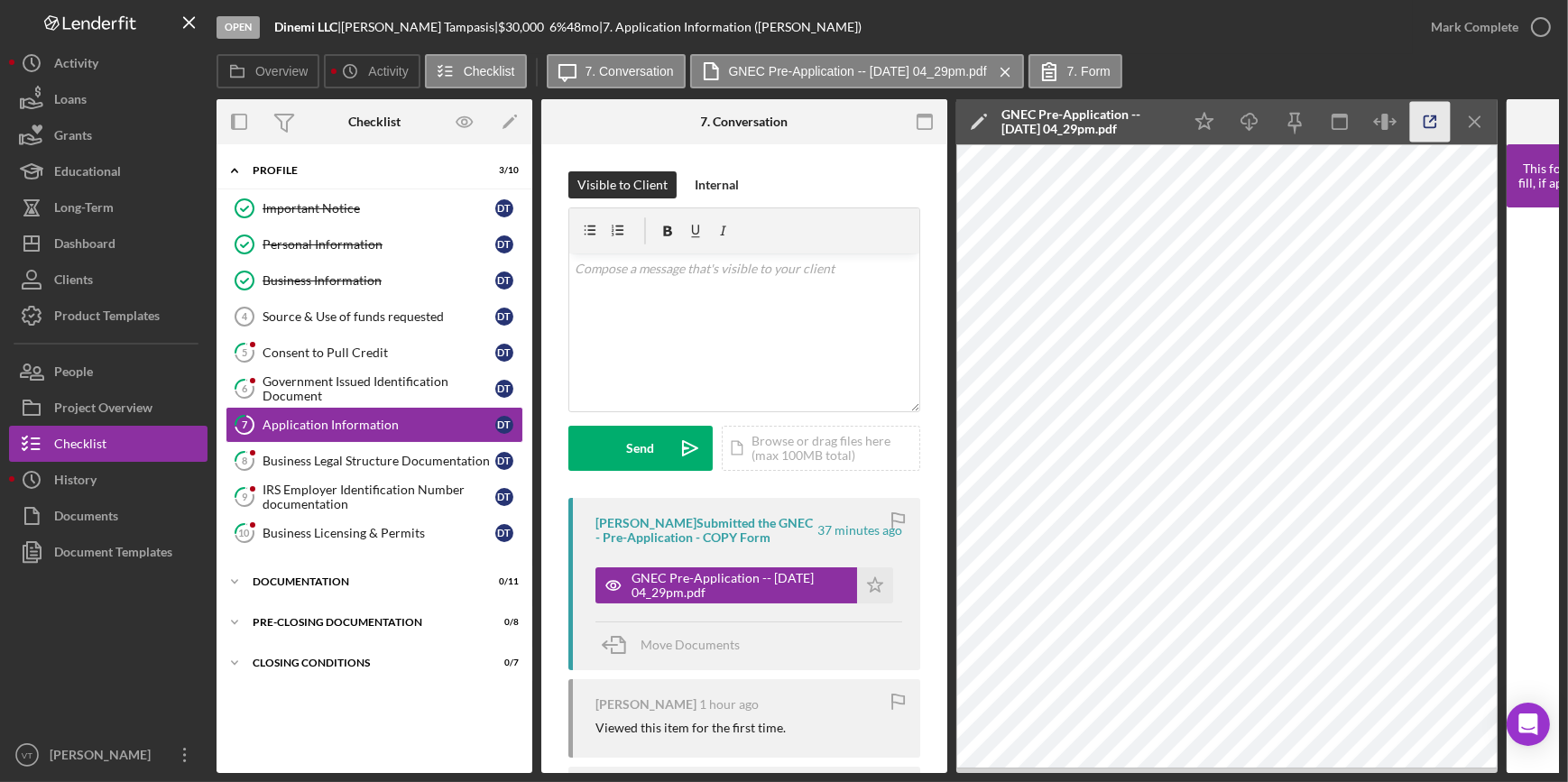
click at [1427, 108] on icon "button" at bounding box center [1430, 122] width 41 height 41
click at [1493, 16] on div "Mark Complete" at bounding box center [1474, 27] width 87 height 36
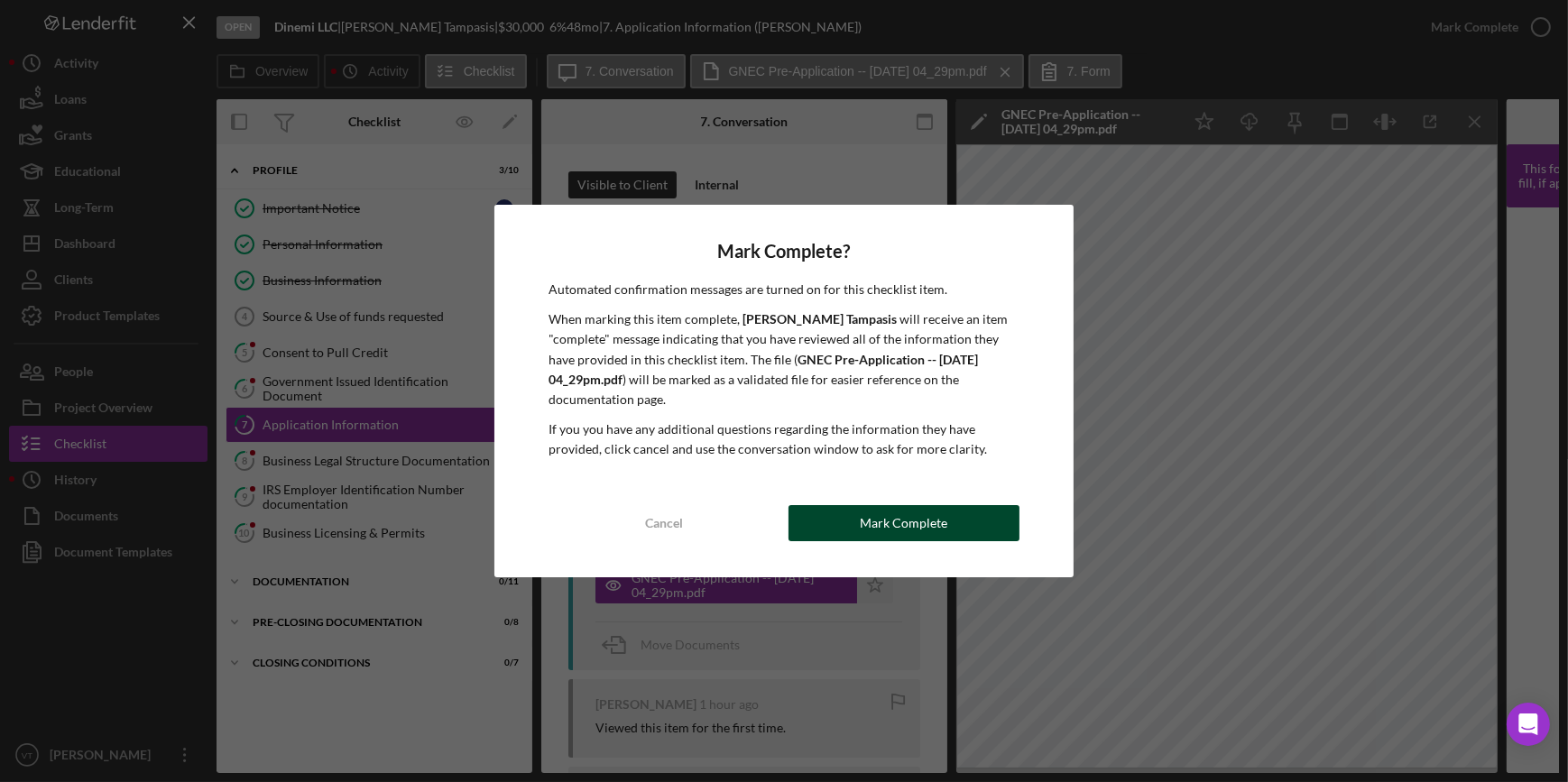
click at [913, 506] on div "Mark Complete" at bounding box center [903, 524] width 87 height 36
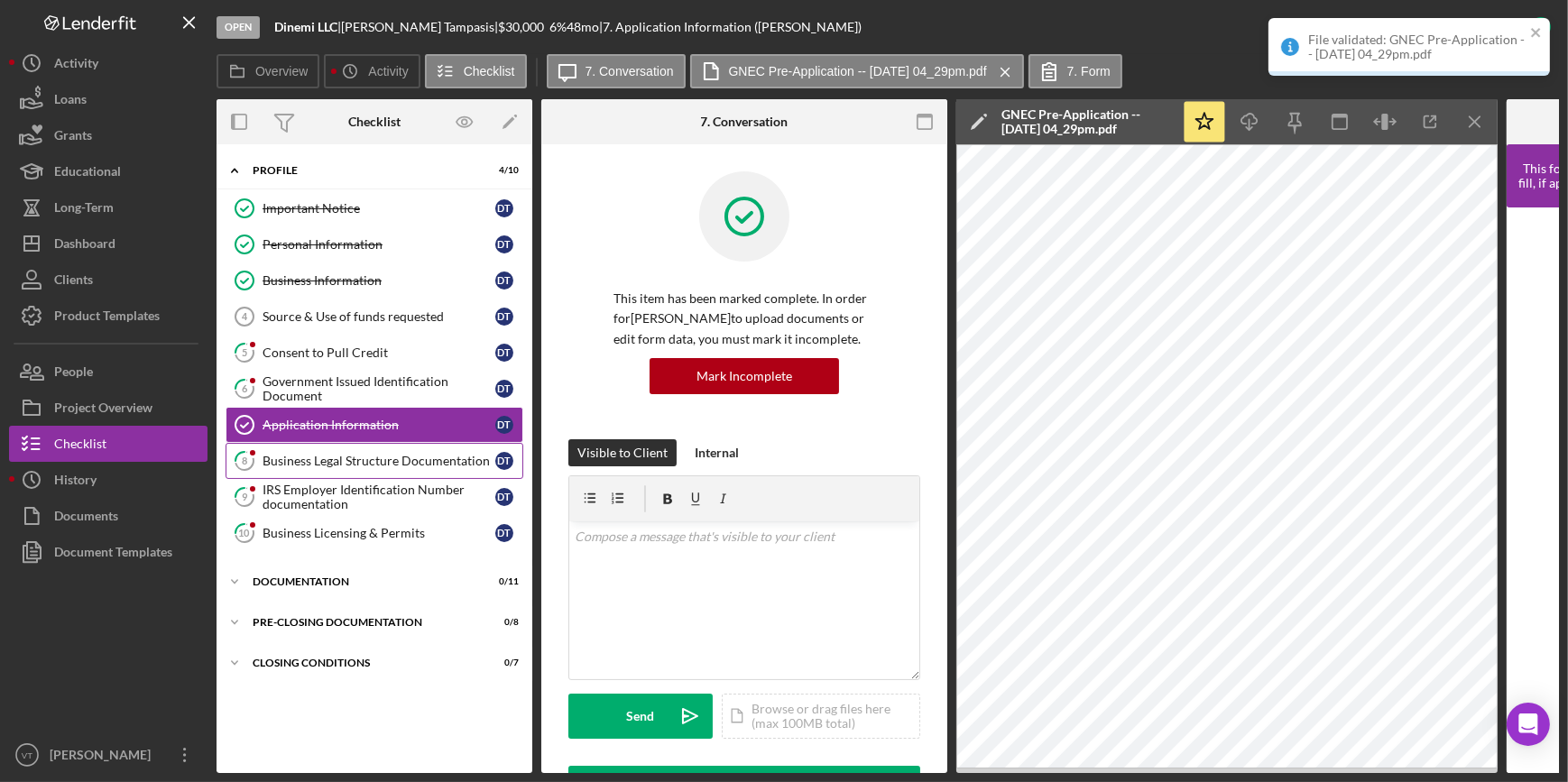
click at [424, 465] on div "Business Legal Structure Documentation" at bounding box center [378, 461] width 232 height 15
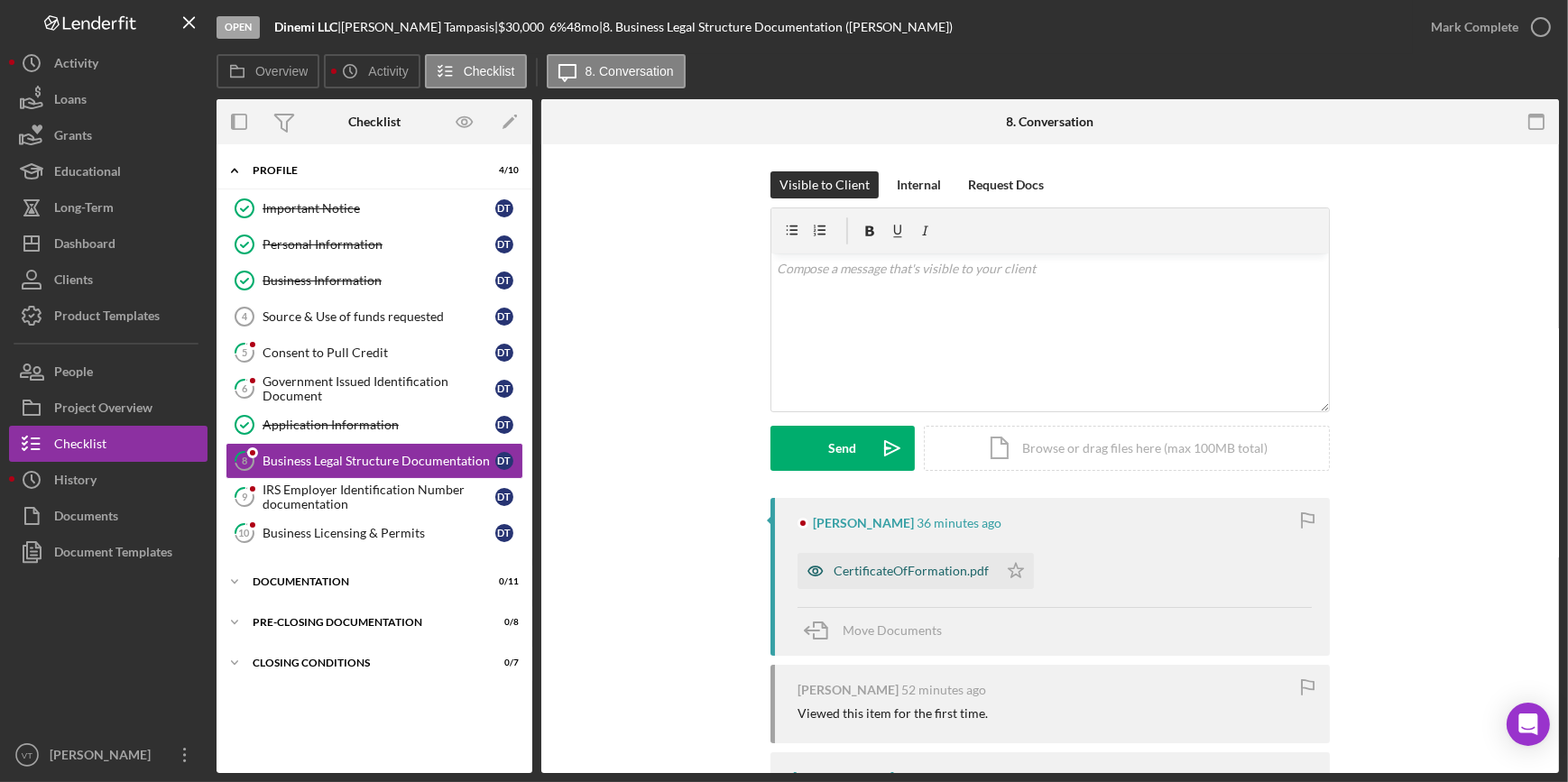
click at [824, 556] on icon "button" at bounding box center [815, 571] width 36 height 36
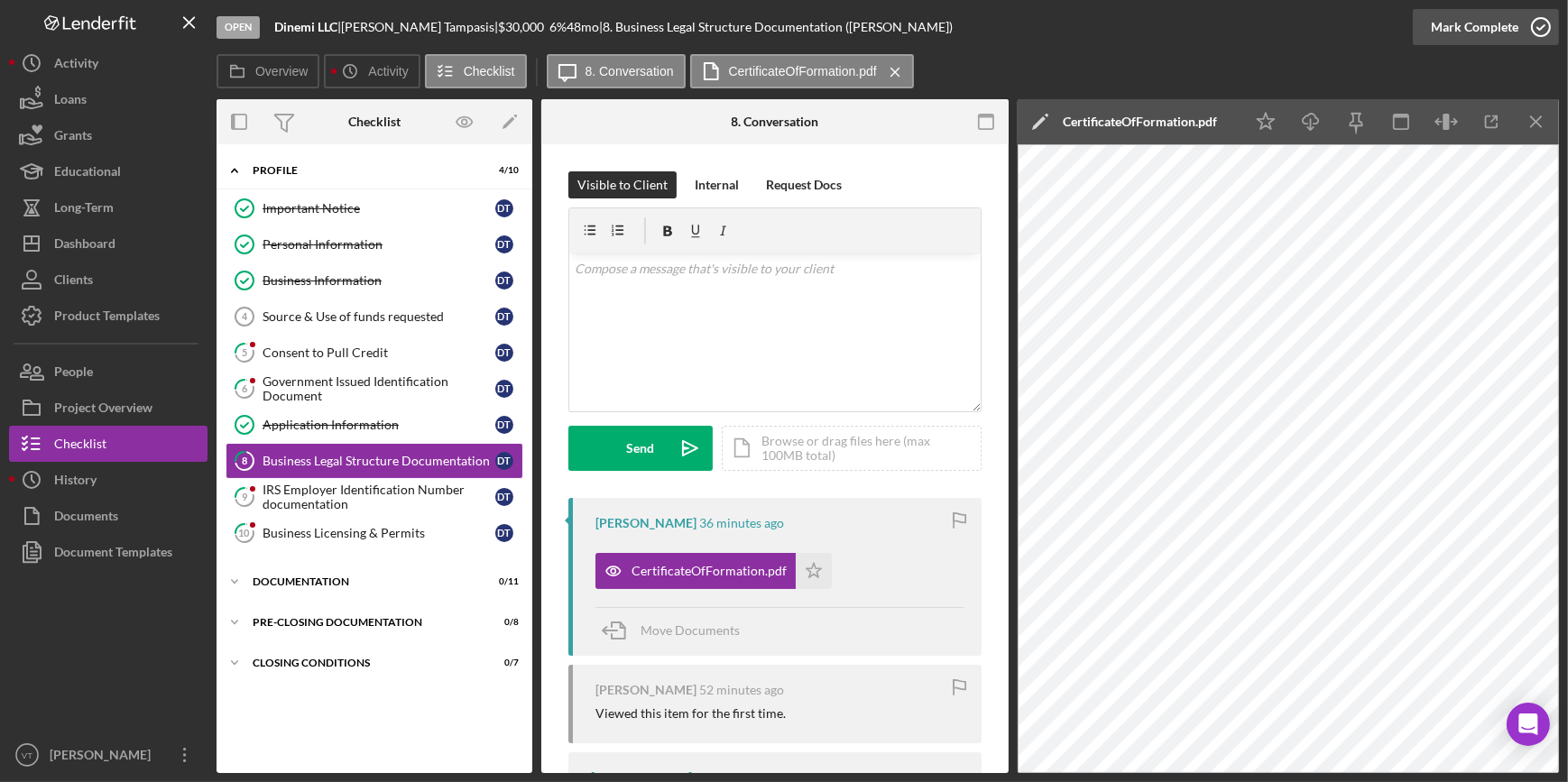
click at [1466, 23] on div "Mark Complete" at bounding box center [1474, 27] width 87 height 36
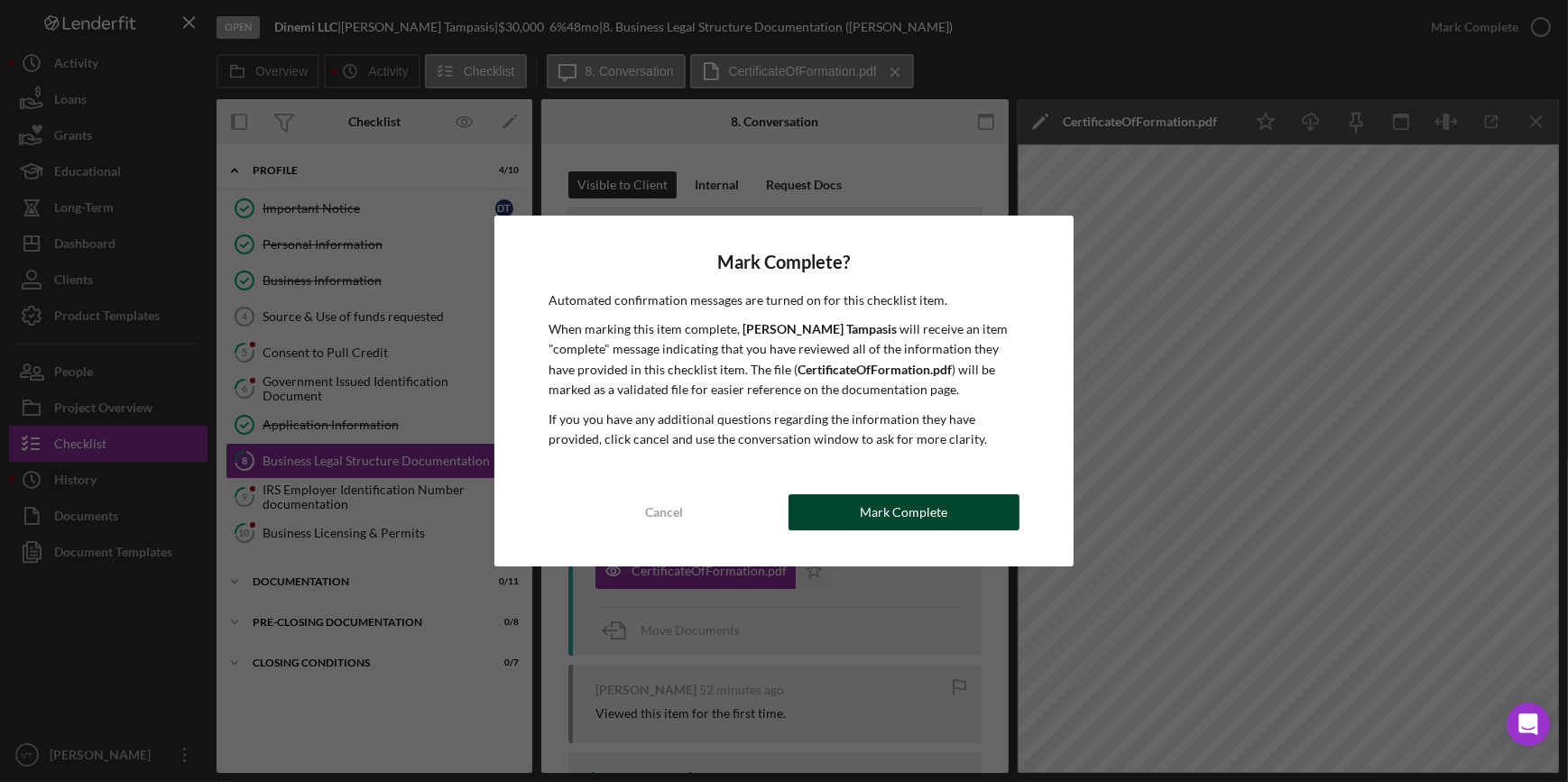
click at [931, 503] on div "Mark Complete" at bounding box center [903, 513] width 87 height 36
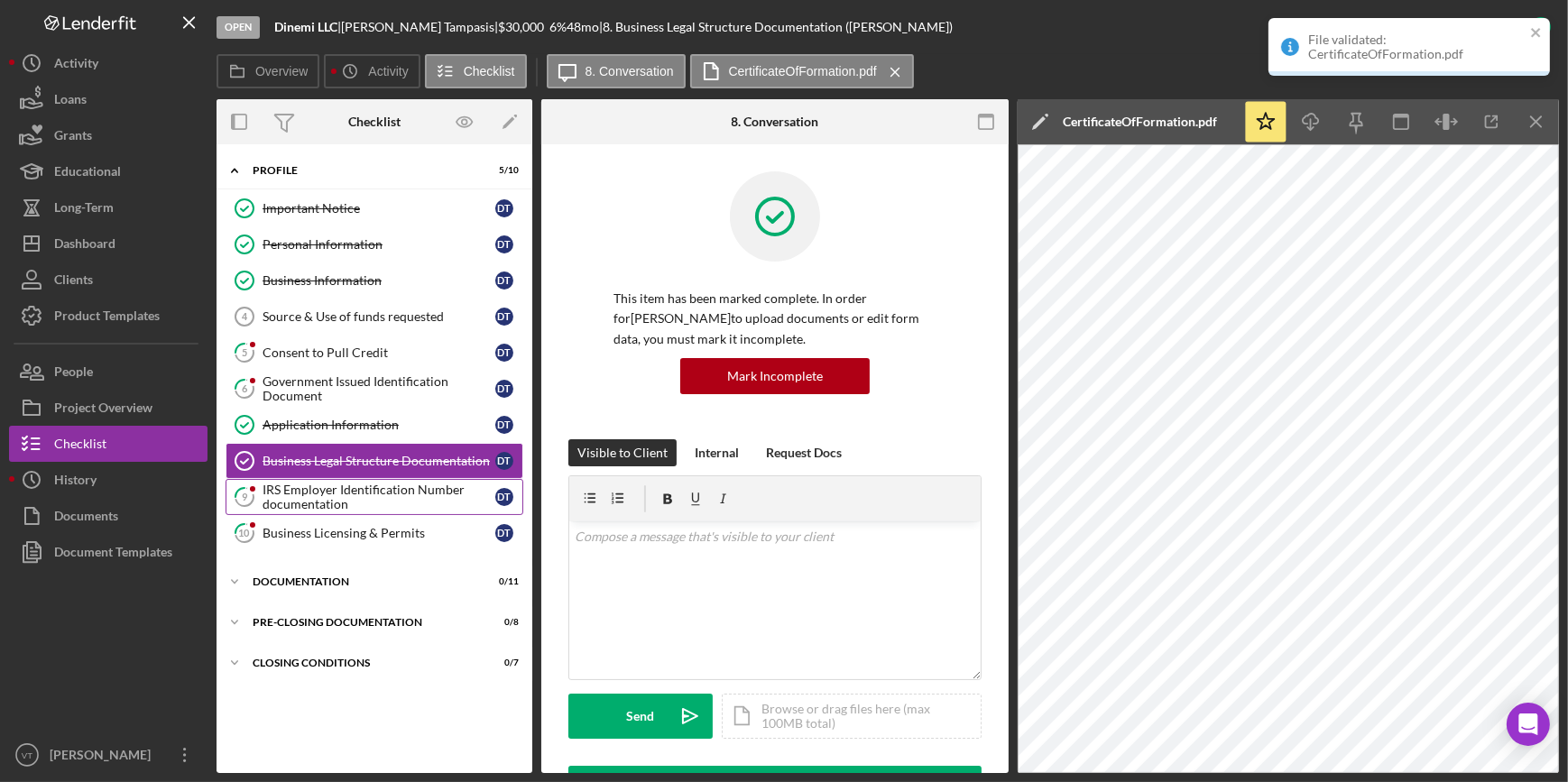
click at [411, 492] on div "IRS Employer Identification Number documentation" at bounding box center [378, 497] width 232 height 29
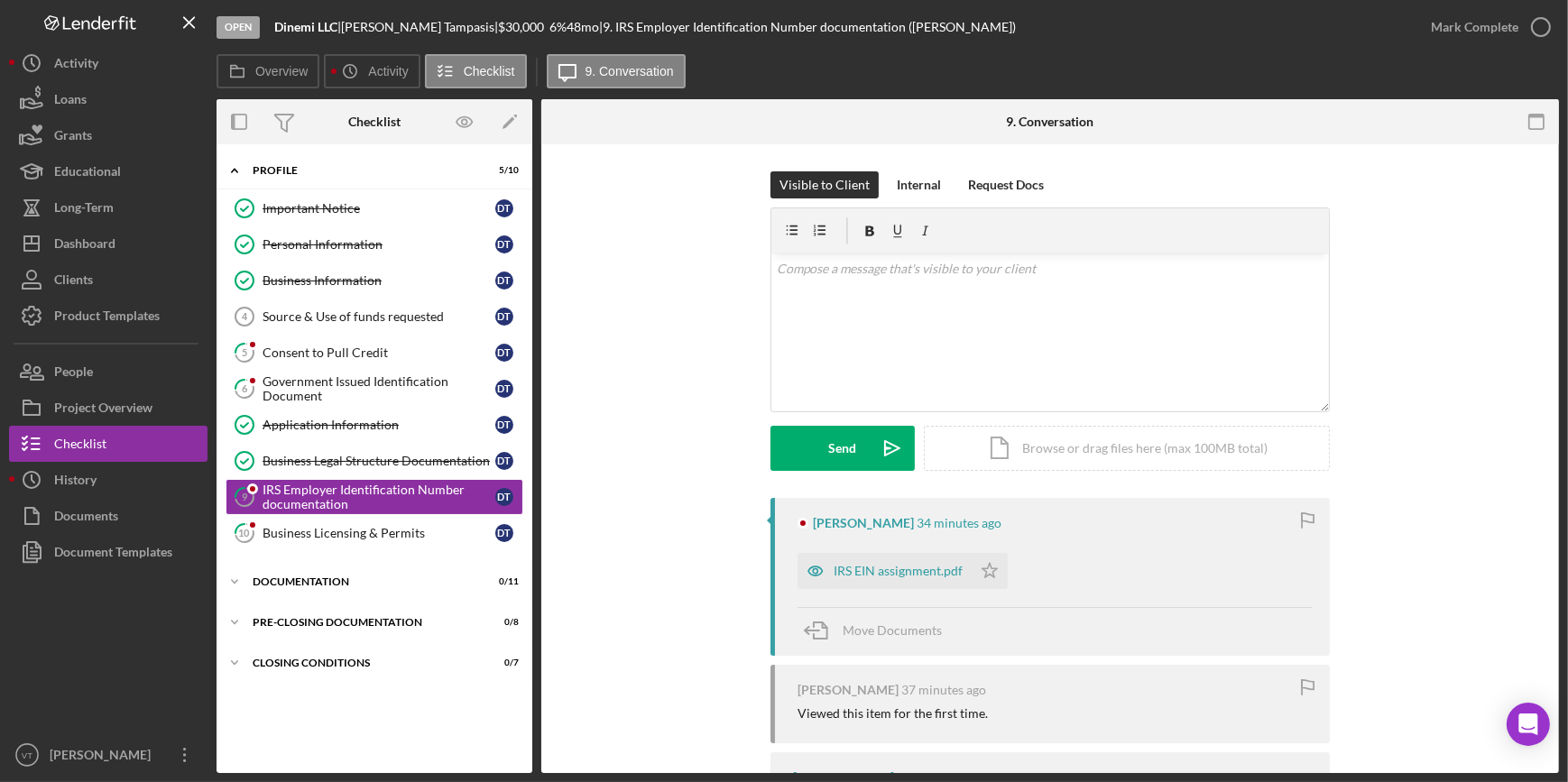
click at [901, 551] on div "IRS EIN assignment.pdf Icon/Star" at bounding box center [907, 567] width 220 height 46
click at [898, 574] on div "IRS EIN assignment.pdf" at bounding box center [897, 571] width 129 height 15
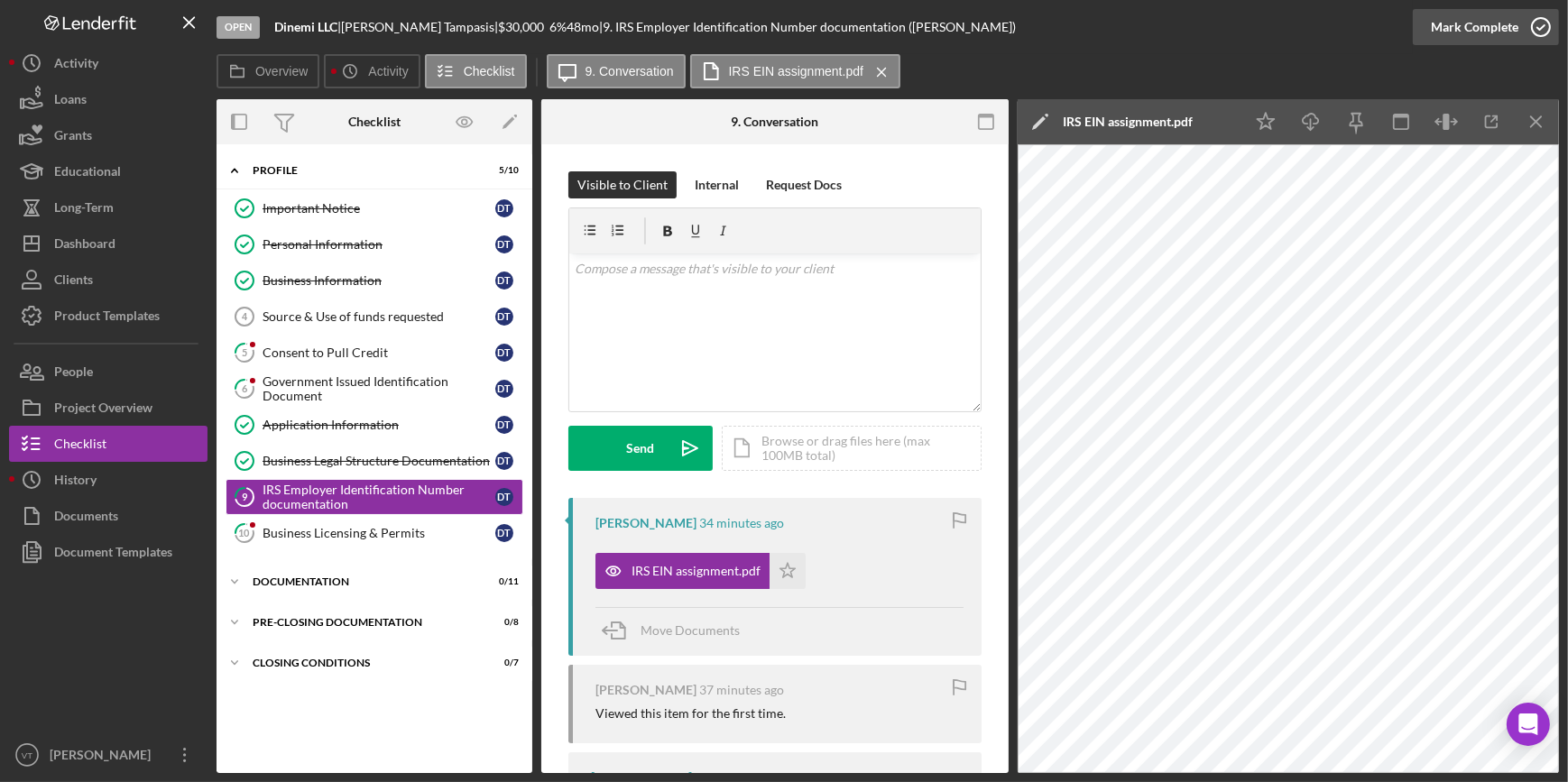
click at [1461, 38] on div "Mark Complete" at bounding box center [1474, 27] width 87 height 36
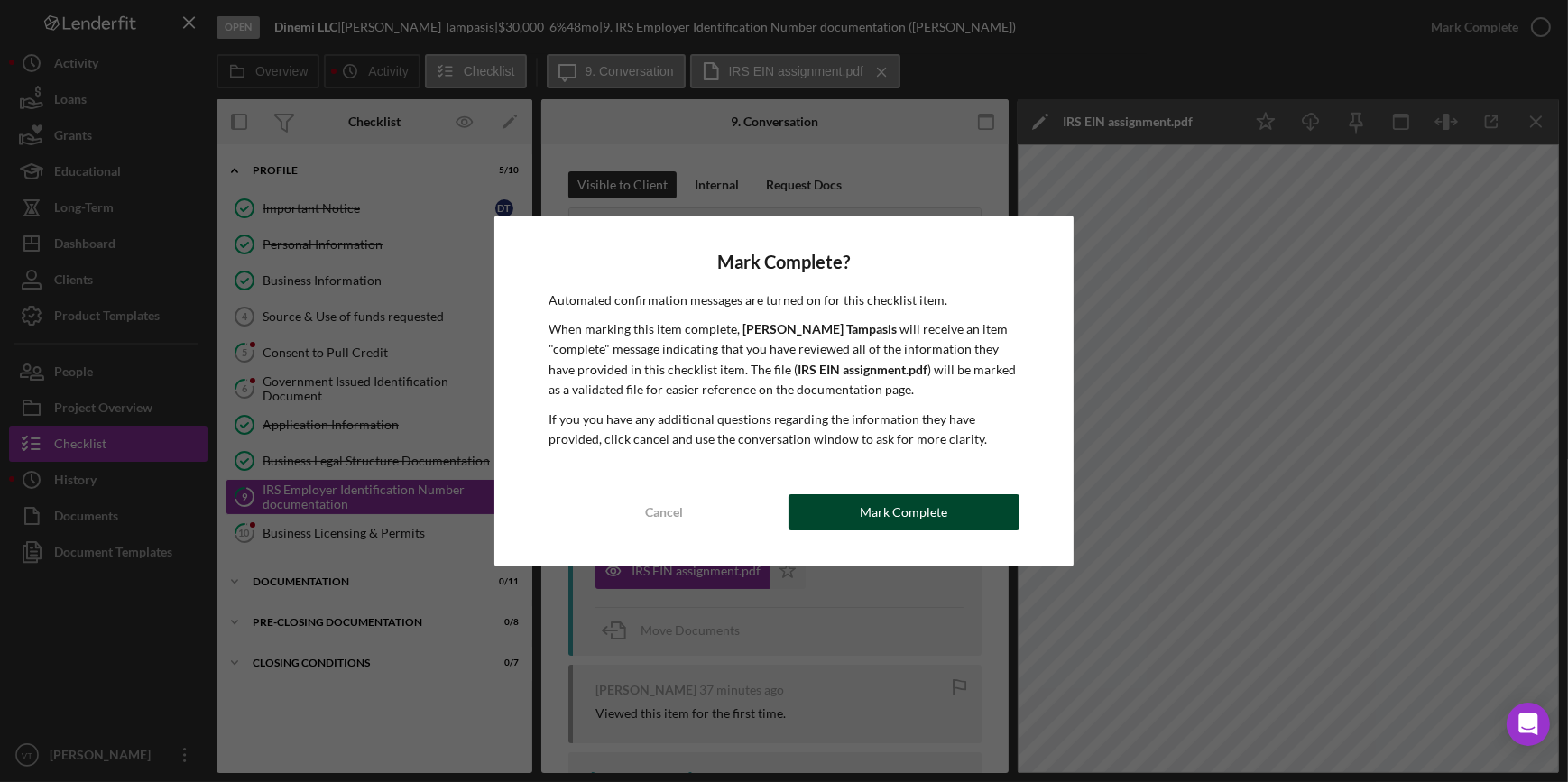
click at [968, 506] on button "Mark Complete" at bounding box center [903, 513] width 231 height 36
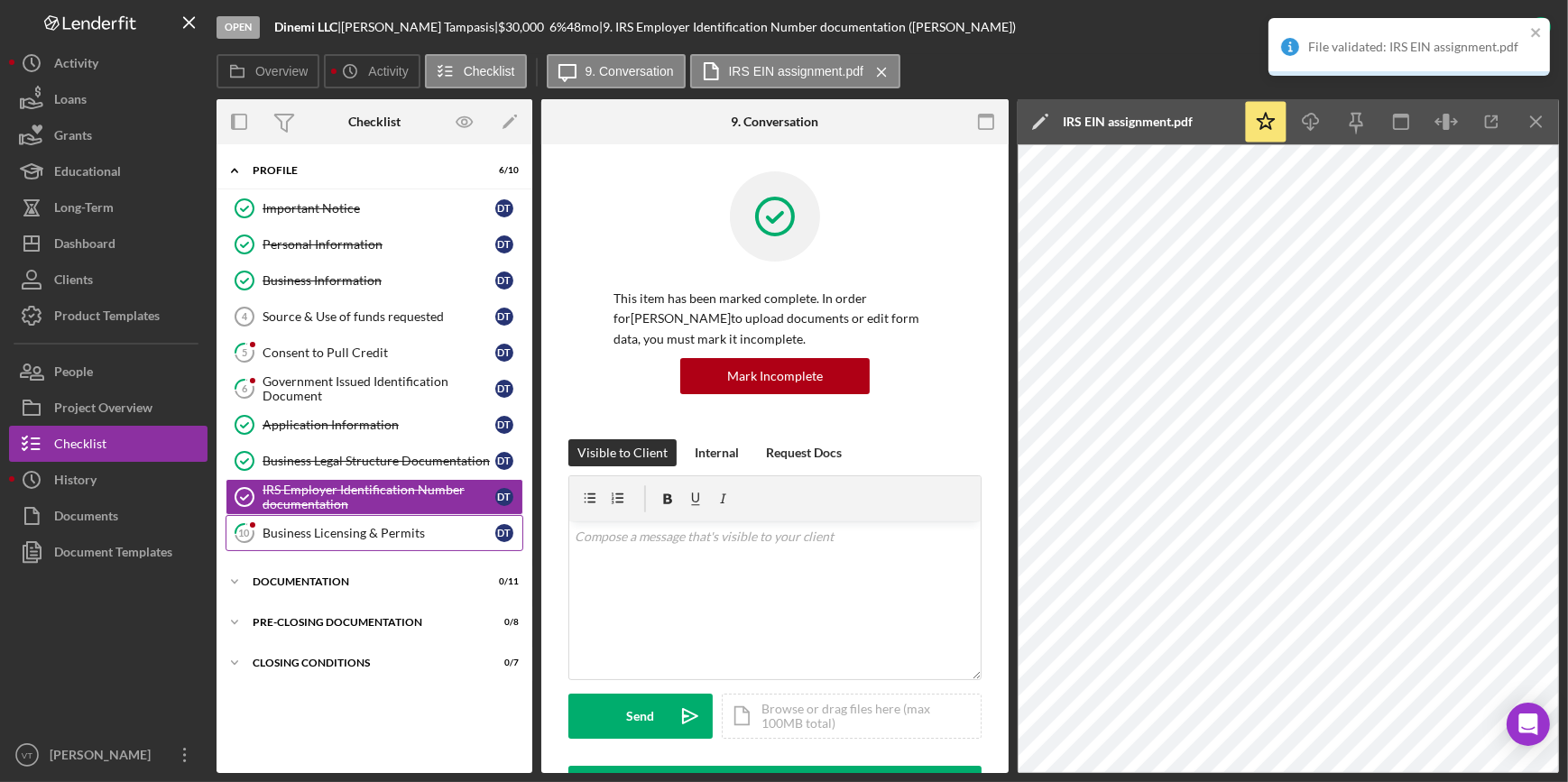
click at [433, 538] on link "10 Business Licensing & Permits D T" at bounding box center [374, 534] width 298 height 36
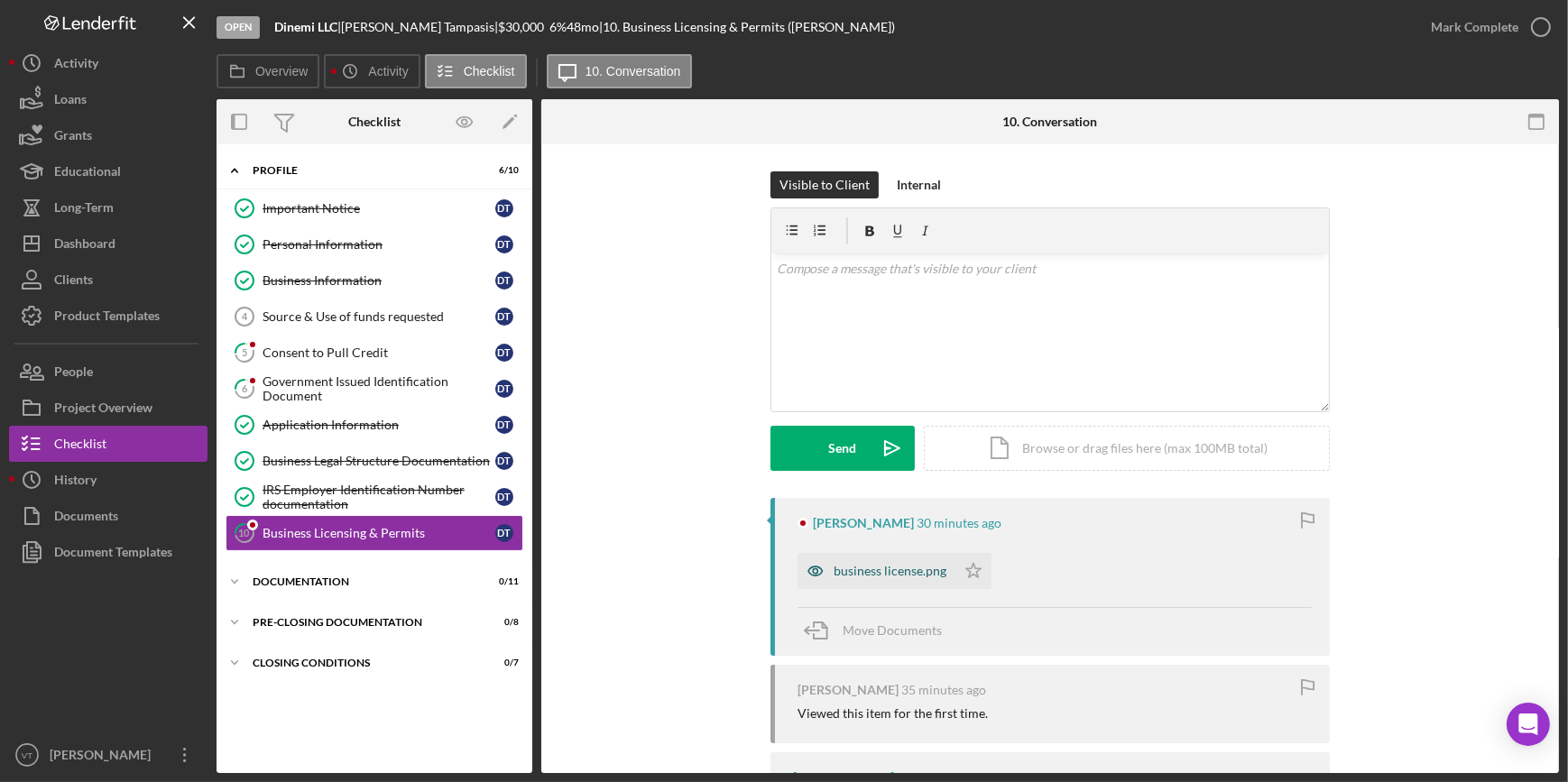
click at [838, 569] on div "business license.png" at bounding box center [889, 571] width 113 height 15
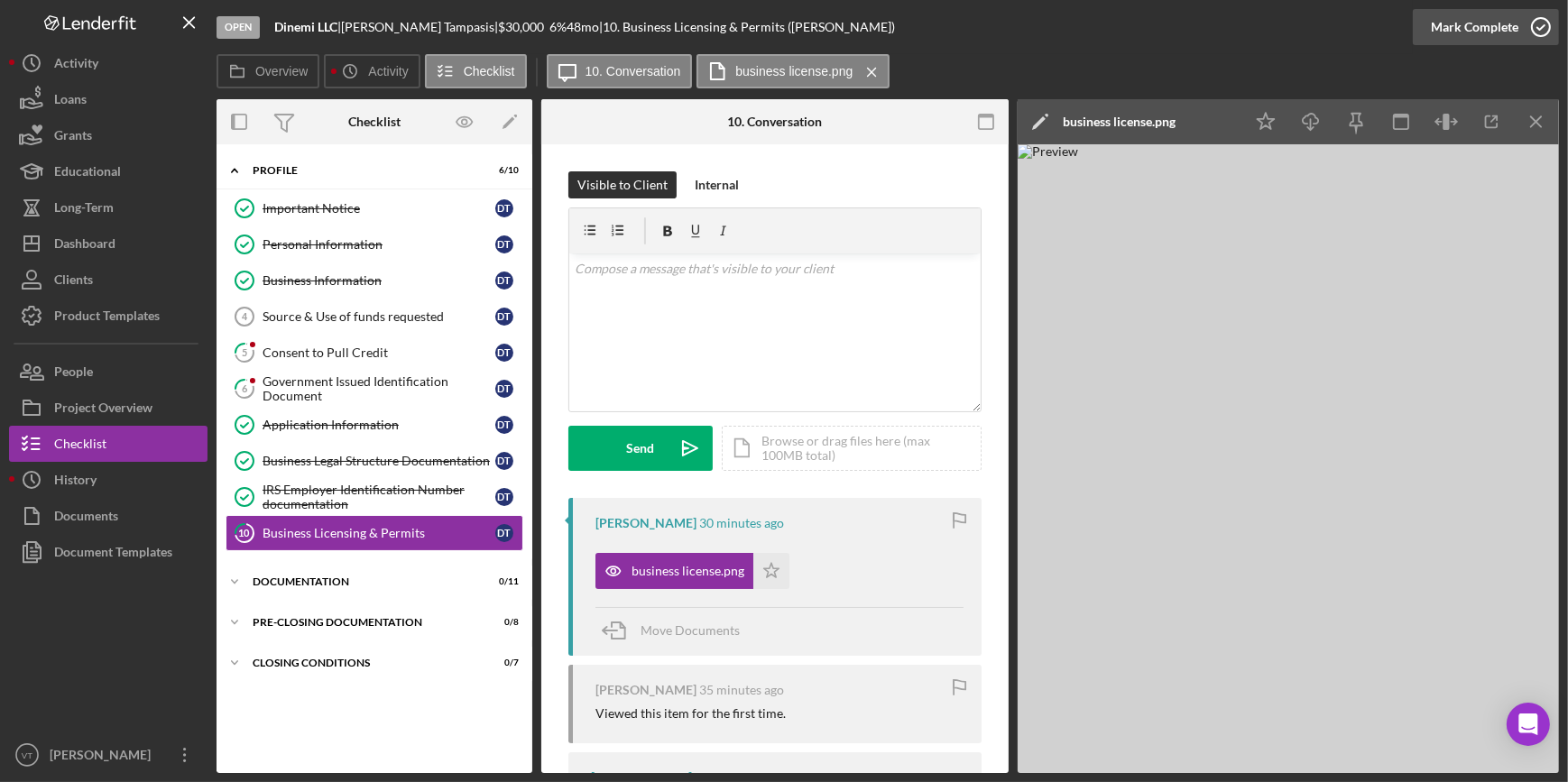
click at [1435, 18] on div "Mark Complete" at bounding box center [1474, 27] width 87 height 36
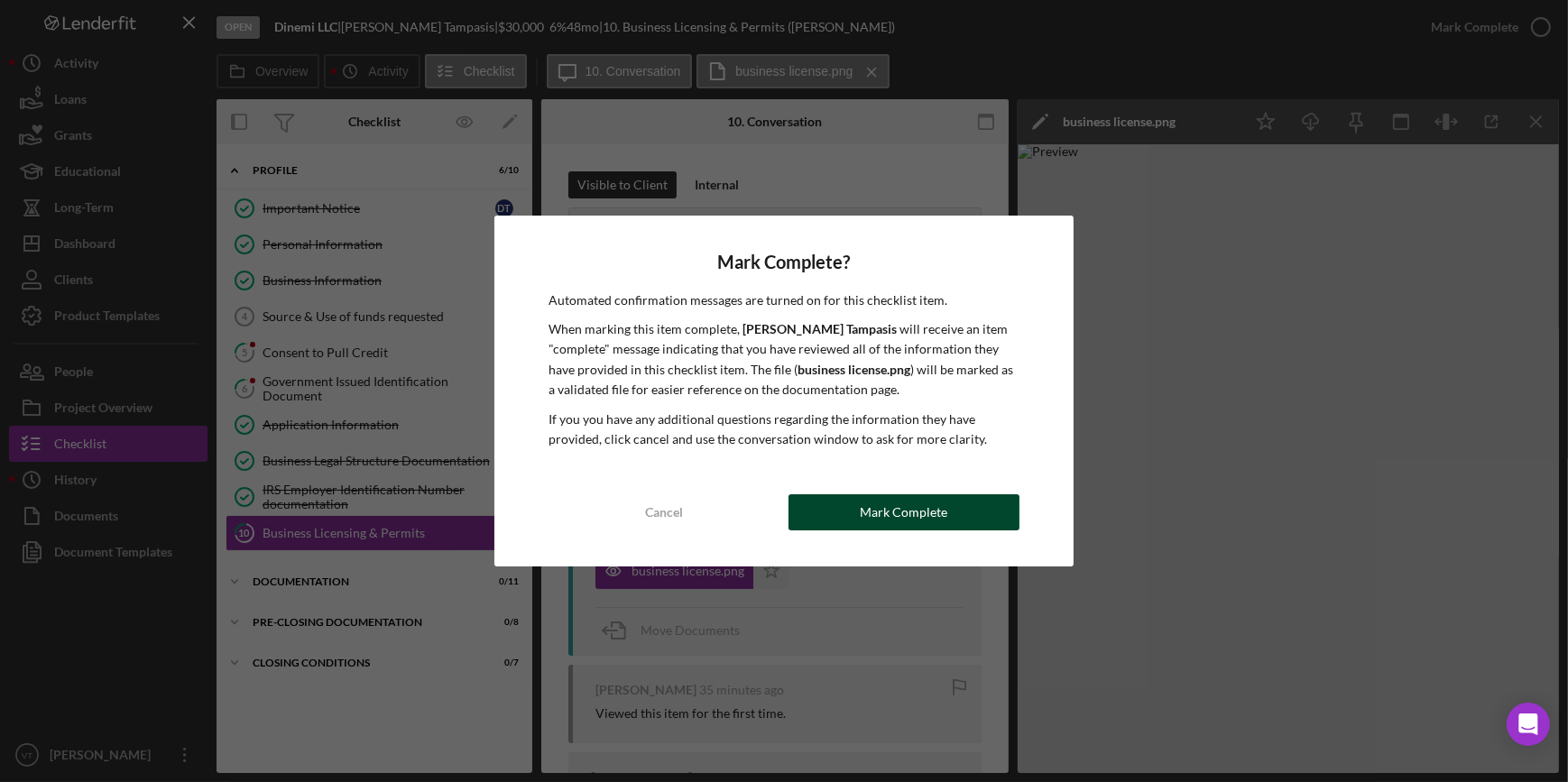
click at [874, 496] on div "Mark Complete" at bounding box center [903, 513] width 87 height 36
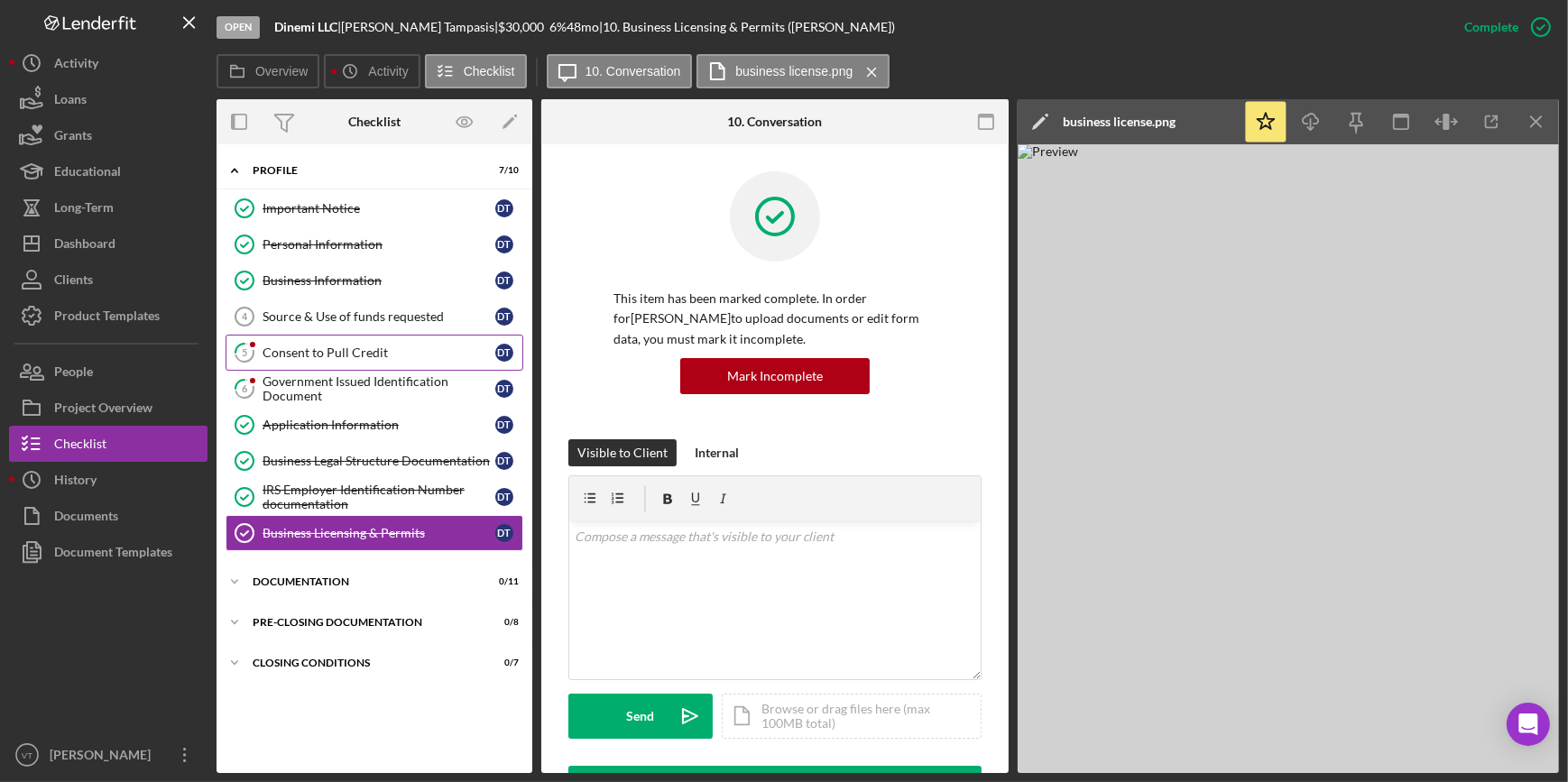
click at [417, 345] on div "Consent to Pull Credit" at bounding box center [378, 352] width 232 height 15
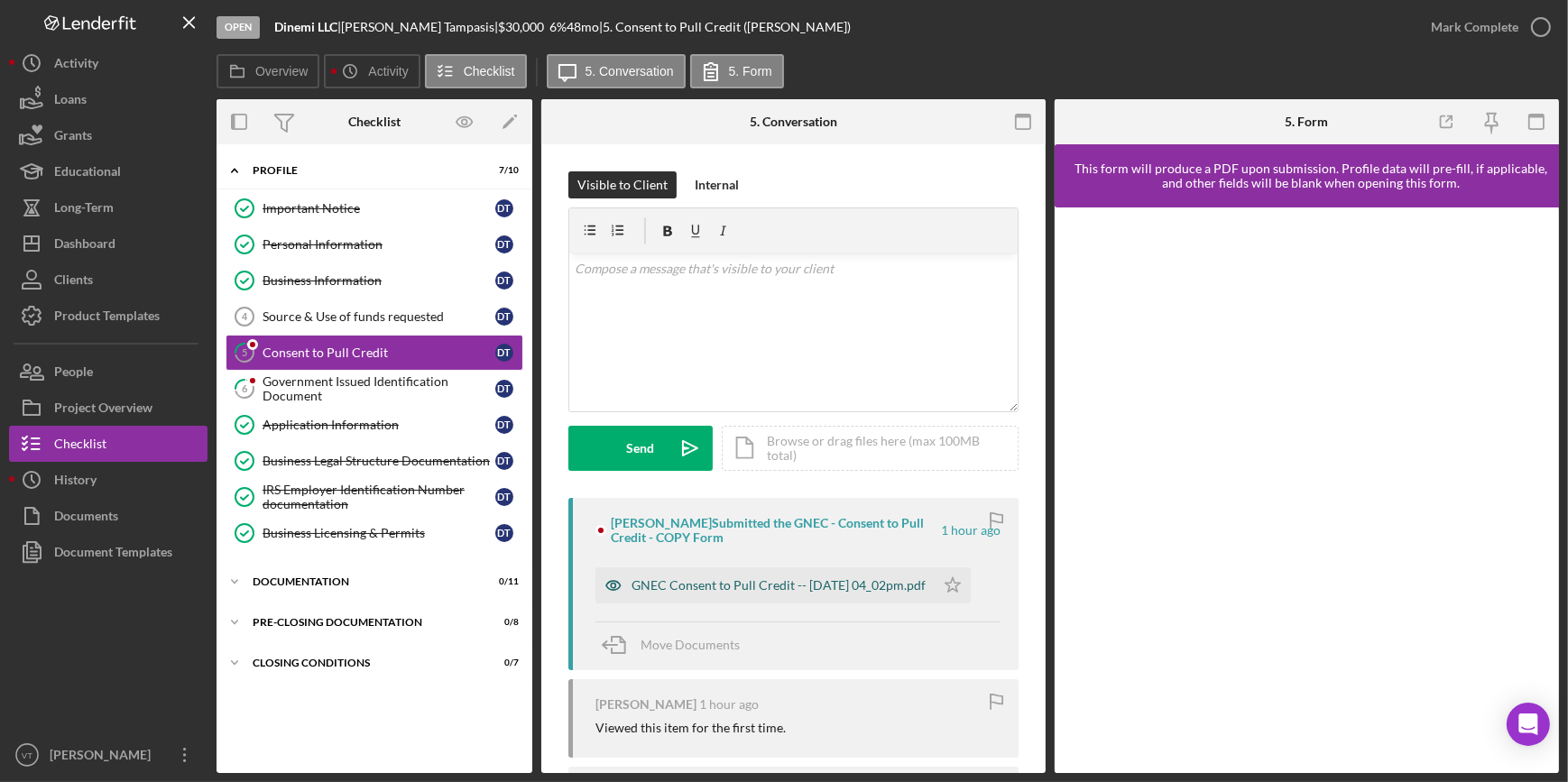
click at [739, 568] on div "GNEC Consent to Pull Credit -- 2025-09-10 04_02pm.pdf" at bounding box center [765, 585] width 339 height 36
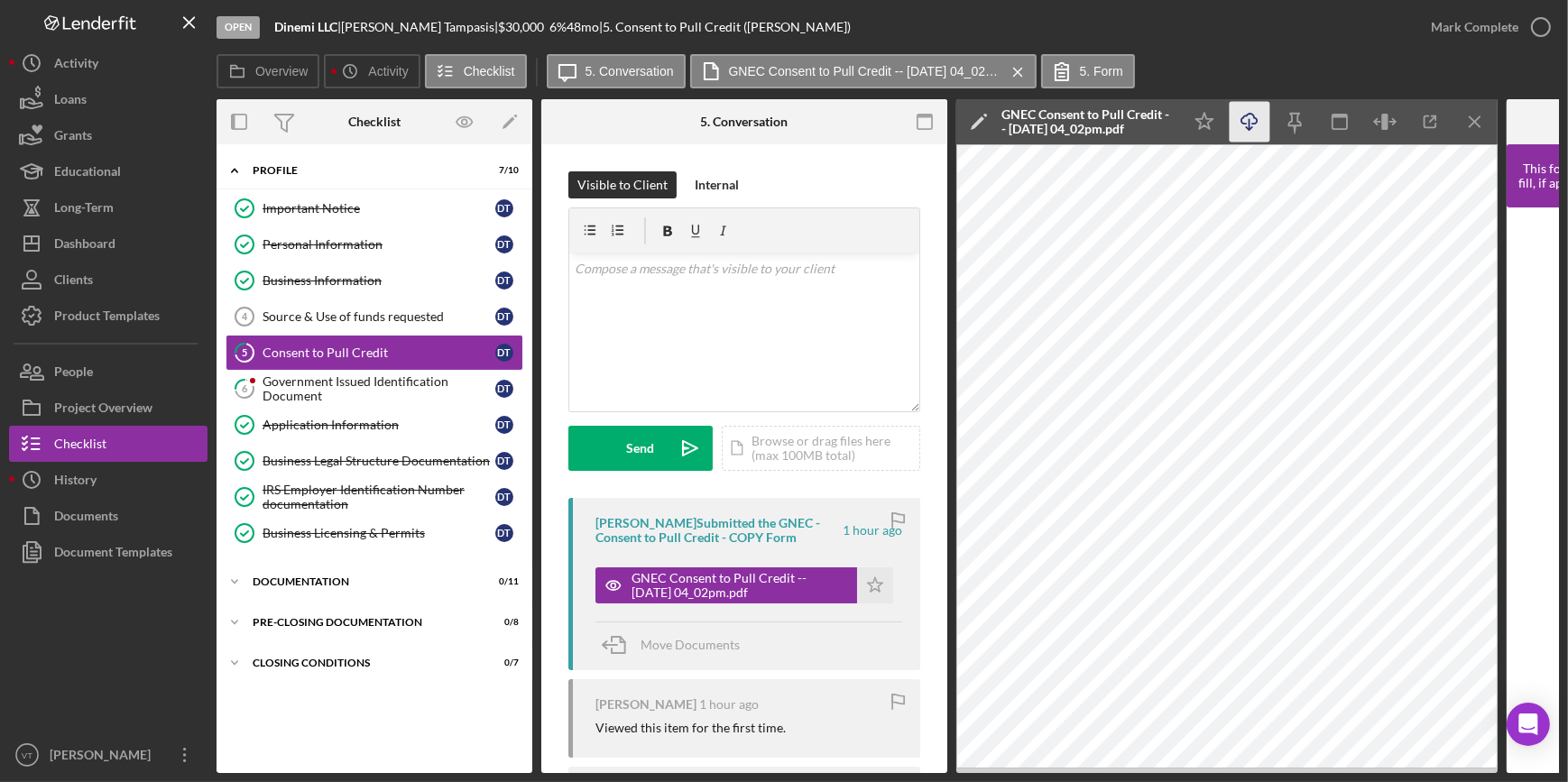
click at [1249, 119] on line "button" at bounding box center [1249, 124] width 0 height 10
click at [1453, 17] on div "Mark Complete" at bounding box center [1474, 27] width 87 height 36
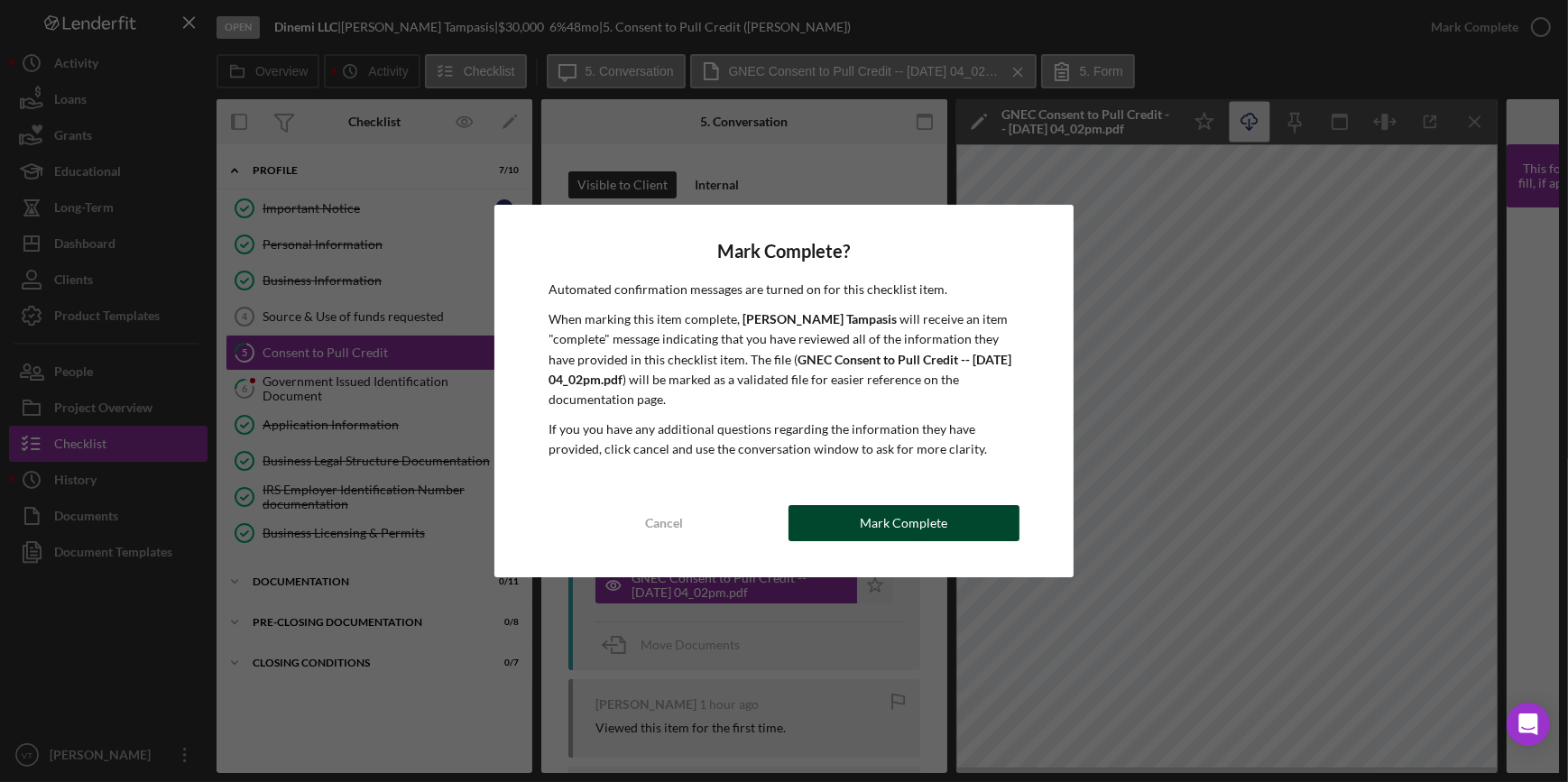
click at [833, 518] on button "Mark Complete" at bounding box center [903, 524] width 231 height 36
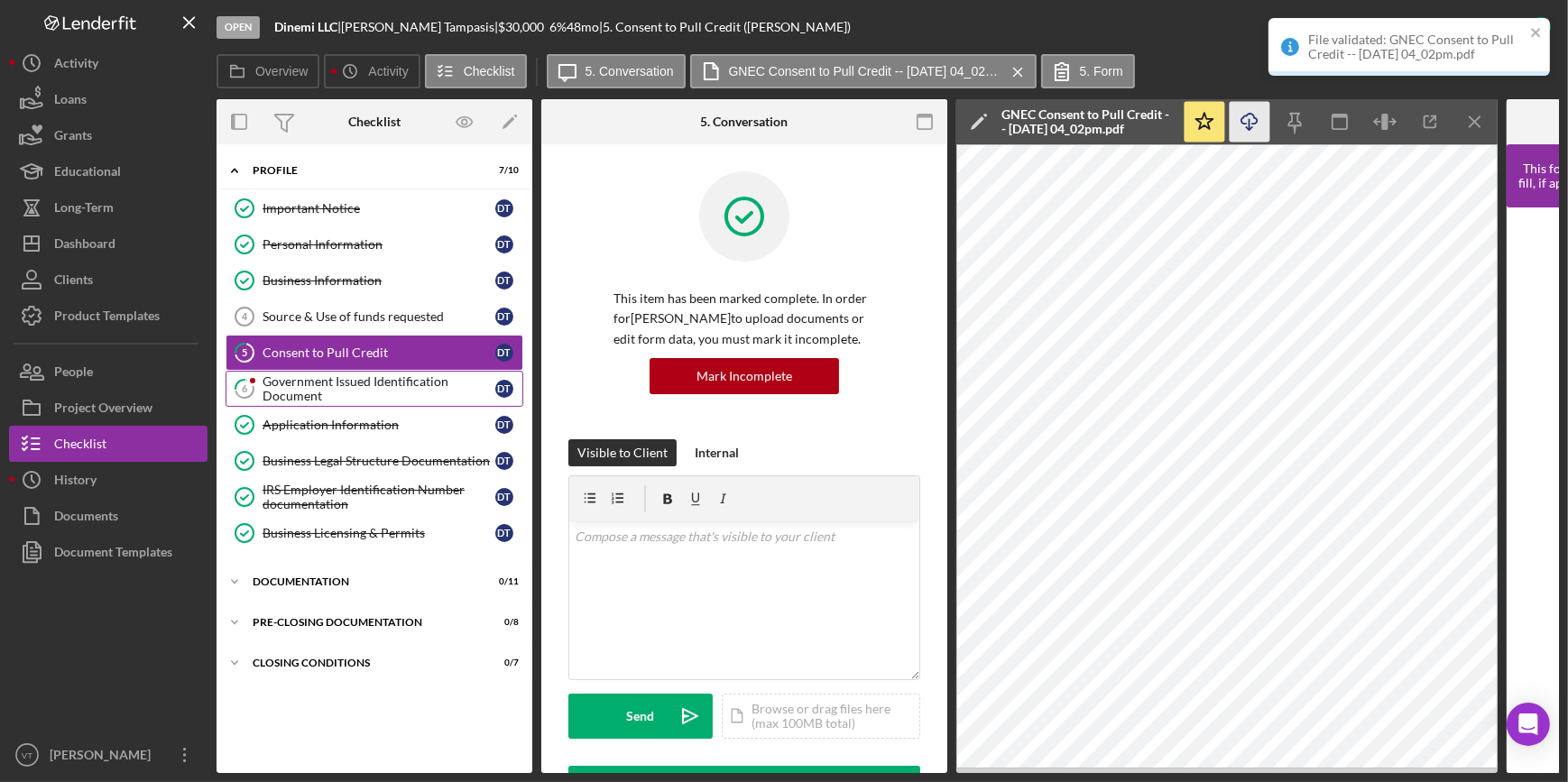
click at [381, 383] on div "Government Issued Identification Document" at bounding box center [378, 388] width 232 height 29
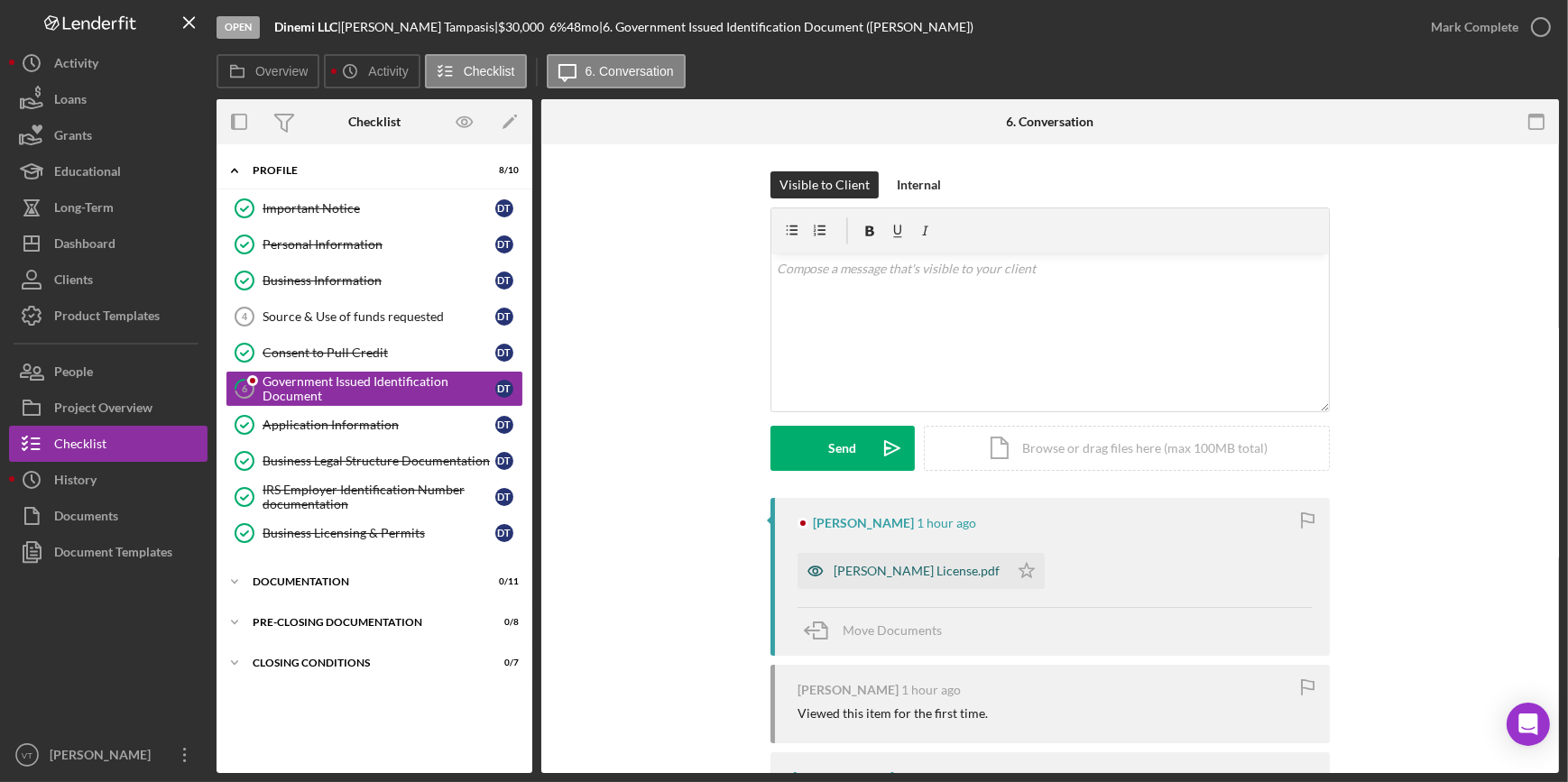
click at [883, 558] on div "Demetra License.pdf" at bounding box center [902, 571] width 211 height 36
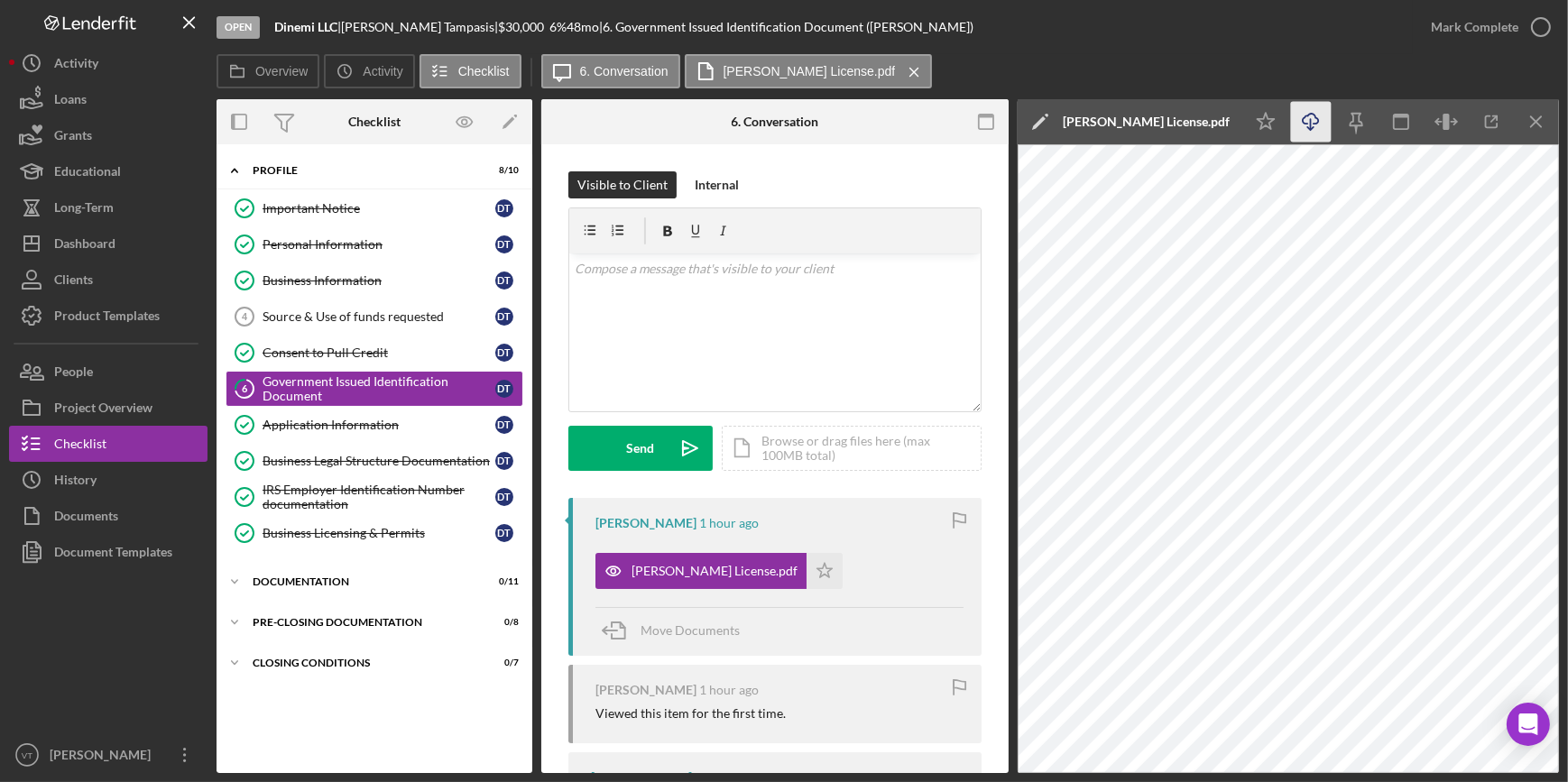
click at [1316, 130] on icon "Icon/Download" at bounding box center [1311, 122] width 41 height 41
click at [1427, 27] on button "Mark Complete" at bounding box center [1486, 27] width 146 height 36
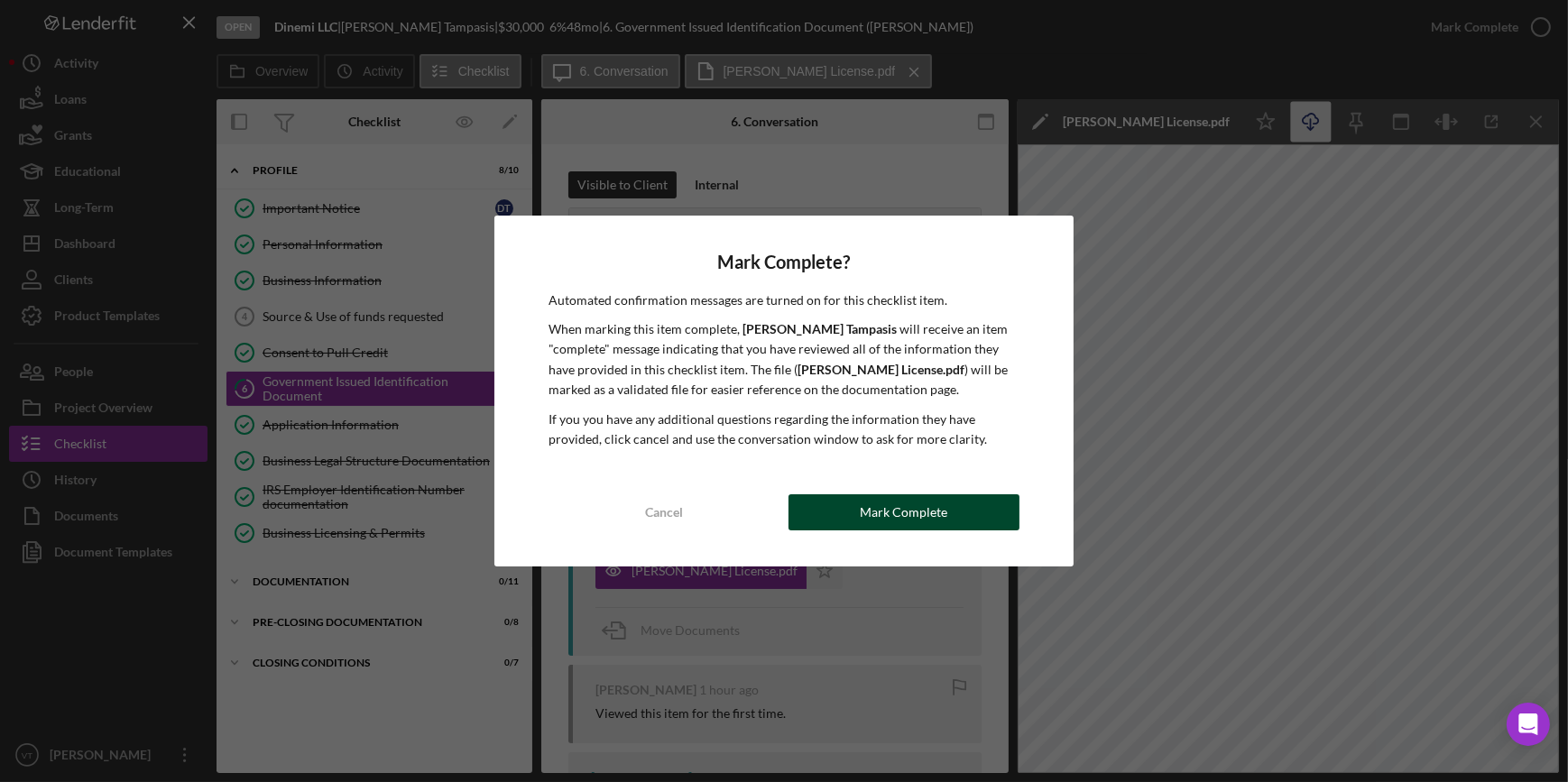
click at [912, 506] on div "Mark Complete" at bounding box center [903, 513] width 87 height 36
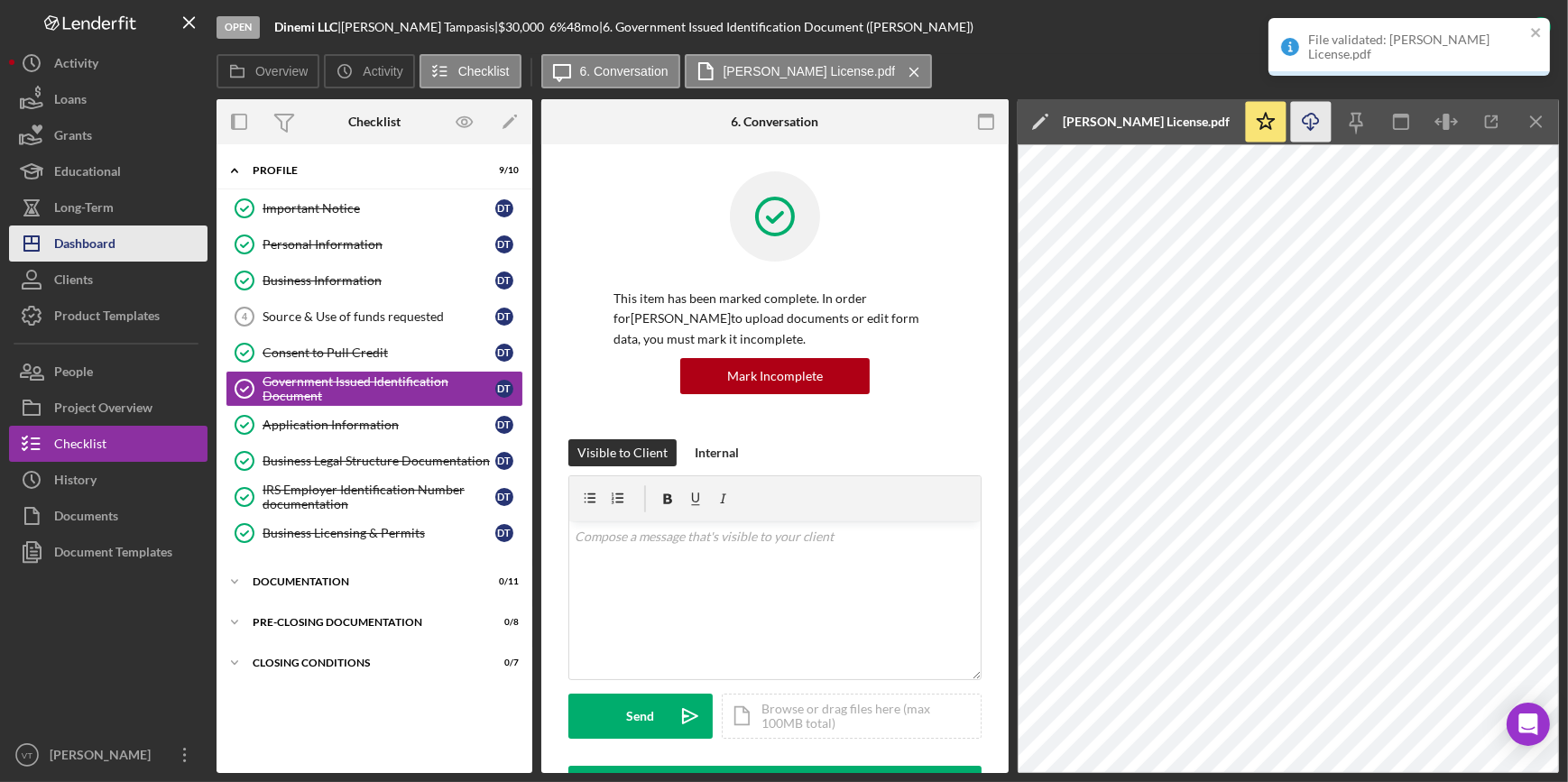
click at [152, 241] on button "Icon/Dashboard Dashboard" at bounding box center [108, 244] width 199 height 36
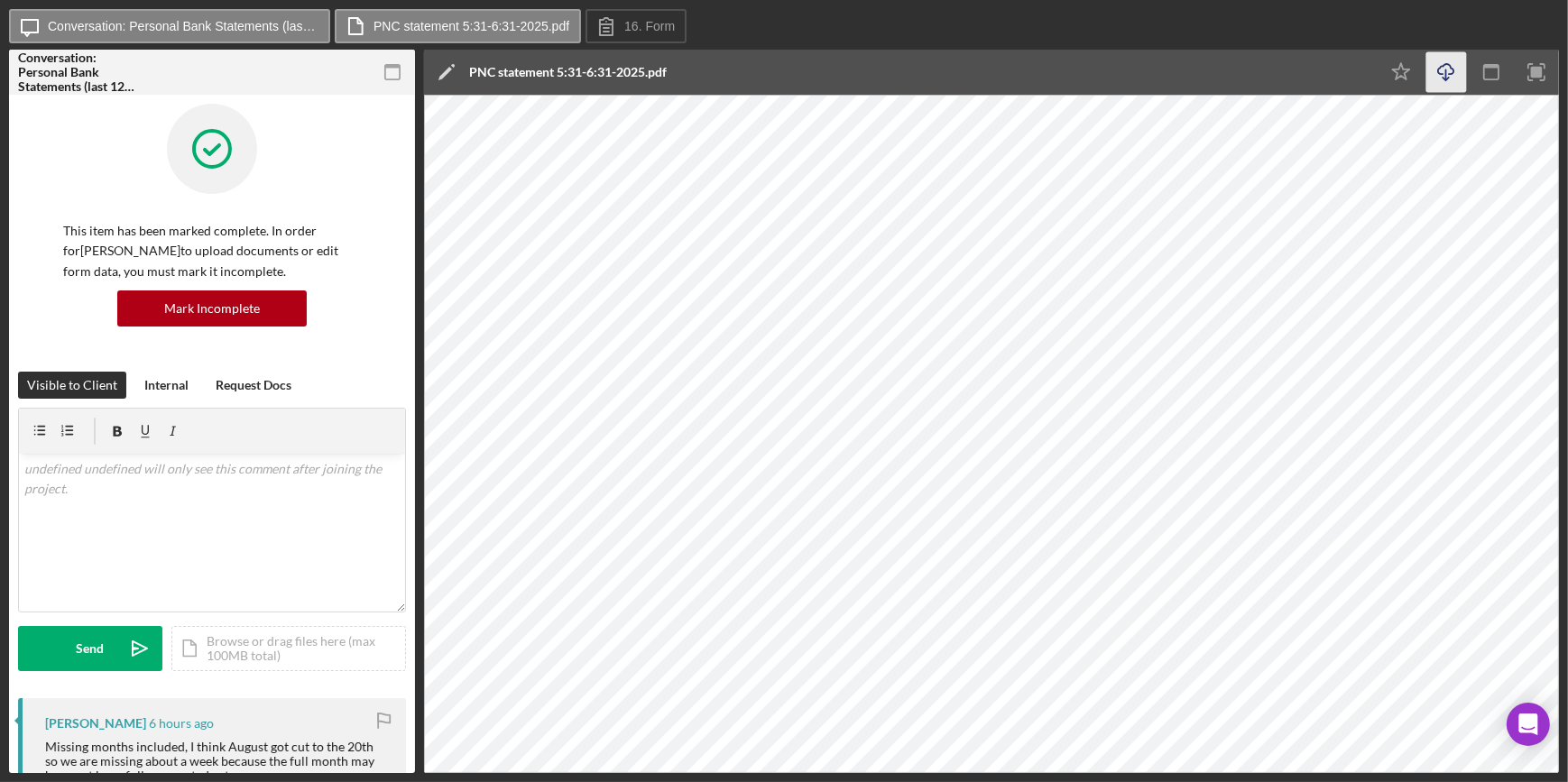
click at [1439, 71] on icon "Icon/Download" at bounding box center [1445, 72] width 41 height 41
